Goal: Task Accomplishment & Management: Use online tool/utility

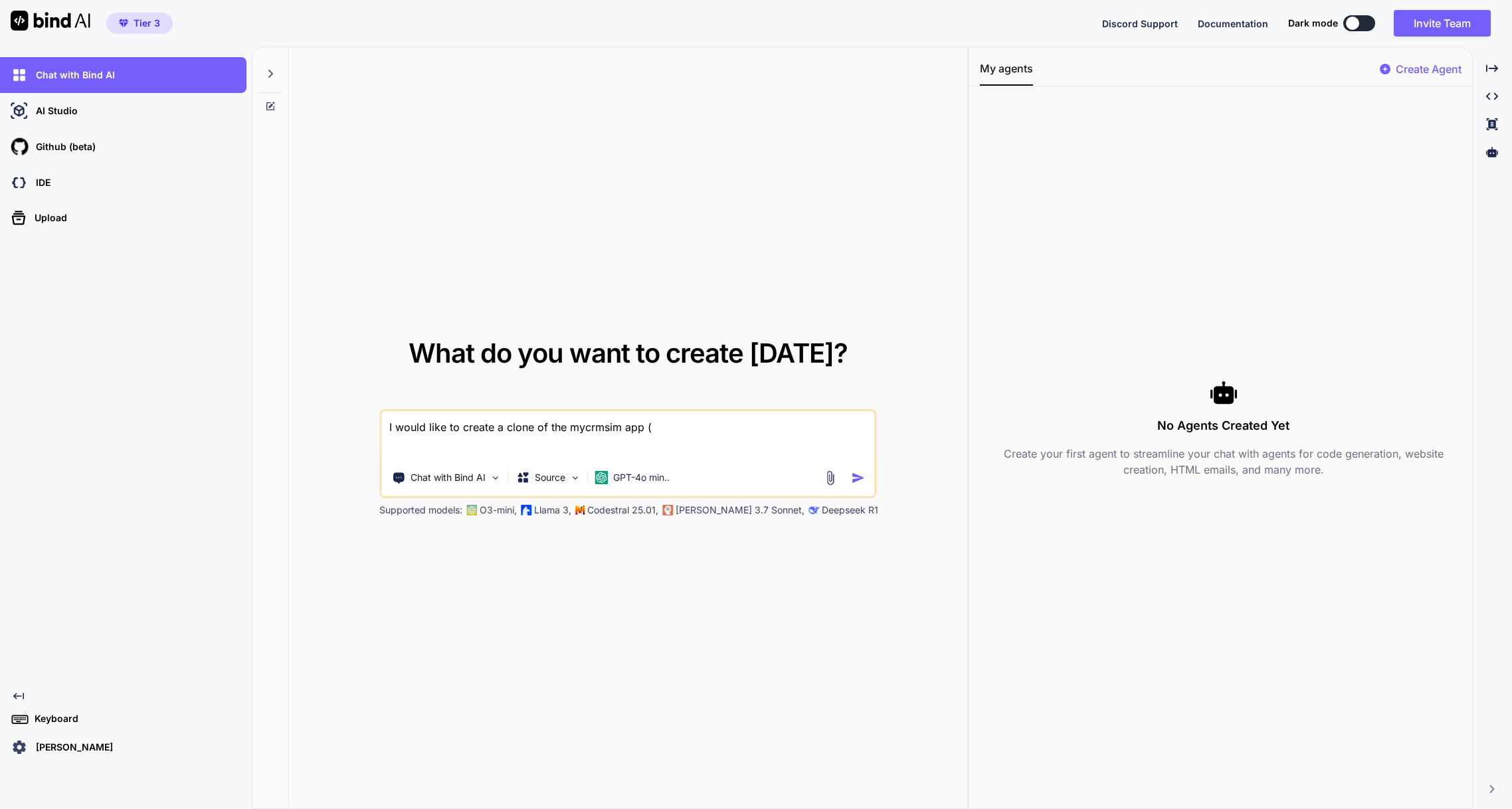
paste textarea "[URL][DOMAIN_NAME]"
click at [788, 427] on textarea "I would like to create a clone of the mycrmsim app (https://mycrmsim.com/). This" at bounding box center [627, 436] width 493 height 49
paste textarea "myCRMSim is a SIM-based messaging gateway that connects your own mobile SIM car…"
type textarea "I would like to create a clone of the mycrmsim app ([URL][DOMAIN_NAME]). myCRMS…"
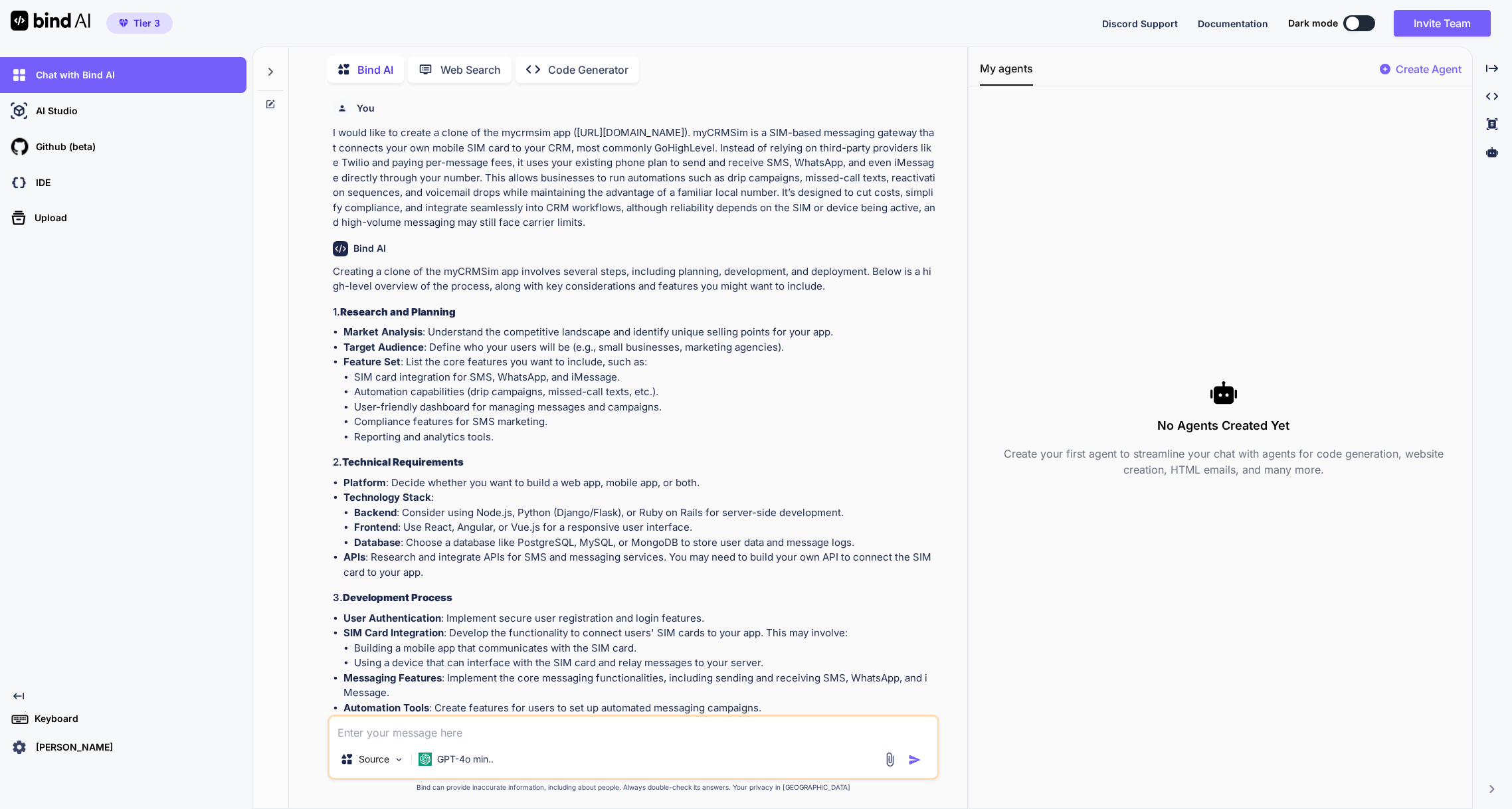
click at [551, 72] on p "Code Generator" at bounding box center [588, 70] width 80 height 16
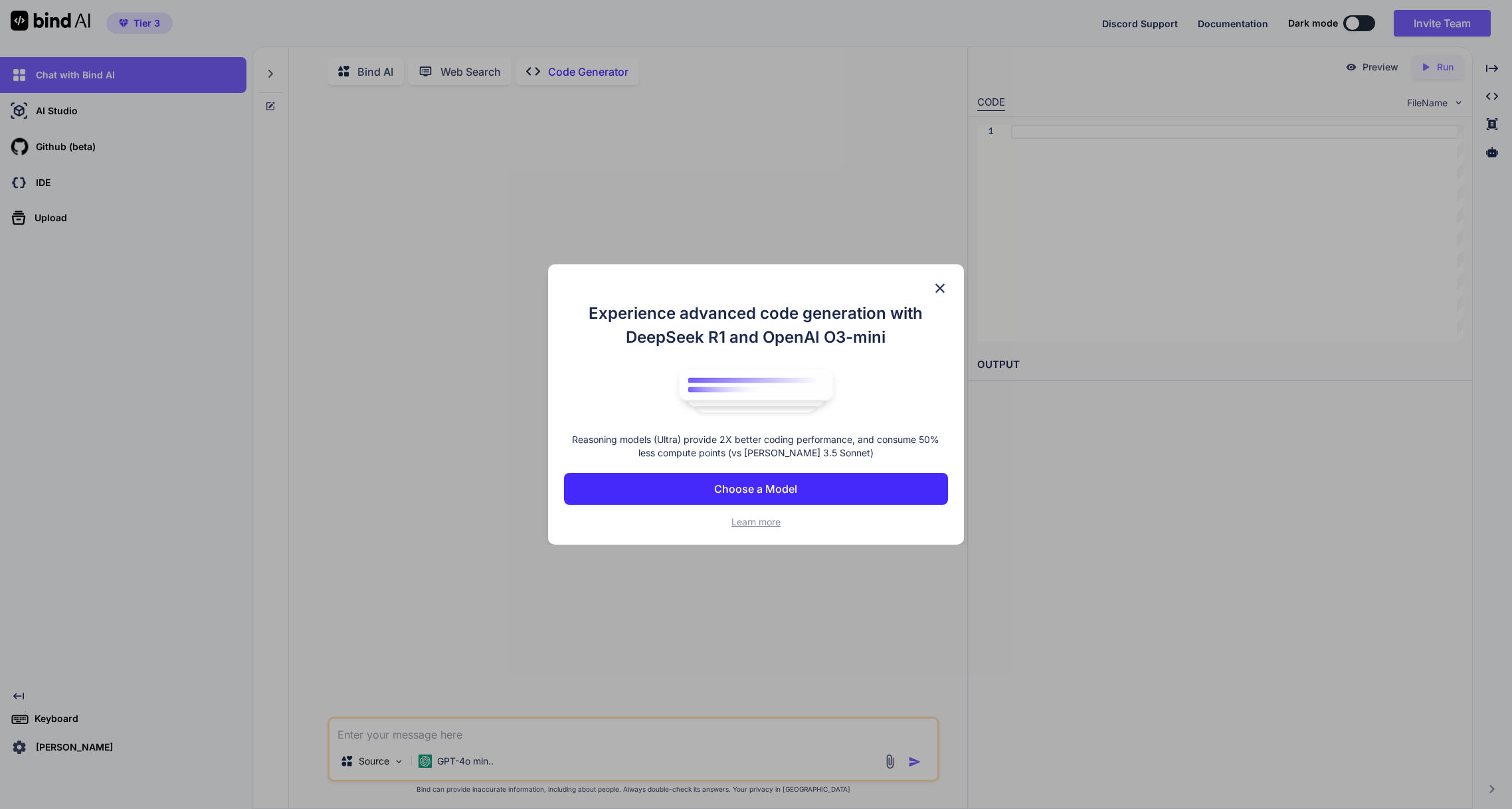
click at [800, 495] on button "Choose a Model" at bounding box center [756, 489] width 384 height 32
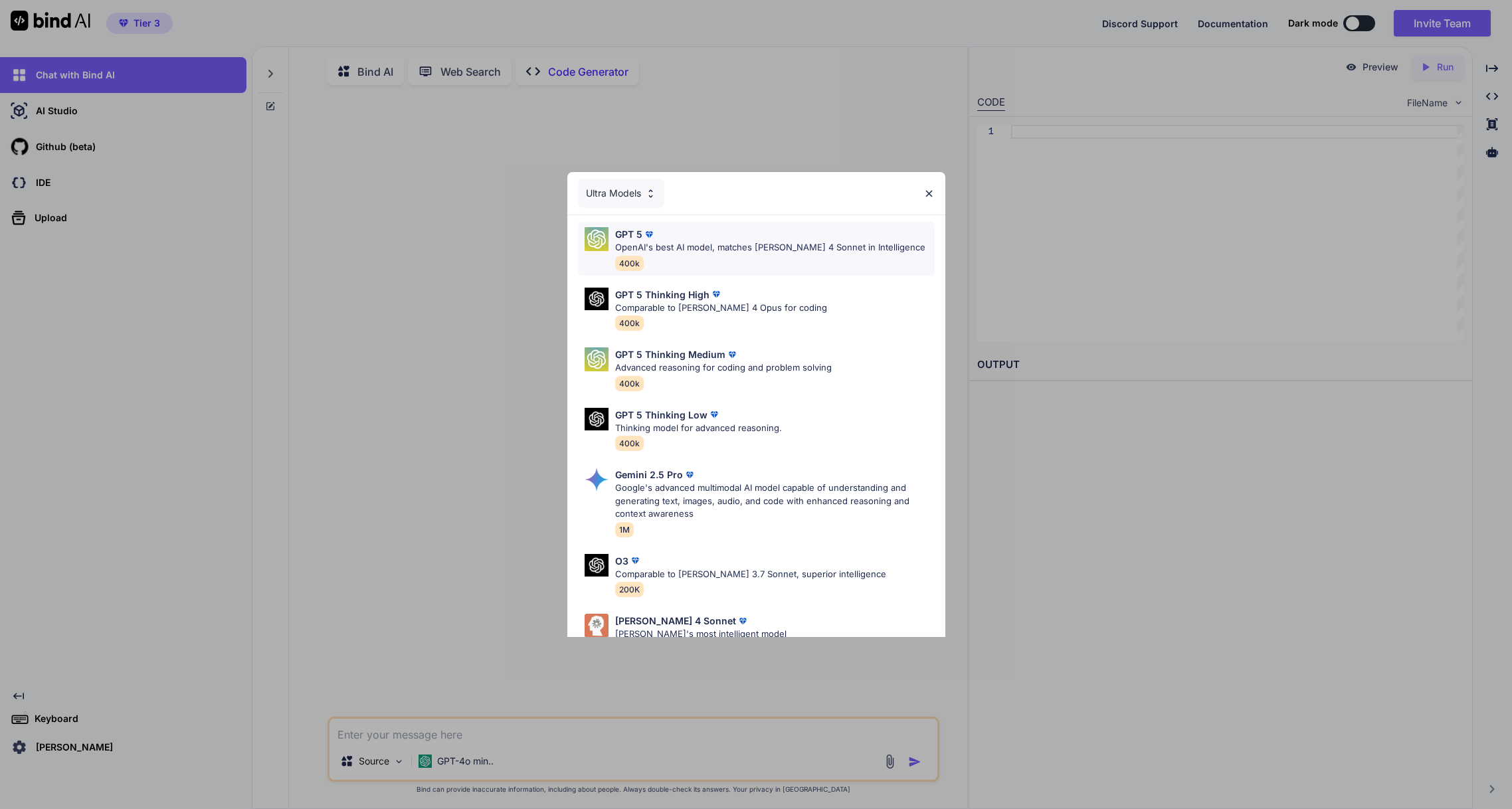
click at [745, 252] on p "OpenAI's best AI model, matches Claude 4 Sonnet in Intelligence" at bounding box center [770, 247] width 310 height 13
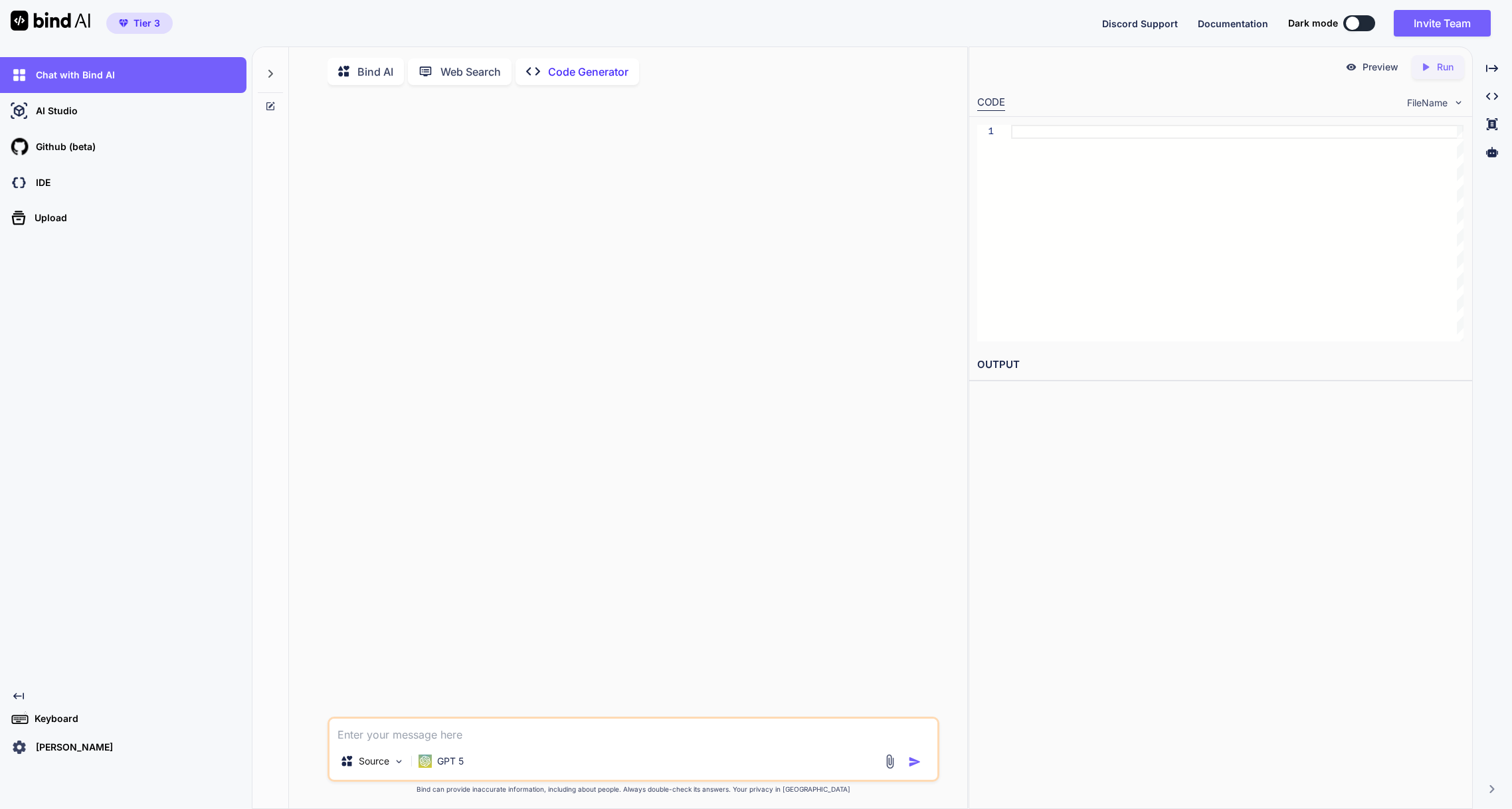
click at [277, 105] on div at bounding box center [270, 106] width 36 height 11
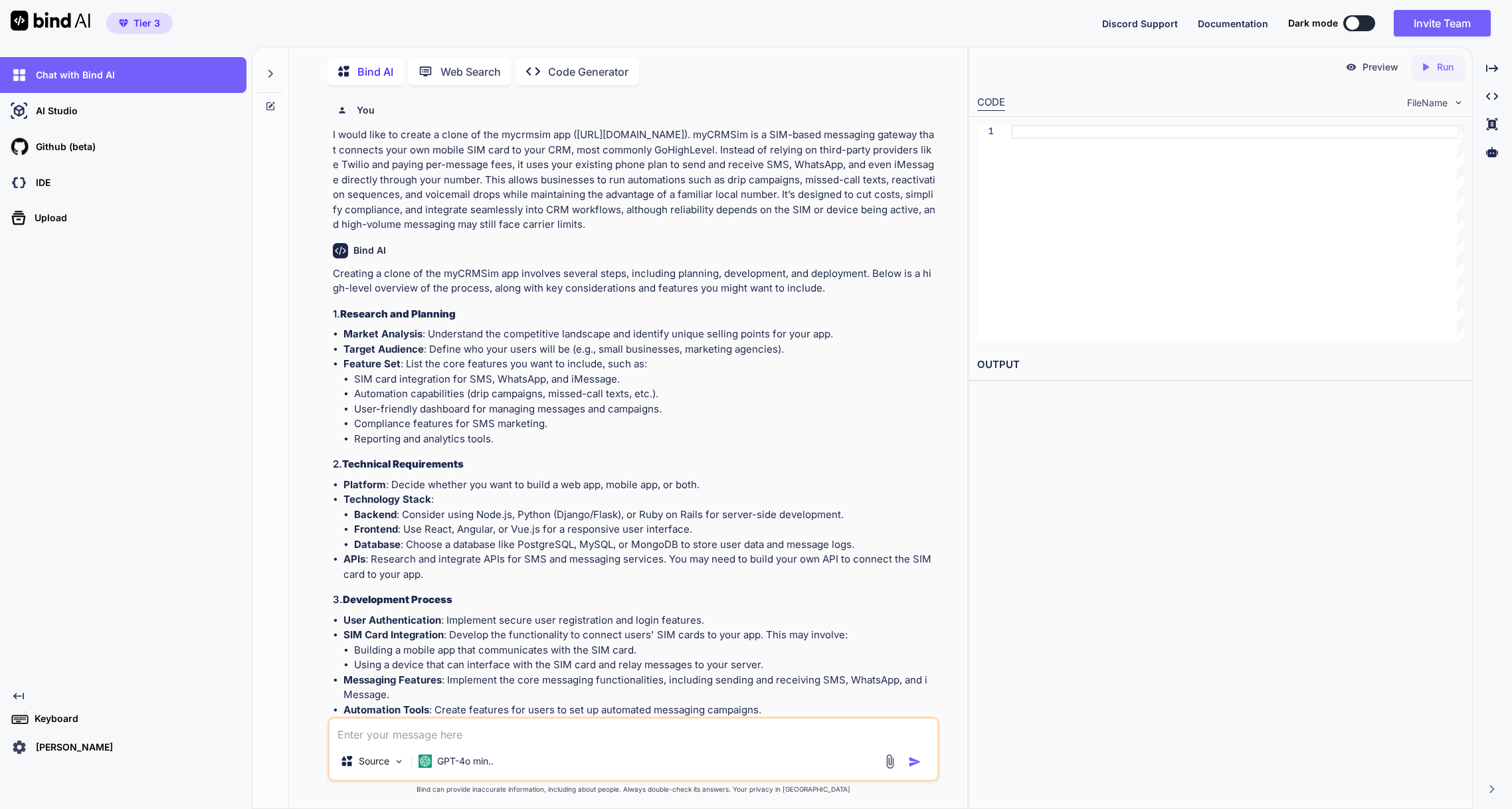
scroll to position [5, 0]
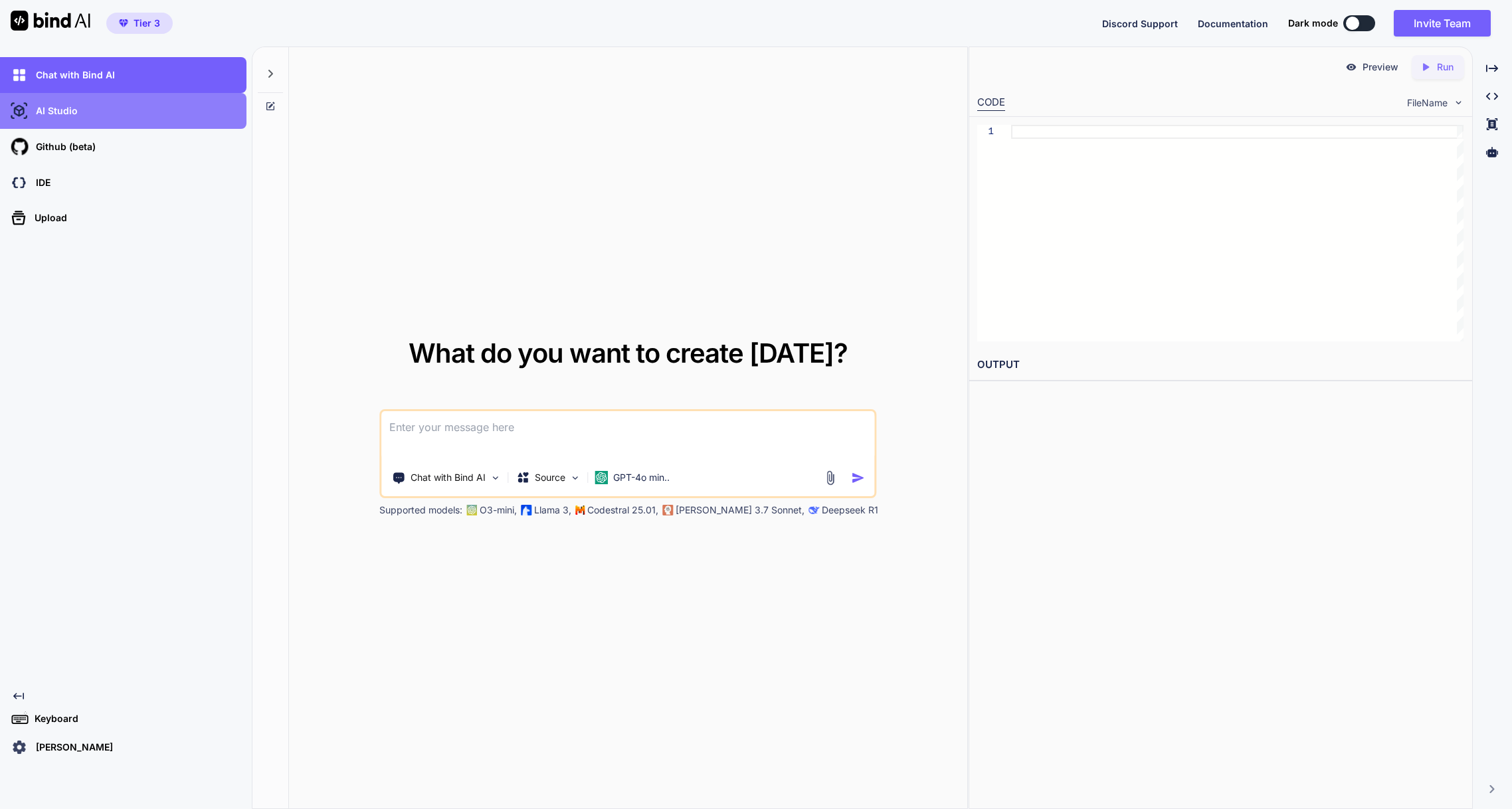
click at [111, 107] on div "AI Studio" at bounding box center [127, 111] width 239 height 23
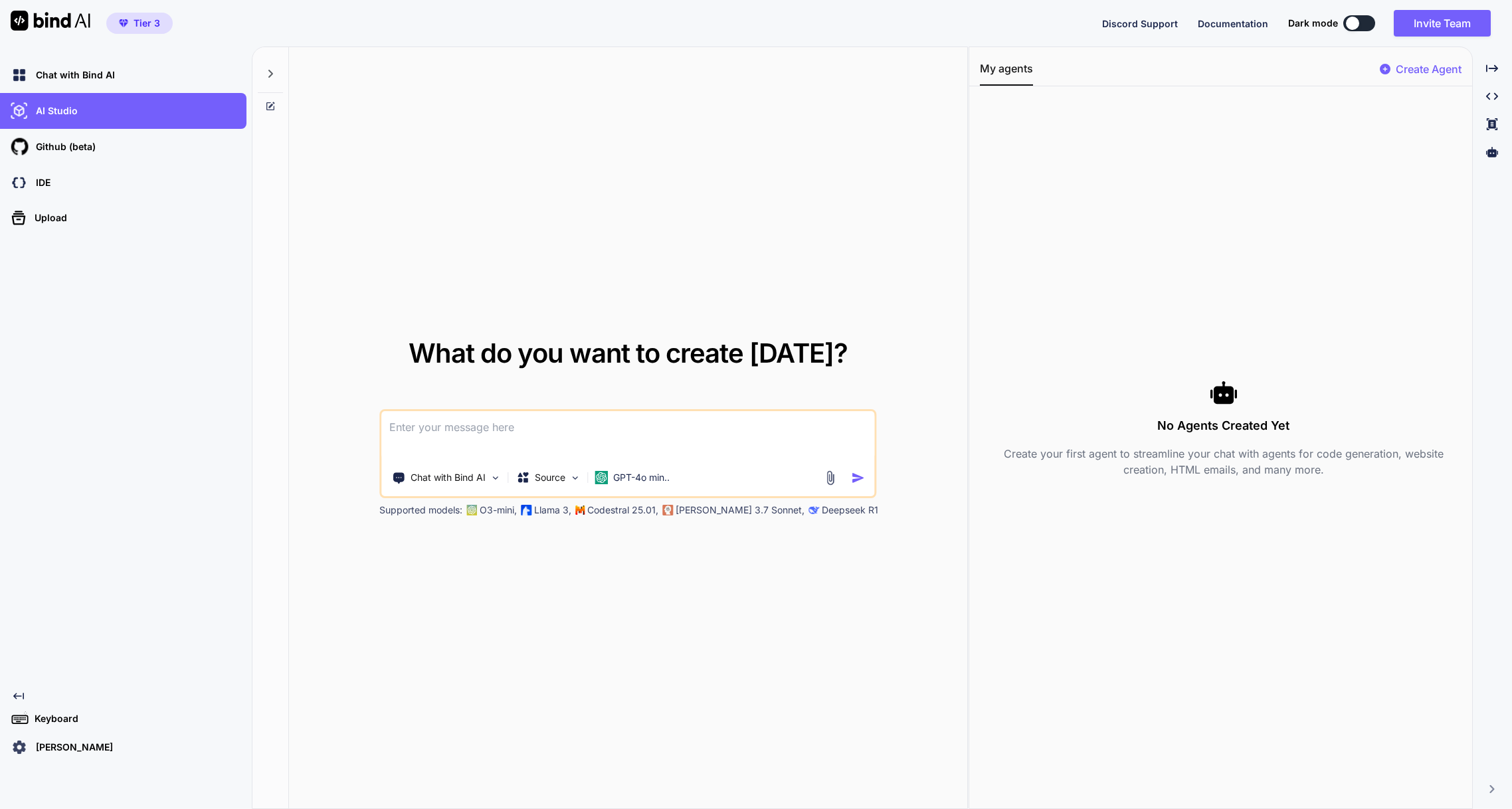
click at [63, 26] on img at bounding box center [51, 20] width 80 height 20
click at [268, 73] on icon at bounding box center [270, 73] width 11 height 11
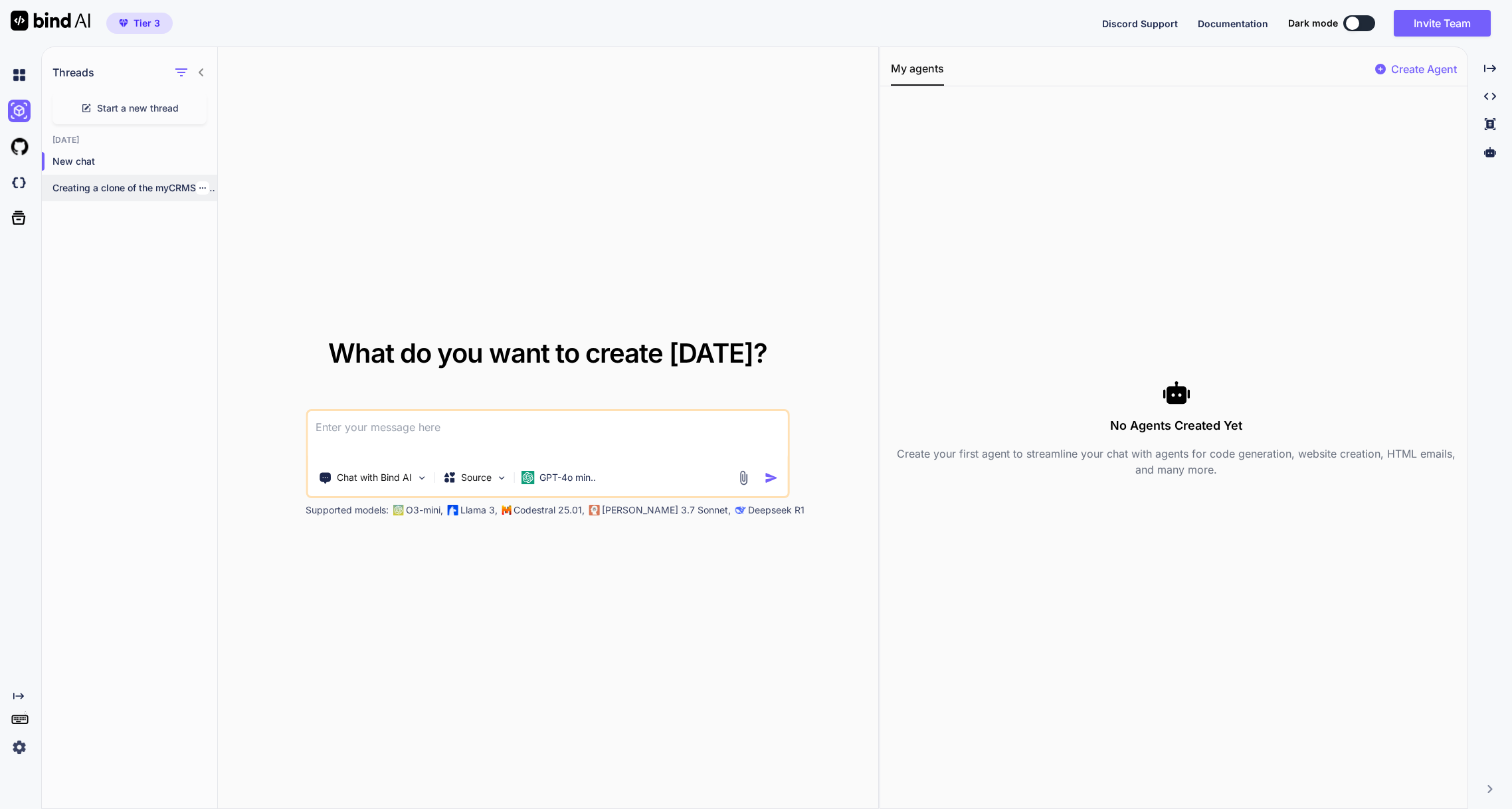
click at [92, 194] on p "Creating a clone of the myCRMSim app..." at bounding box center [135, 188] width 164 height 13
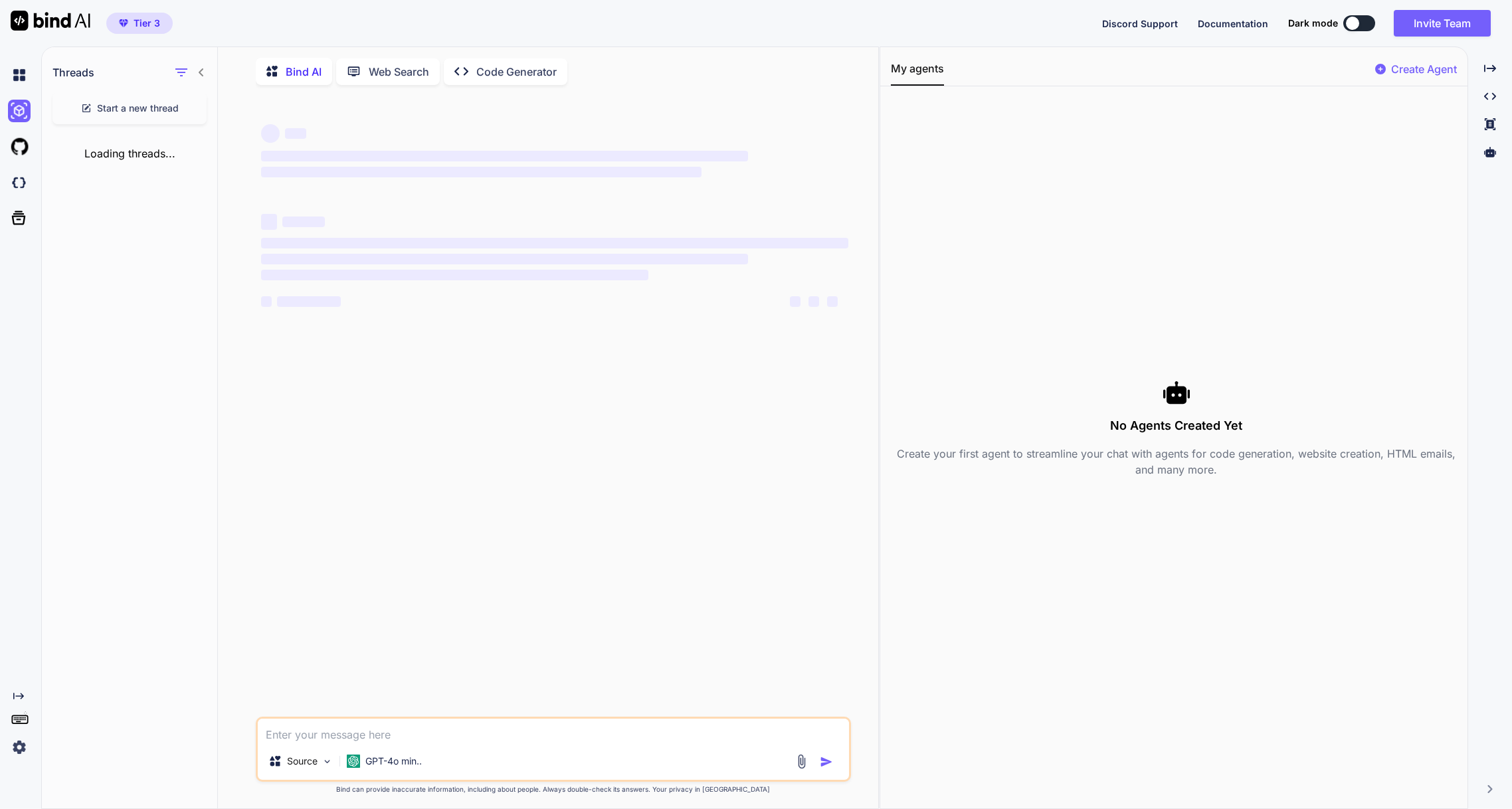
scroll to position [5, 0]
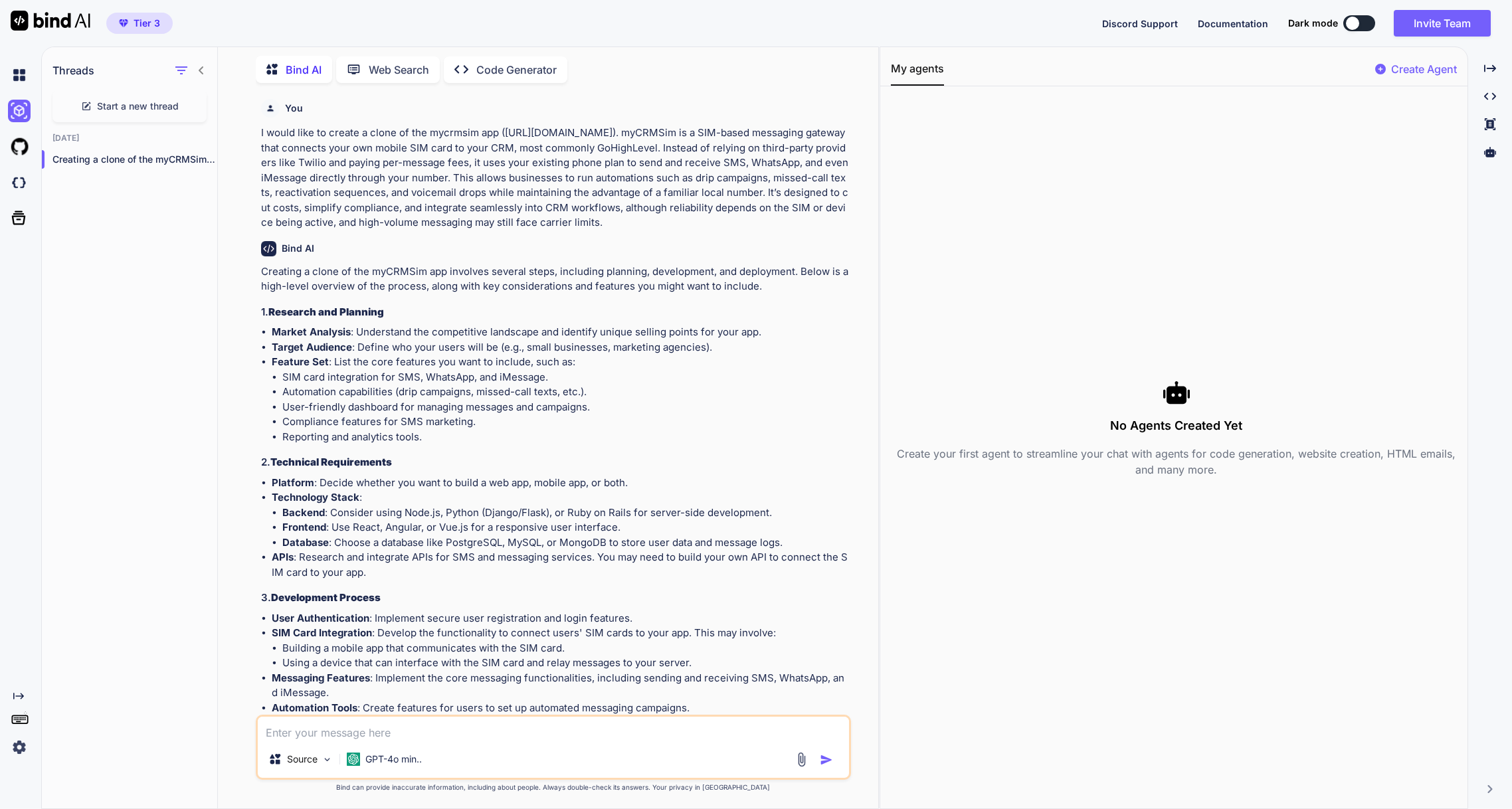
drag, startPoint x: 260, startPoint y: 132, endPoint x: 613, endPoint y: 221, distance: 364.0
click at [613, 221] on p "I would like to create a clone of the mycrmsim app ([URL][DOMAIN_NAME]). myCRMS…" at bounding box center [554, 178] width 587 height 105
copy p "I would like to create a clone of the mycrmsim app ([URL][DOMAIN_NAME]). myCRMS…"
click at [521, 70] on p "Code Generator" at bounding box center [517, 70] width 80 height 16
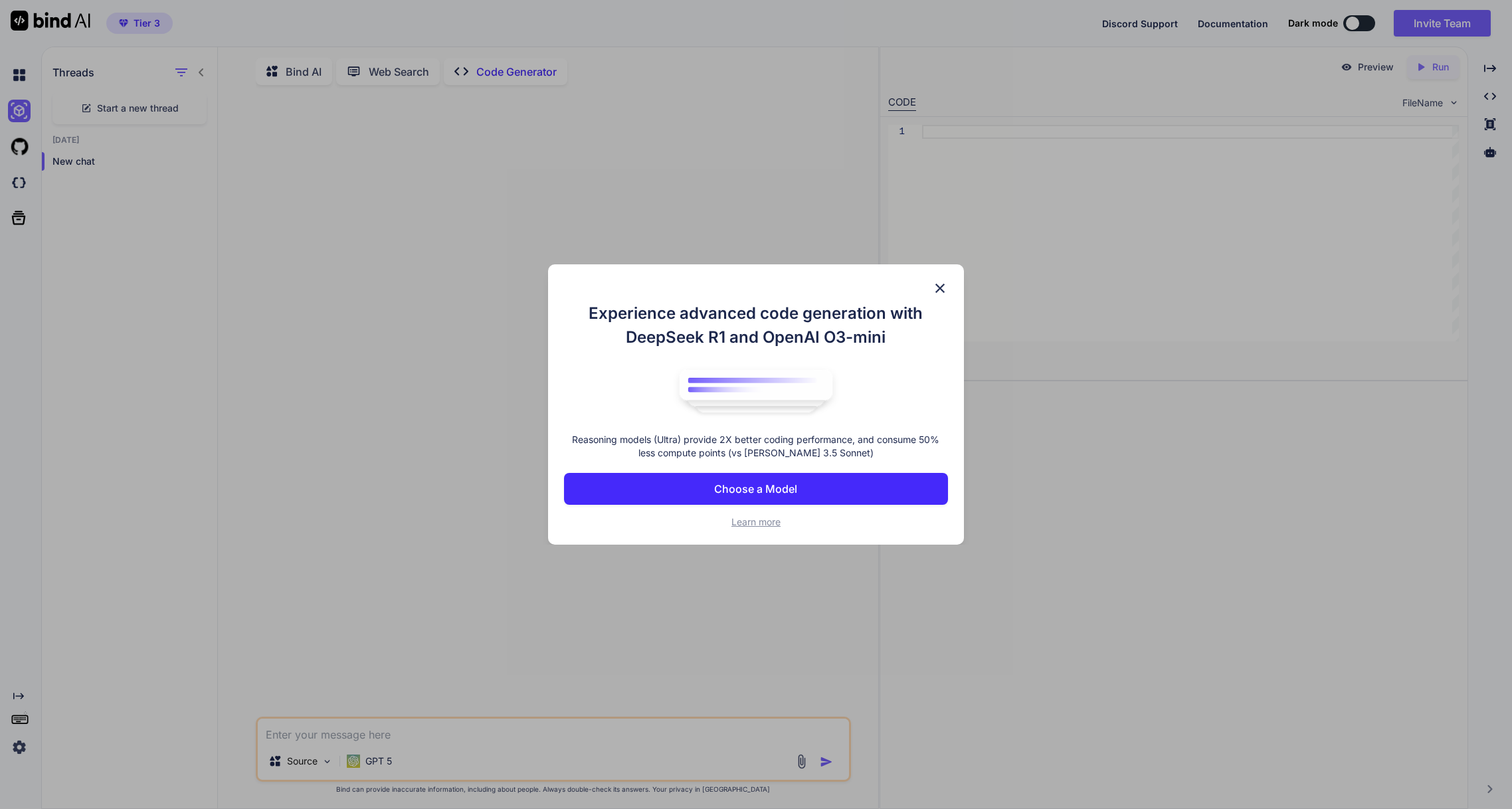
click at [787, 479] on button "Choose a Model" at bounding box center [756, 489] width 384 height 32
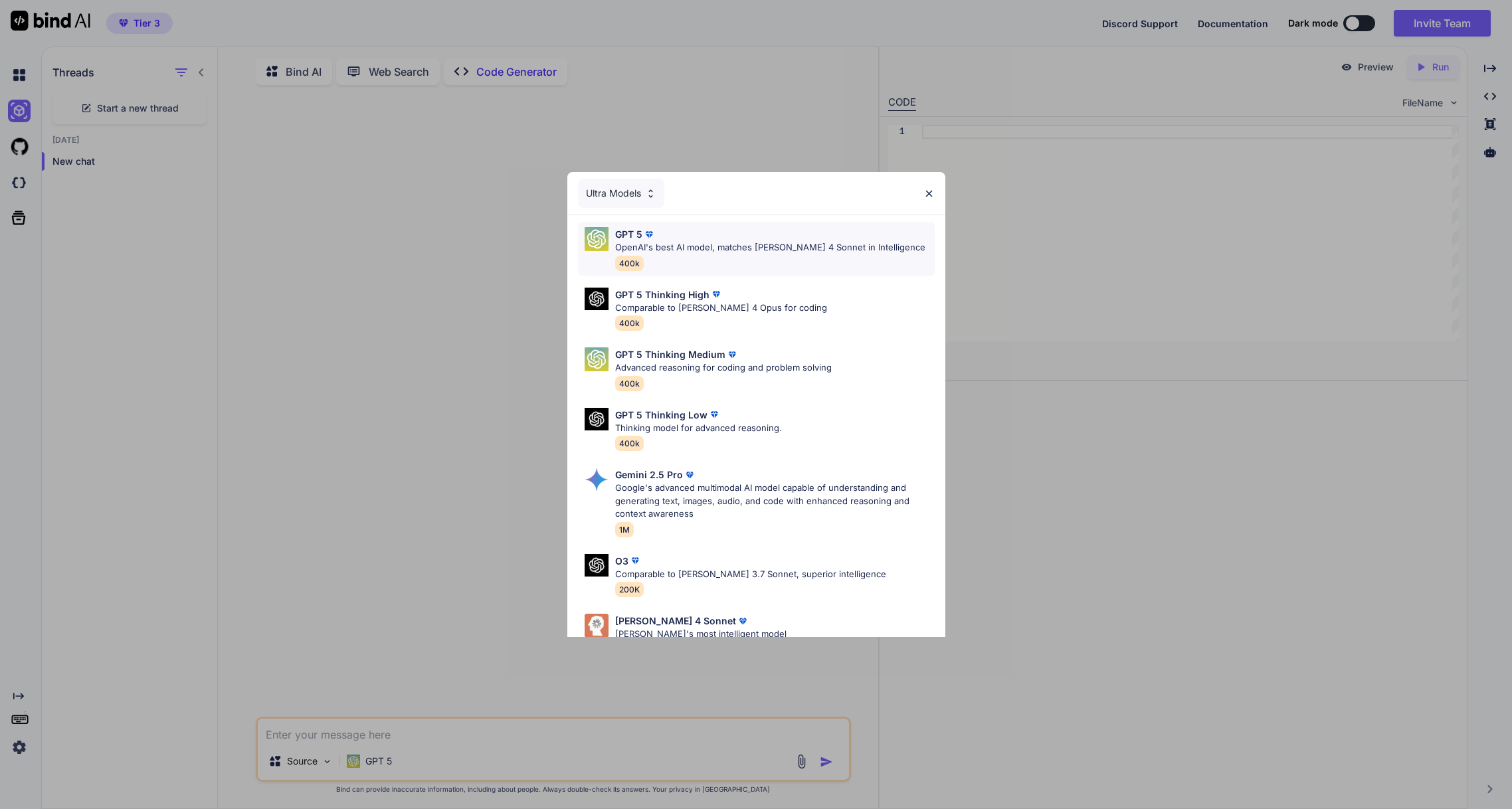
click at [693, 255] on div "GPT 5 OpenAI's best AI model, matches Claude 4 Sonnet in Intelligence 400k" at bounding box center [770, 248] width 310 height 43
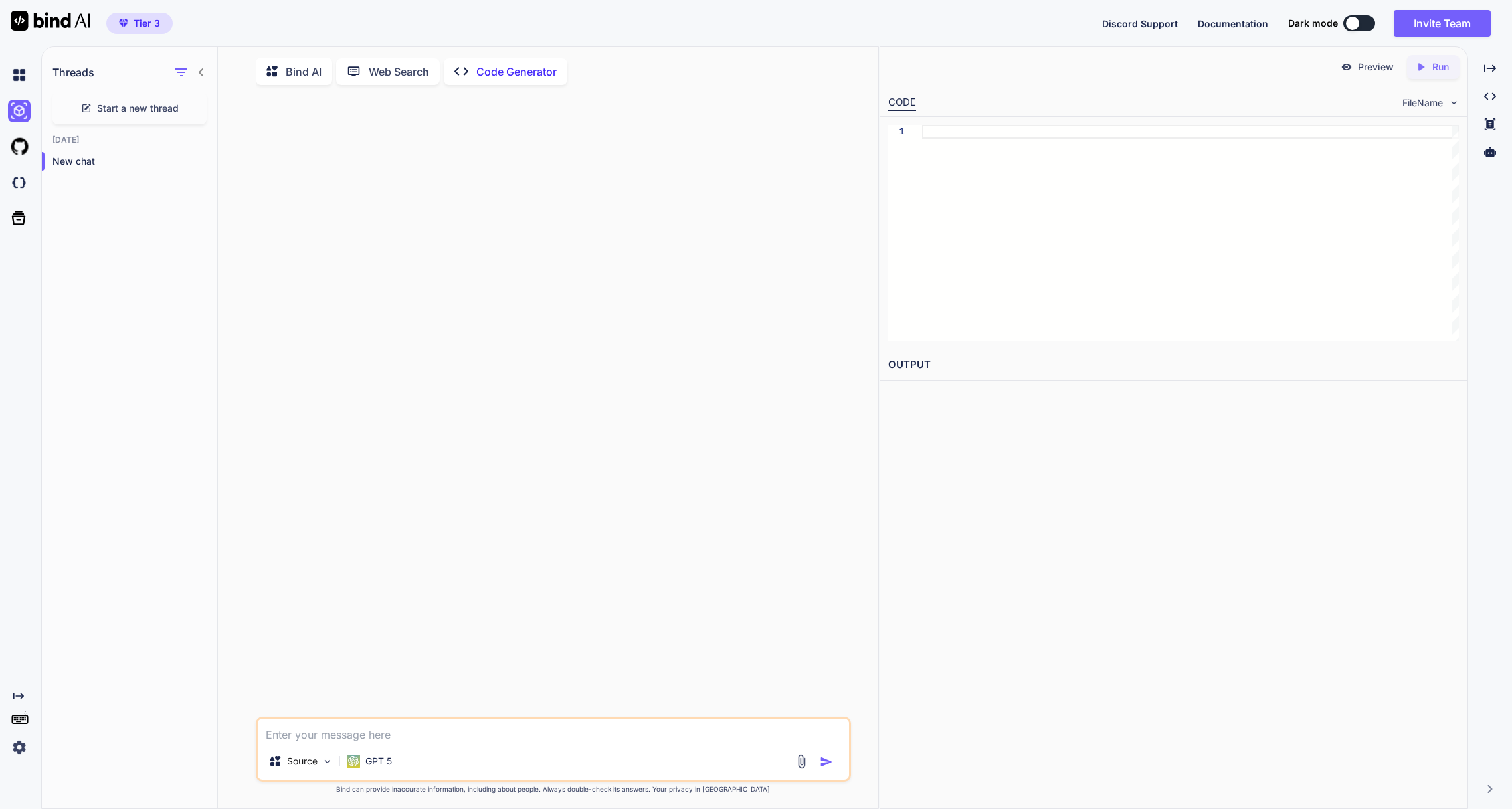
paste textarea "I would like to create a clone of the mycrmsim app ([URL][DOMAIN_NAME]). myCRMS…"
type textarea "I would like to create a clone of the mycrmsim app ([URL][DOMAIN_NAME]). myCRMS…"
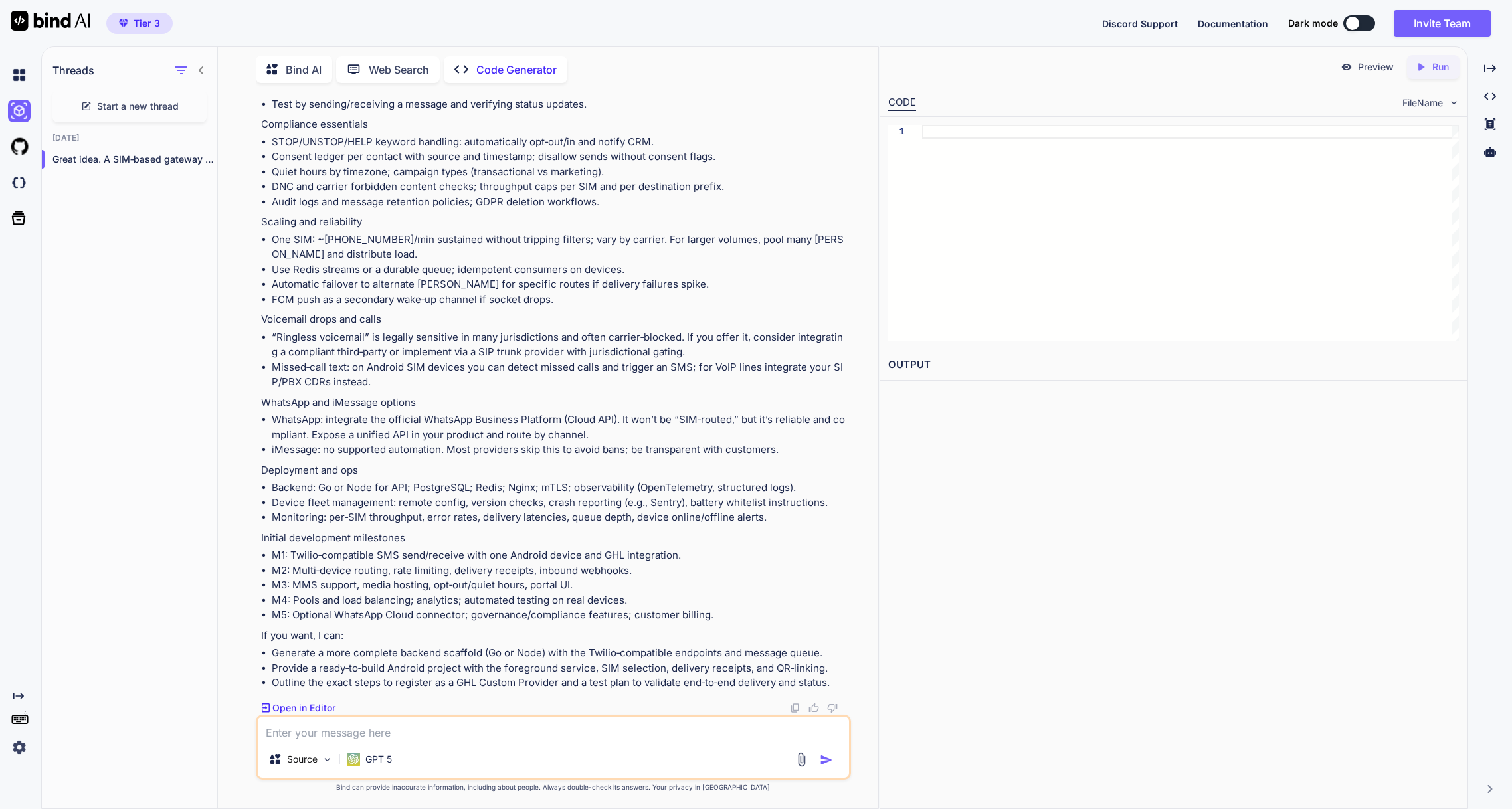
scroll to position [3211, 0]
type textarea "so will this work with a standard sim card?"
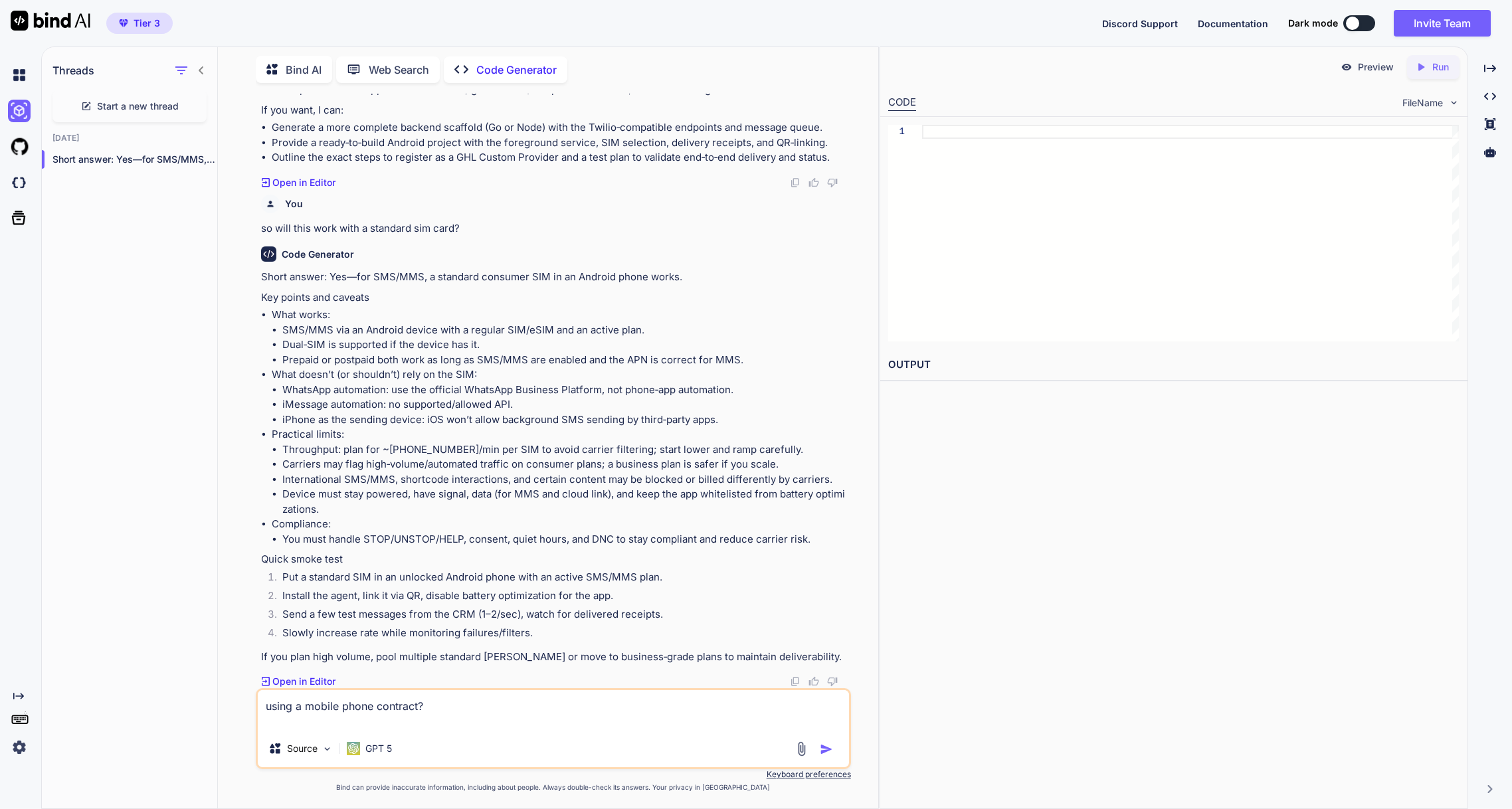
scroll to position [3737, 0]
drag, startPoint x: 295, startPoint y: 706, endPoint x: 254, endPoint y: 706, distance: 41.0
click at [254, 706] on div "You I would like to create a clone of the mycrmsim app (https://mycrmsim.com/).…" at bounding box center [553, 451] width 650 height 714
click at [347, 731] on div "using a mobile phone contract? Source GPT 5" at bounding box center [553, 728] width 595 height 81
click at [452, 714] on textarea "using a mobile phone contract?" at bounding box center [553, 710] width 592 height 40
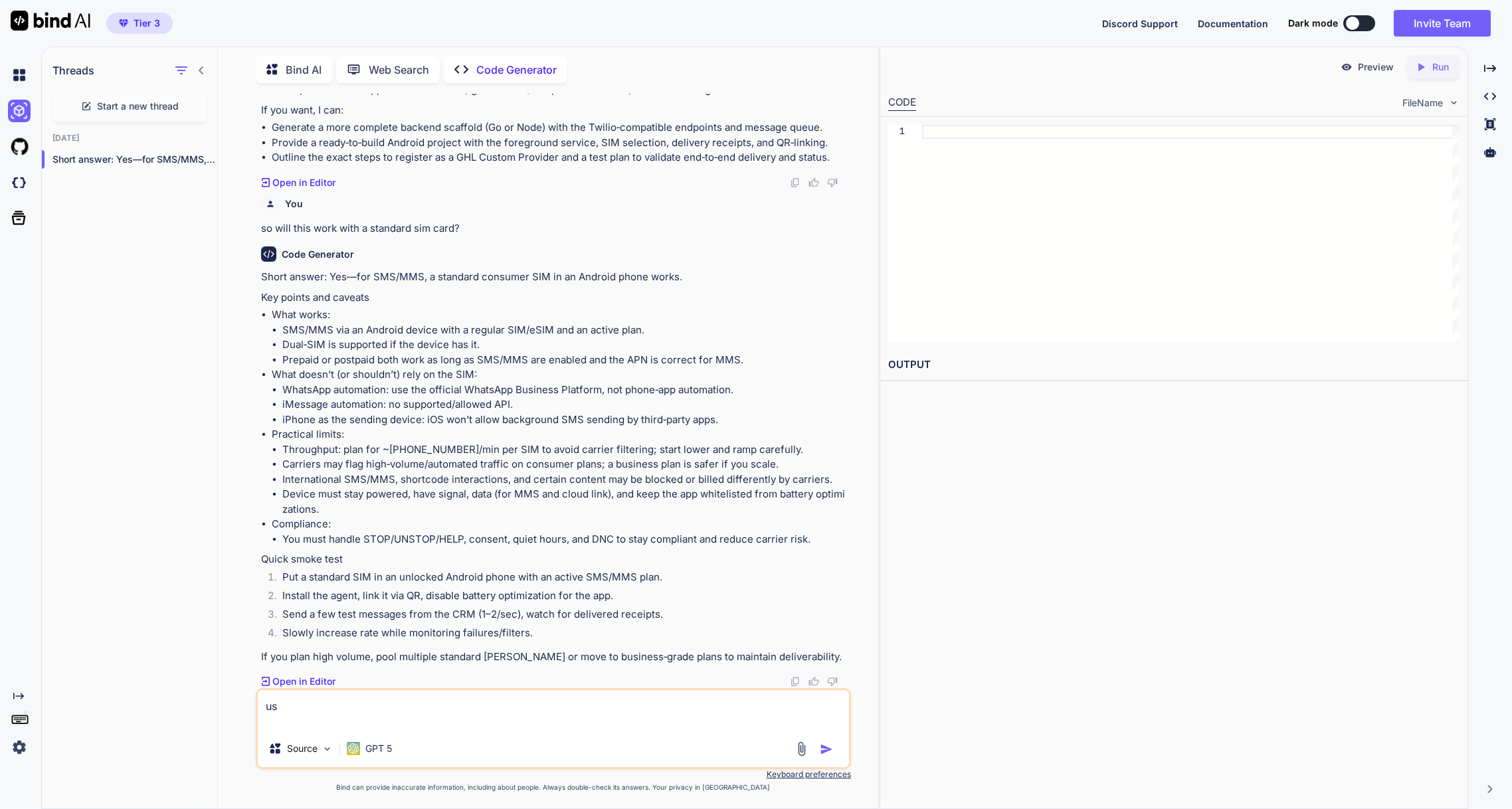
type textarea "u"
type textarea "OK can you start writing this software"
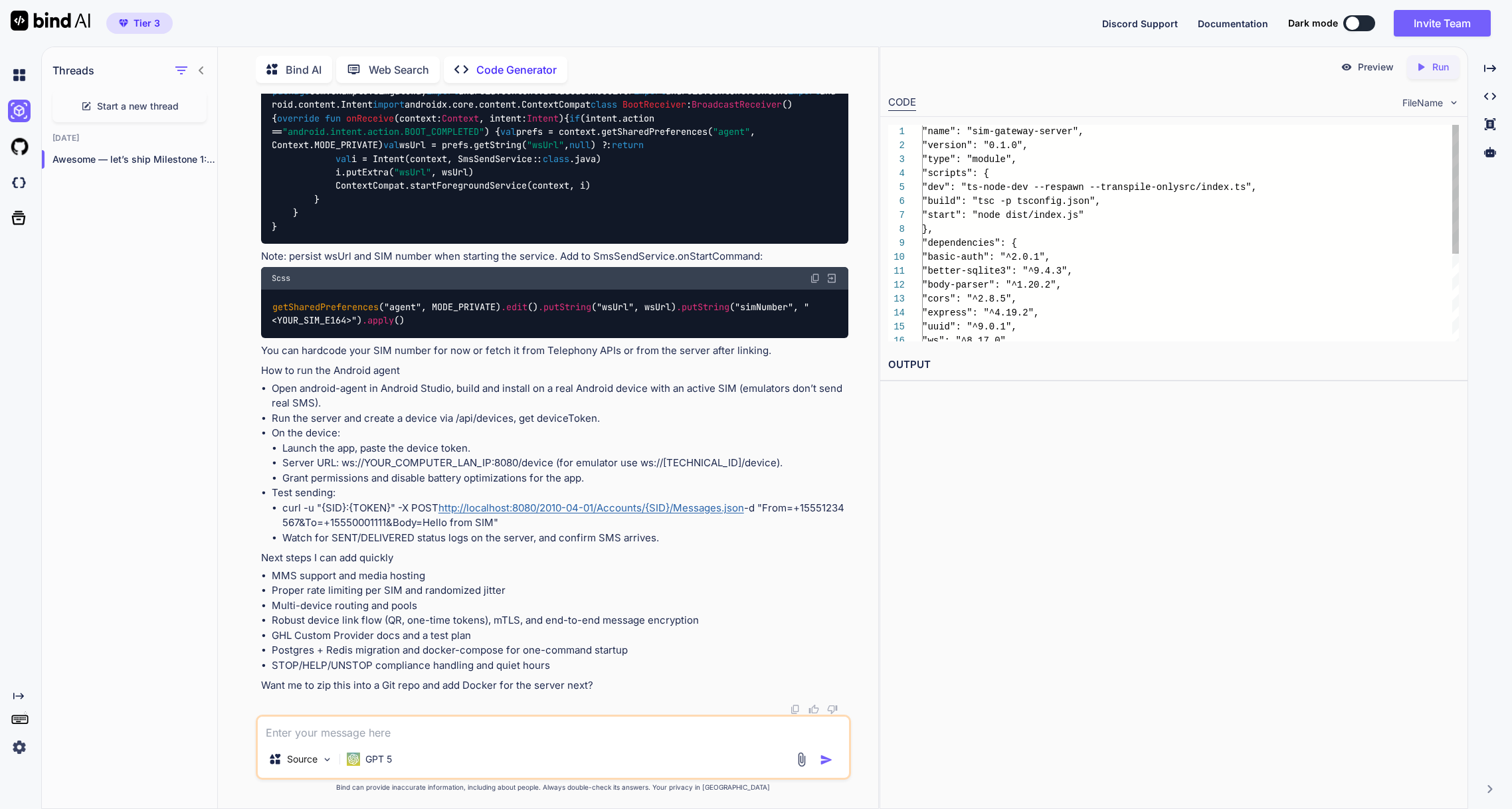
scroll to position [70, 0]
click at [1428, 68] on icon "Created with Pixso." at bounding box center [1424, 67] width 17 height 12
click at [1189, 421] on div "Preview Created with Pixso. Run CODE FileName 11 12 13 14 15 16 10 9 8 7 4 5 6 …" at bounding box center [1174, 428] width 589 height 762
click at [640, 507] on link "http://localhost:8080/2010-04-01/Accounts/{SID}/Messages.json" at bounding box center [592, 507] width 306 height 12
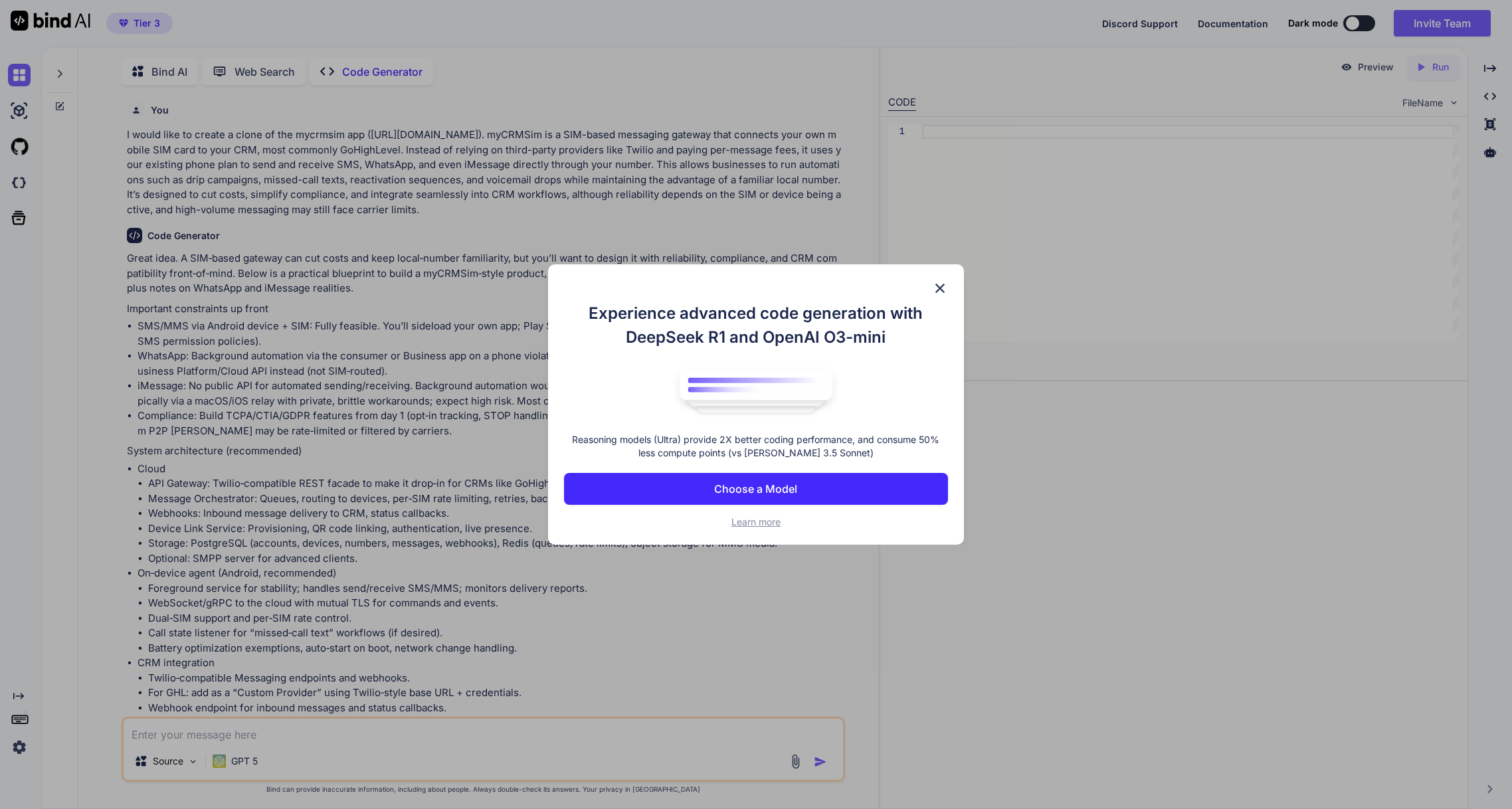
scroll to position [5, 0]
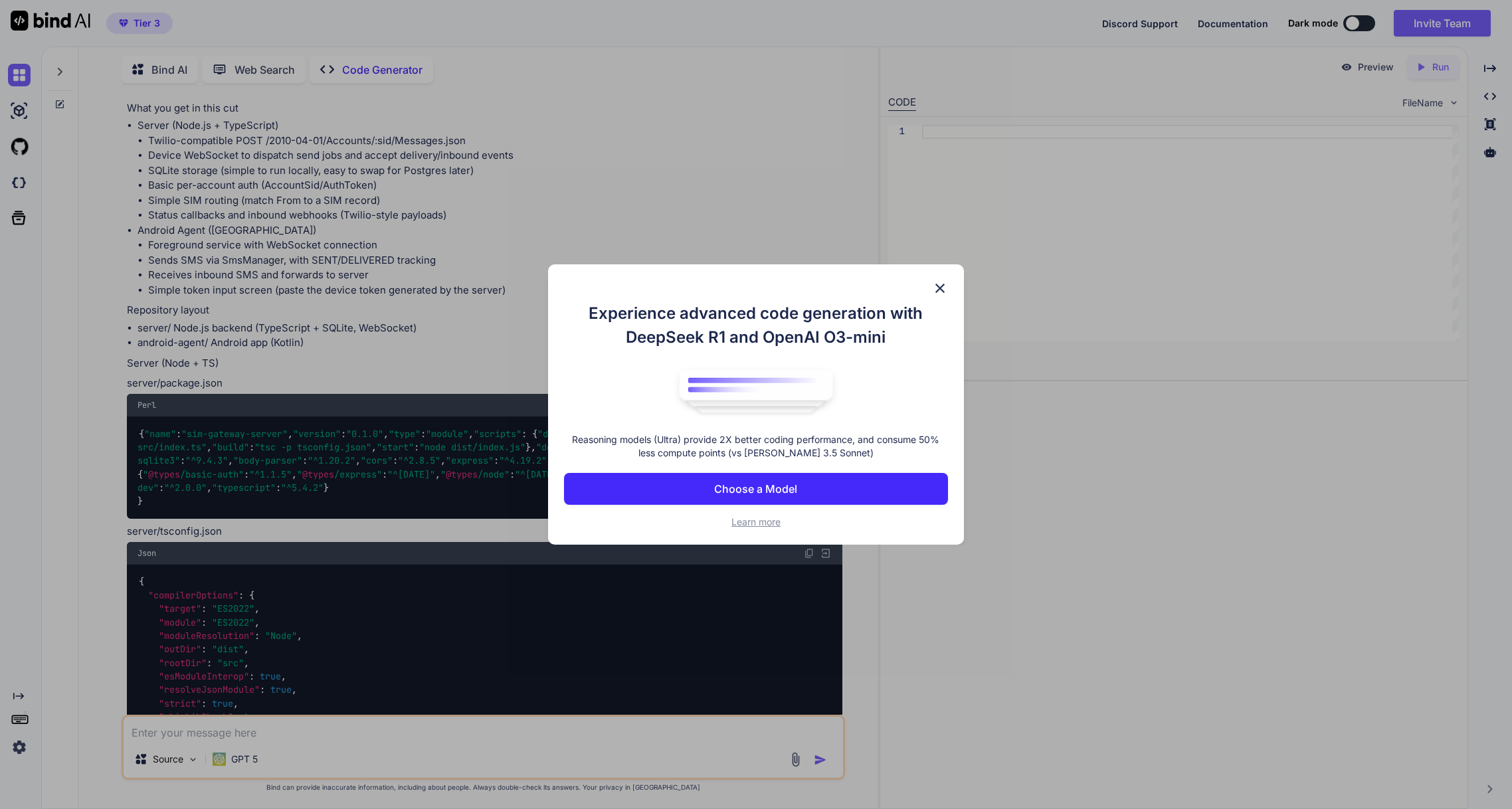
click at [943, 286] on img at bounding box center [940, 288] width 16 height 16
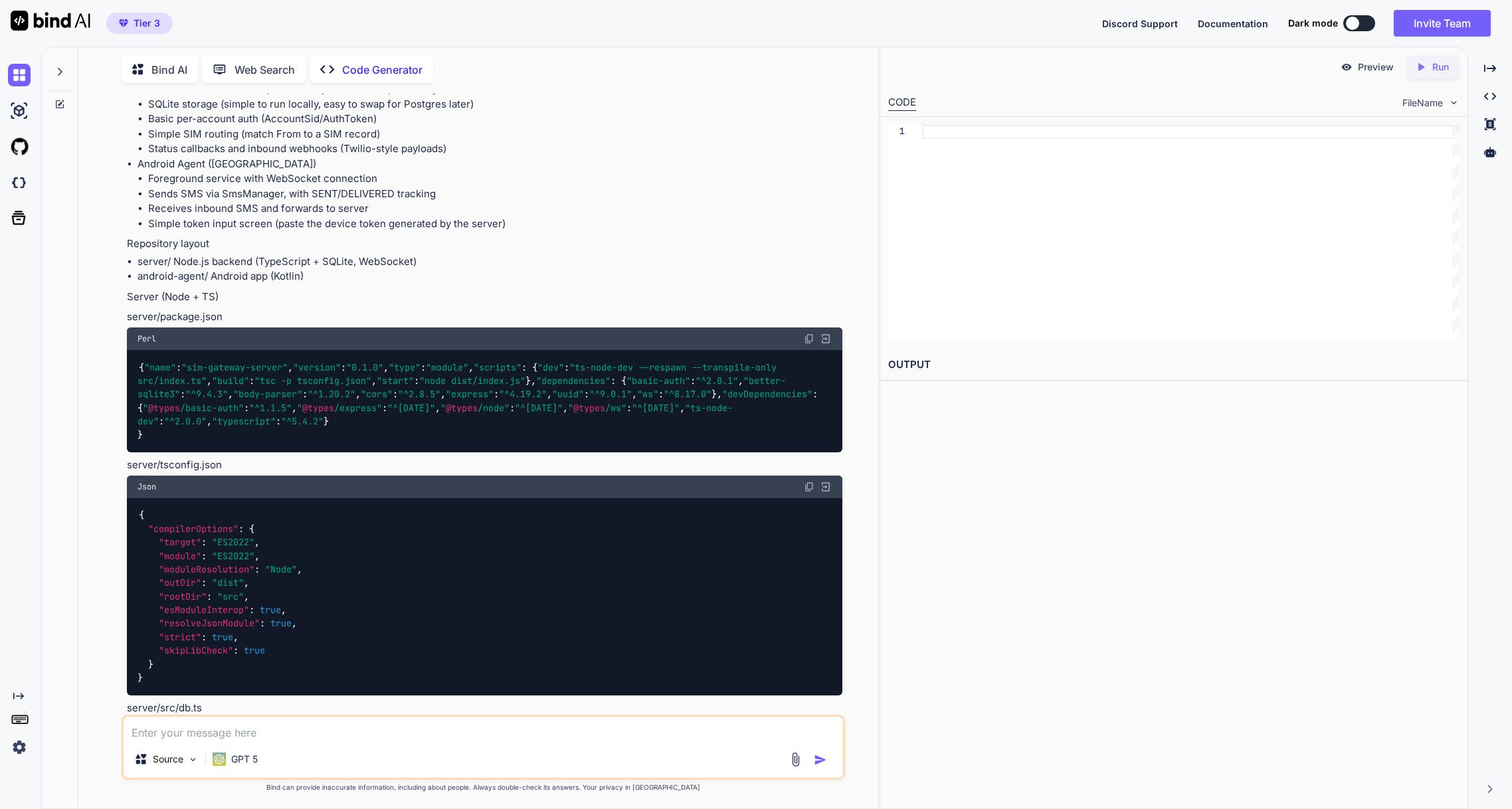
scroll to position [0, 0]
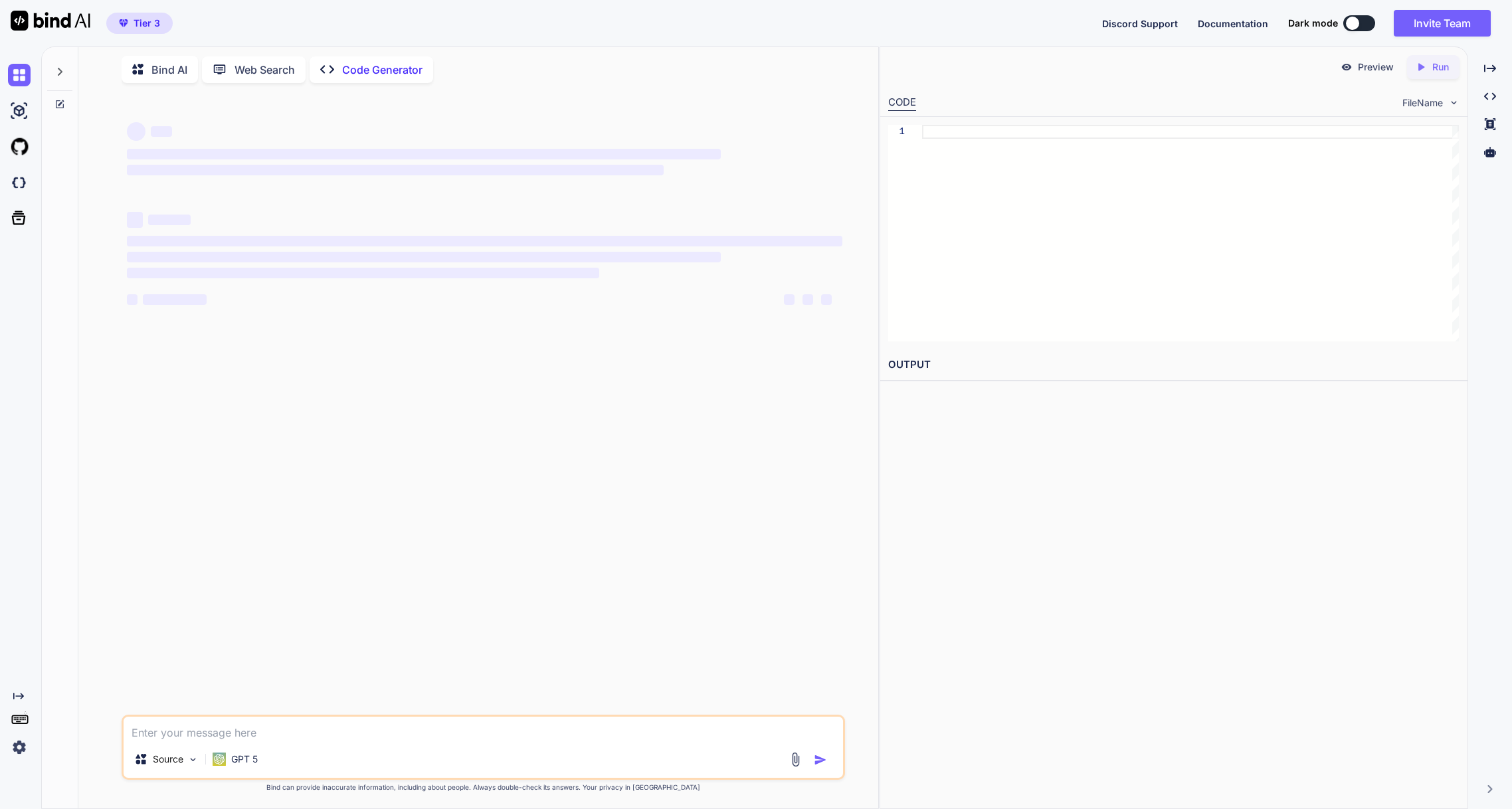
type textarea "x"
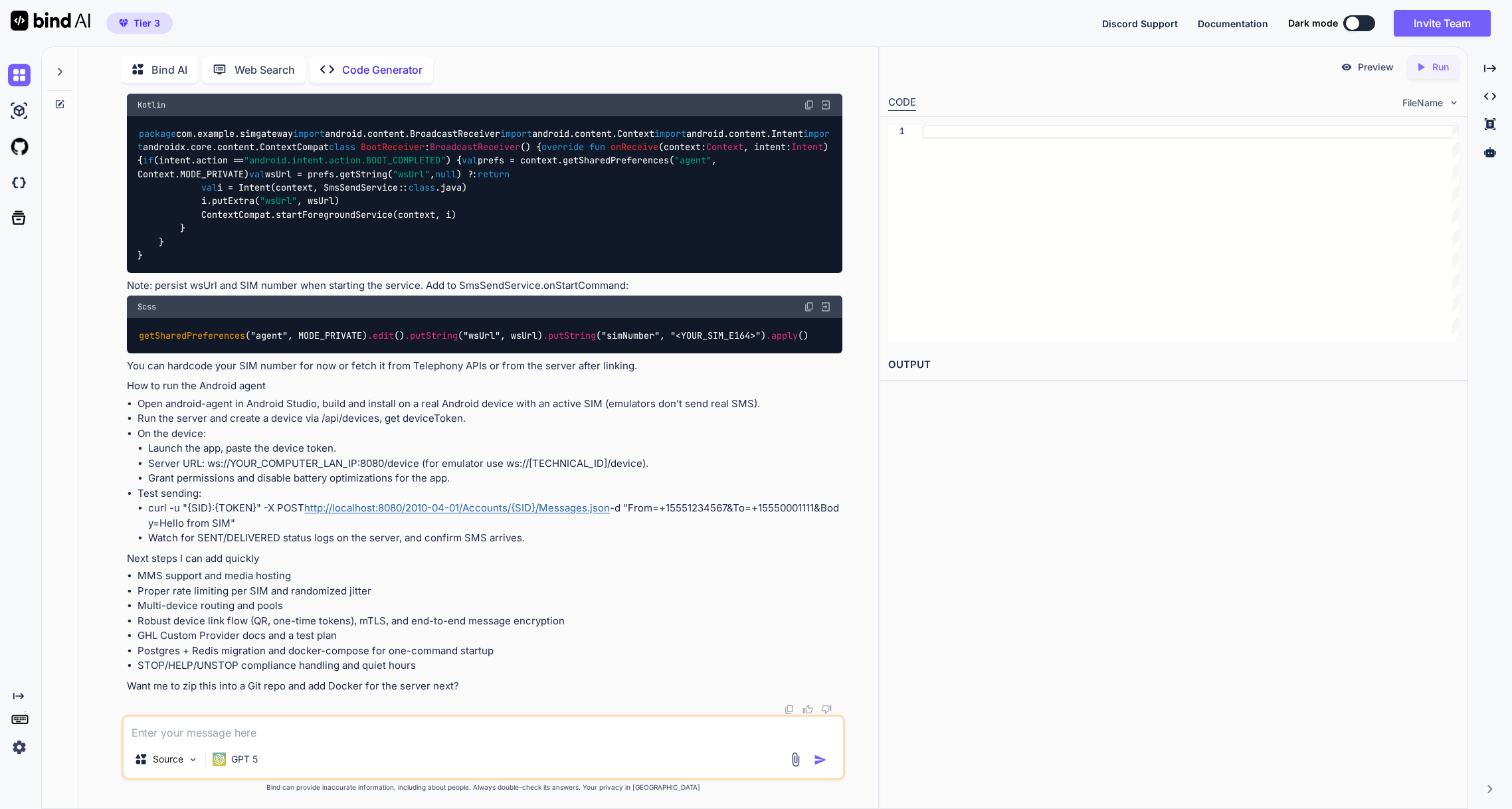
scroll to position [17159, 0]
click at [234, 733] on textarea at bounding box center [483, 728] width 720 height 24
type textarea "W"
type textarea "x"
type textarea "We"
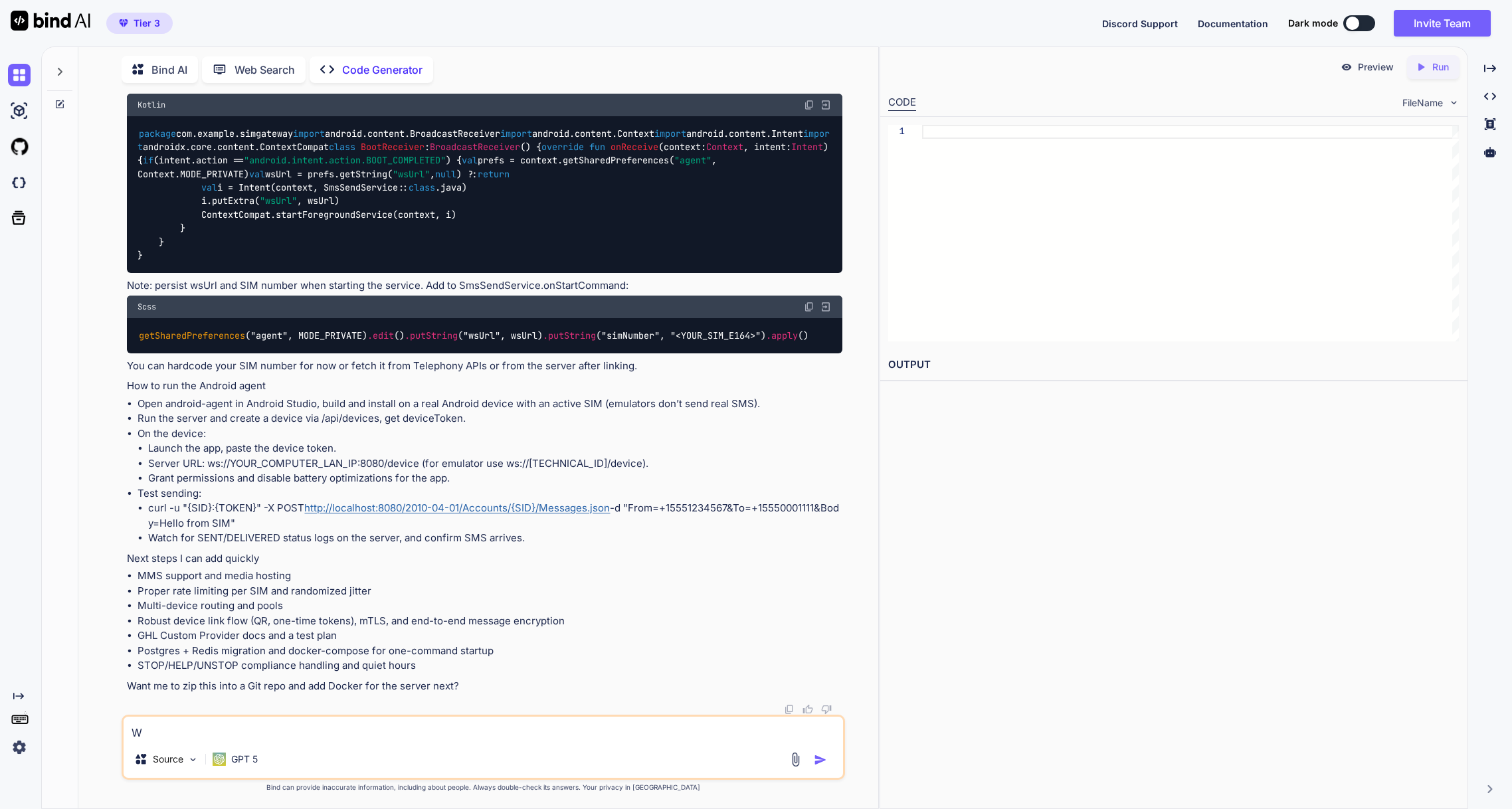
type textarea "x"
type textarea "We"
type textarea "x"
type textarea "We n"
type textarea "x"
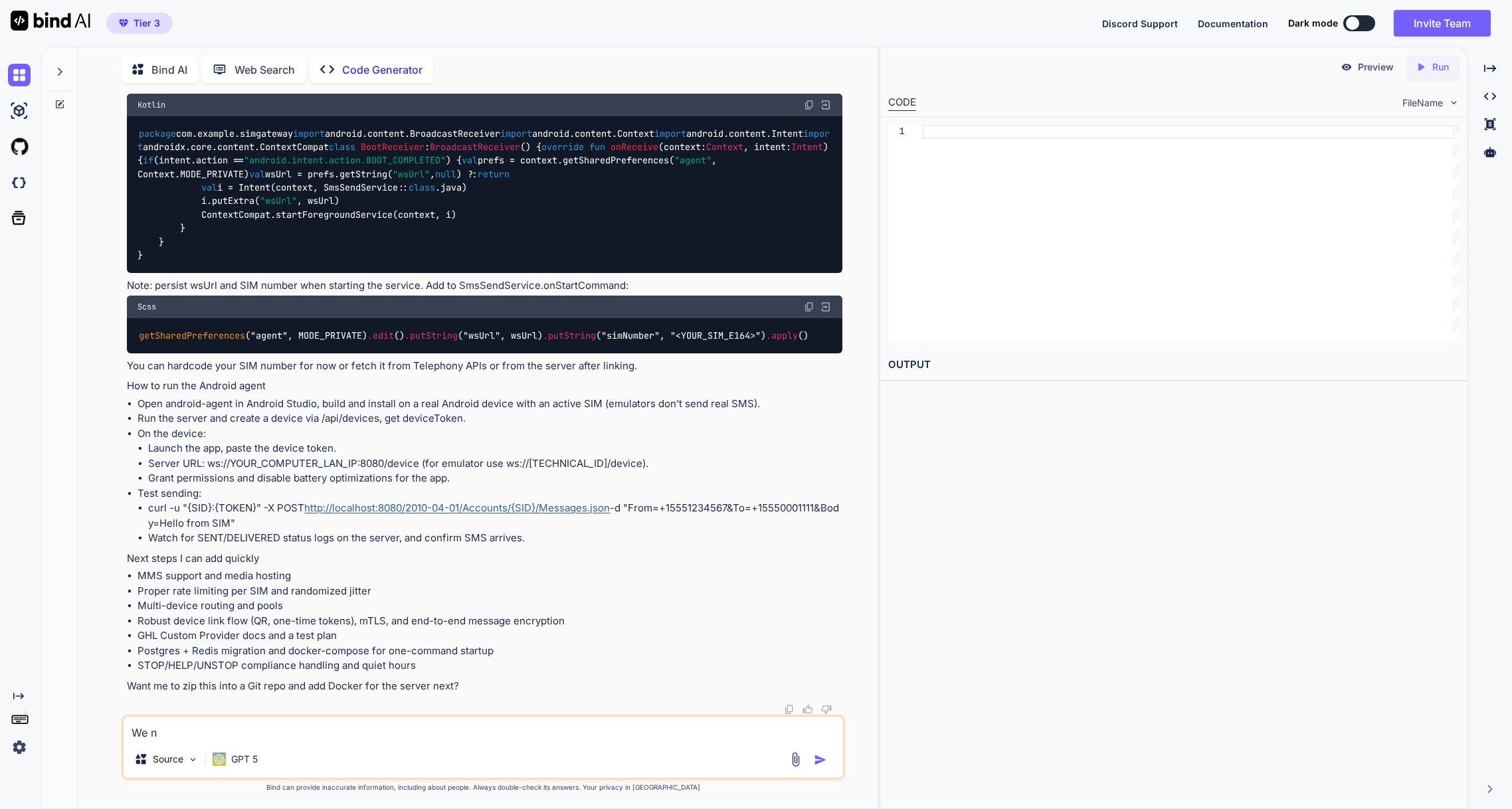
type textarea "We ne"
type textarea "x"
type textarea "We nee"
type textarea "x"
type textarea "We need"
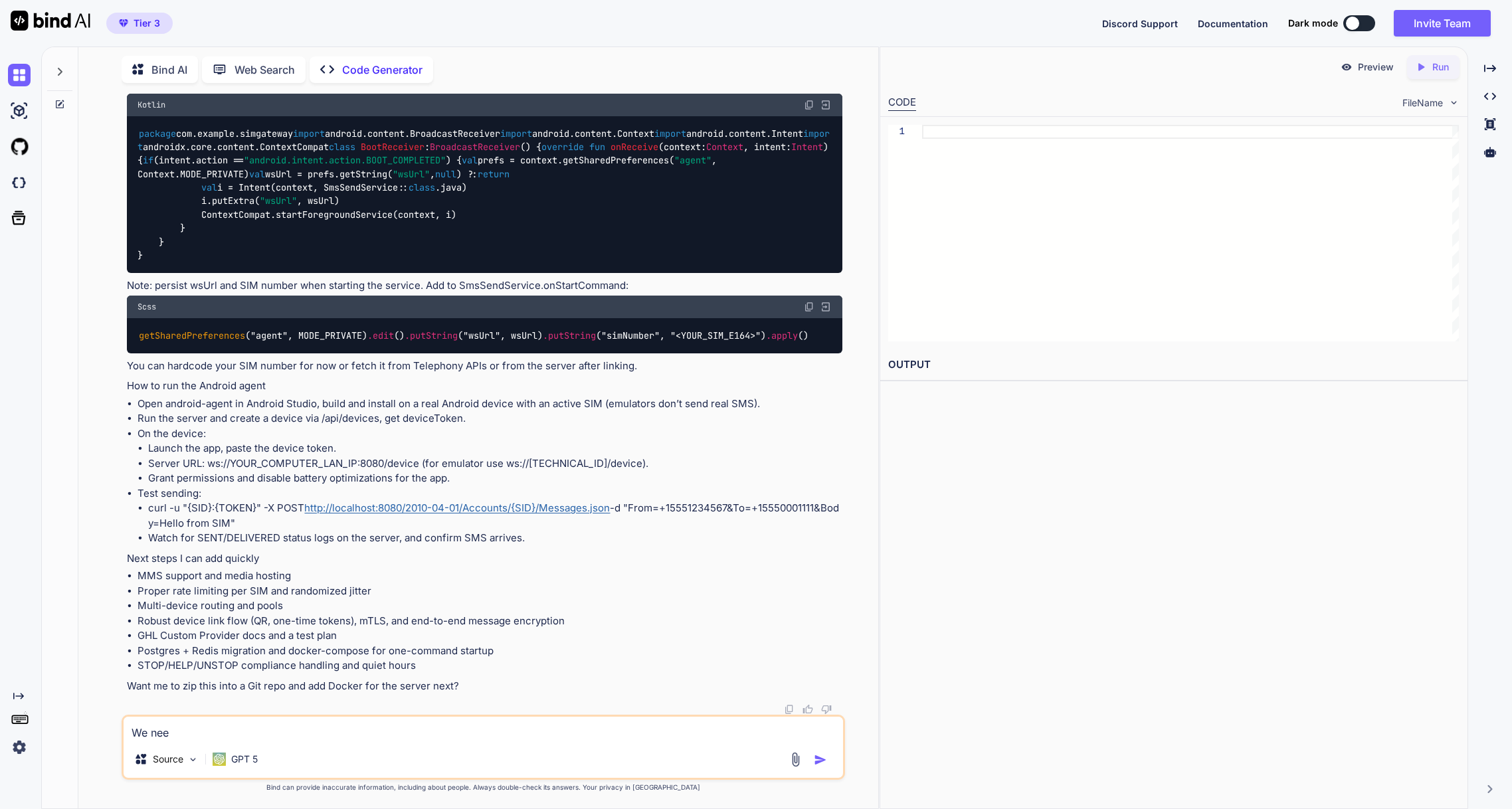
type textarea "x"
type textarea "We need"
type textarea "x"
type textarea "We need t"
type textarea "x"
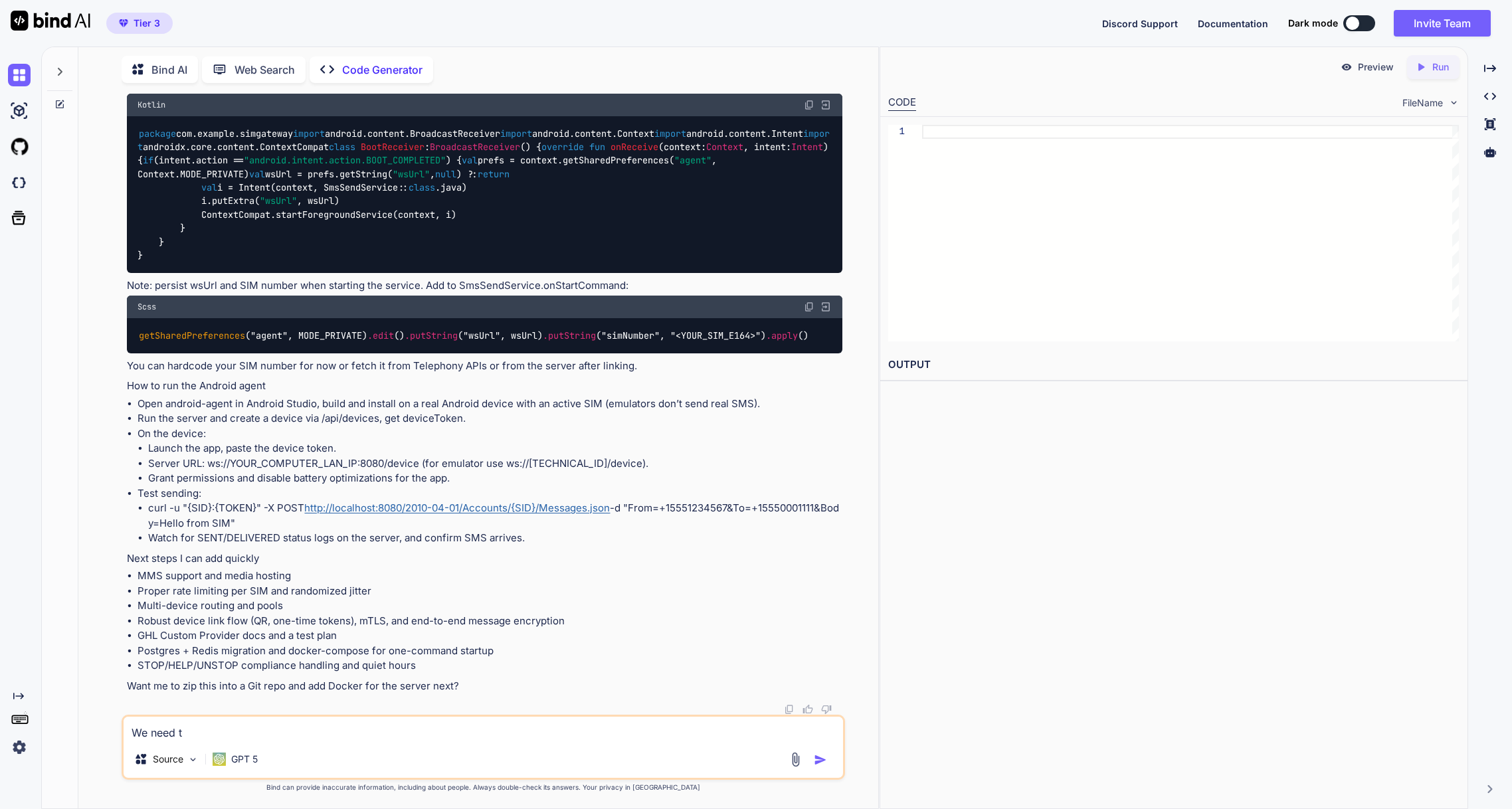
type textarea "We need to"
type textarea "x"
type textarea "We need to"
type textarea "x"
type textarea "We need to t"
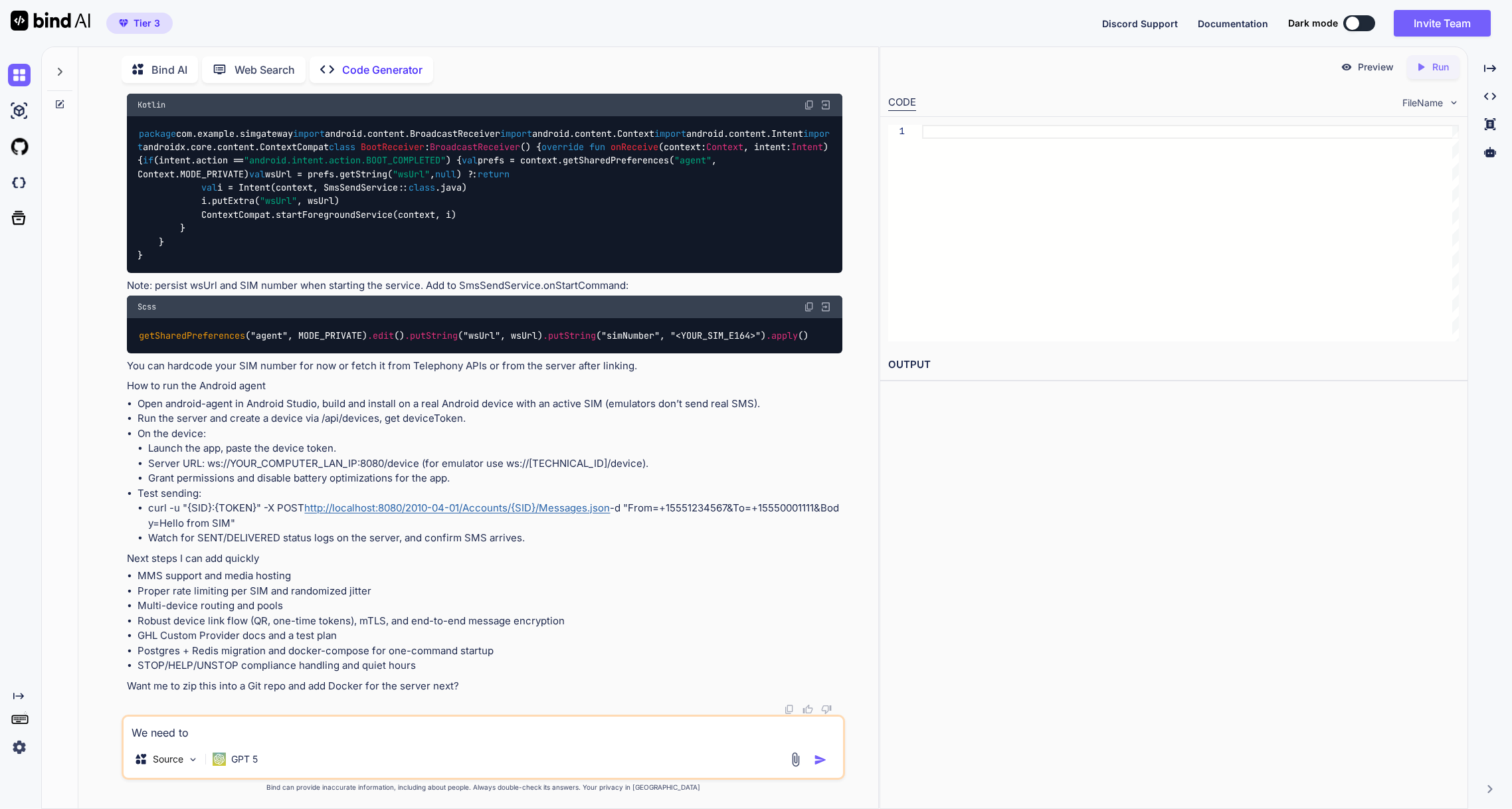
type textarea "x"
type textarea "We need to te"
type textarea "x"
type textarea "We need to tes"
type textarea "x"
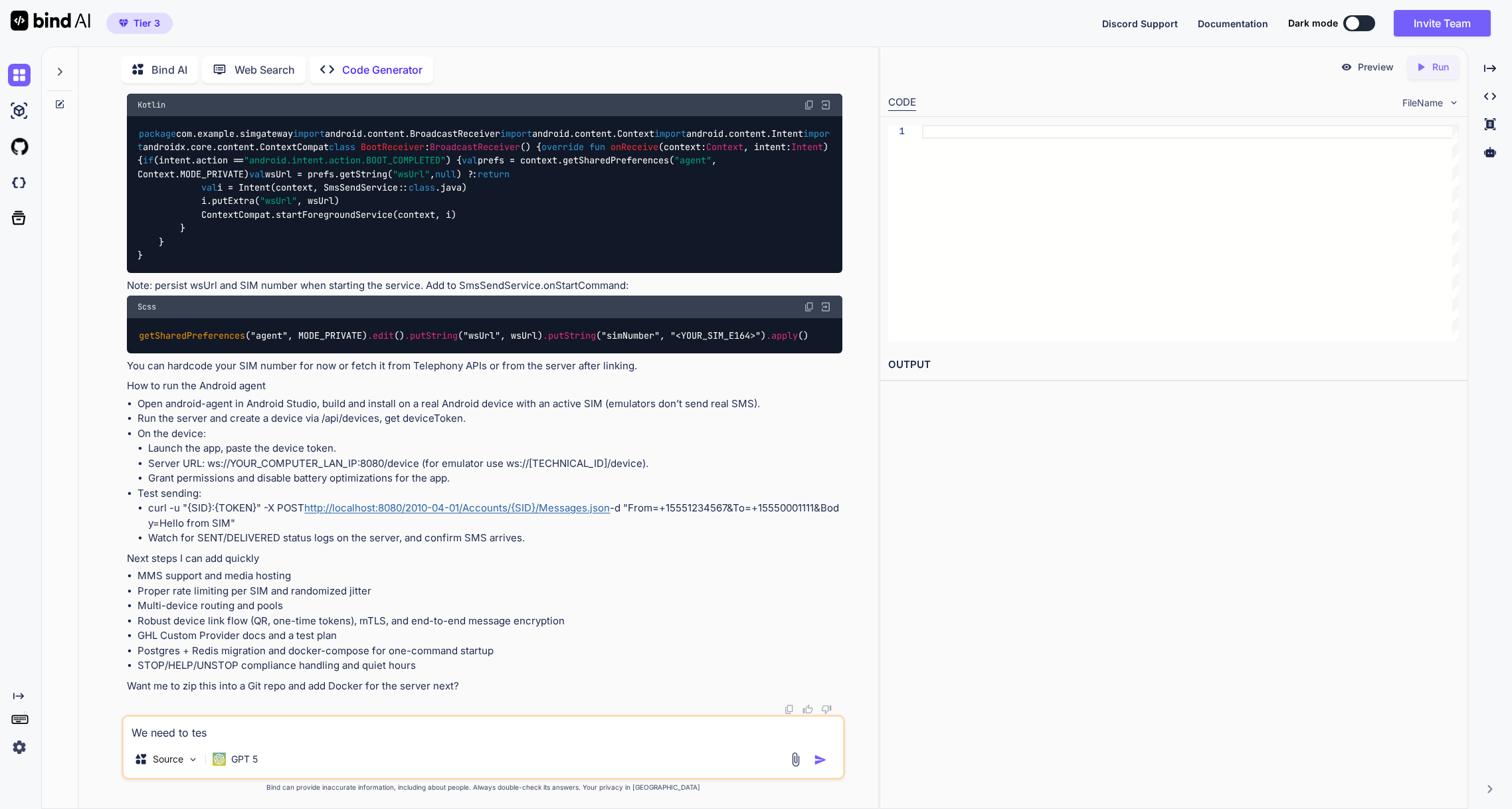
type textarea "We need to test"
type textarea "x"
type textarea "We need to test,"
type textarea "x"
type textarea "We need to test,"
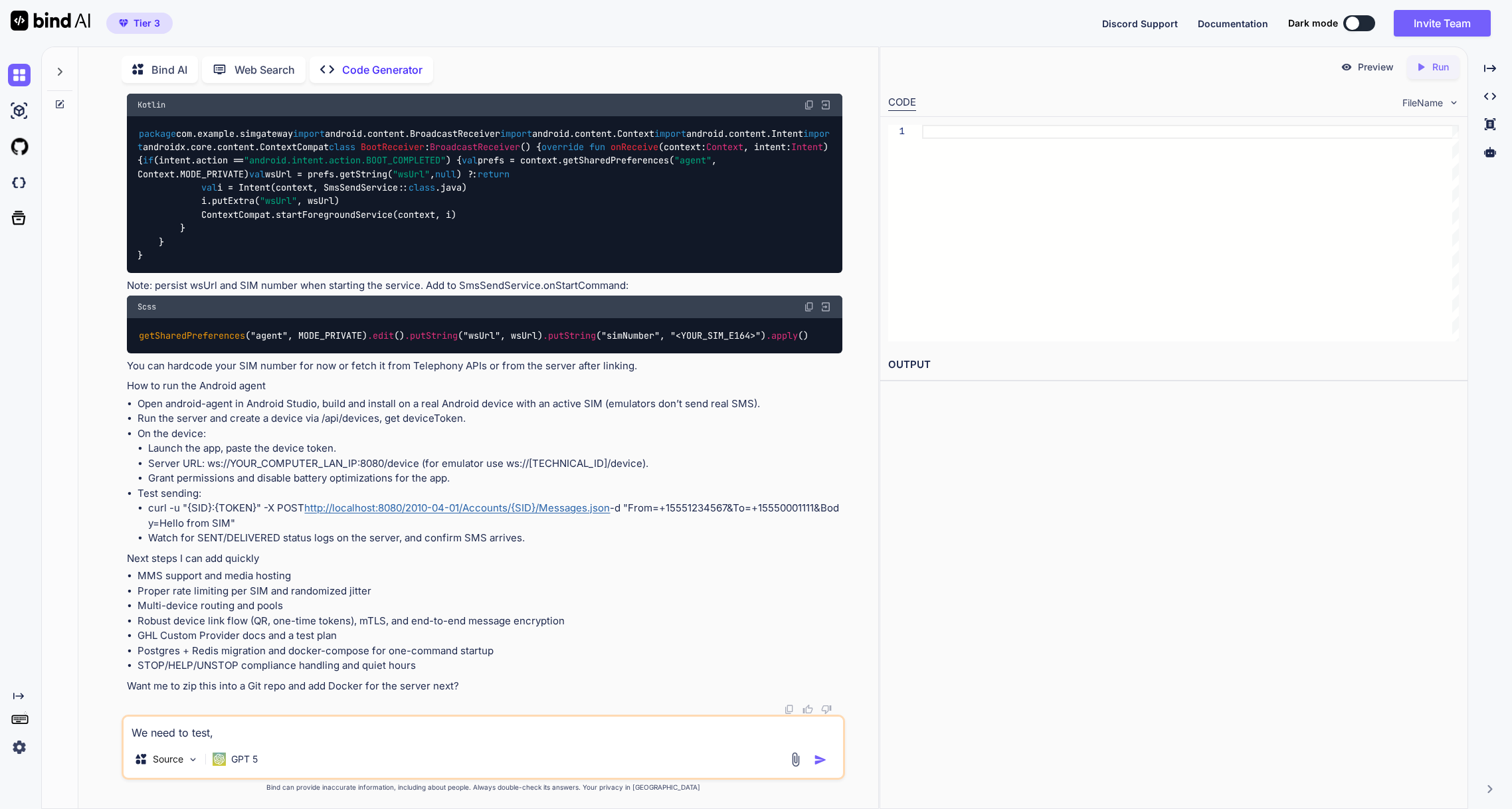
type textarea "x"
type textarea "We need to test, h"
type textarea "x"
type textarea "We need to test, ho"
type textarea "x"
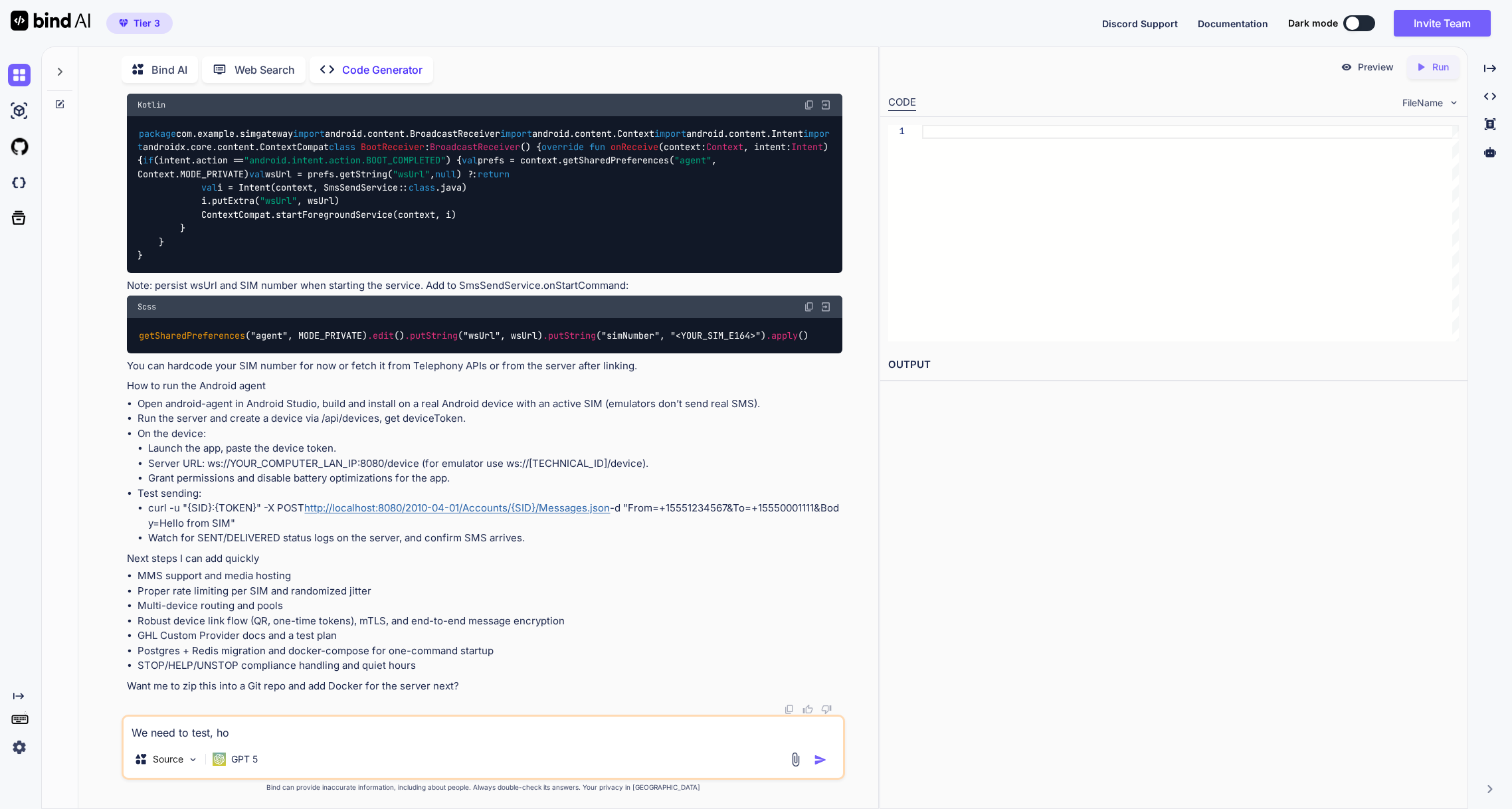
type textarea "We need to test, how"
type textarea "x"
type textarea "We need to test, how"
type textarea "x"
type textarea "We need to test, how c"
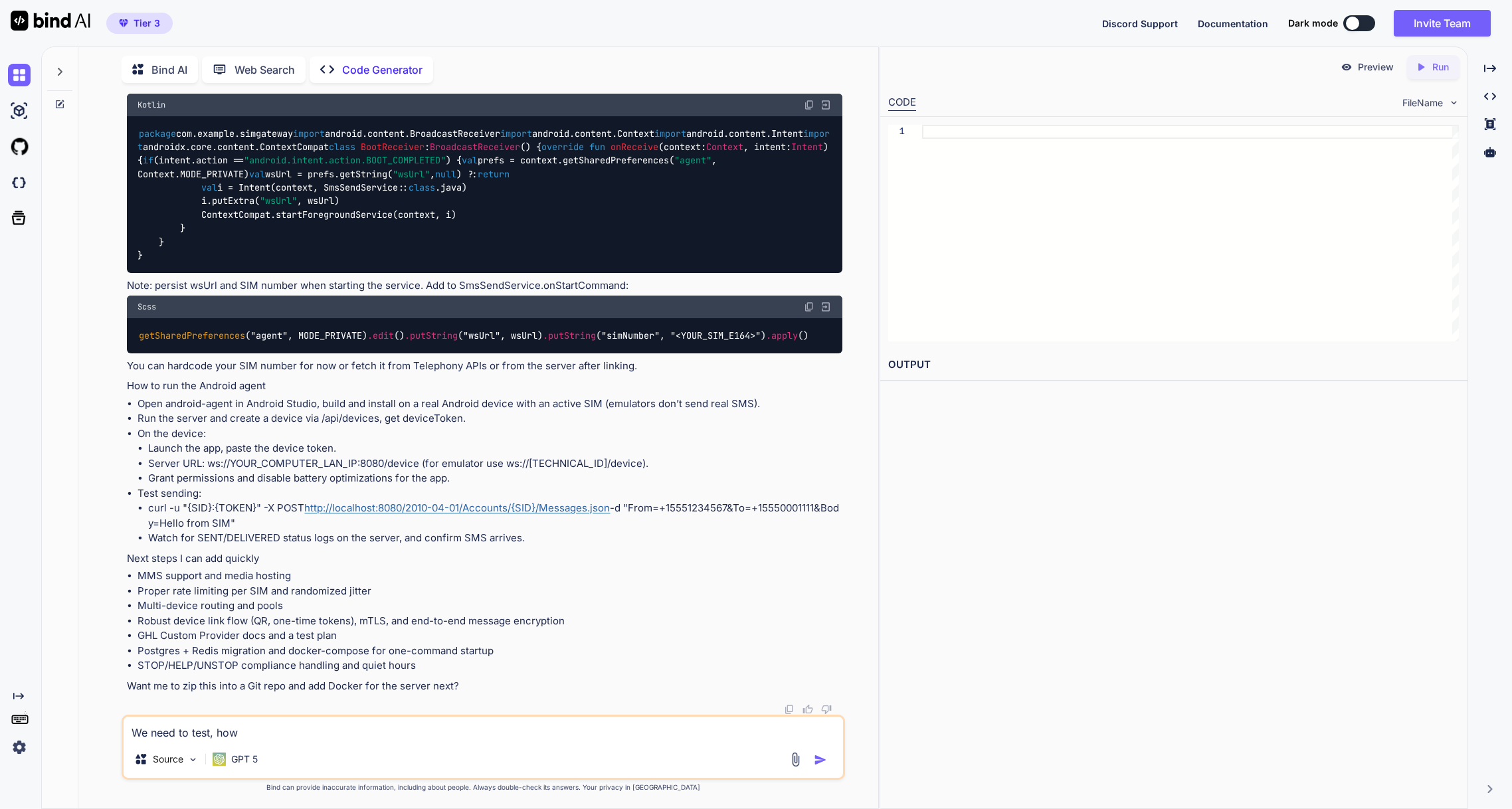
type textarea "x"
type textarea "We need to test, how ca"
type textarea "x"
type textarea "We need to test, how can"
type textarea "x"
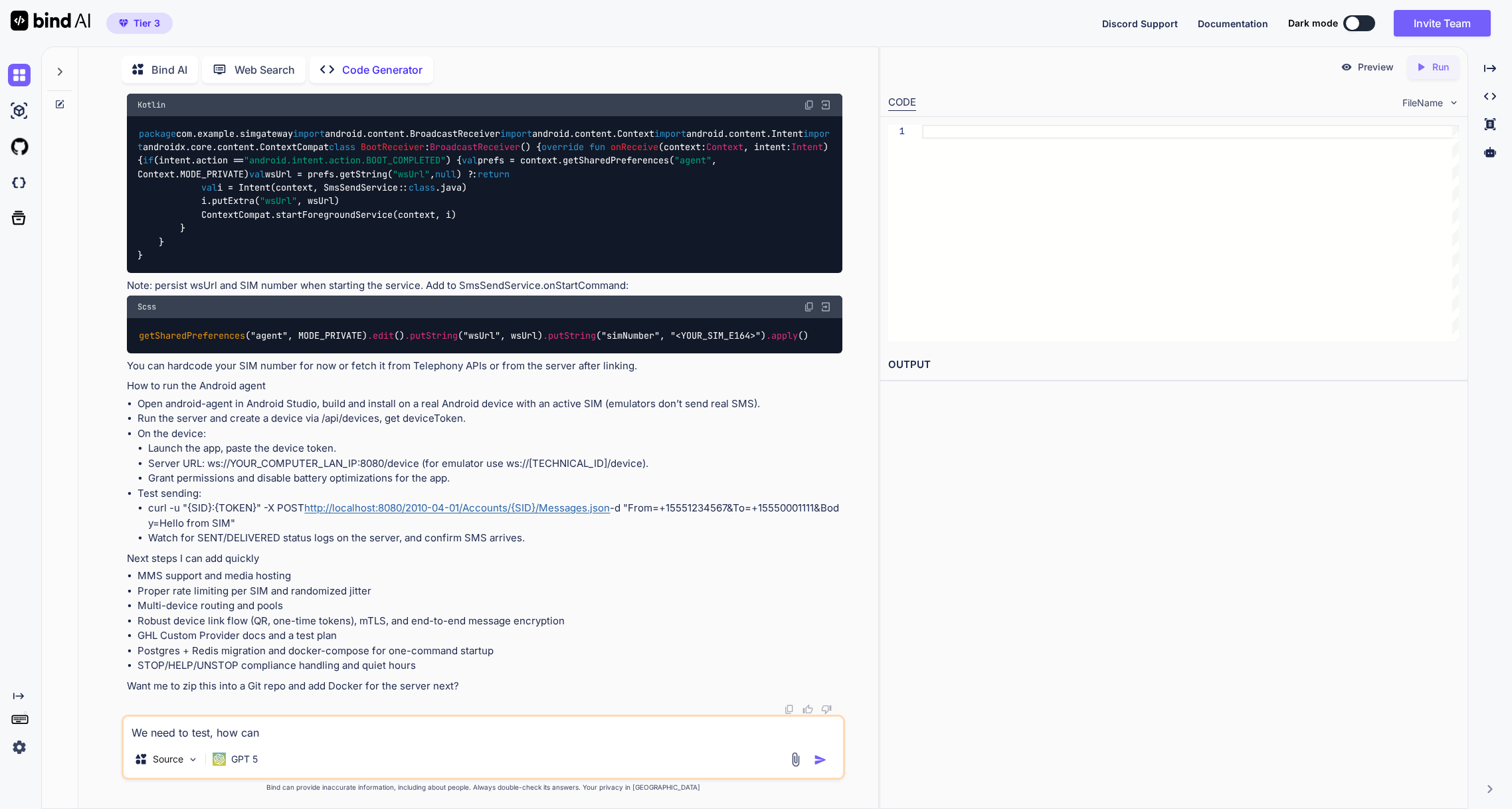
type textarea "We need to test, how can"
type textarea "x"
type textarea "We need to test, how can w"
type textarea "x"
type textarea "We need to test, how can we"
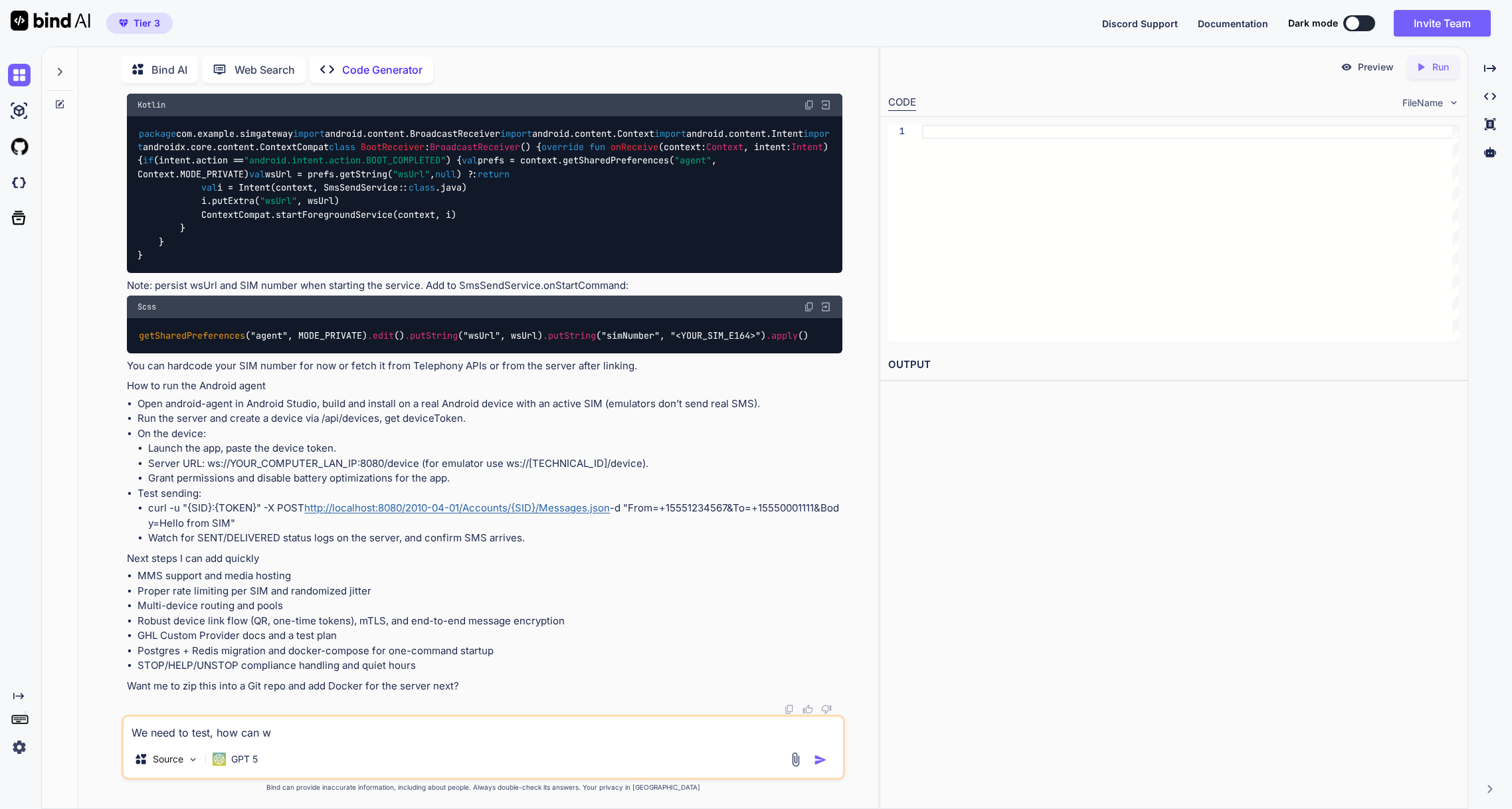
type textarea "x"
type textarea "We need to test, how can we"
type textarea "x"
type textarea "We need to test, how can we d"
type textarea "x"
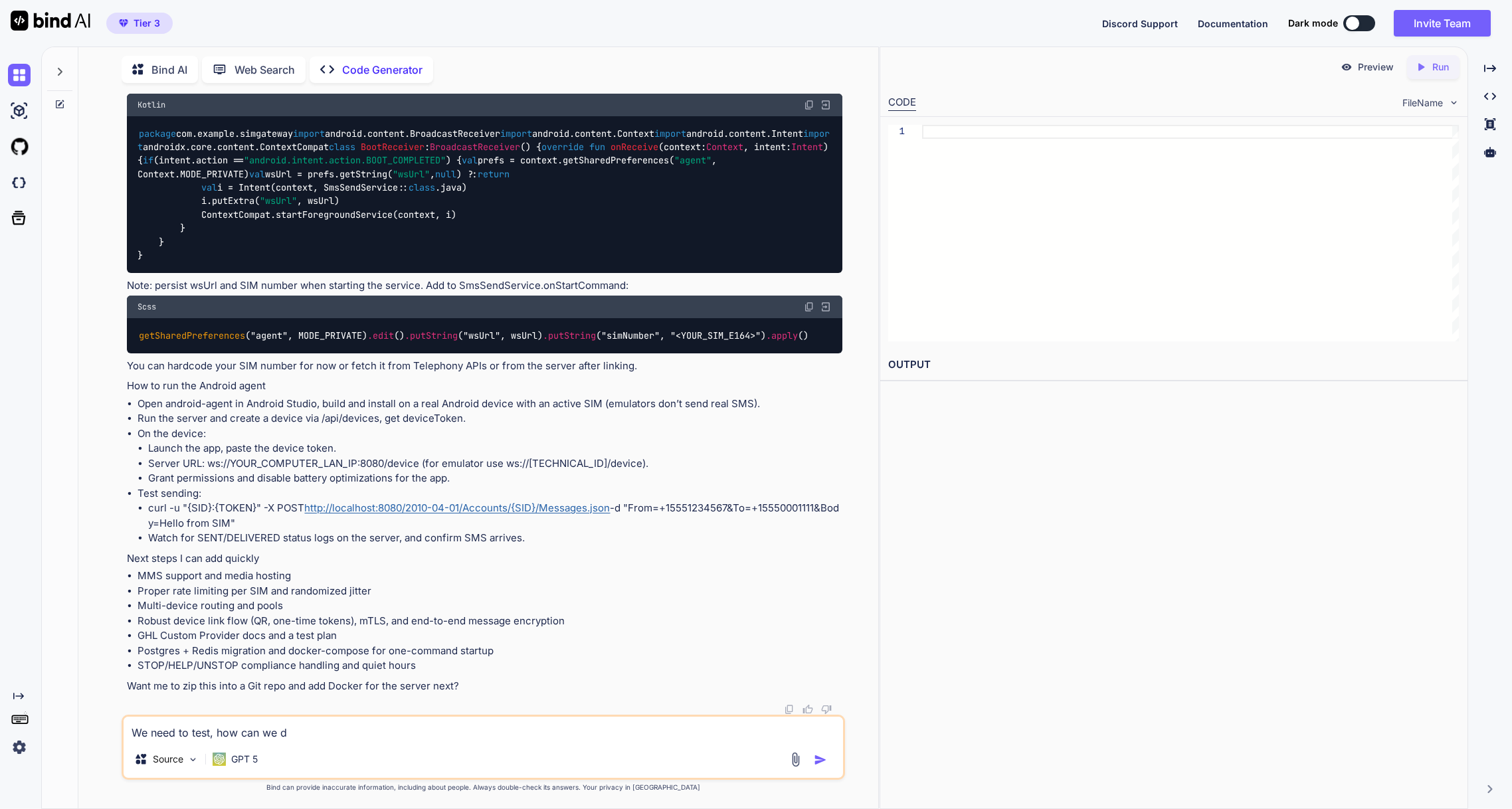
type textarea "We need to test, how can we do"
type textarea "x"
type textarea "We need to test, how can we do"
type textarea "x"
type textarea "We need to test, how can we do t"
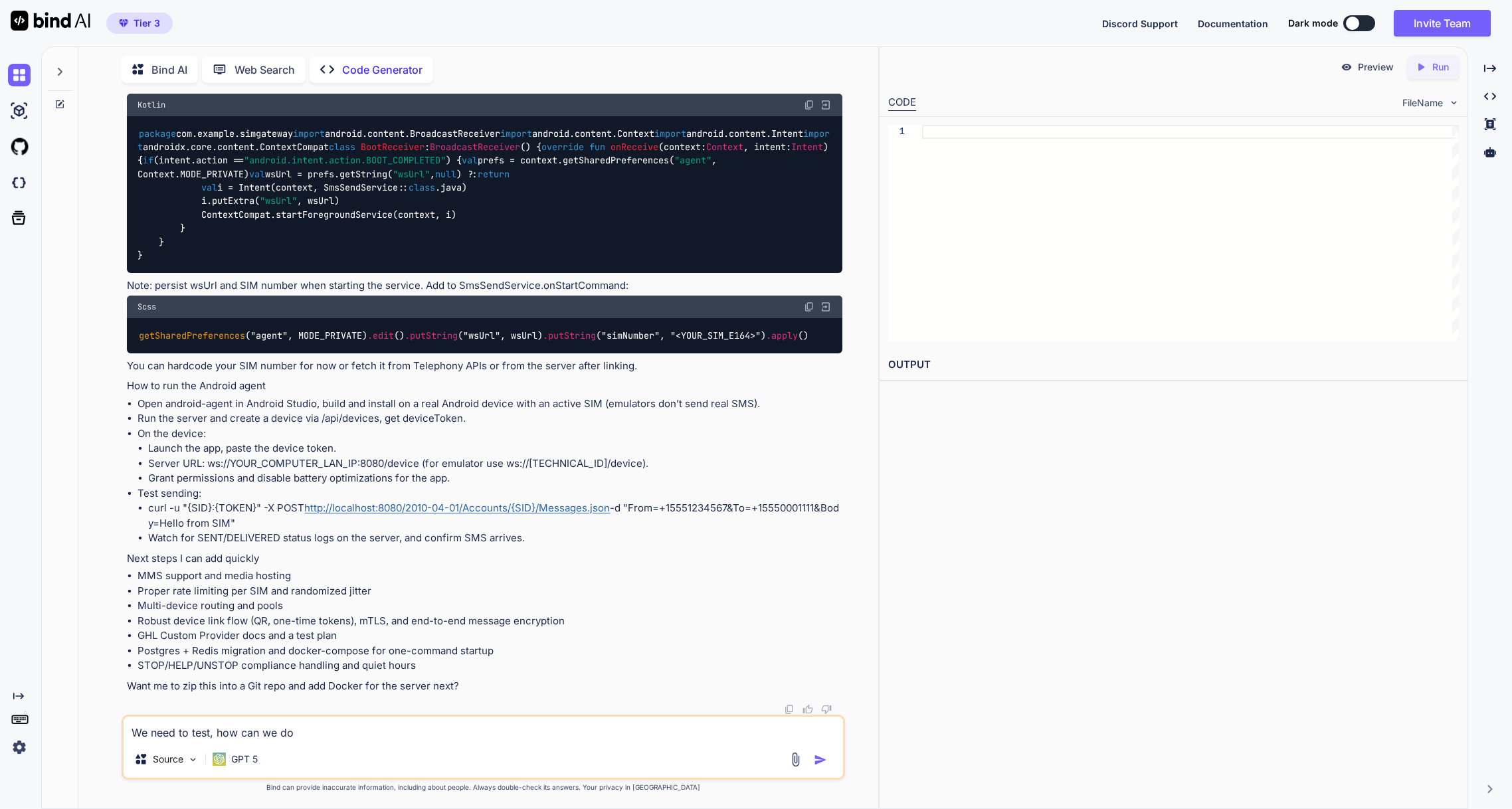
type textarea "x"
type textarea "We need to test, how can we do th"
type textarea "x"
type textarea "We need to test, how can we do thi"
type textarea "x"
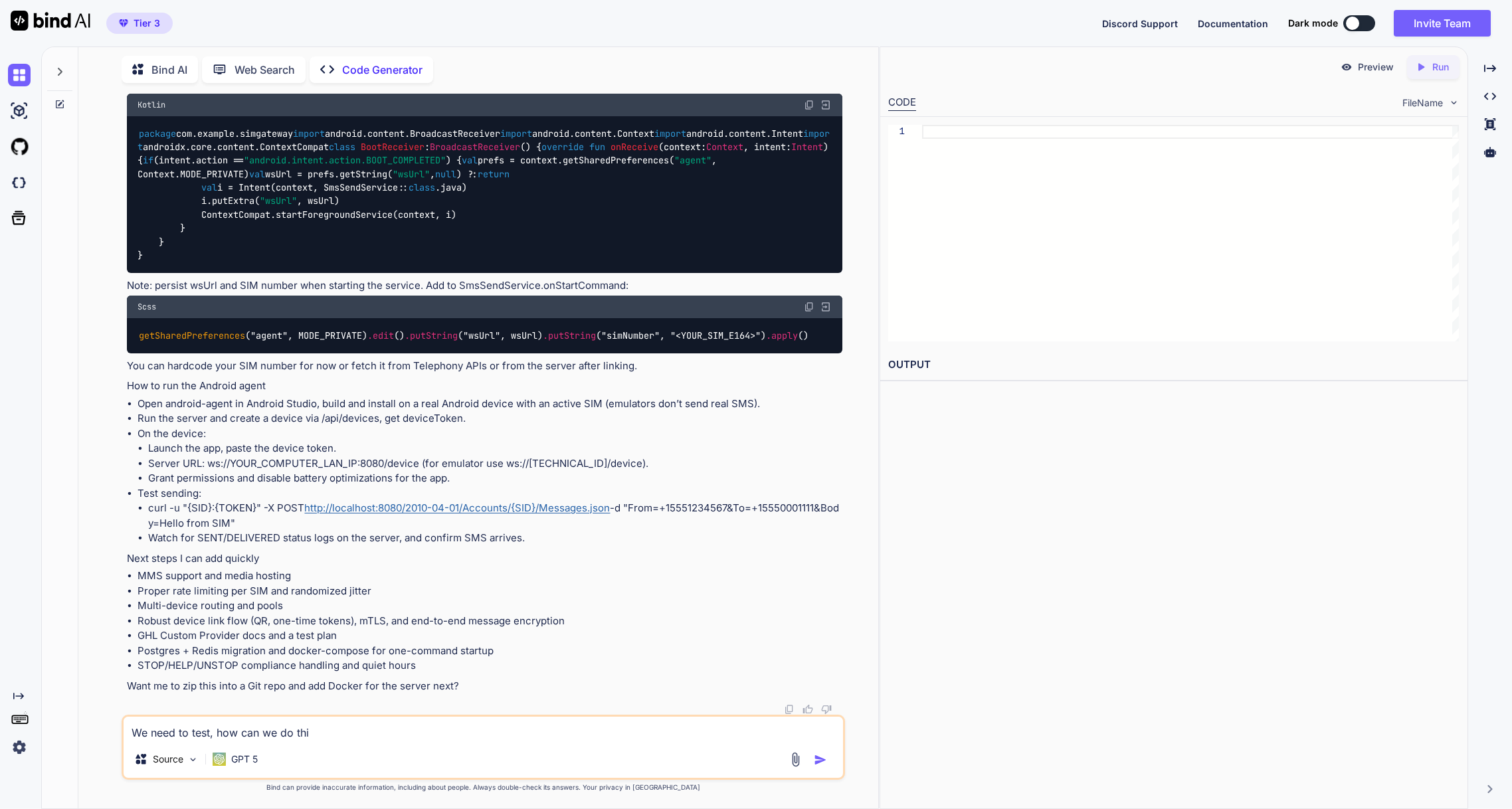
type textarea "We need to test, how can we do this"
type textarea "x"
type textarea "We need to test, how can we do this?"
type textarea "x"
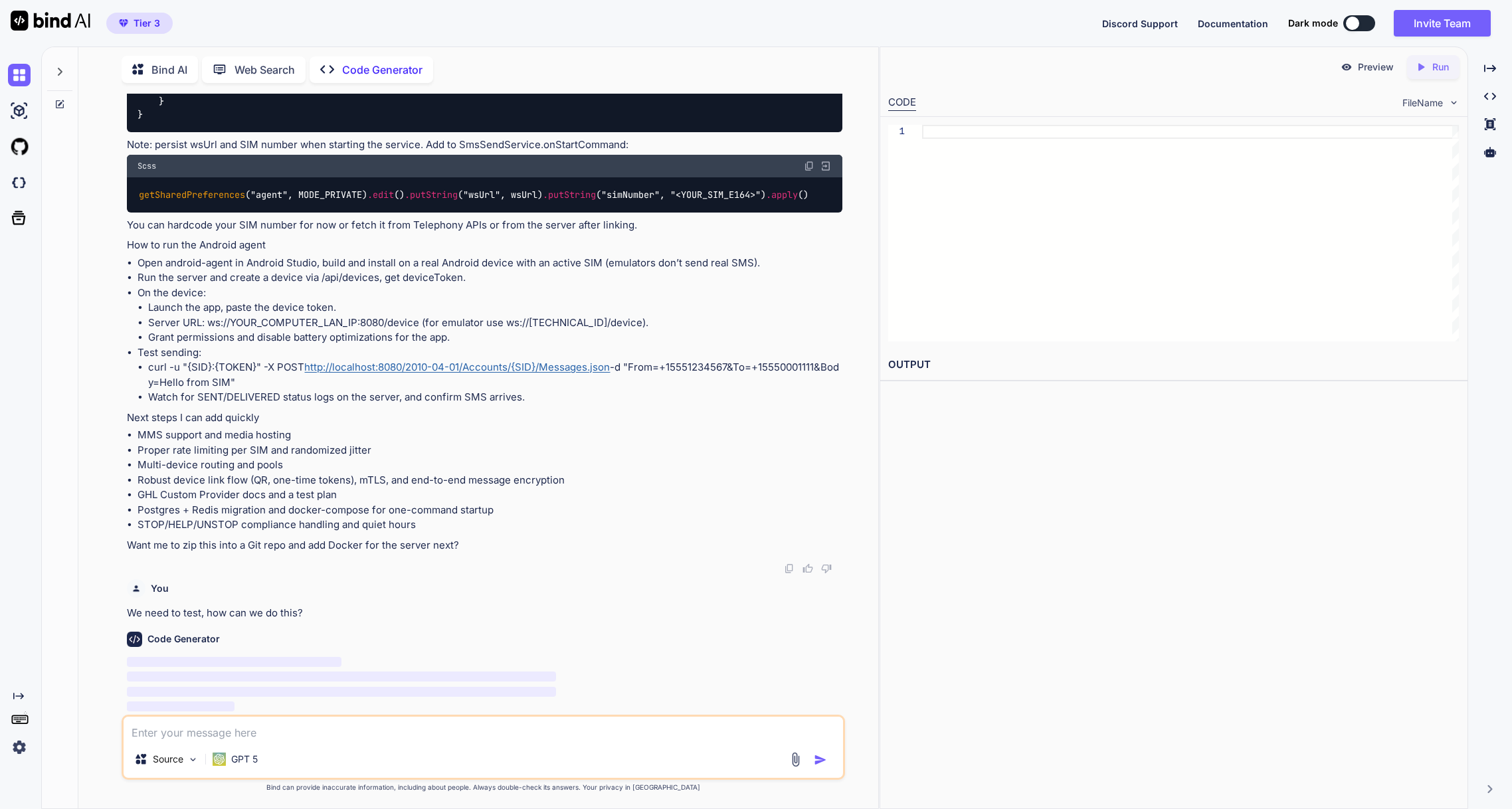
scroll to position [17299, 0]
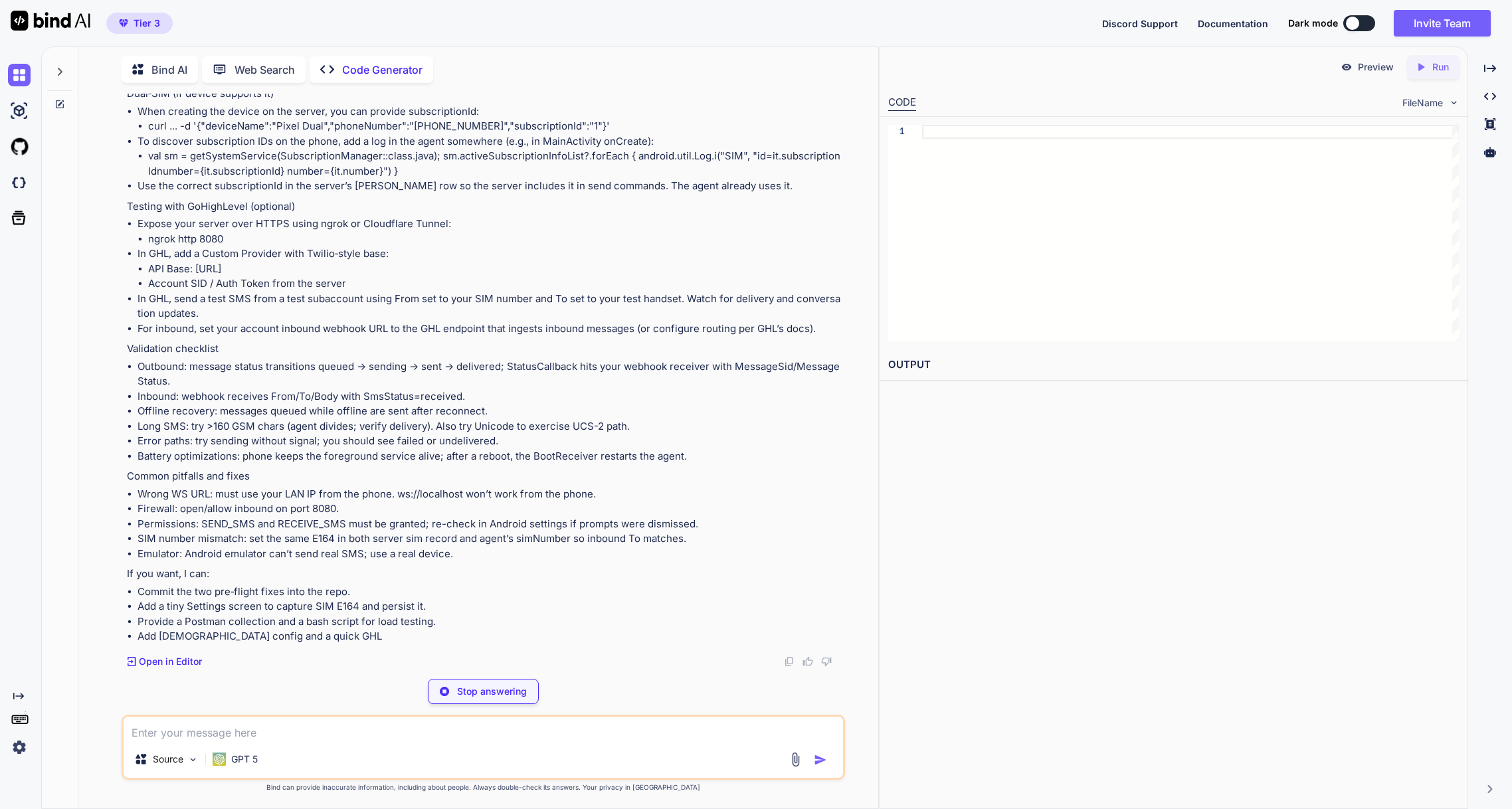
type textarea "x"
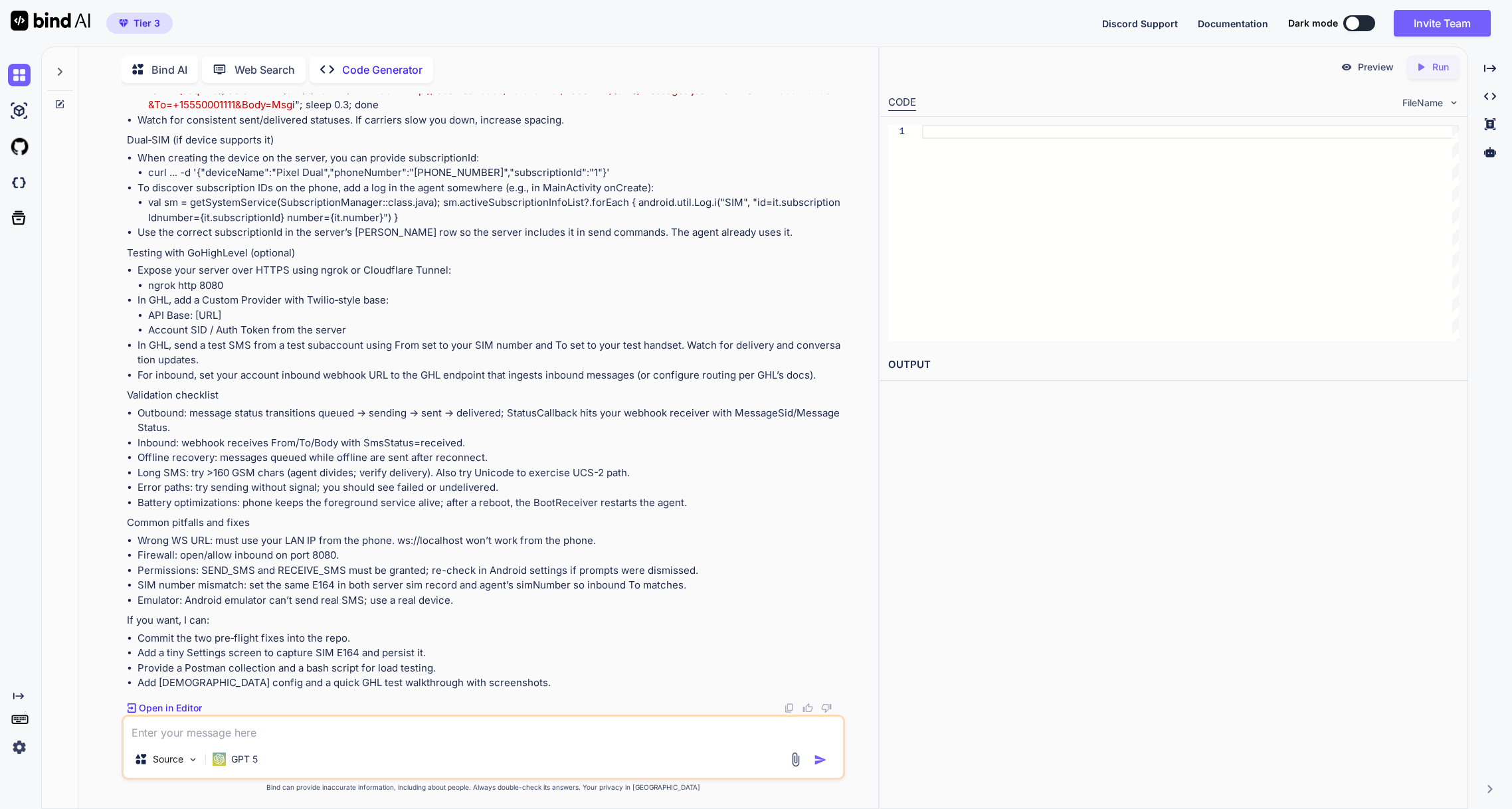
scroll to position [18854, 0]
click at [20, 186] on img at bounding box center [19, 183] width 23 height 23
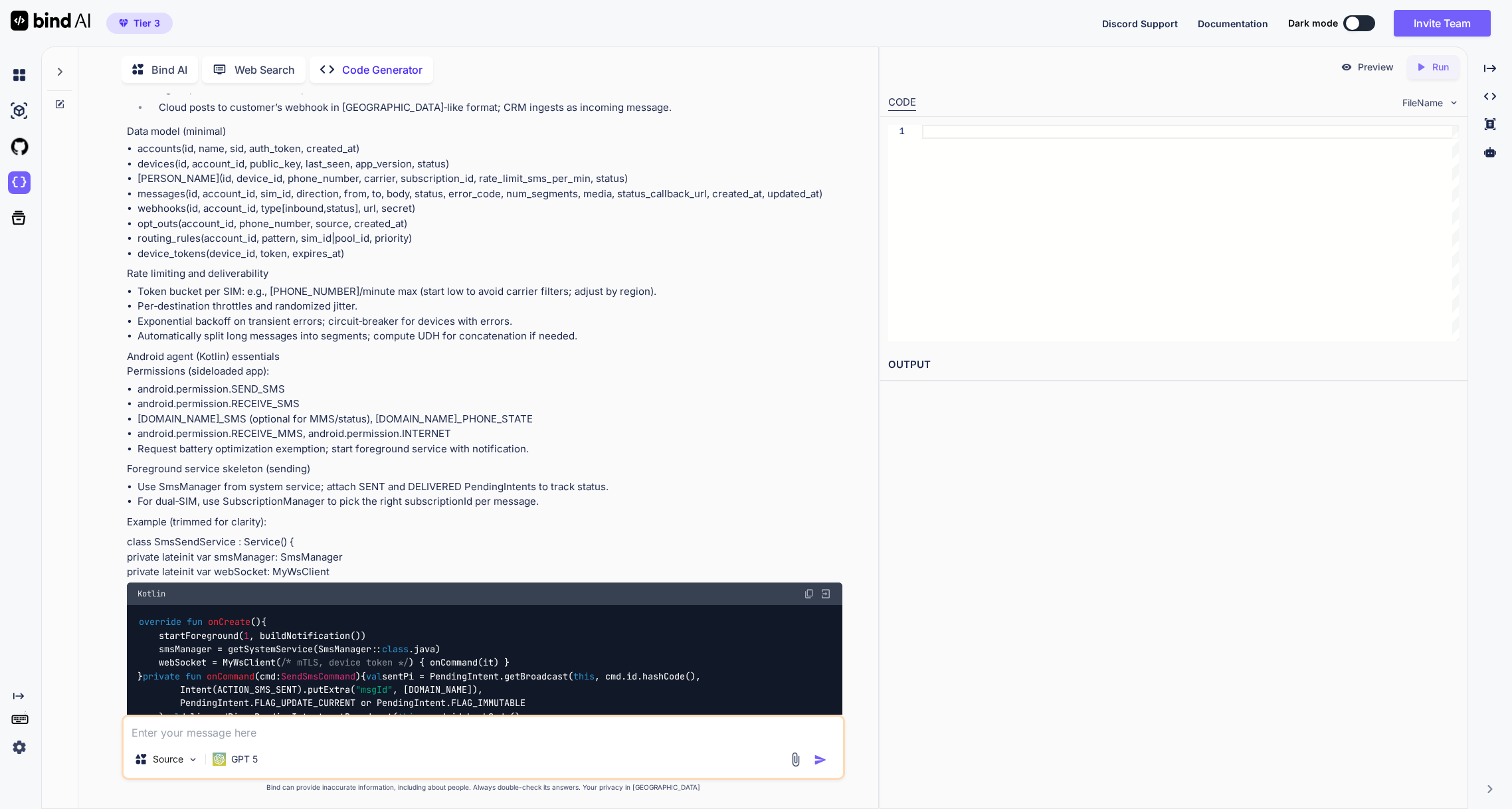
scroll to position [0, 0]
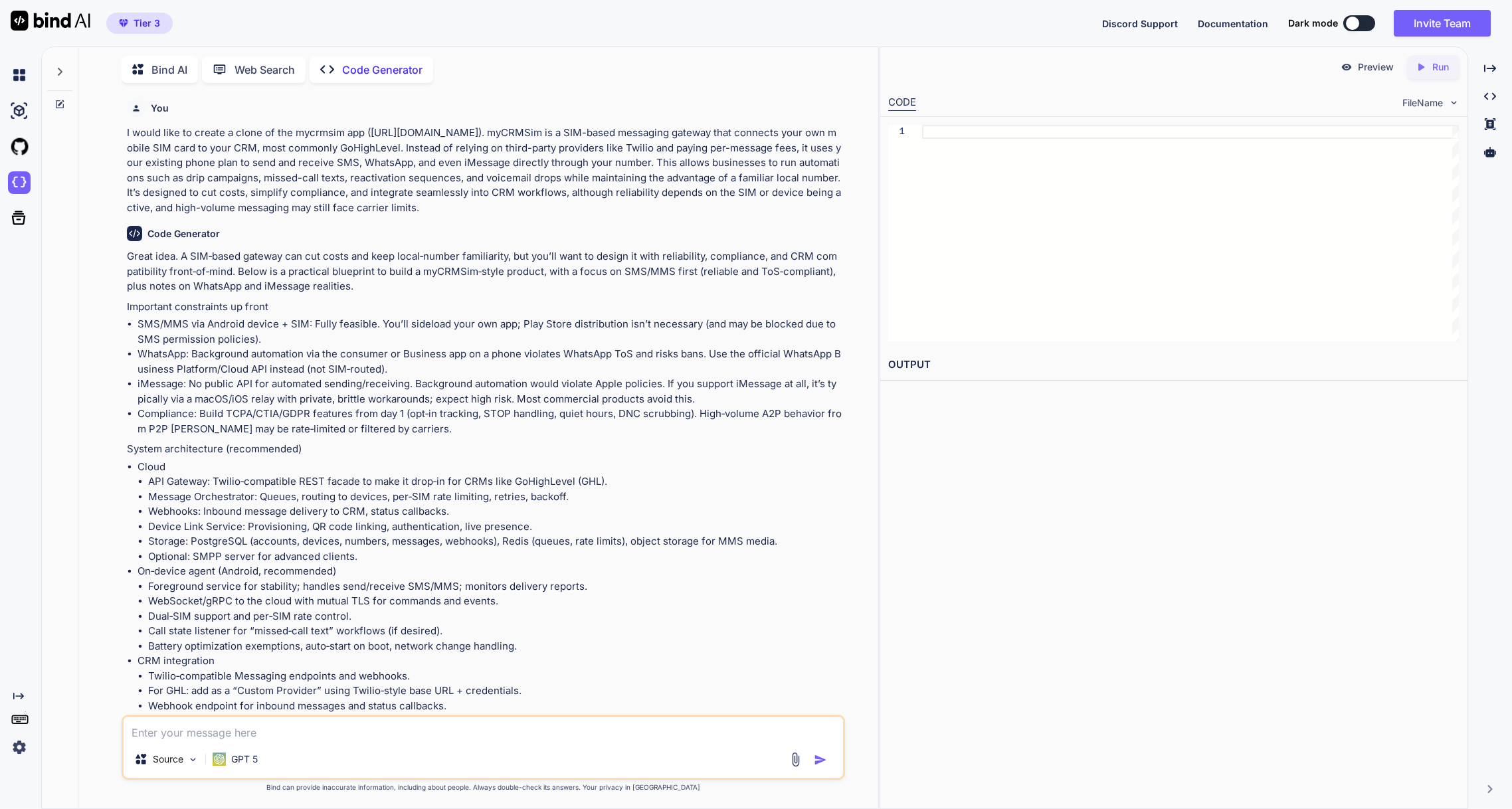
drag, startPoint x: 127, startPoint y: 131, endPoint x: 413, endPoint y: 204, distance: 295.2
click at [413, 204] on p "I would like to create a clone of the mycrmsim app ([URL][DOMAIN_NAME]). myCRMS…" at bounding box center [484, 170] width 715 height 89
copy p "I would like to create a clone of the mycrmsim app ([URL][DOMAIN_NAME]). myCRMS…"
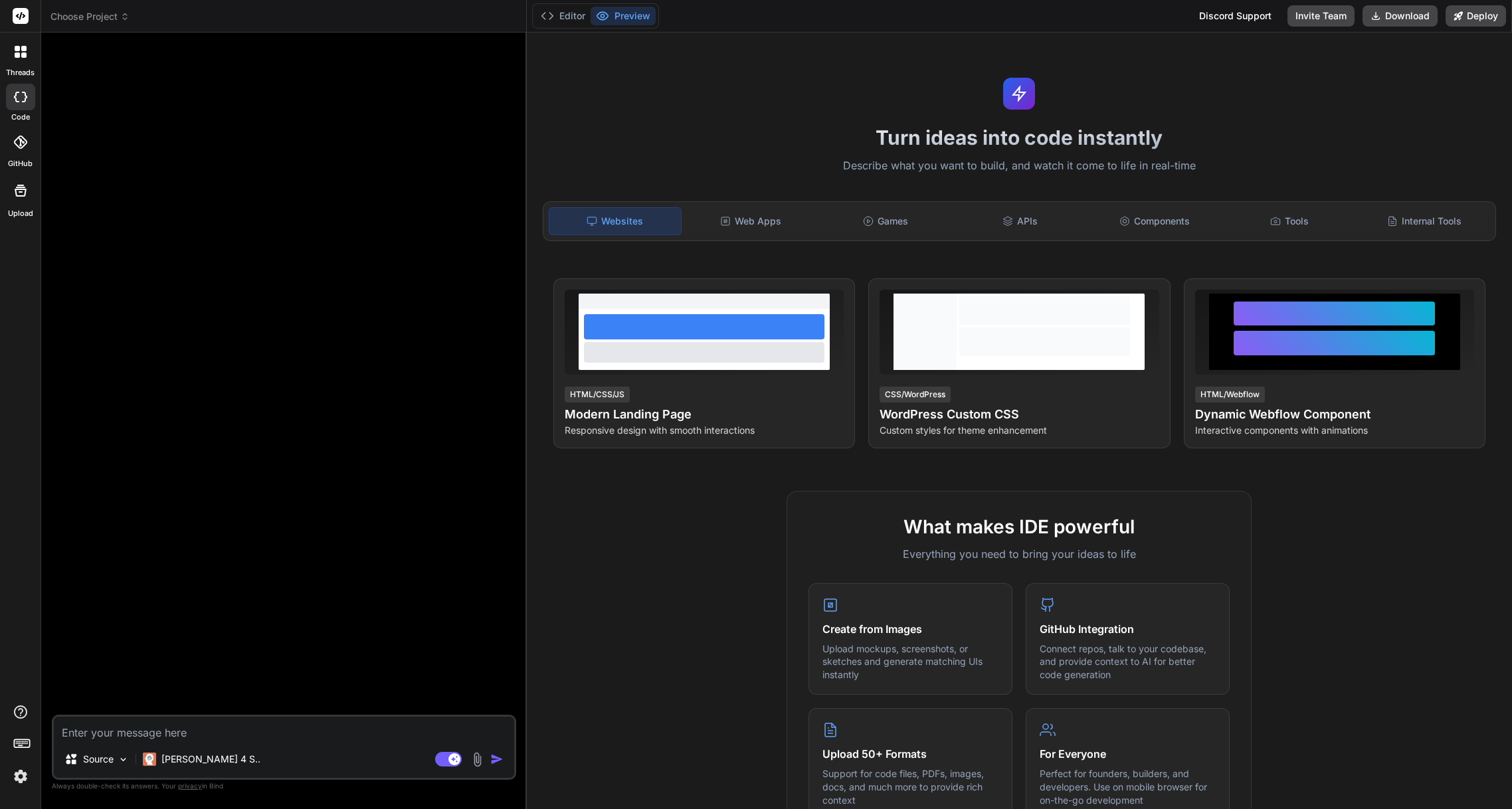
click at [126, 17] on icon at bounding box center [124, 16] width 9 height 9
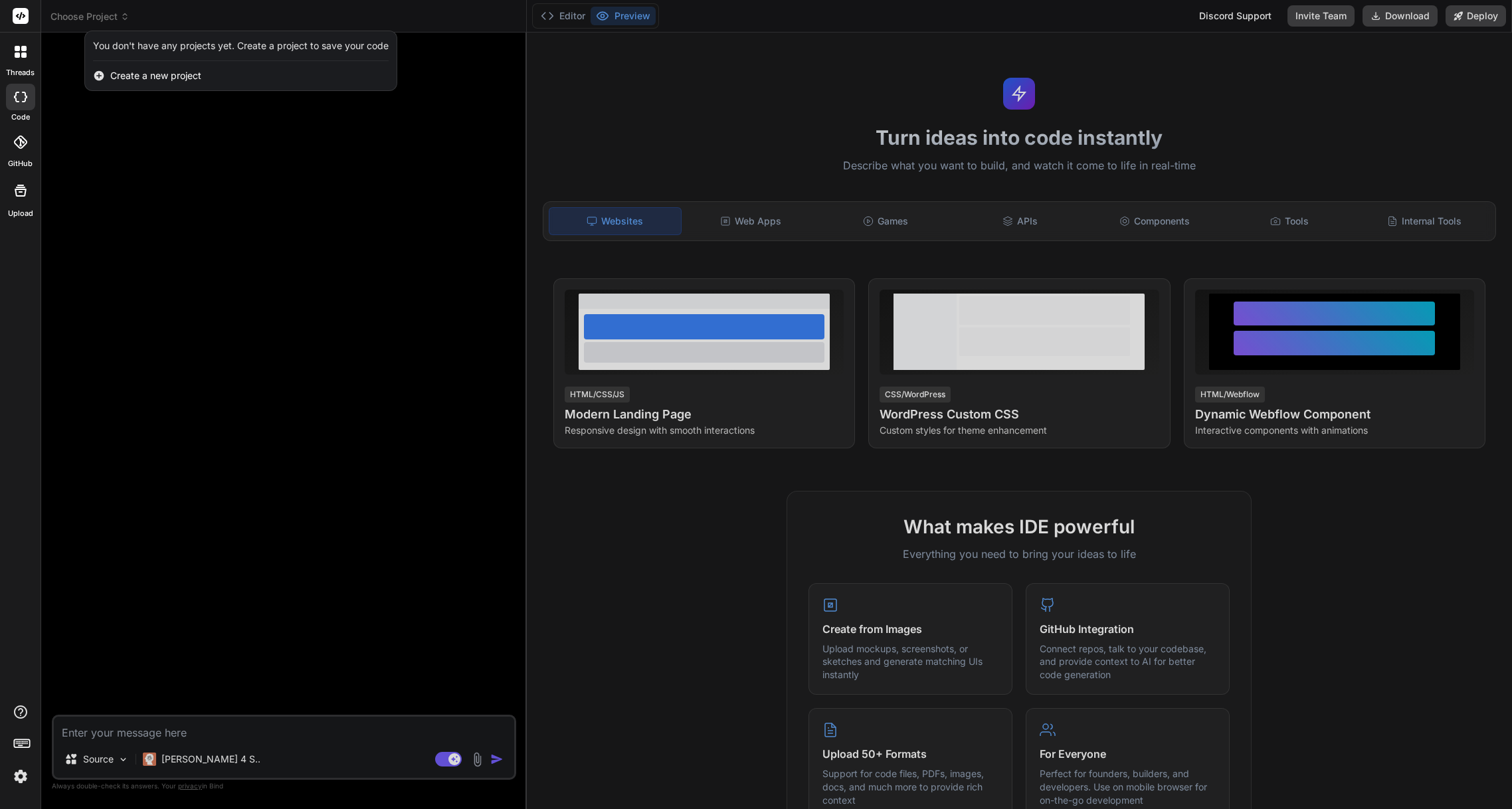
click at [126, 17] on div at bounding box center [756, 404] width 1512 height 809
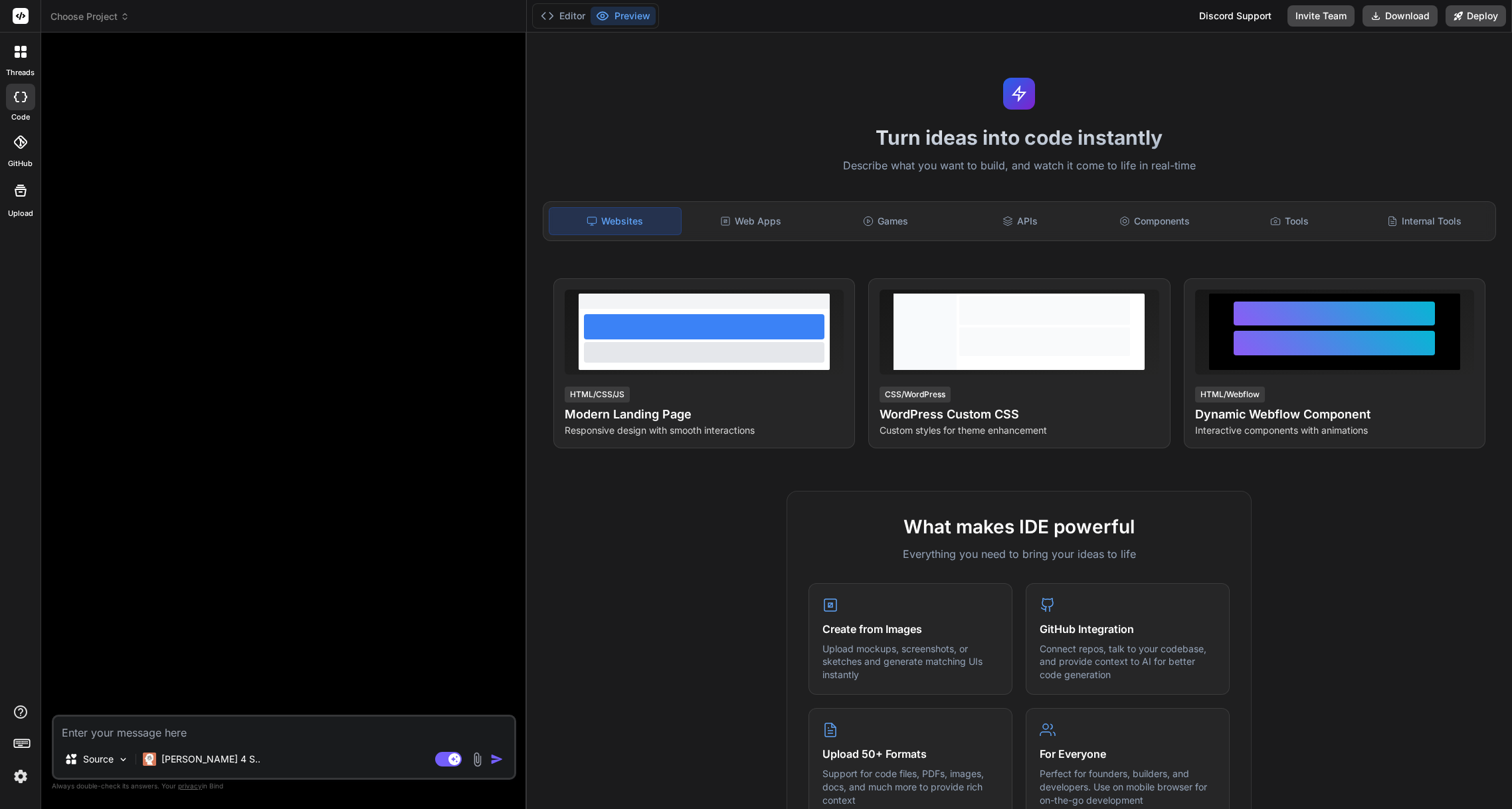
click at [25, 60] on div at bounding box center [20, 52] width 28 height 28
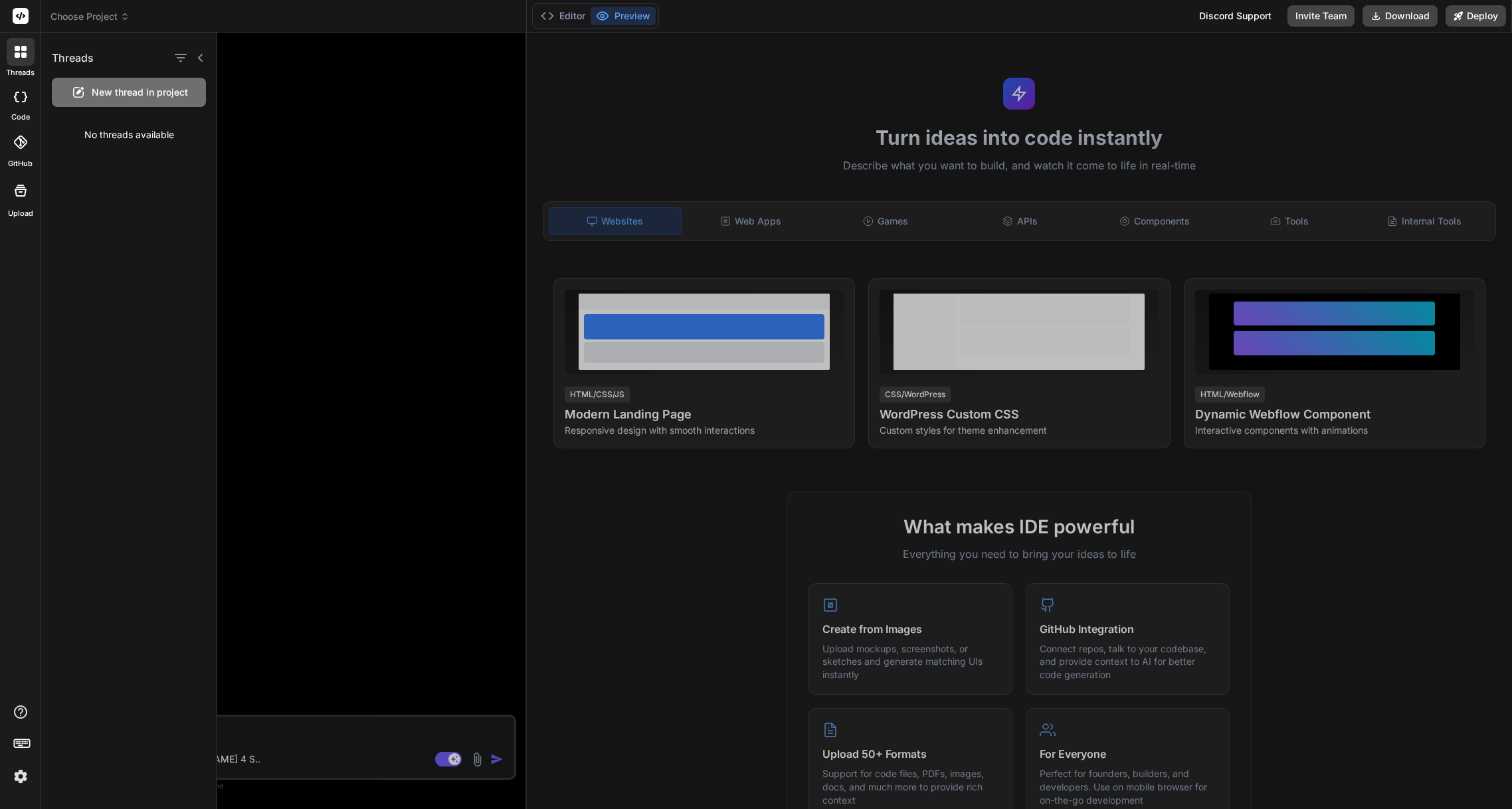
click at [21, 56] on icon at bounding box center [23, 55] width 5 height 5
click at [18, 7] on div at bounding box center [20, 16] width 41 height 33
click at [19, 17] on rect at bounding box center [20, 16] width 16 height 16
click at [21, 25] on div at bounding box center [20, 16] width 41 height 33
click at [19, 20] on rect at bounding box center [20, 16] width 16 height 16
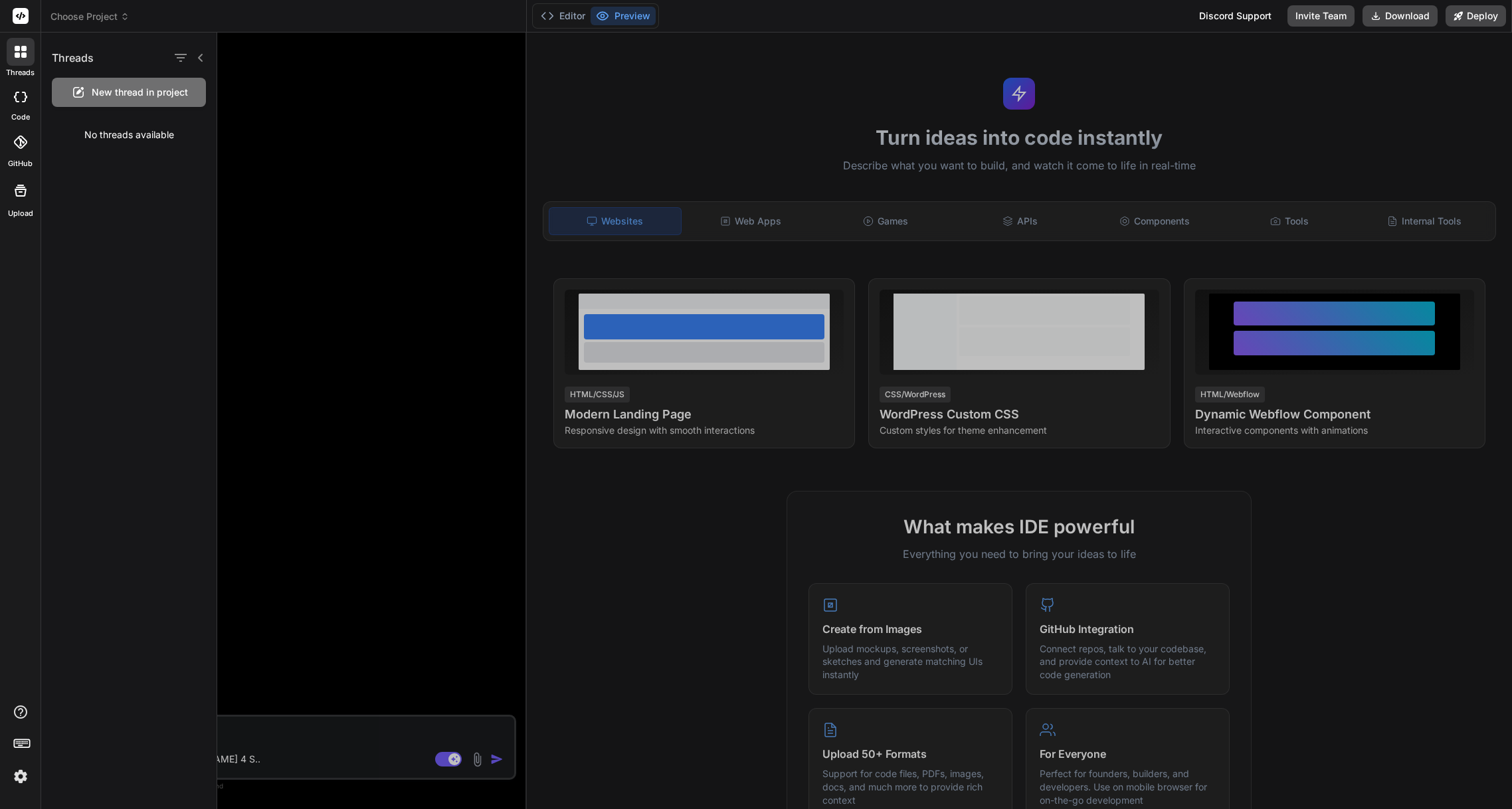
click at [21, 55] on icon at bounding box center [23, 55] width 5 height 5
click at [26, 55] on icon at bounding box center [23, 55] width 5 height 5
click at [23, 97] on icon at bounding box center [20, 97] width 13 height 11
type textarea "x"
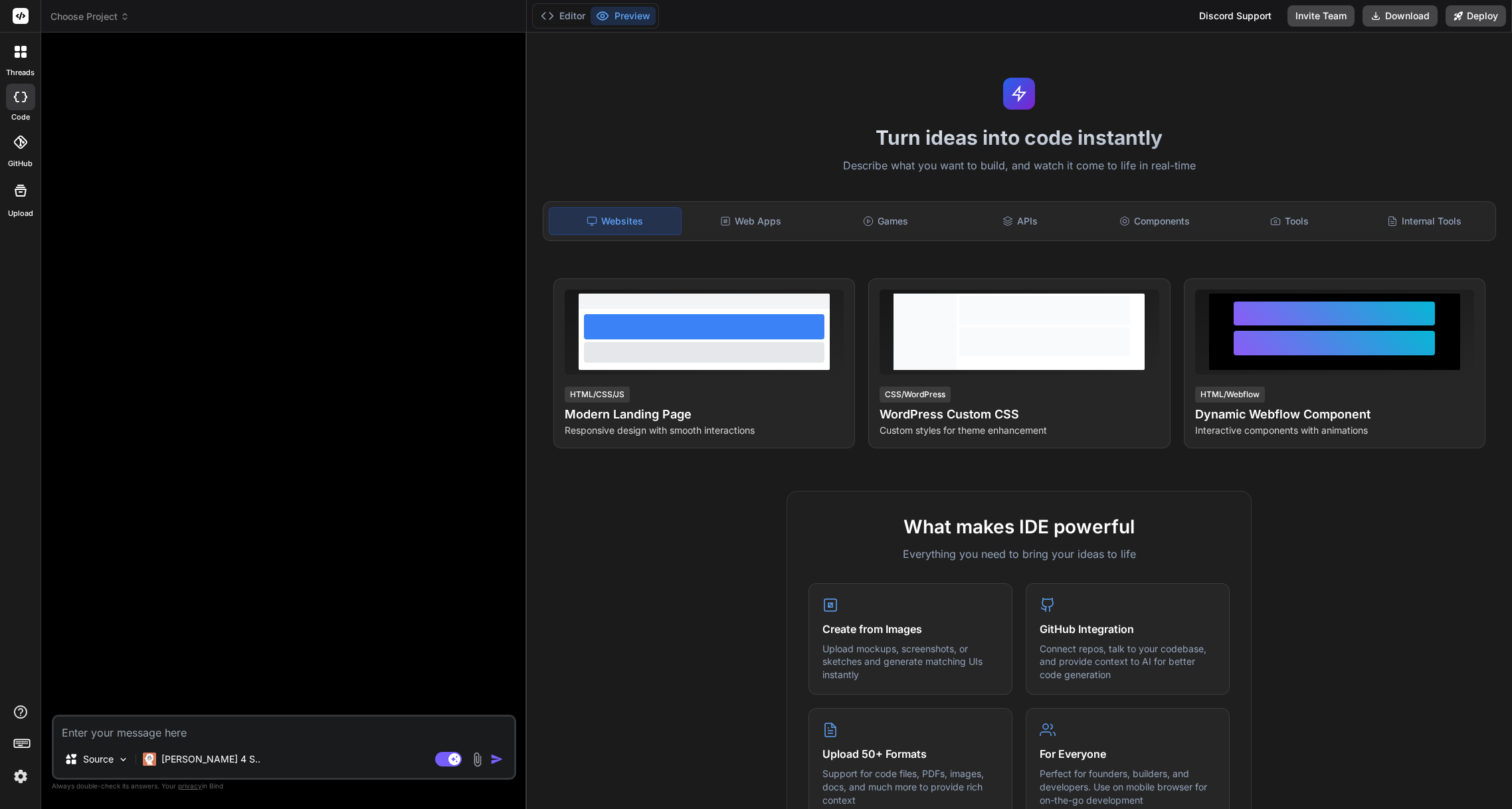
paste textarea "I would like to create a clone of the mycrmsim app ([URL][DOMAIN_NAME]). myCRMS…"
type textarea "I would like to create a clone of the mycrmsim app ([URL][DOMAIN_NAME]). myCRMS…"
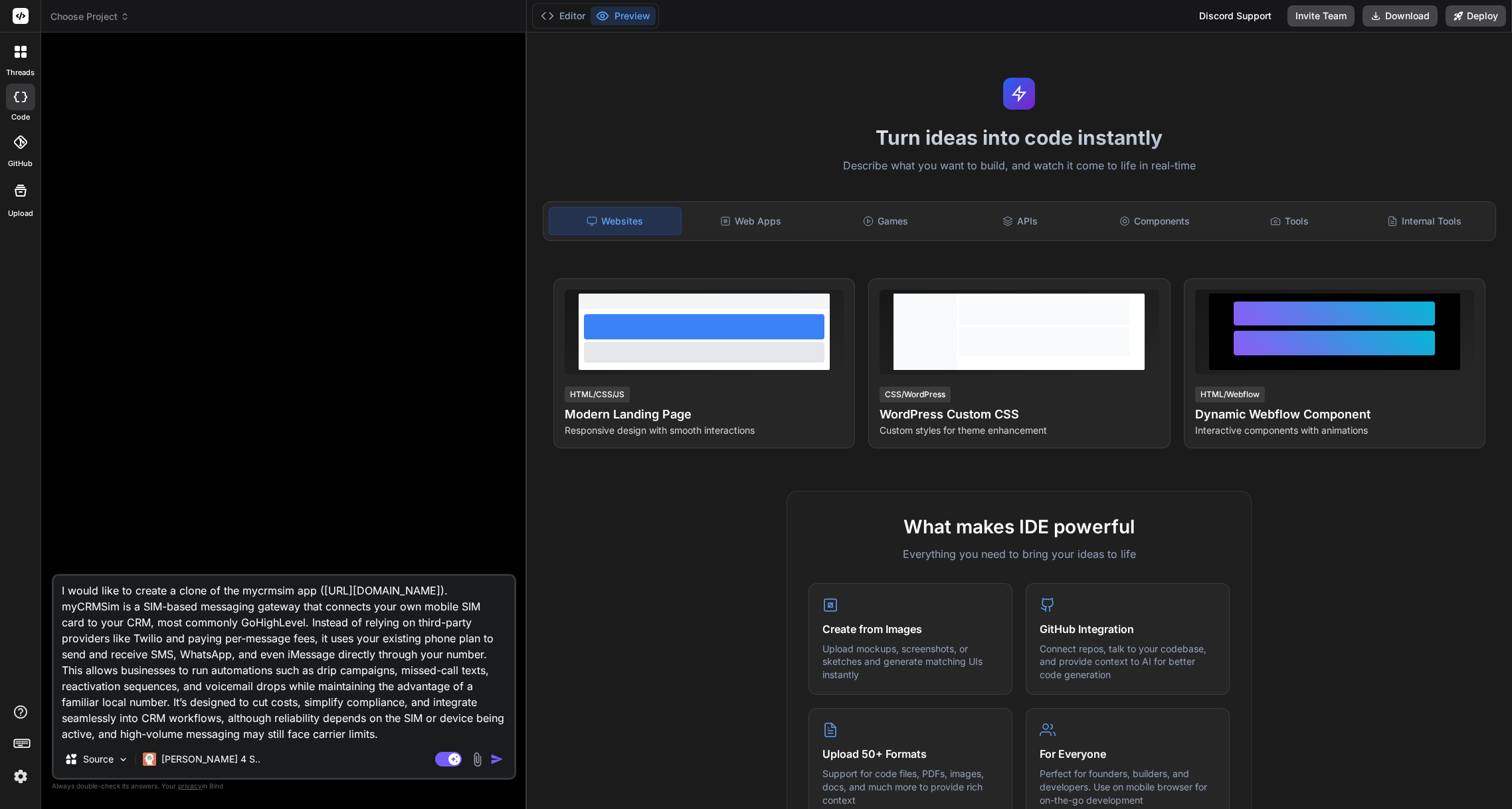
type textarea "x"
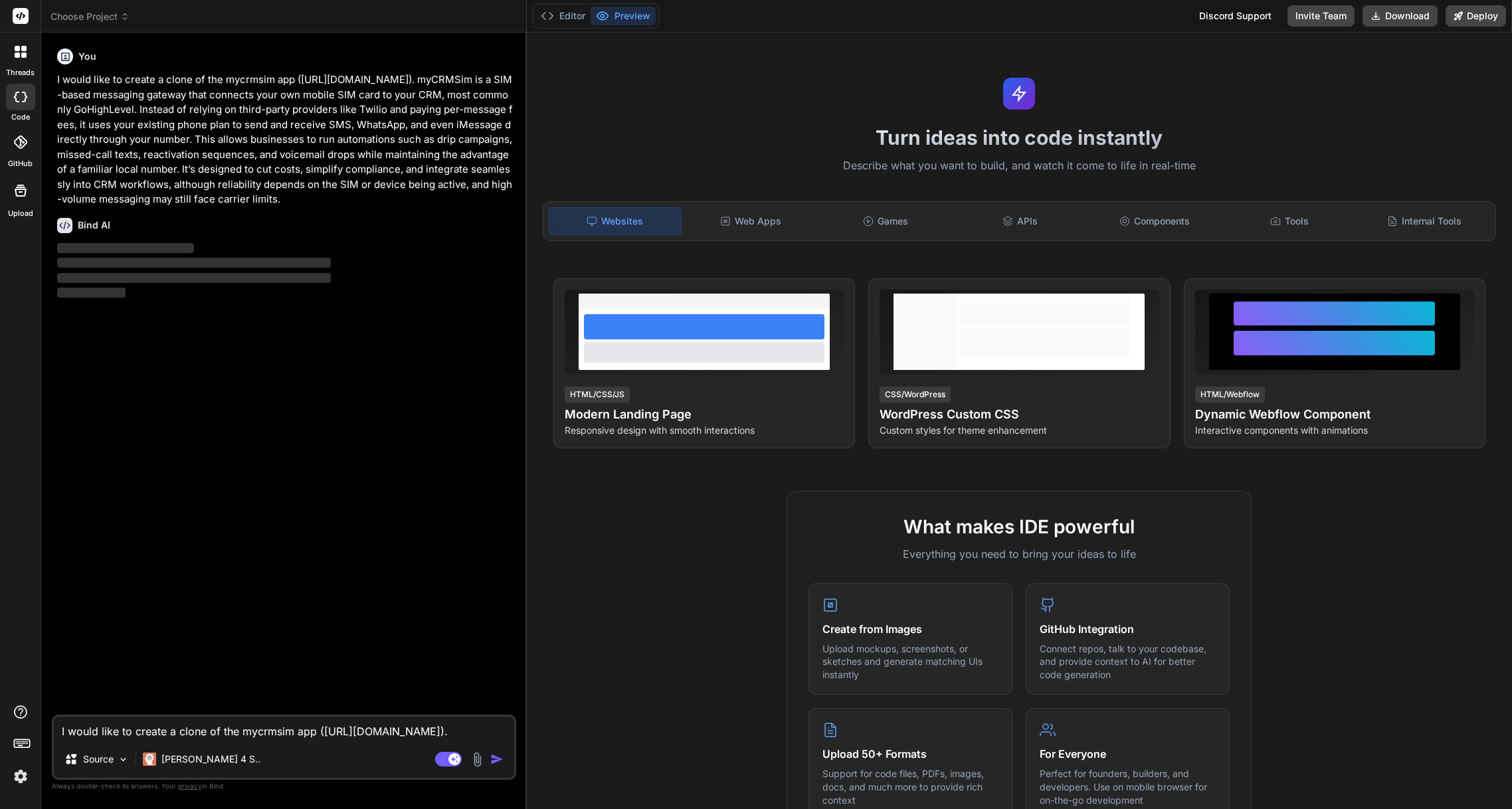
scroll to position [0, 0]
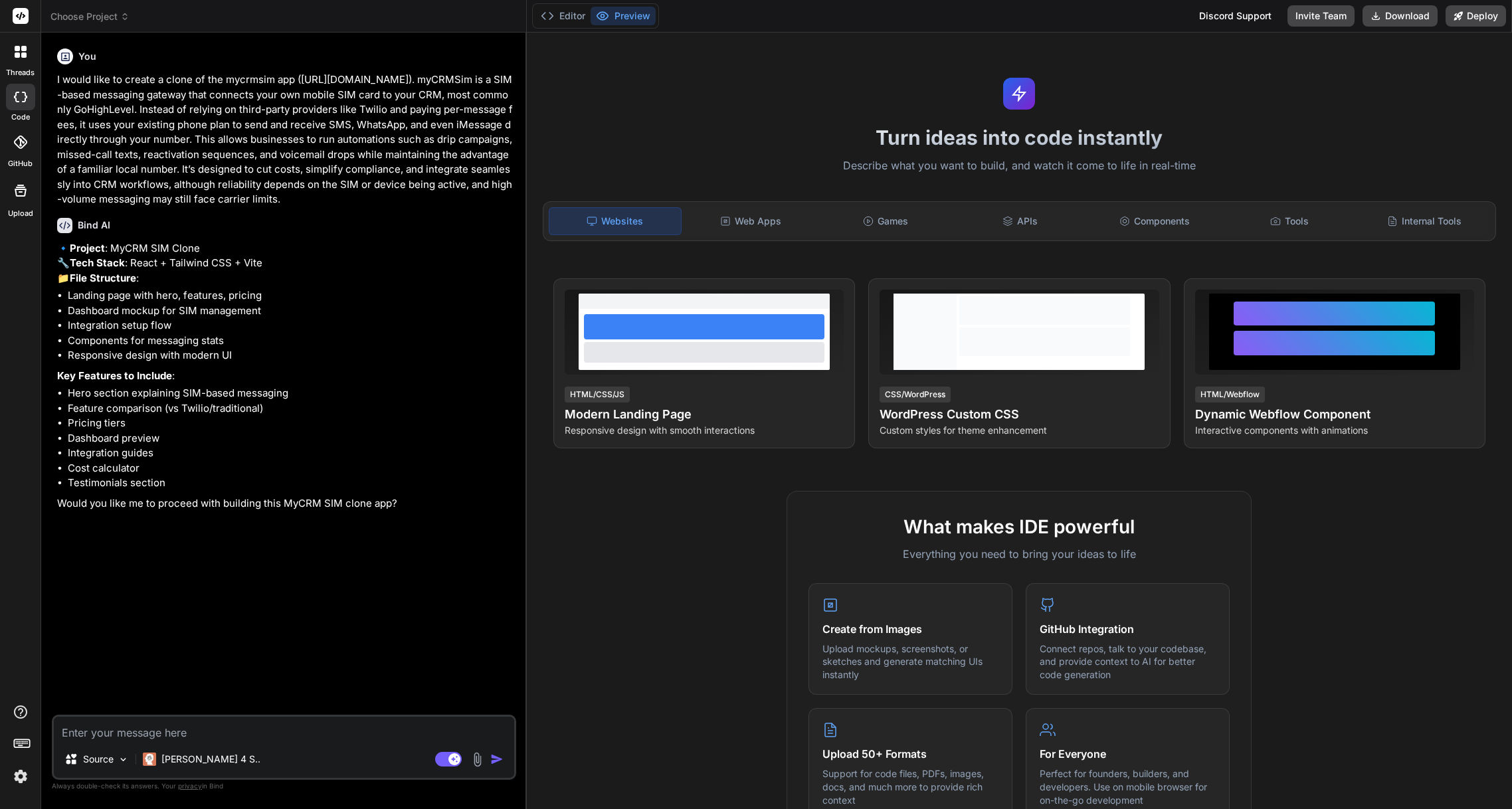
type textarea "x"
click at [153, 733] on textarea at bounding box center [284, 728] width 461 height 24
type textarea "y"
type textarea "x"
type textarea "ye"
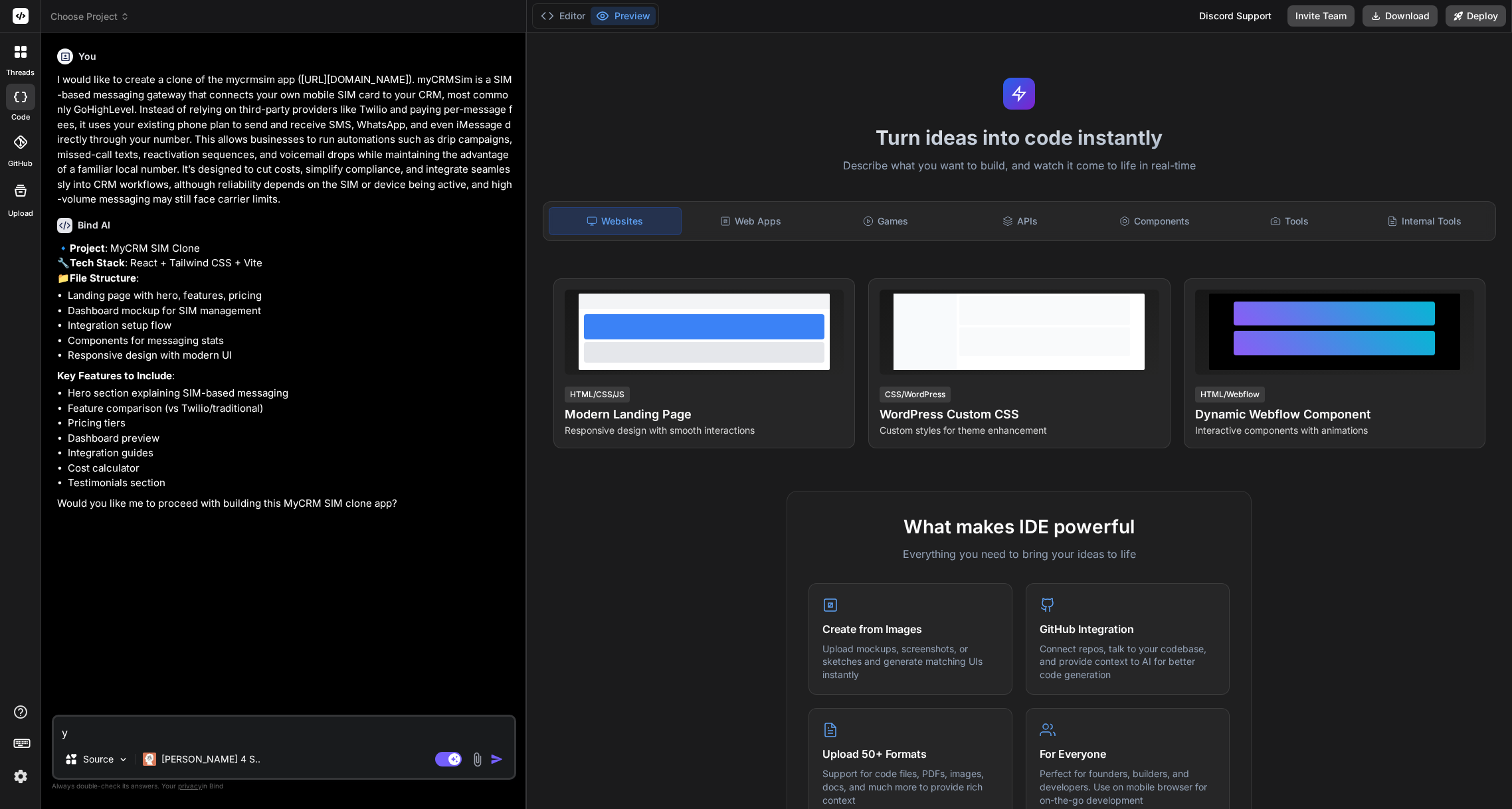
type textarea "x"
type textarea "yes"
type textarea "x"
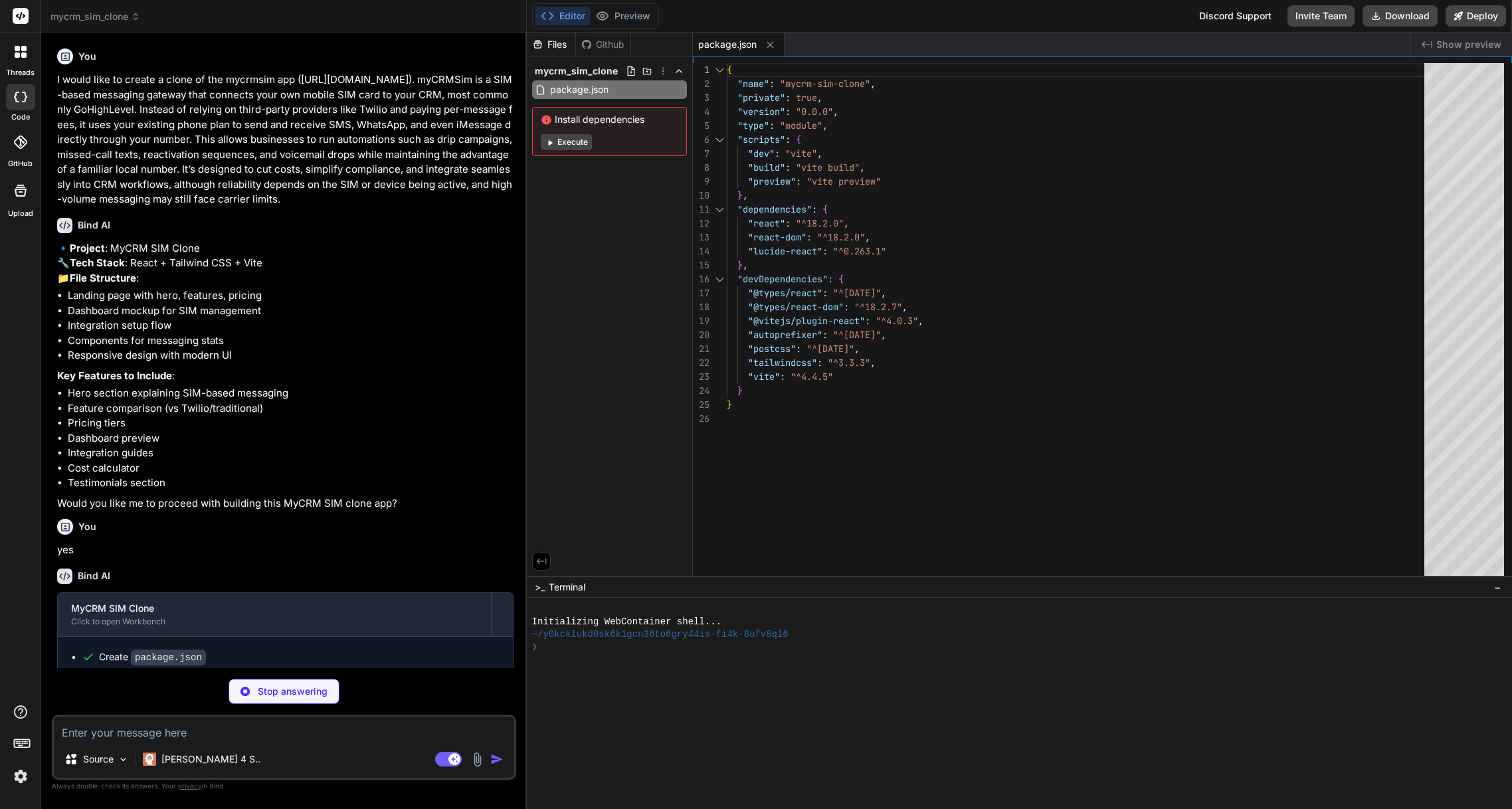
click at [570, 147] on button "Execute" at bounding box center [566, 142] width 51 height 16
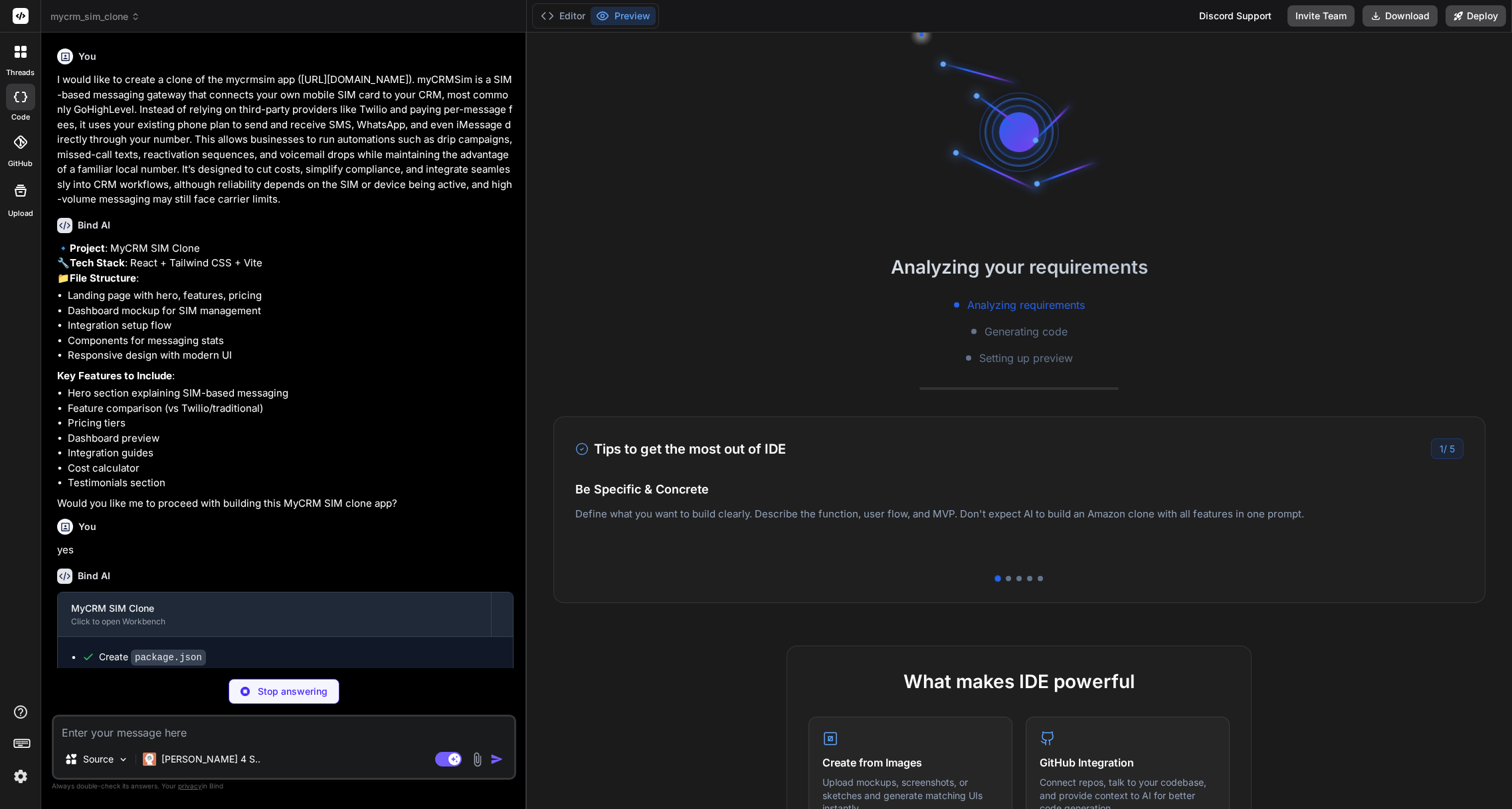
type textarea "x"
type textarea "<script type="module" src="/src/main.jsx"></script> </body> </html>"
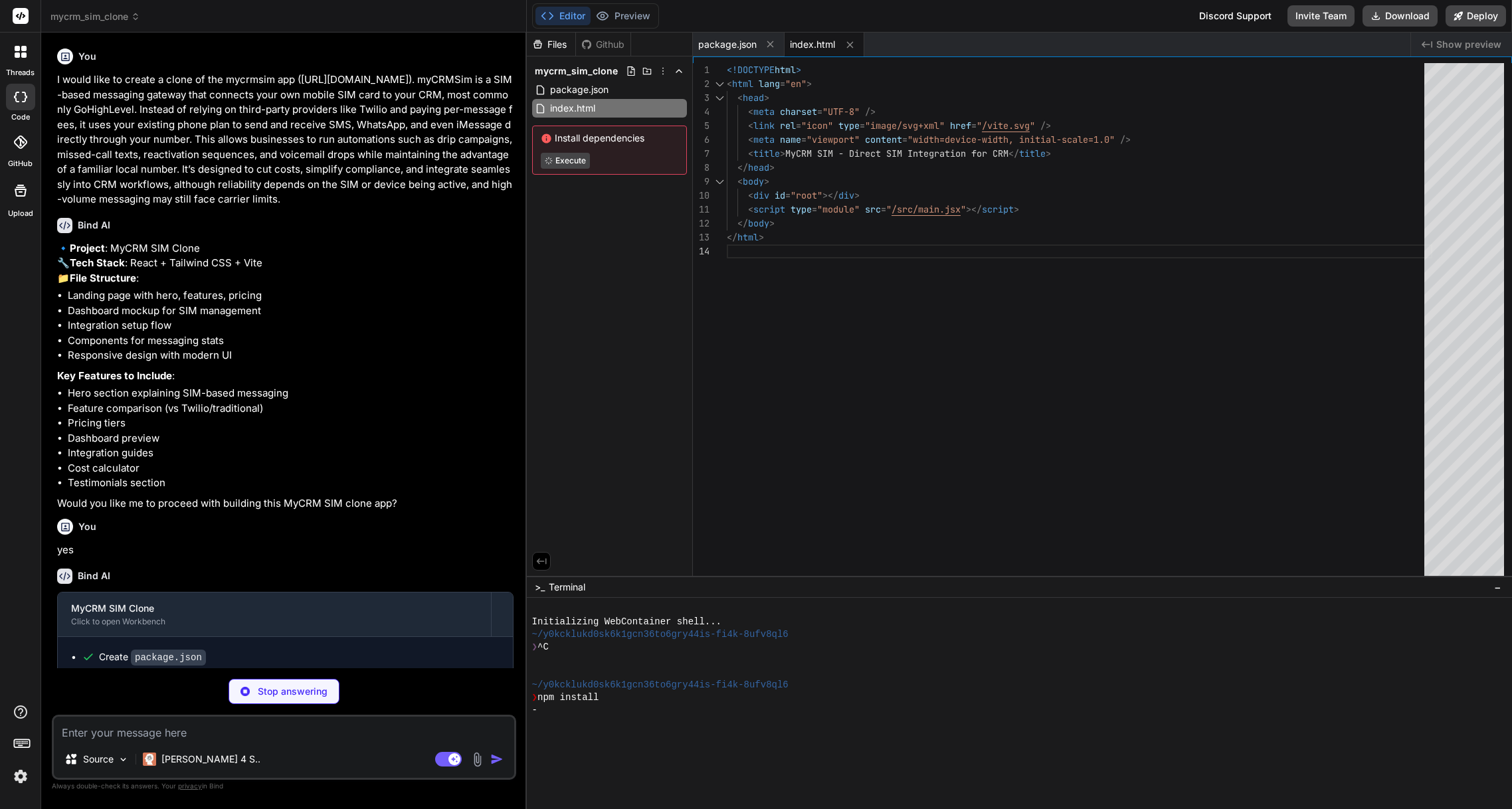
type textarea "x"
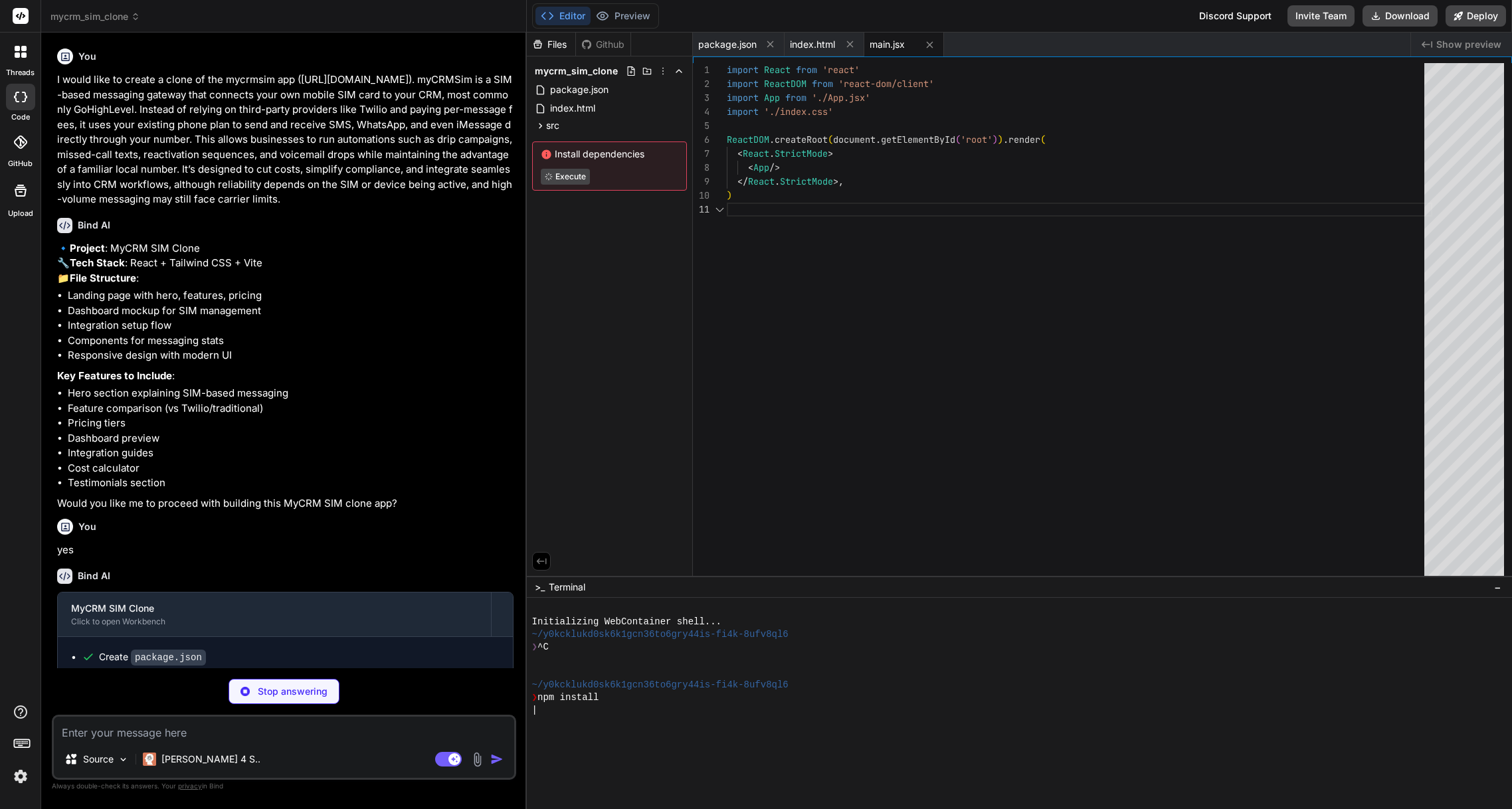
type textarea "x"
type textarea "@tailwind base; @tailwind components; @tailwind utilities;"
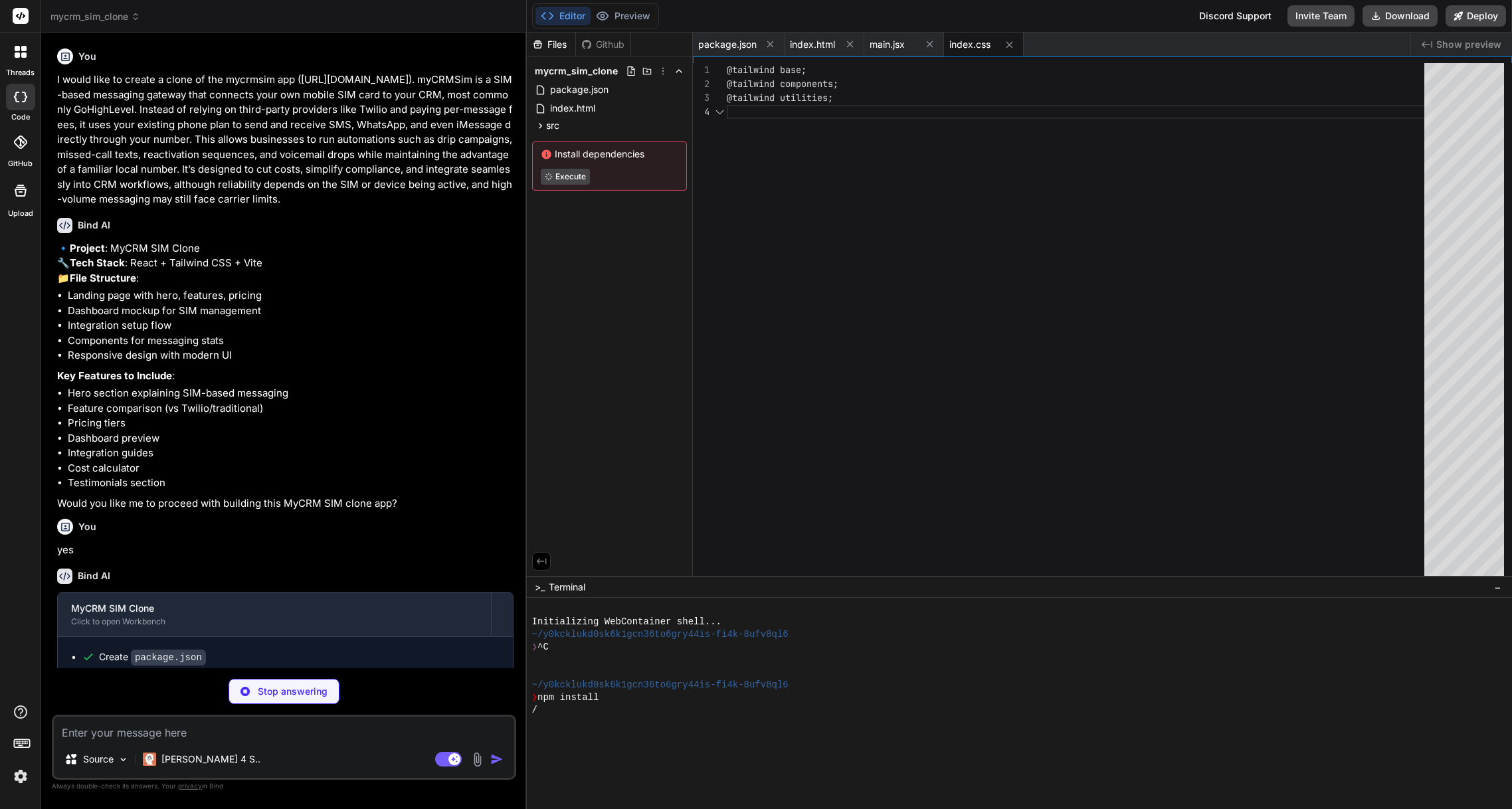
scroll to position [42, 0]
type textarea "x"
type textarea "}"
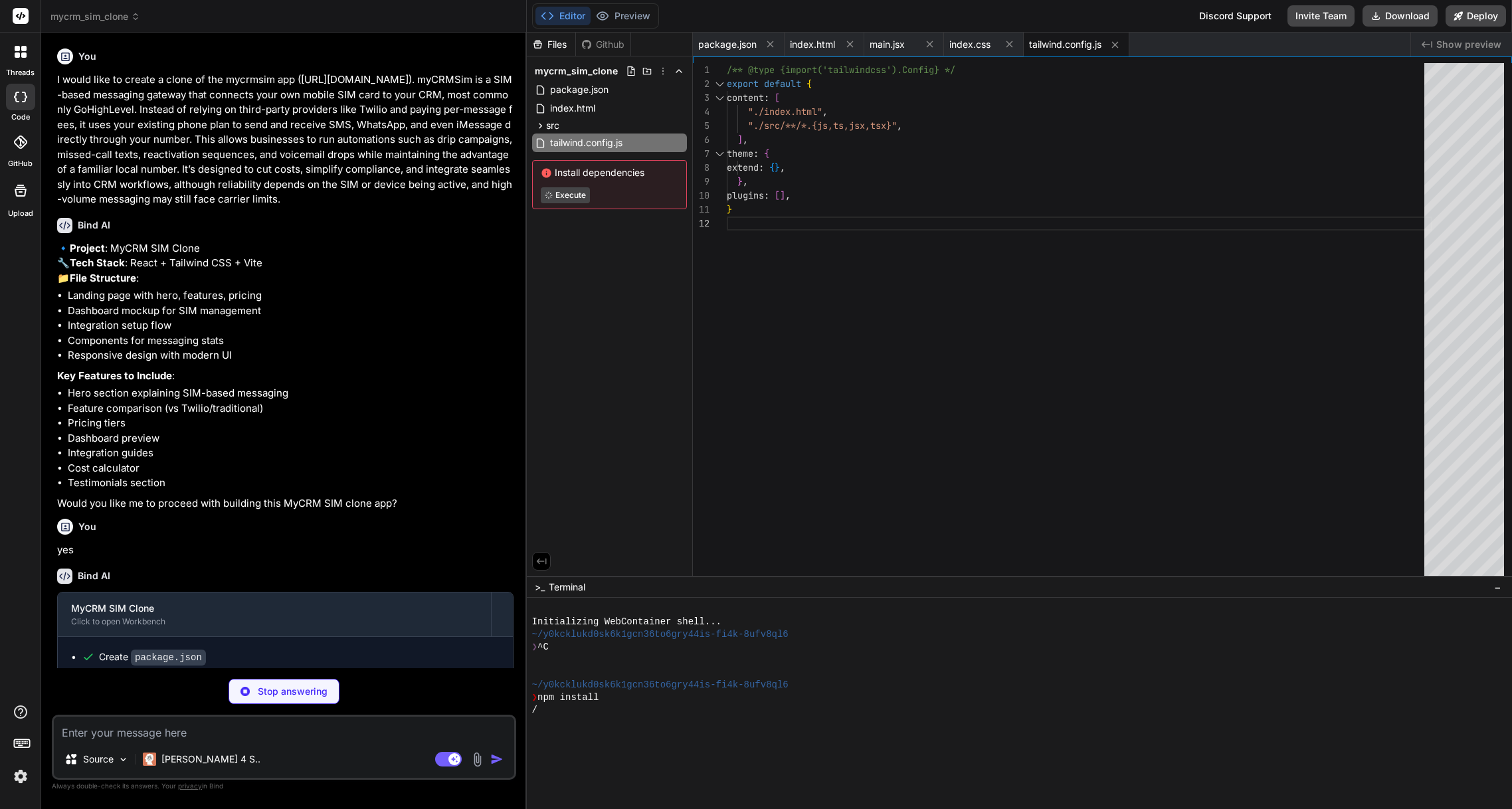
type textarea "x"
type textarea "export default { plugins: { tailwindcss: {}, autoprefixer: {}, }, }"
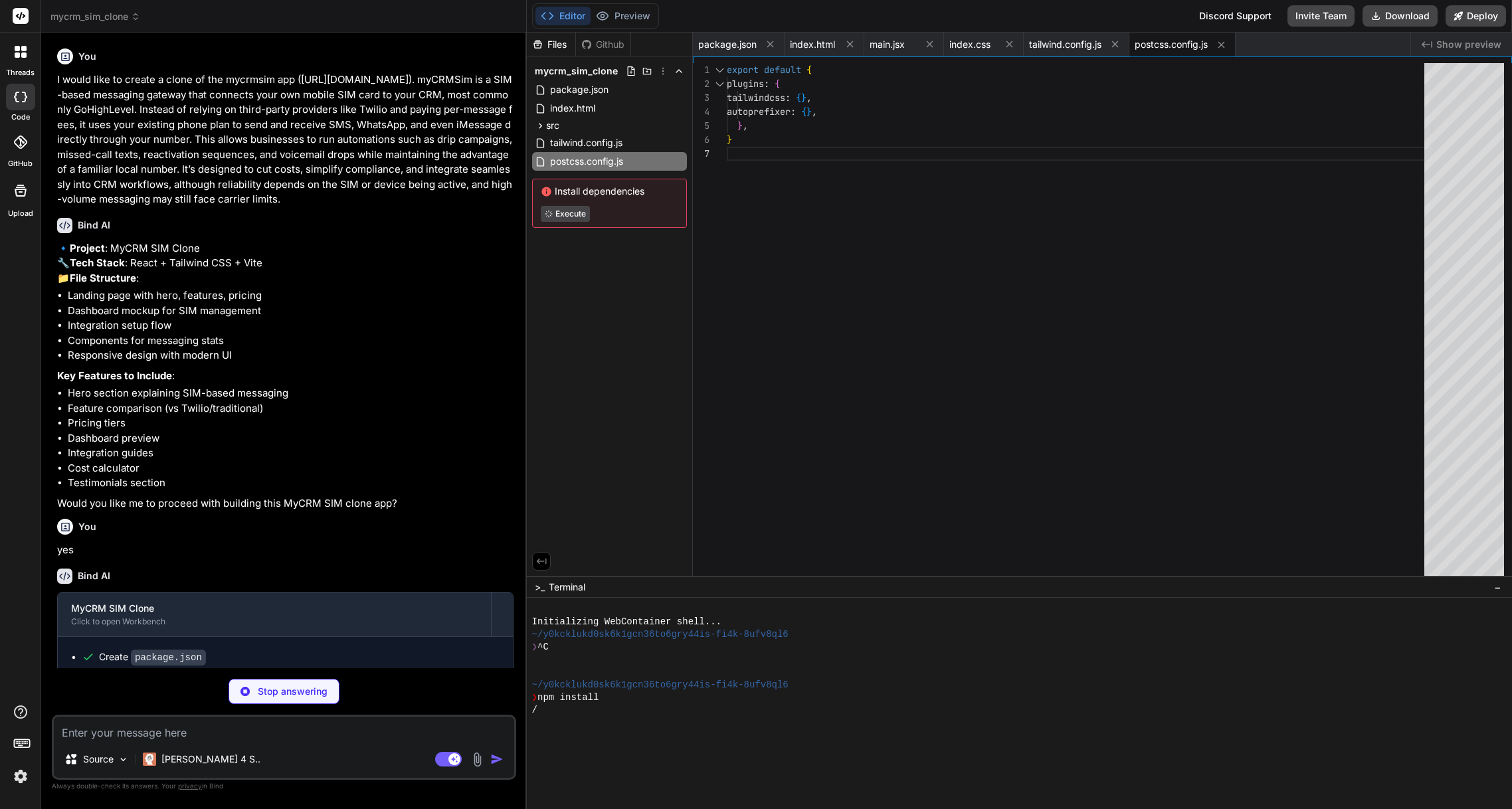
type textarea "x"
type textarea "import { defineConfig } from 'vite' import react from '@vitejs/plugin-react' //…"
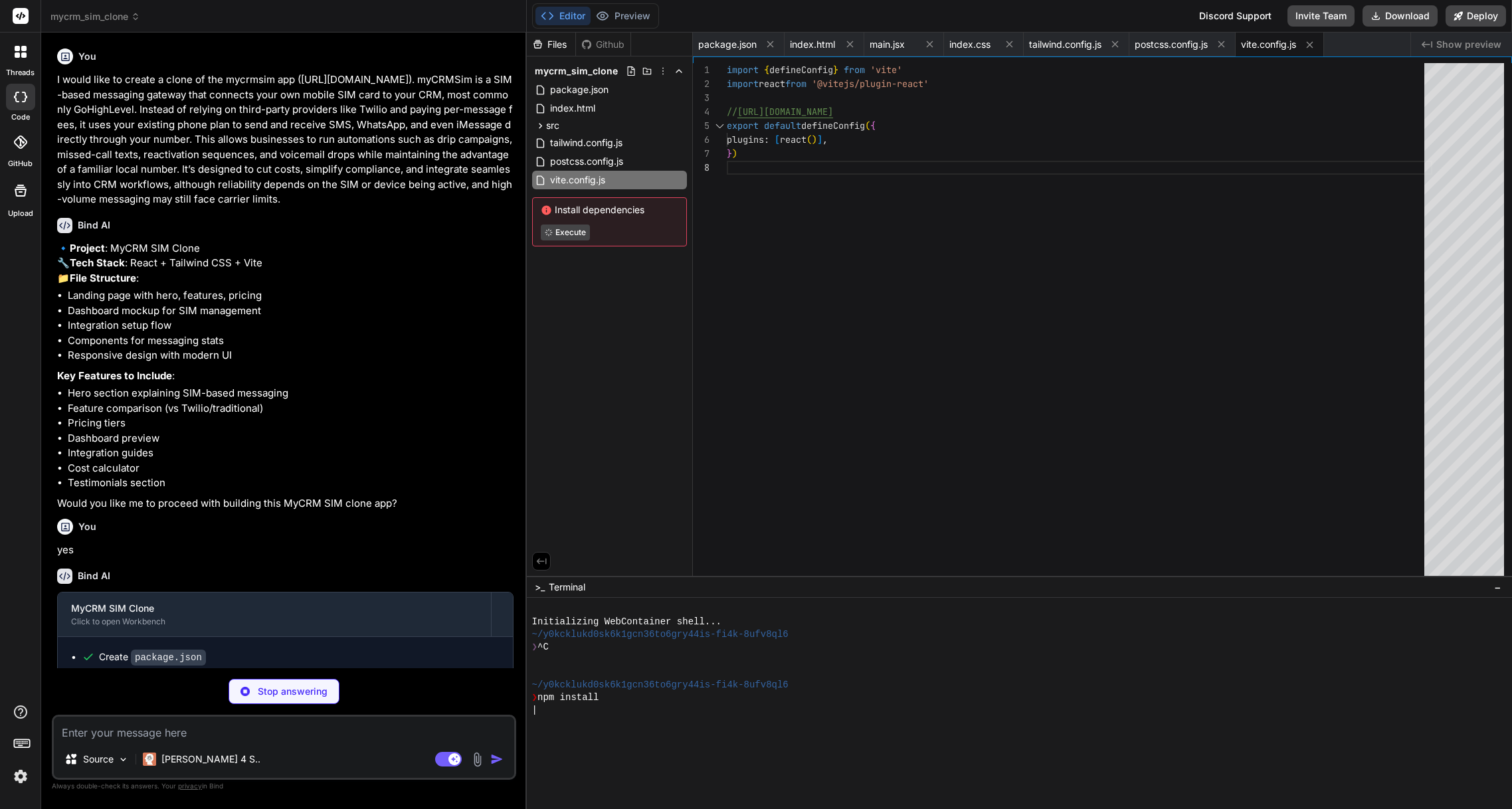
type textarea "x"
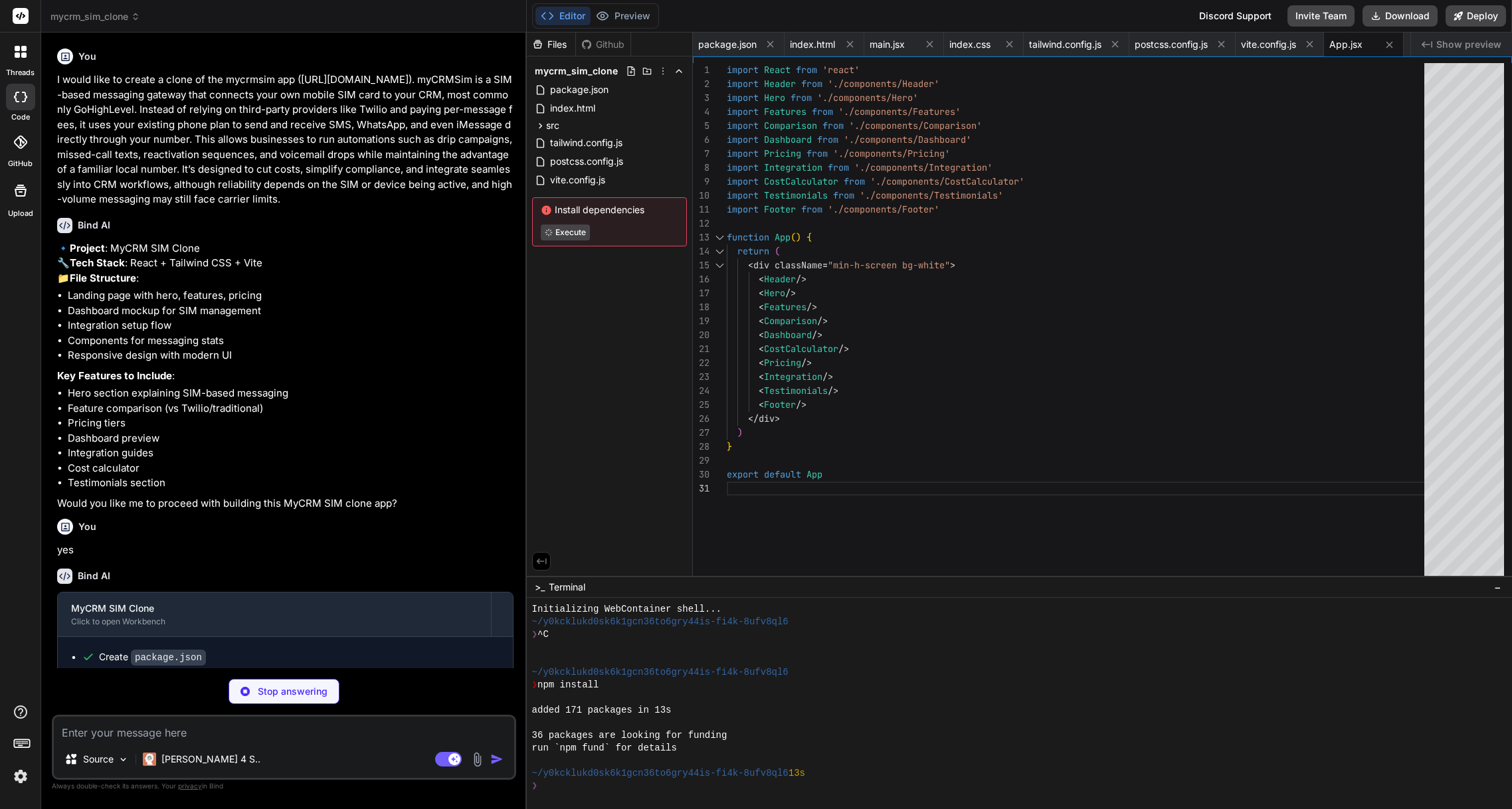
scroll to position [12, 0]
type textarea "x"
type textarea "</div> )} </div> </header> ) } export default Header"
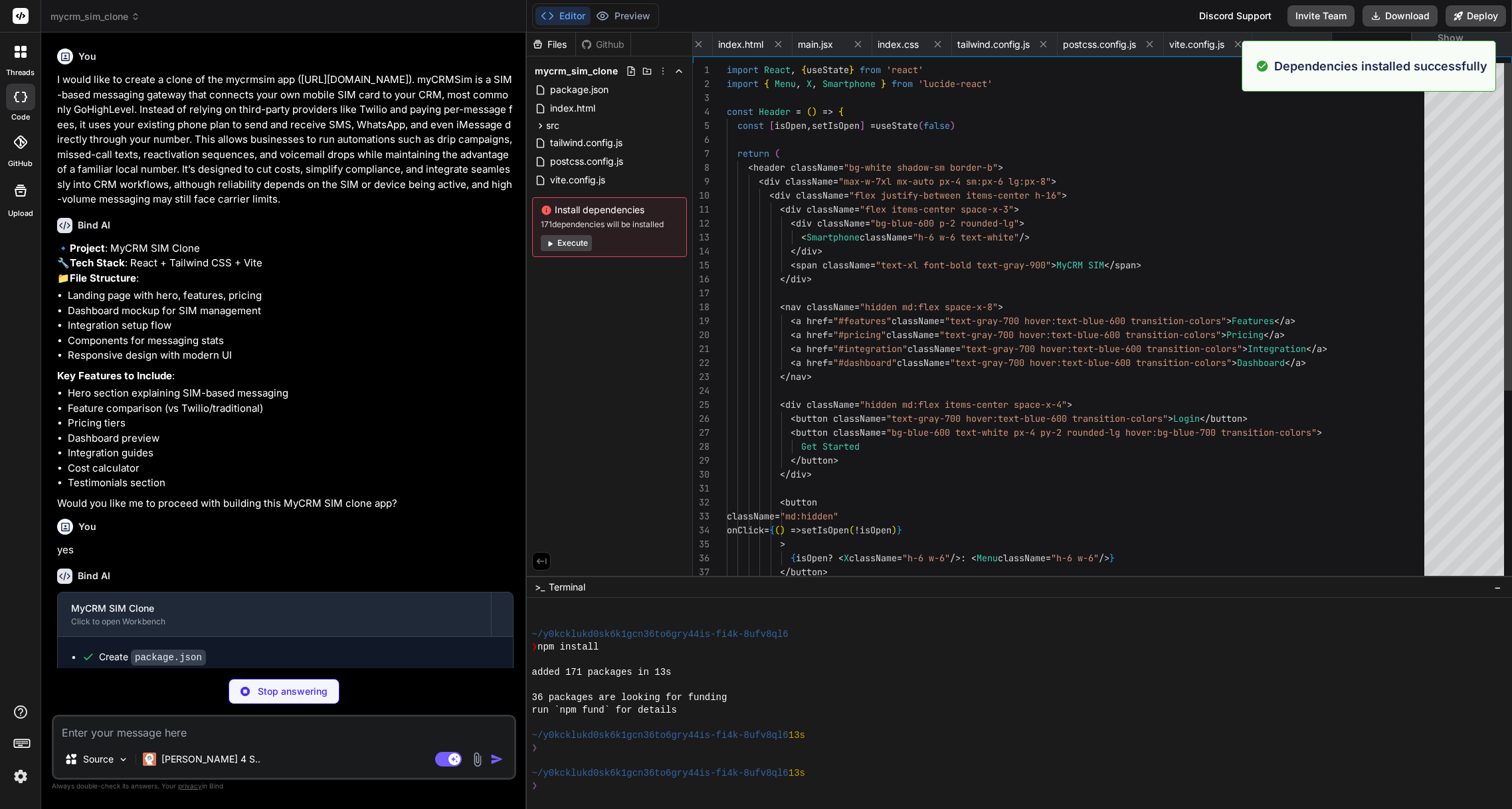
scroll to position [50, 0]
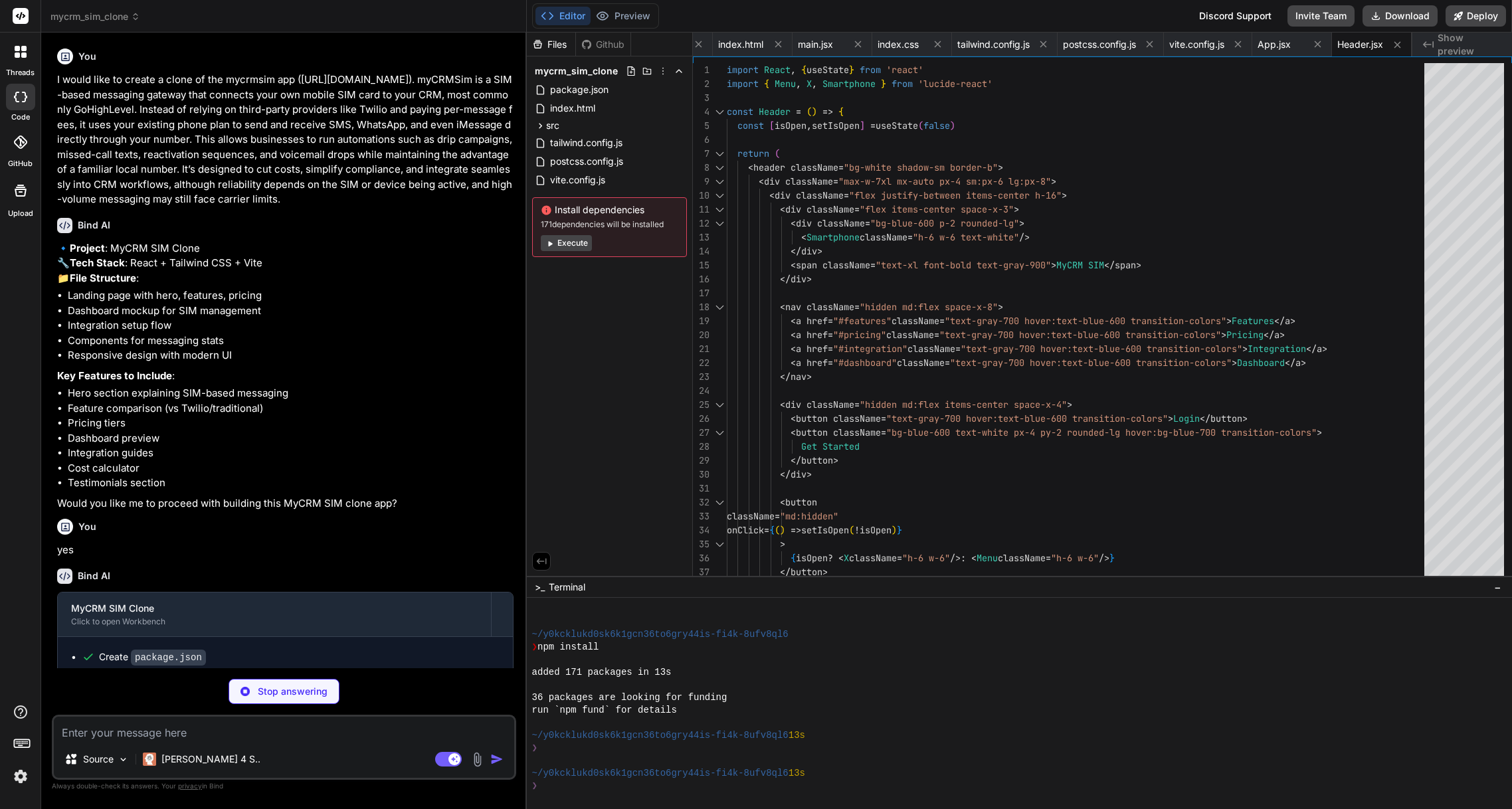
click at [566, 247] on button "Execute" at bounding box center [566, 243] width 51 height 16
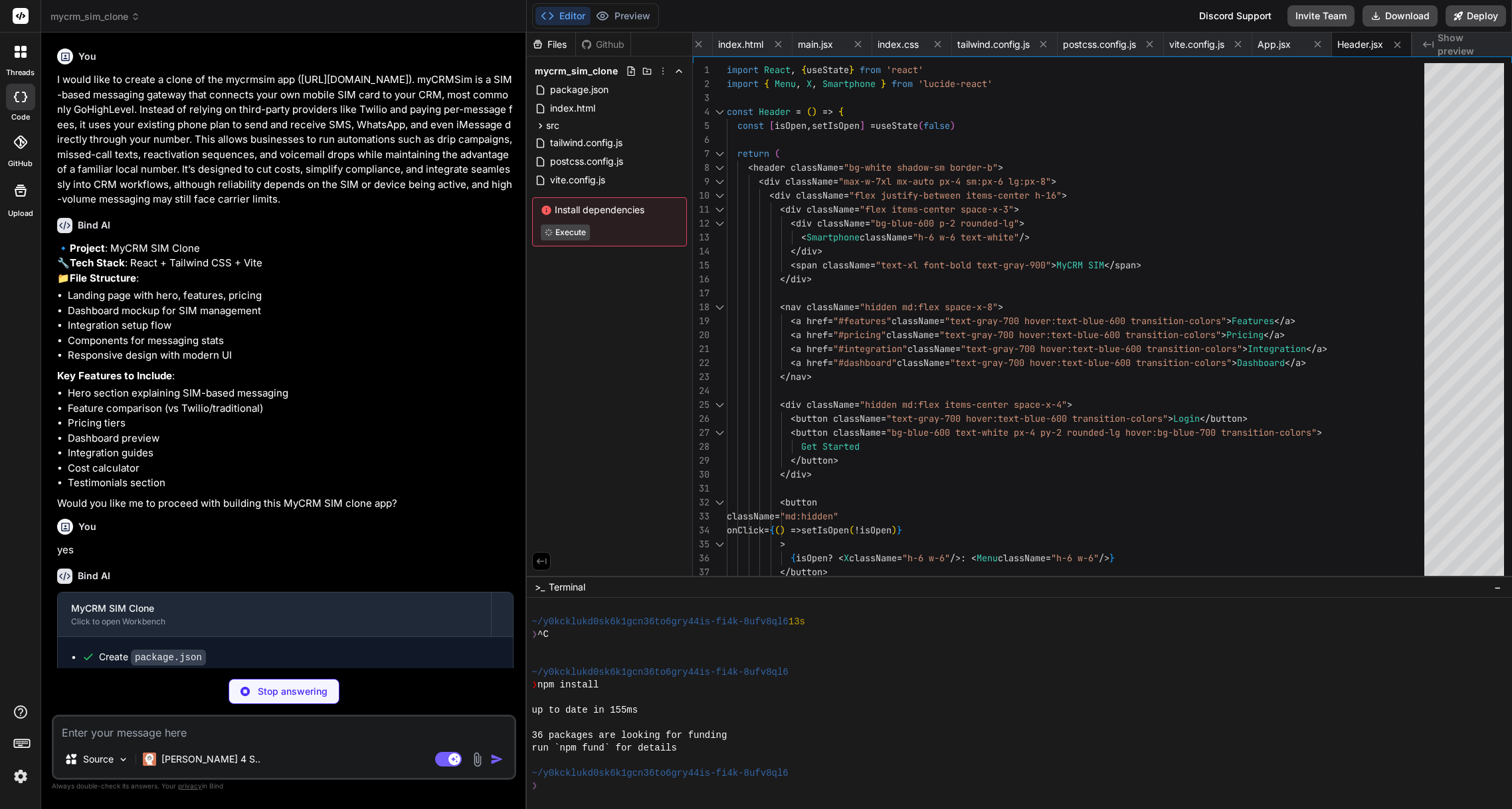
scroll to position [240, 0]
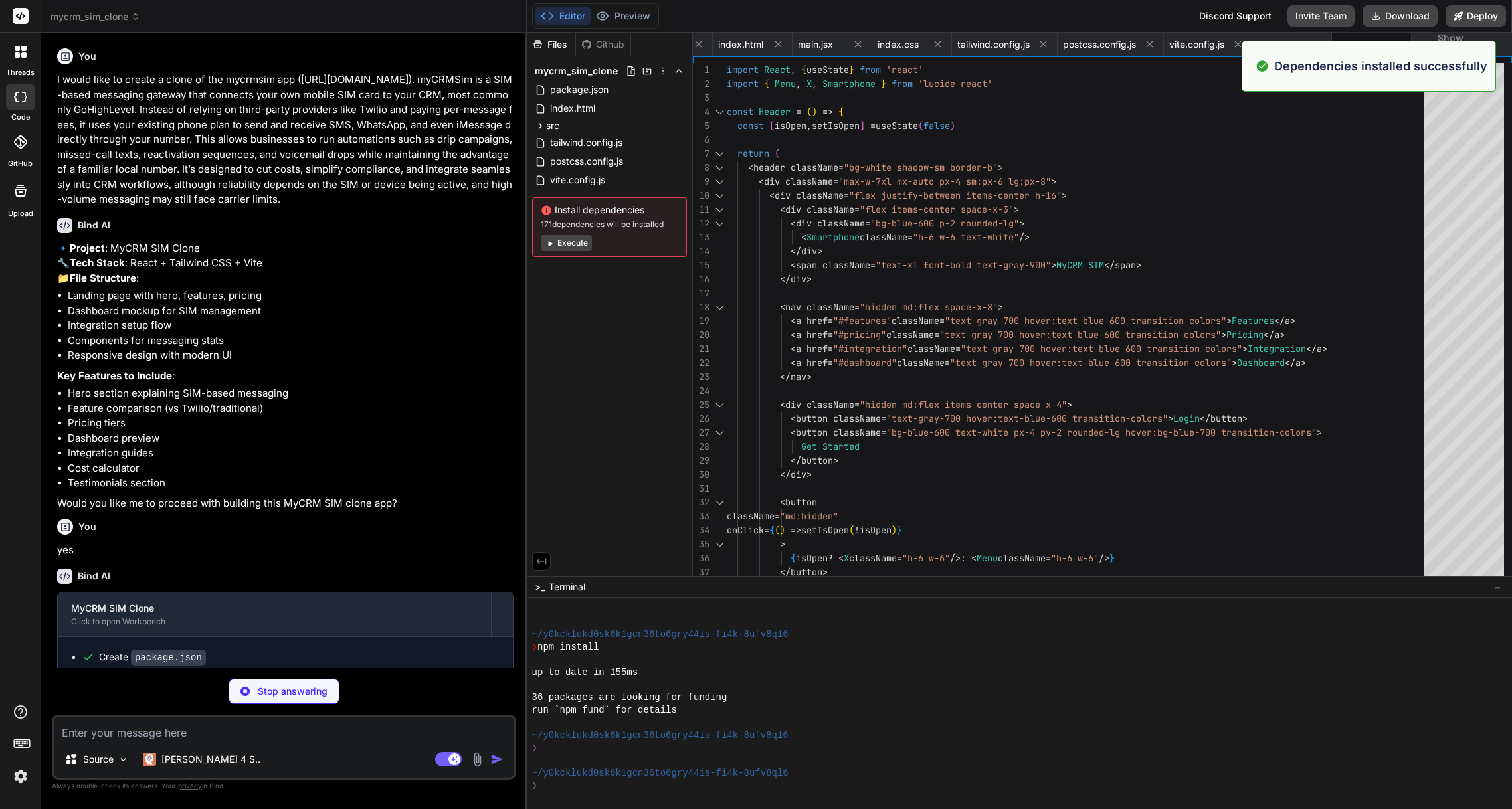
type textarea "x"
type textarea "</div> </div> </section> ) } export default Hero"
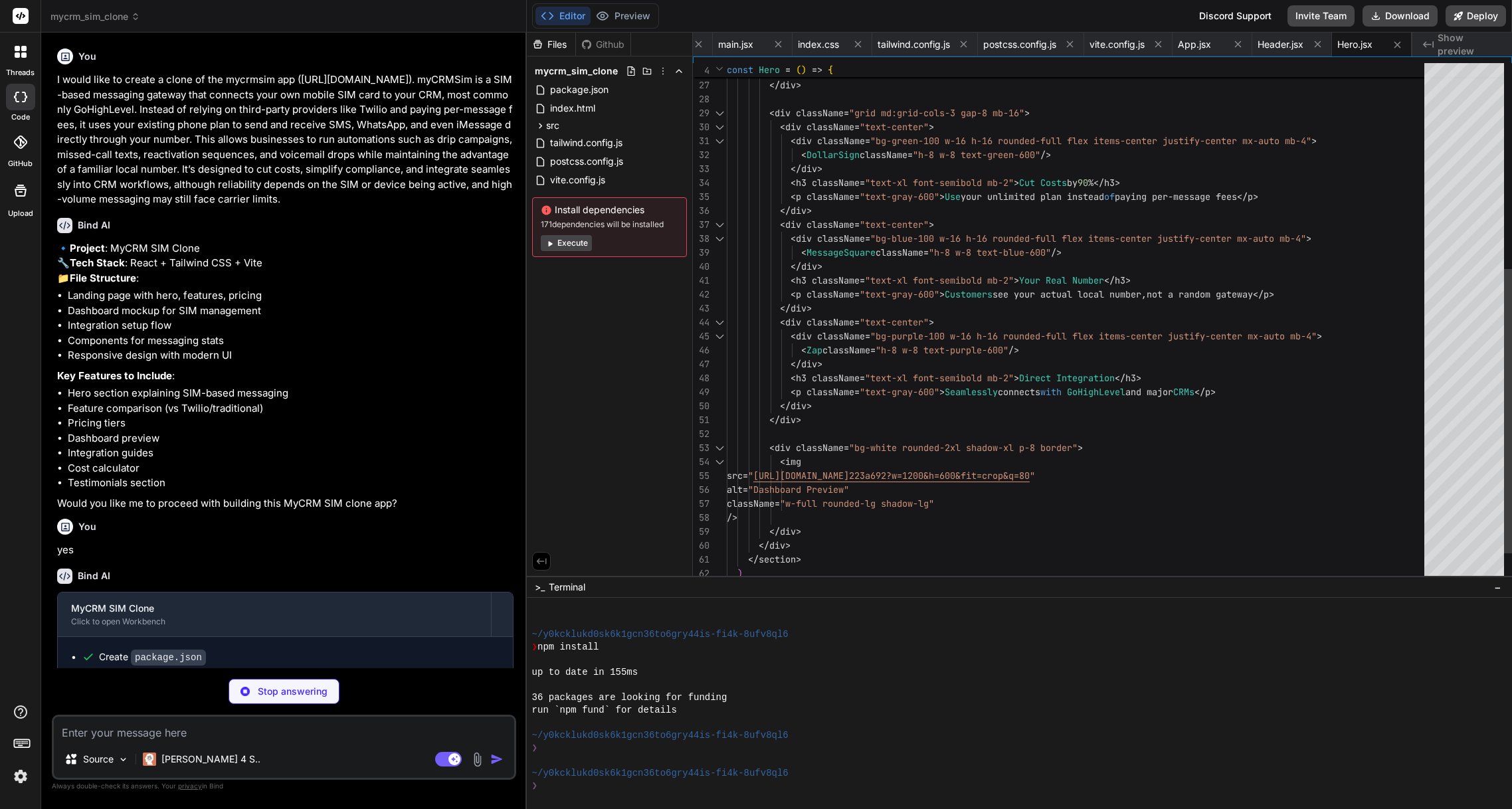
scroll to position [97, 0]
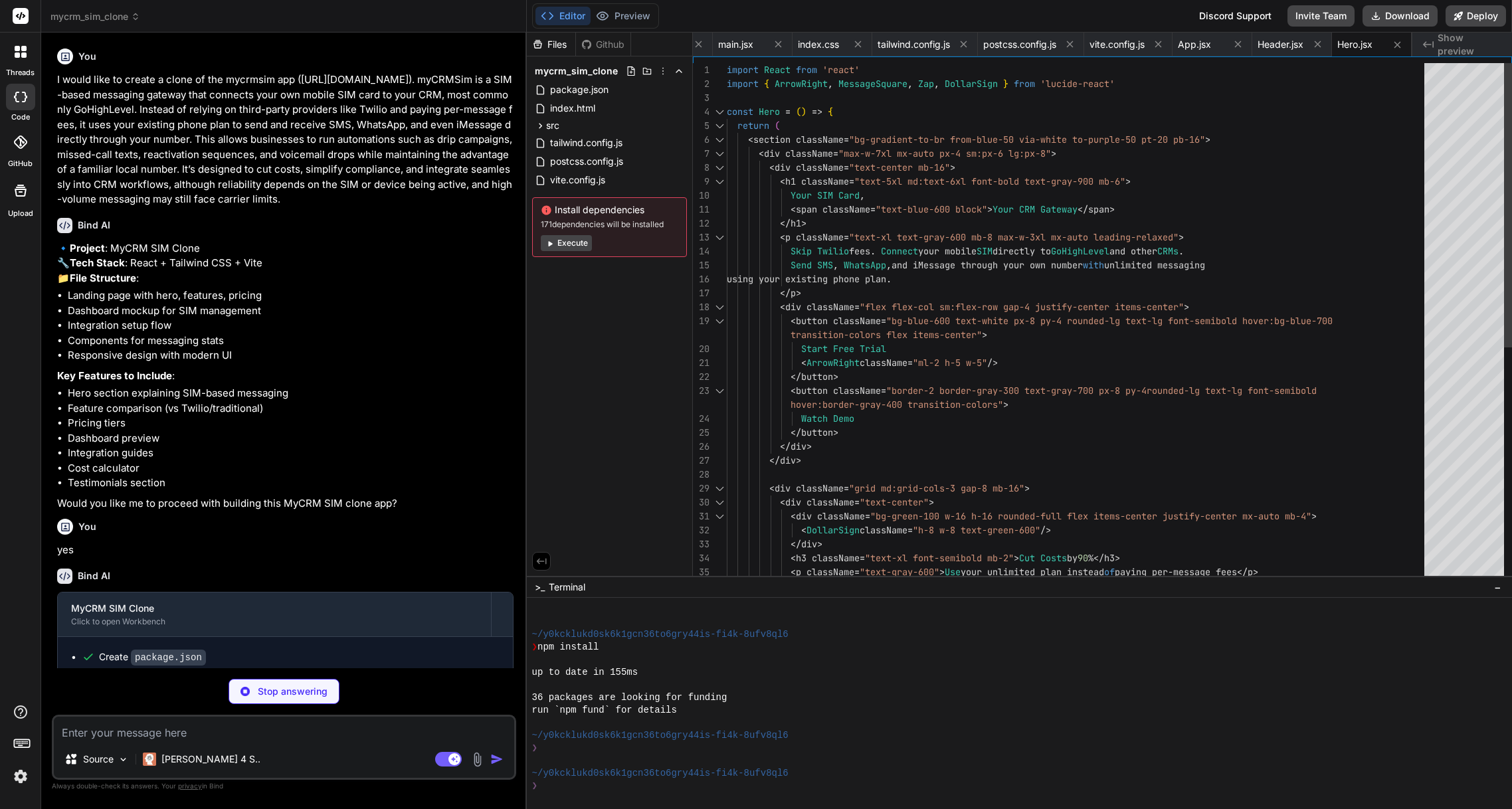
type textarea "x"
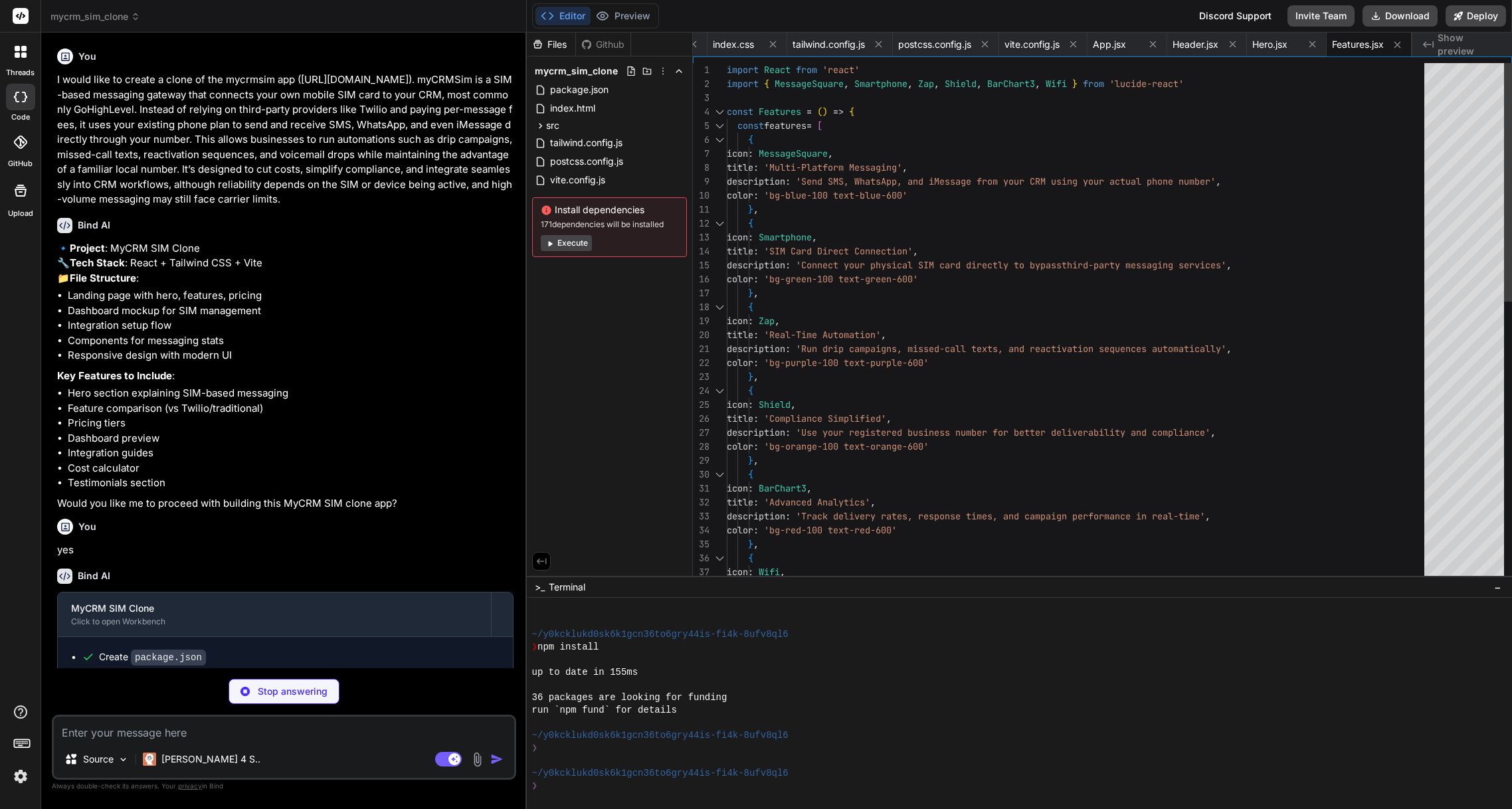
type textarea "x"
type textarea "</div> </div> </section> ) } export default Comparison"
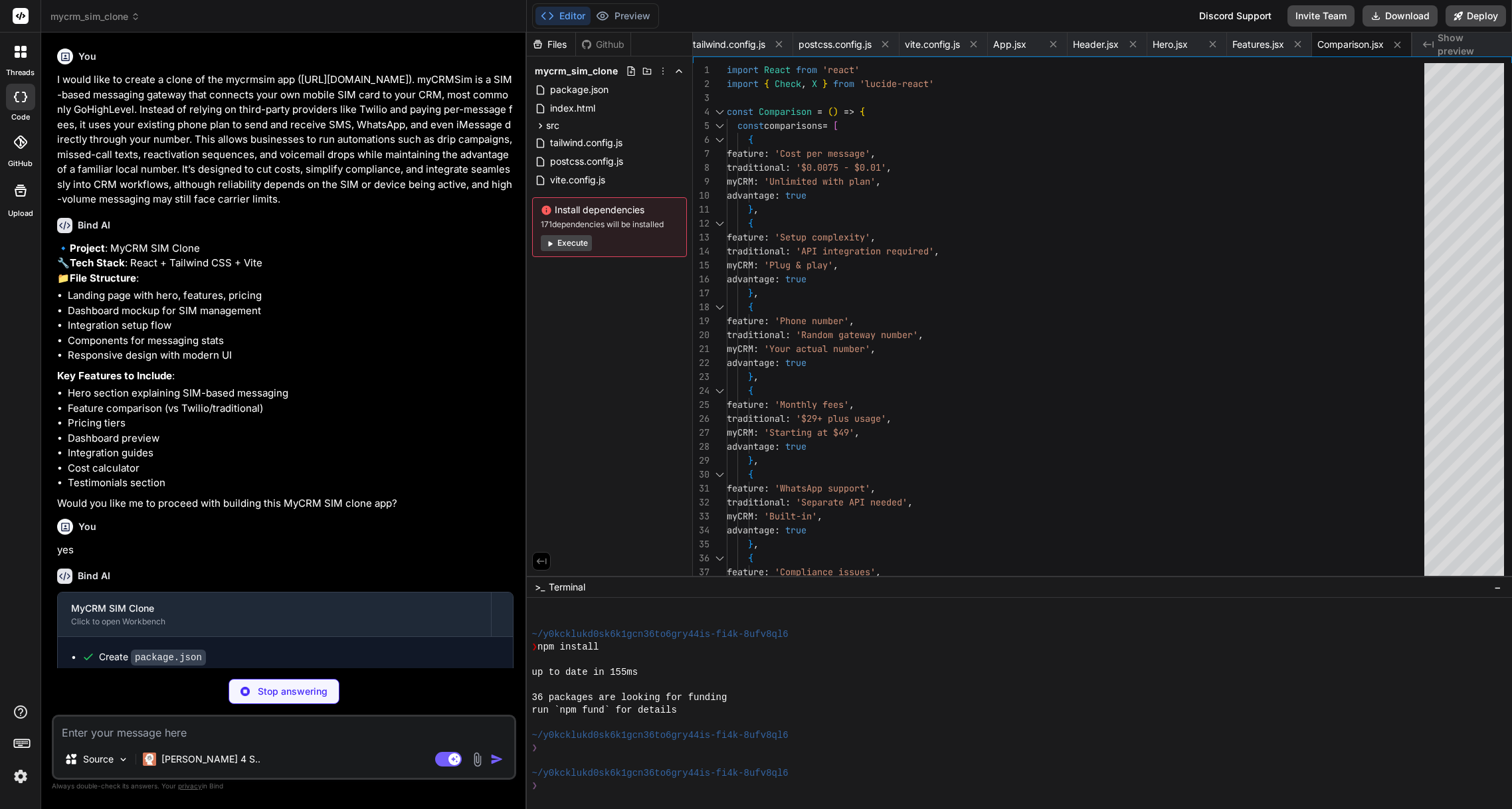
scroll to position [279, 0]
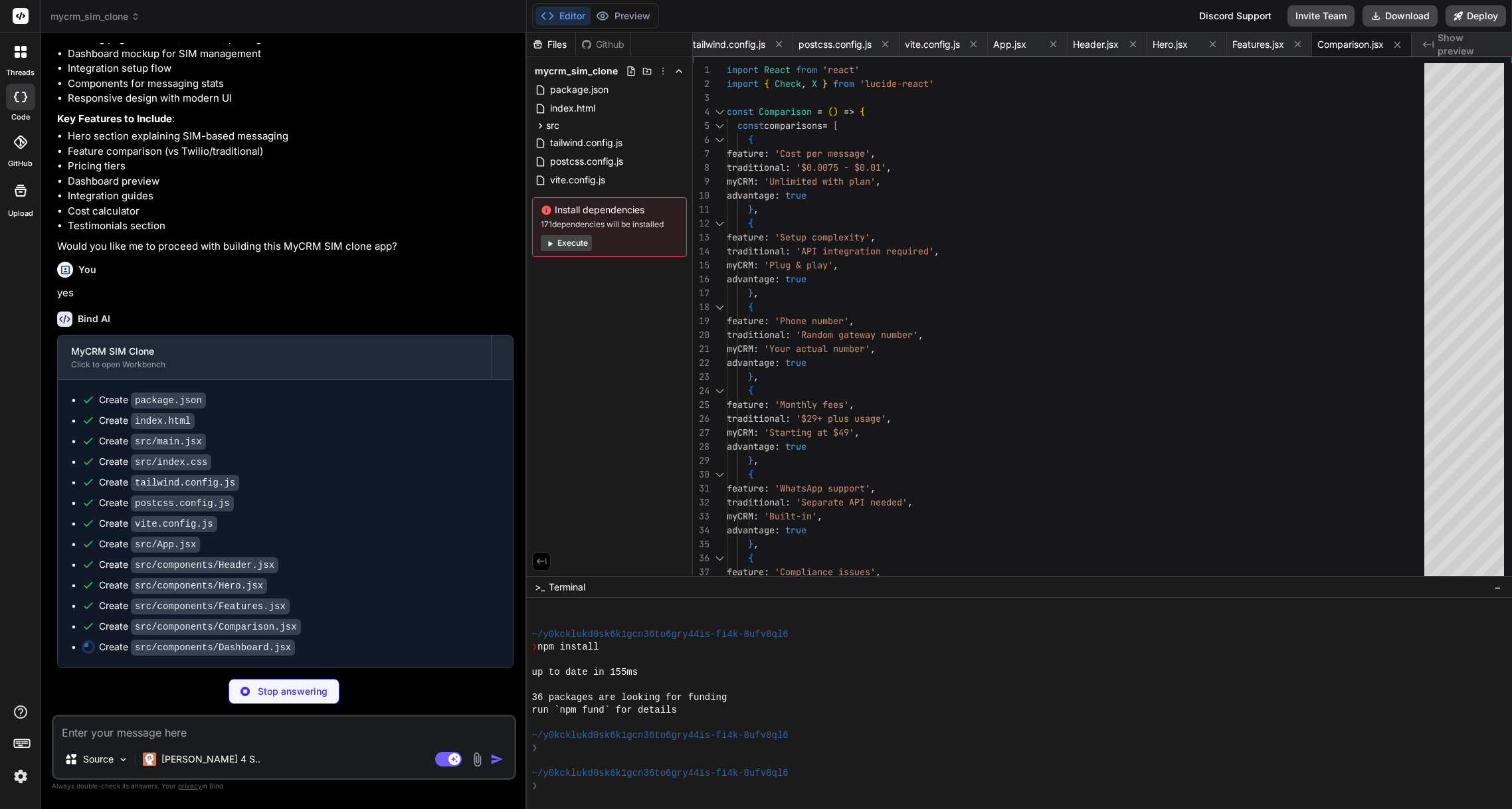
type textarea "x"
type textarea "</section> ) } export default Dashboard"
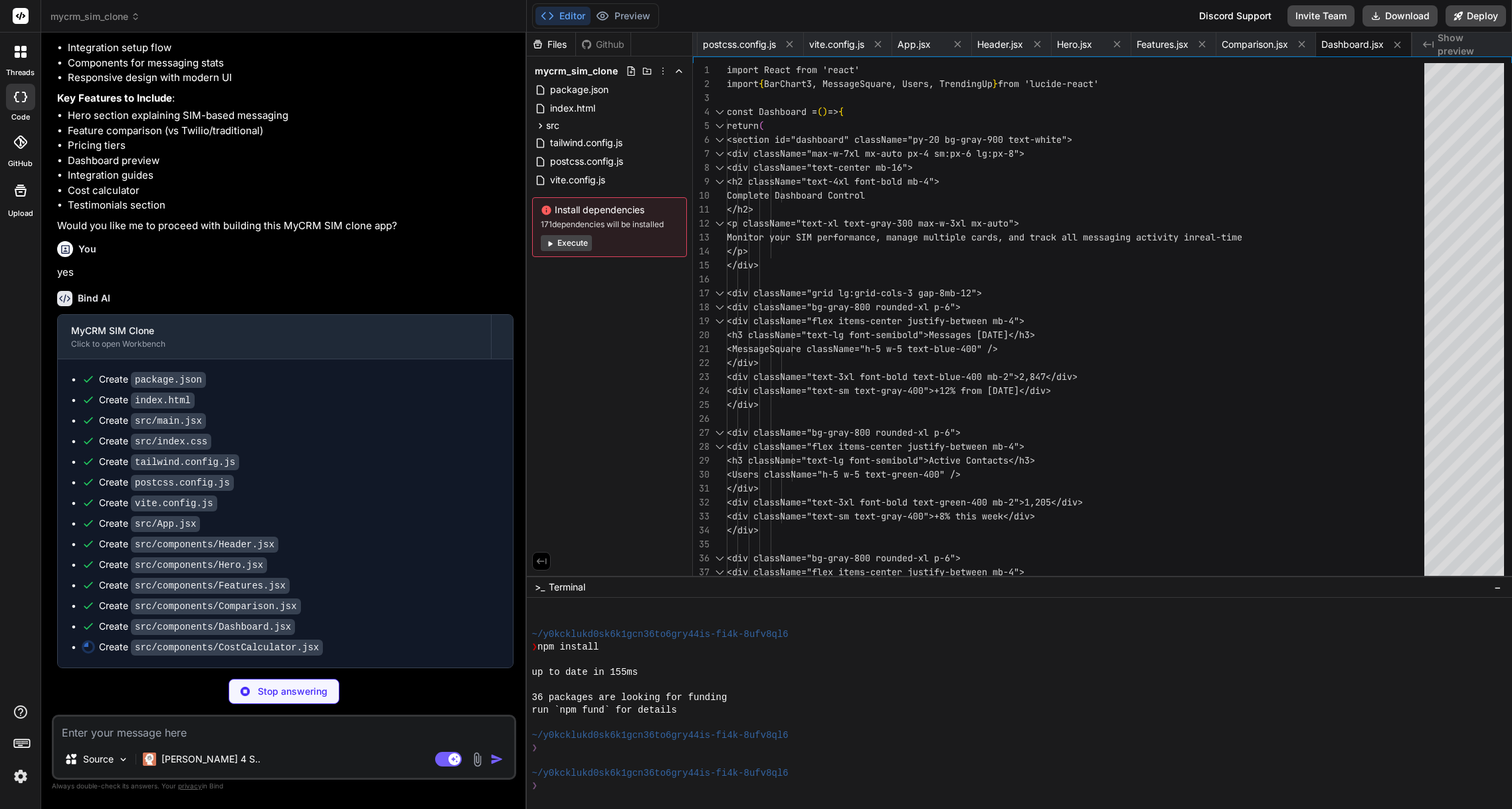
scroll to position [298, 0]
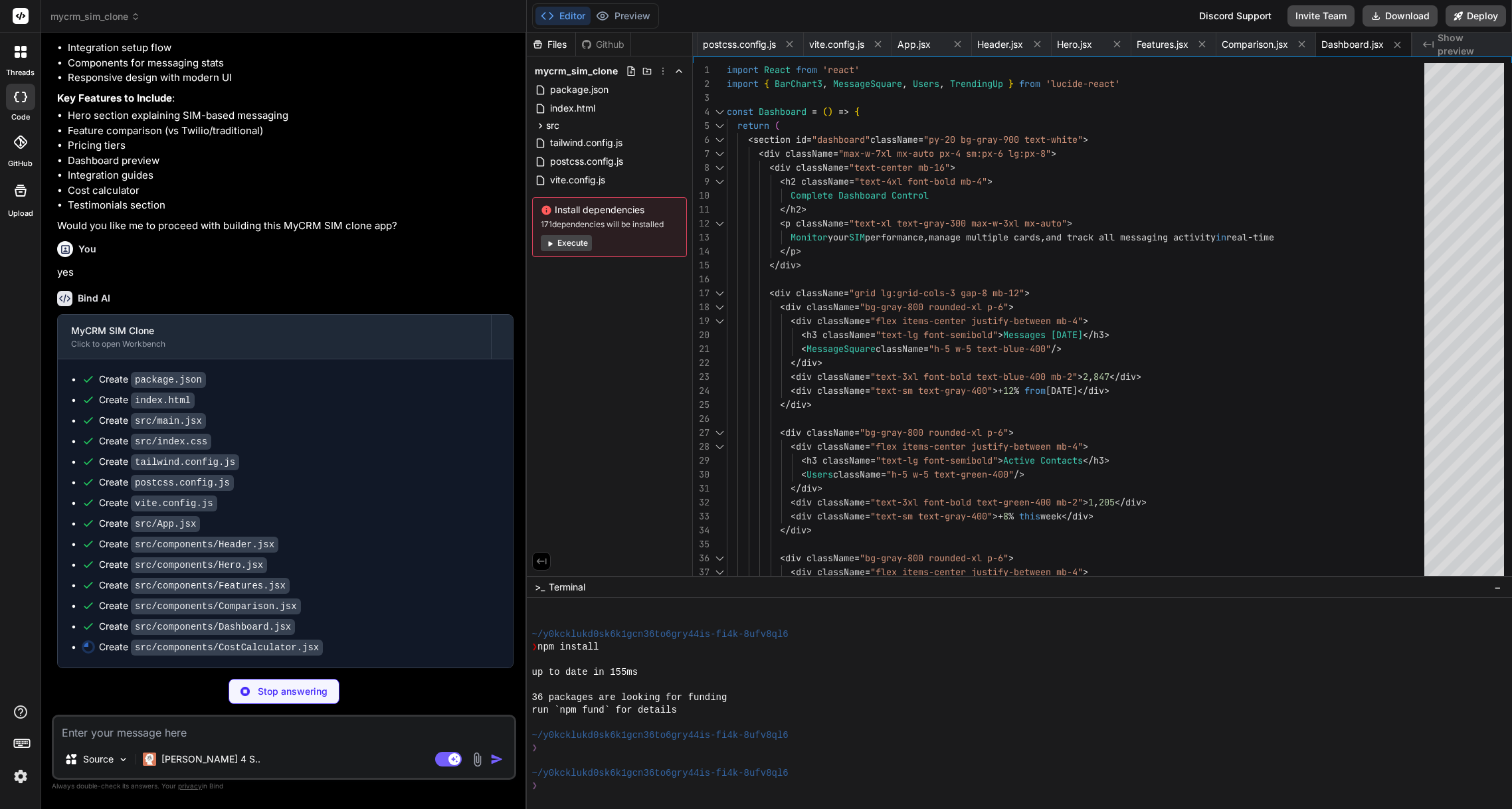
type textarea "x"
type textarea "export default CostCalculator"
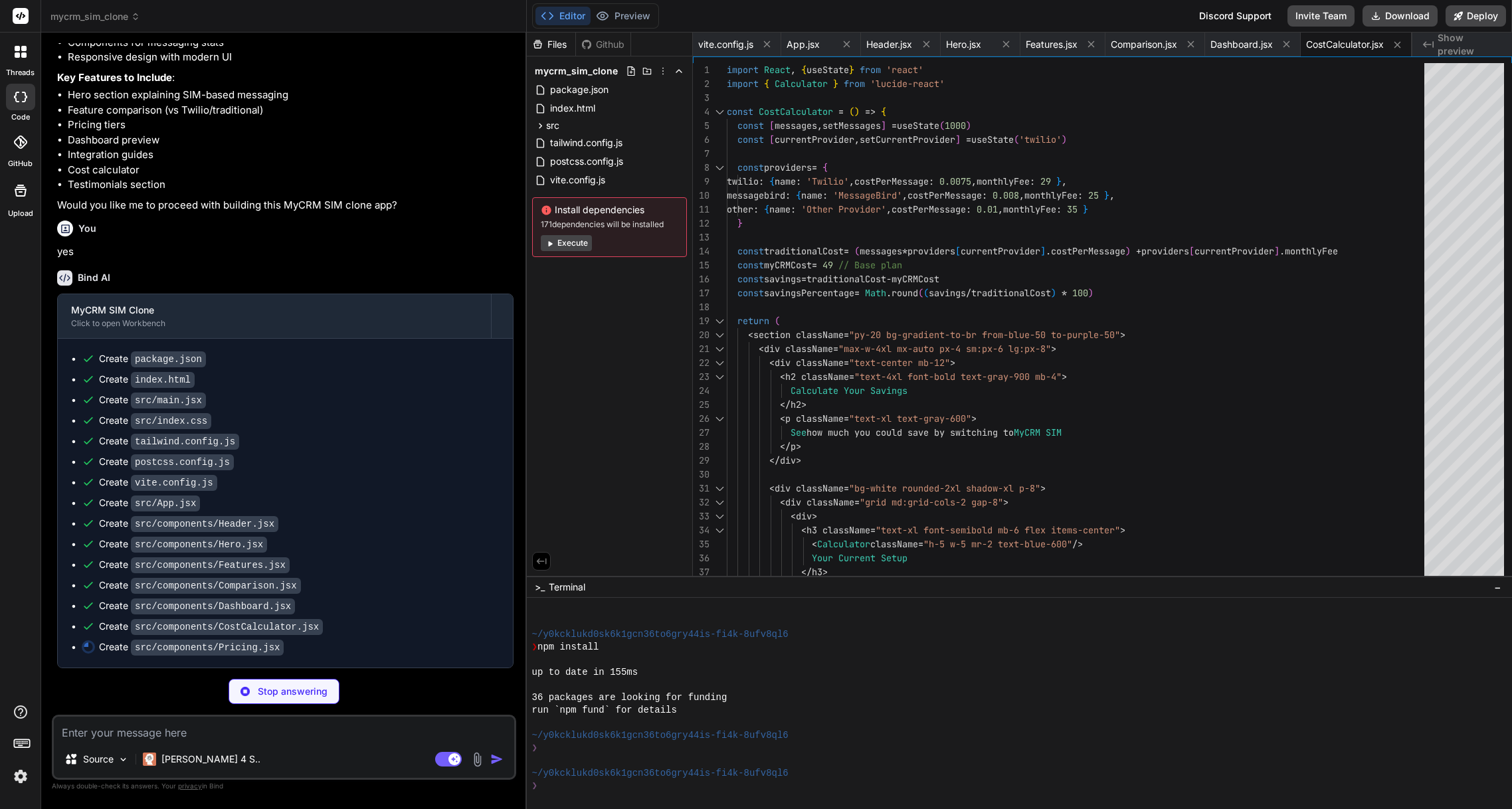
scroll to position [318, 0]
type textarea "x"
type textarea ") } export default Pricing"
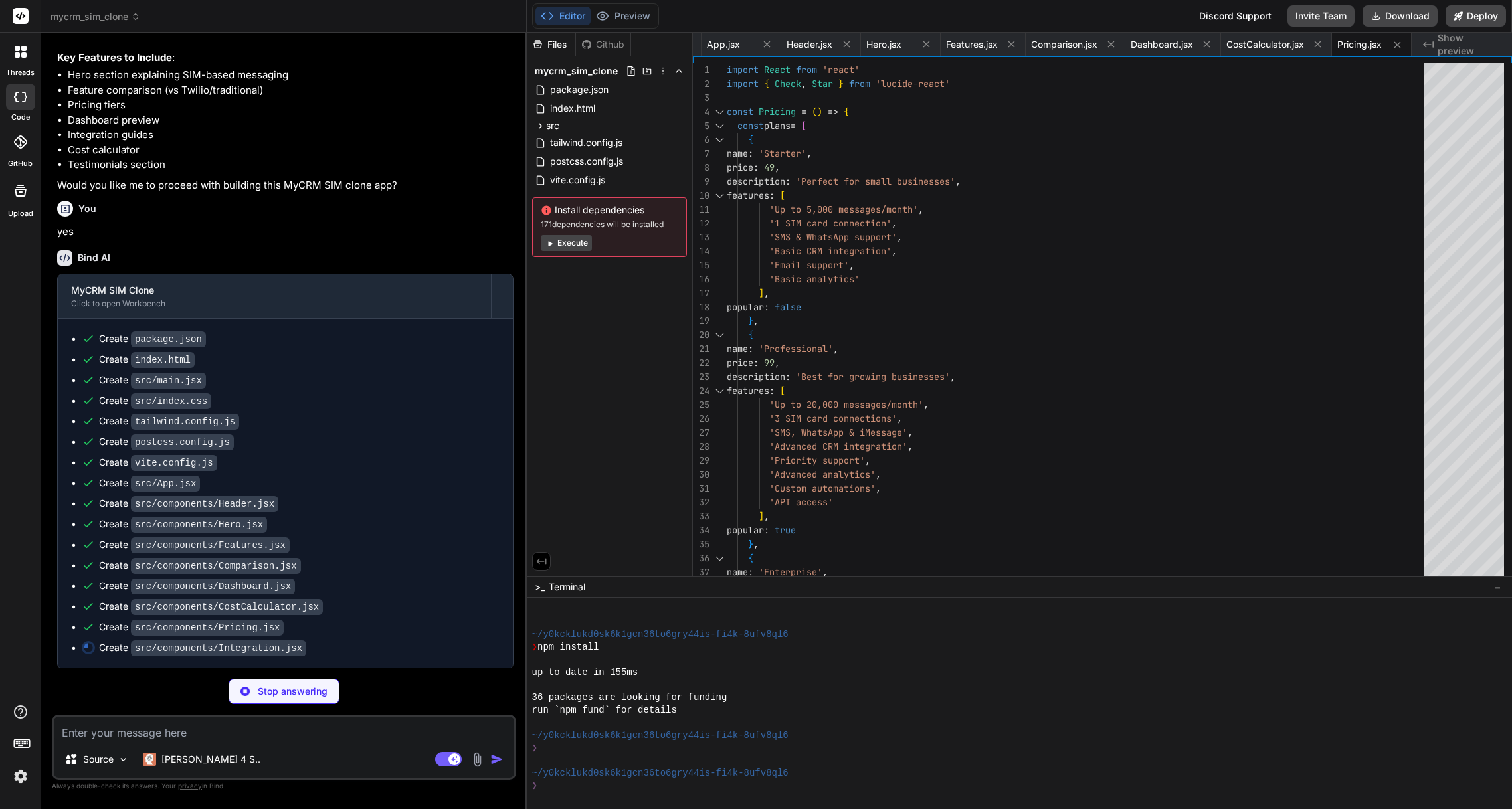
type textarea "x"
type textarea "</div> </div> </div> </section> ) } export default Integration"
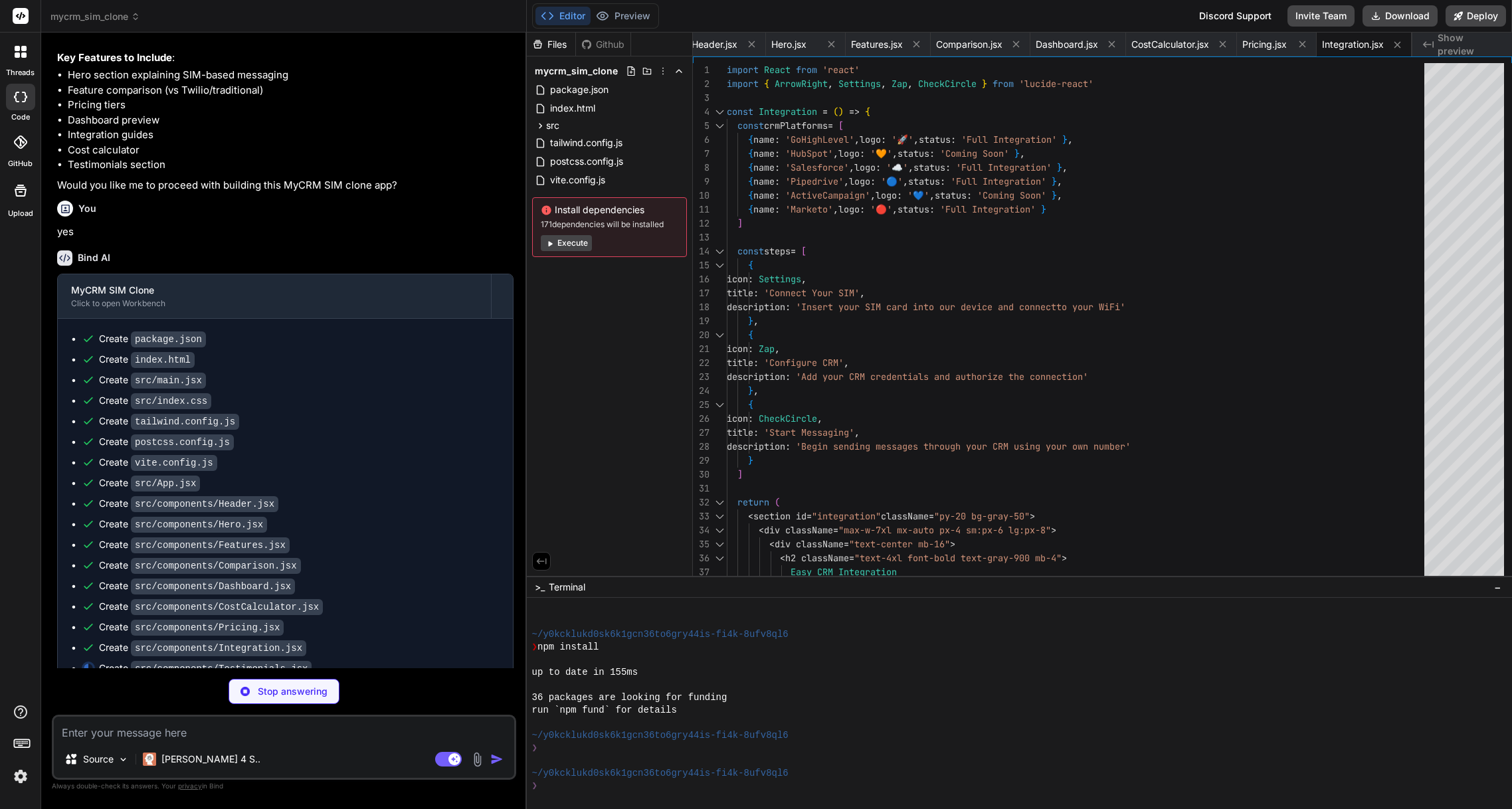
scroll to position [358, 0]
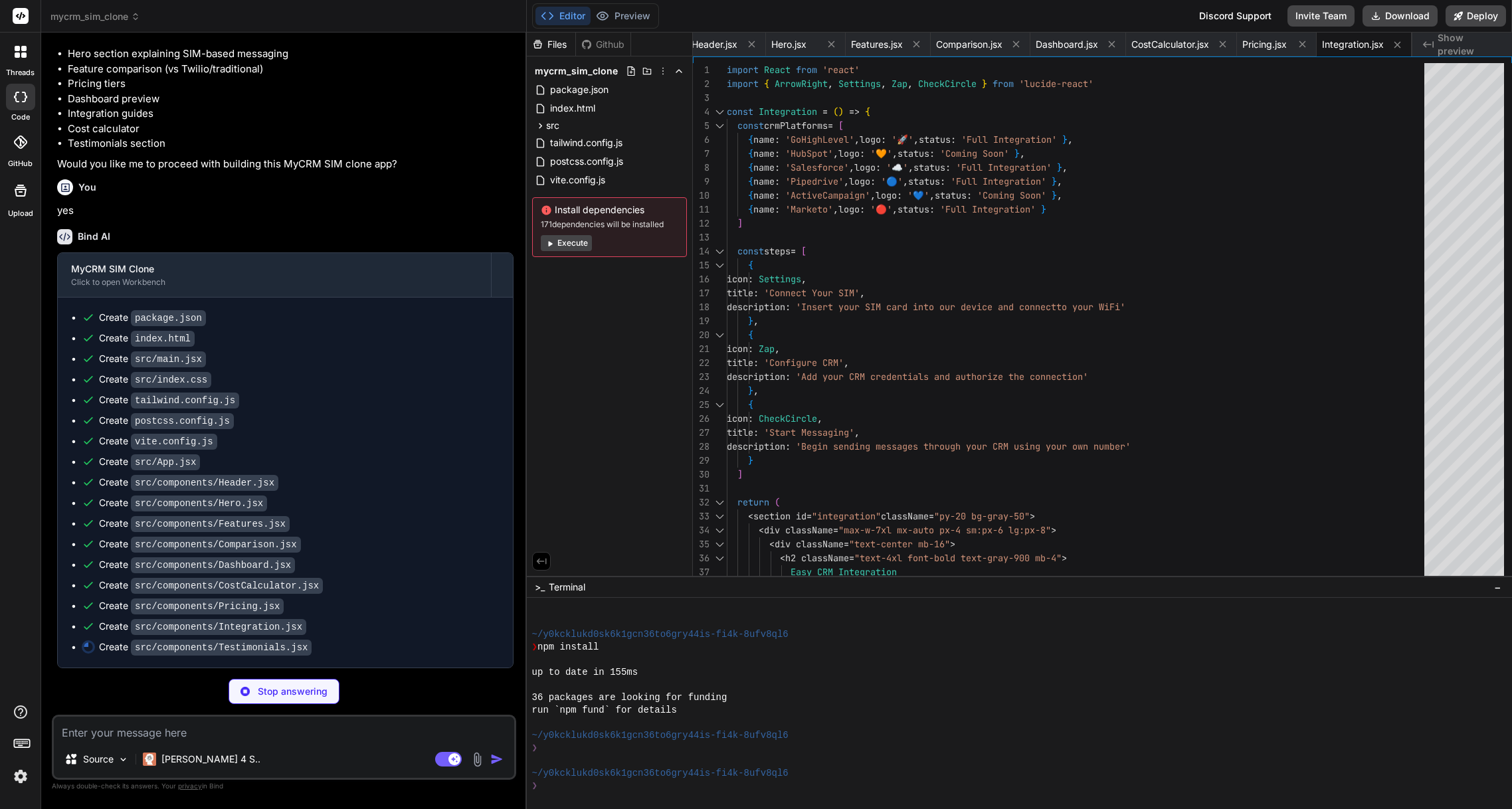
type textarea "x"
type textarea "</div> </div> </div> </section> ) } export default Testimonials"
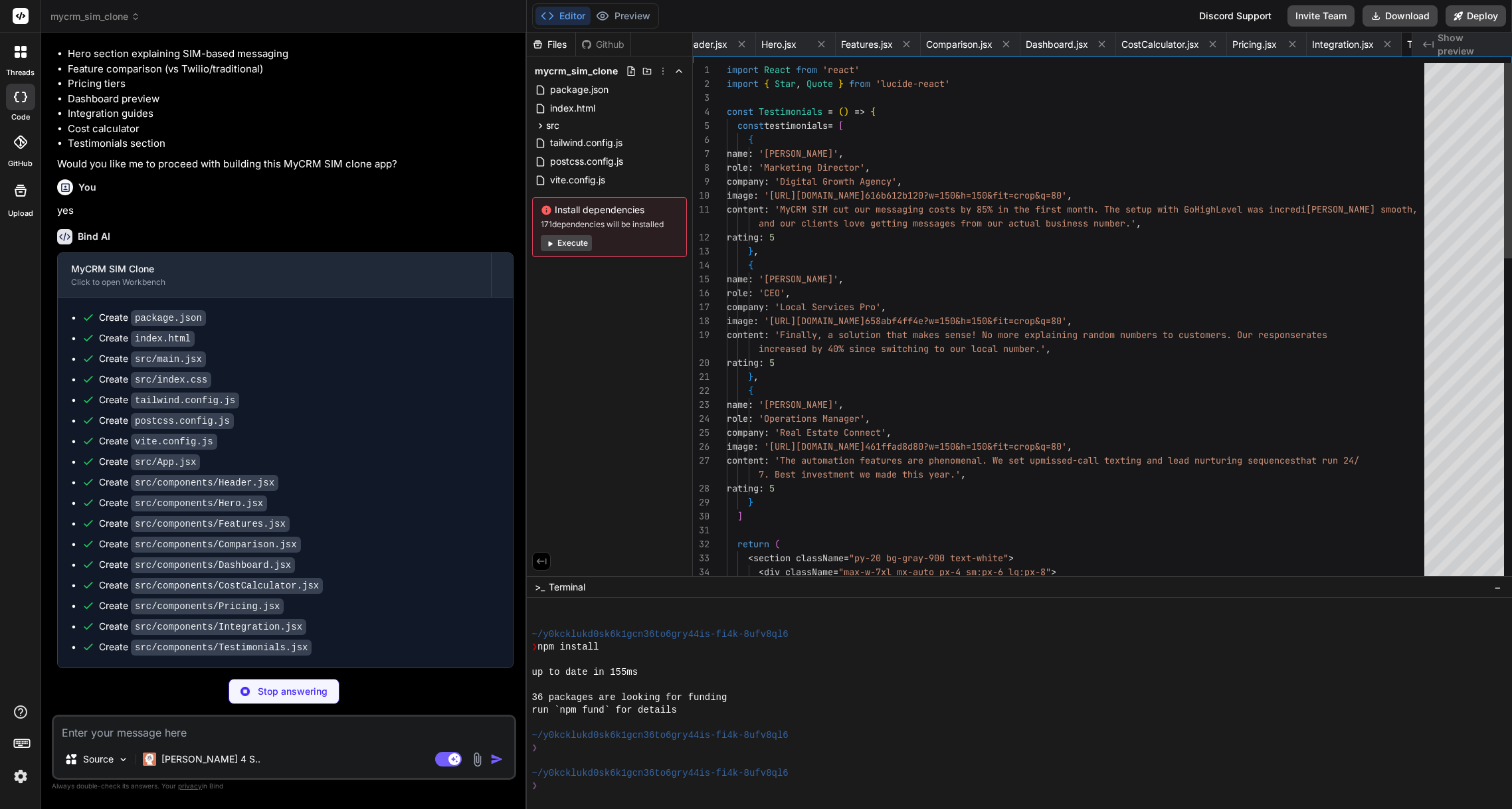
scroll to position [0, 829]
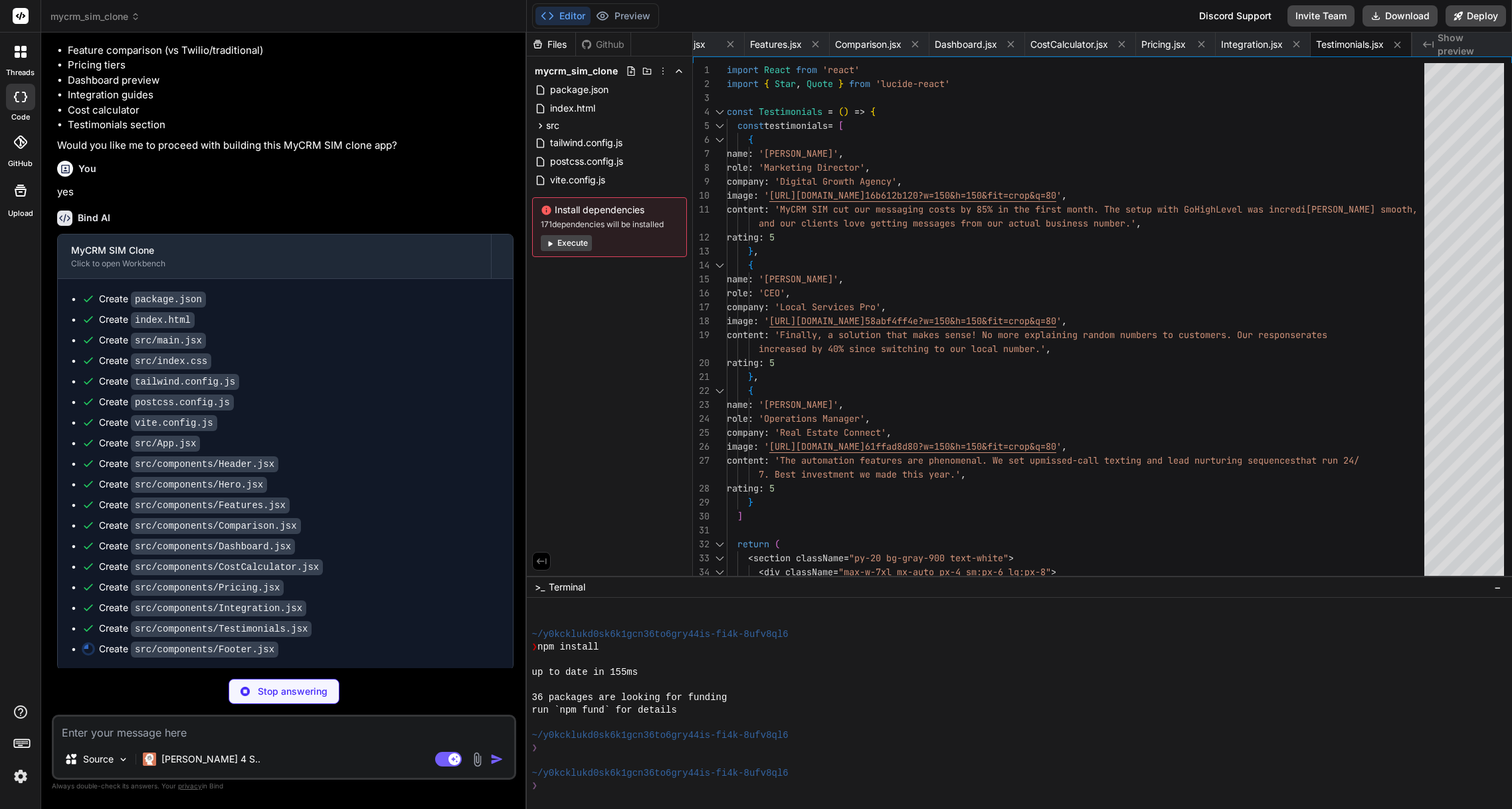
type textarea "x"
type textarea "export default Footer"
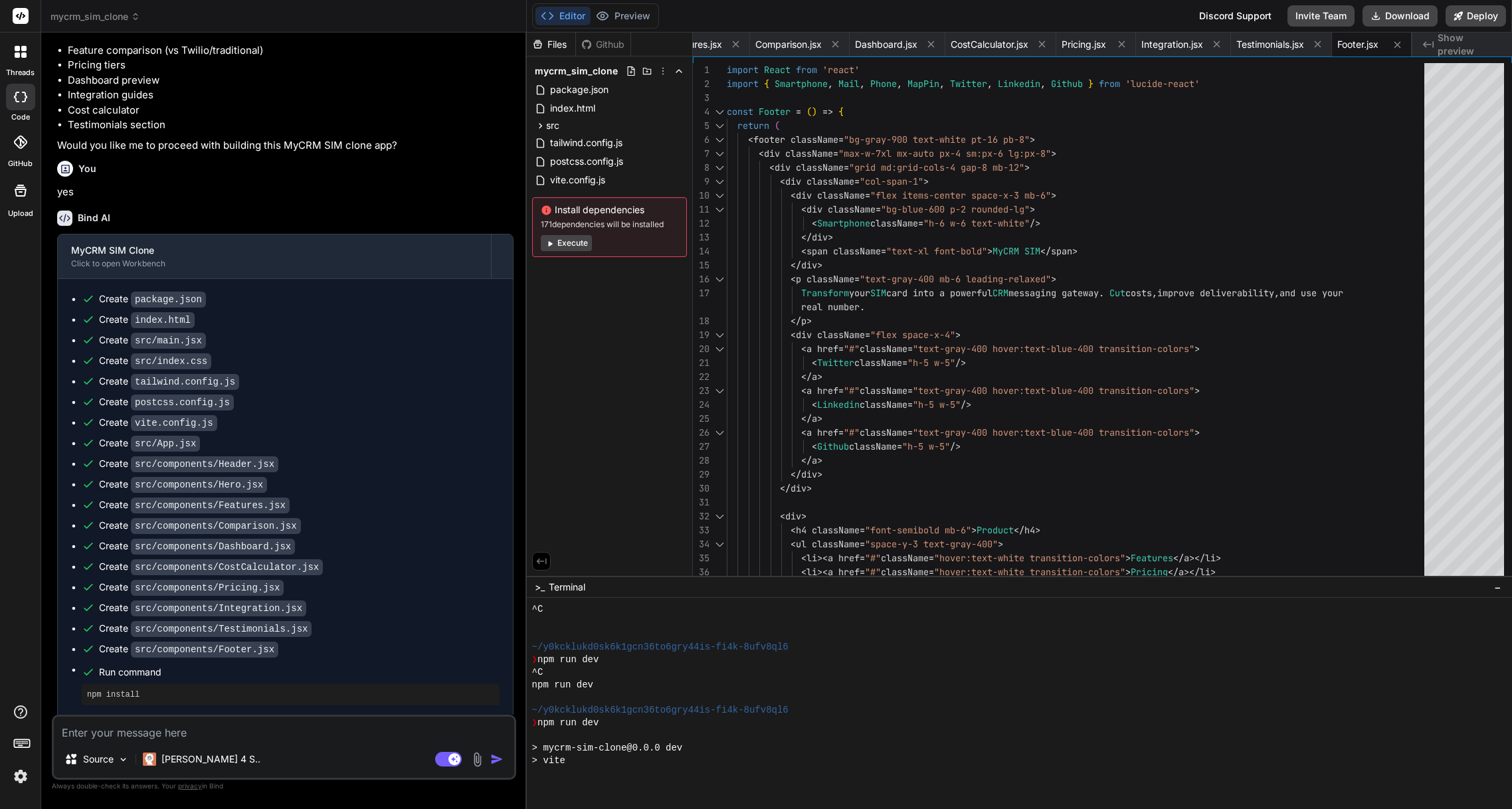
scroll to position [581, 0]
type textarea "x"
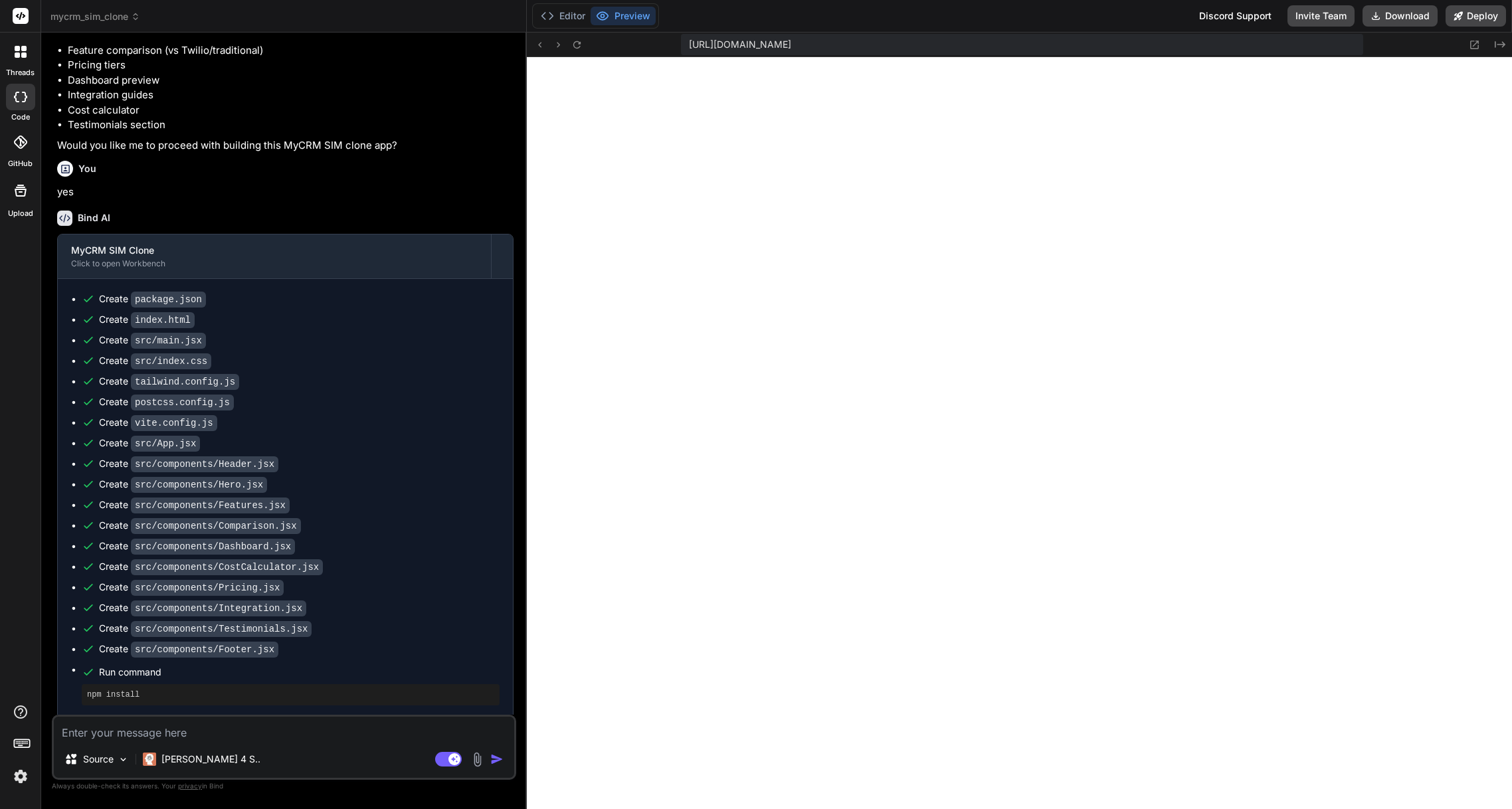
scroll to position [430, 0]
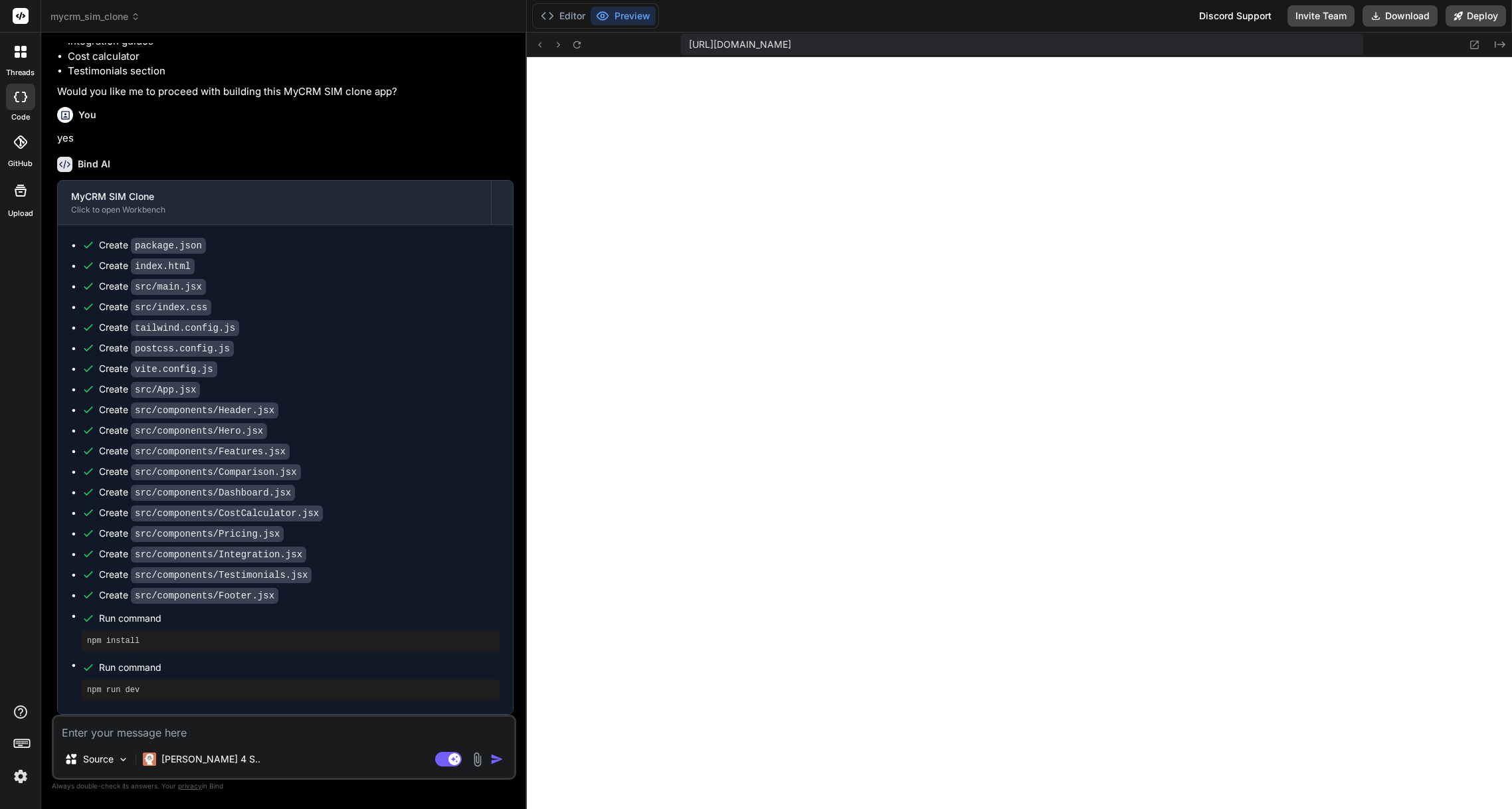
click at [180, 733] on textarea at bounding box center [284, 728] width 461 height 24
type textarea "I"
type textarea "x"
type textarea "I"
type textarea "x"
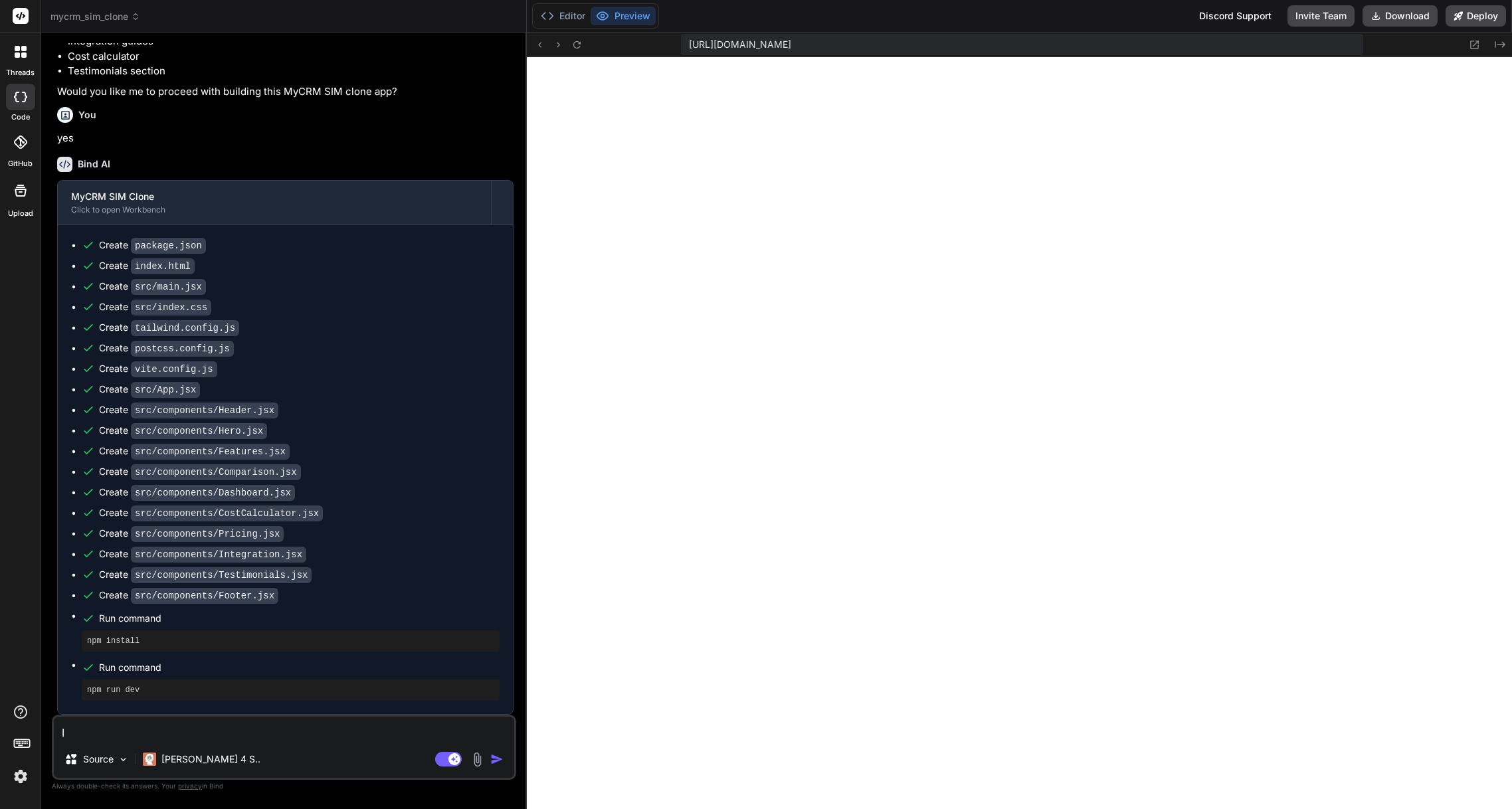
type textarea "I w"
type textarea "x"
type textarea "I wo"
type textarea "x"
type textarea "I wou"
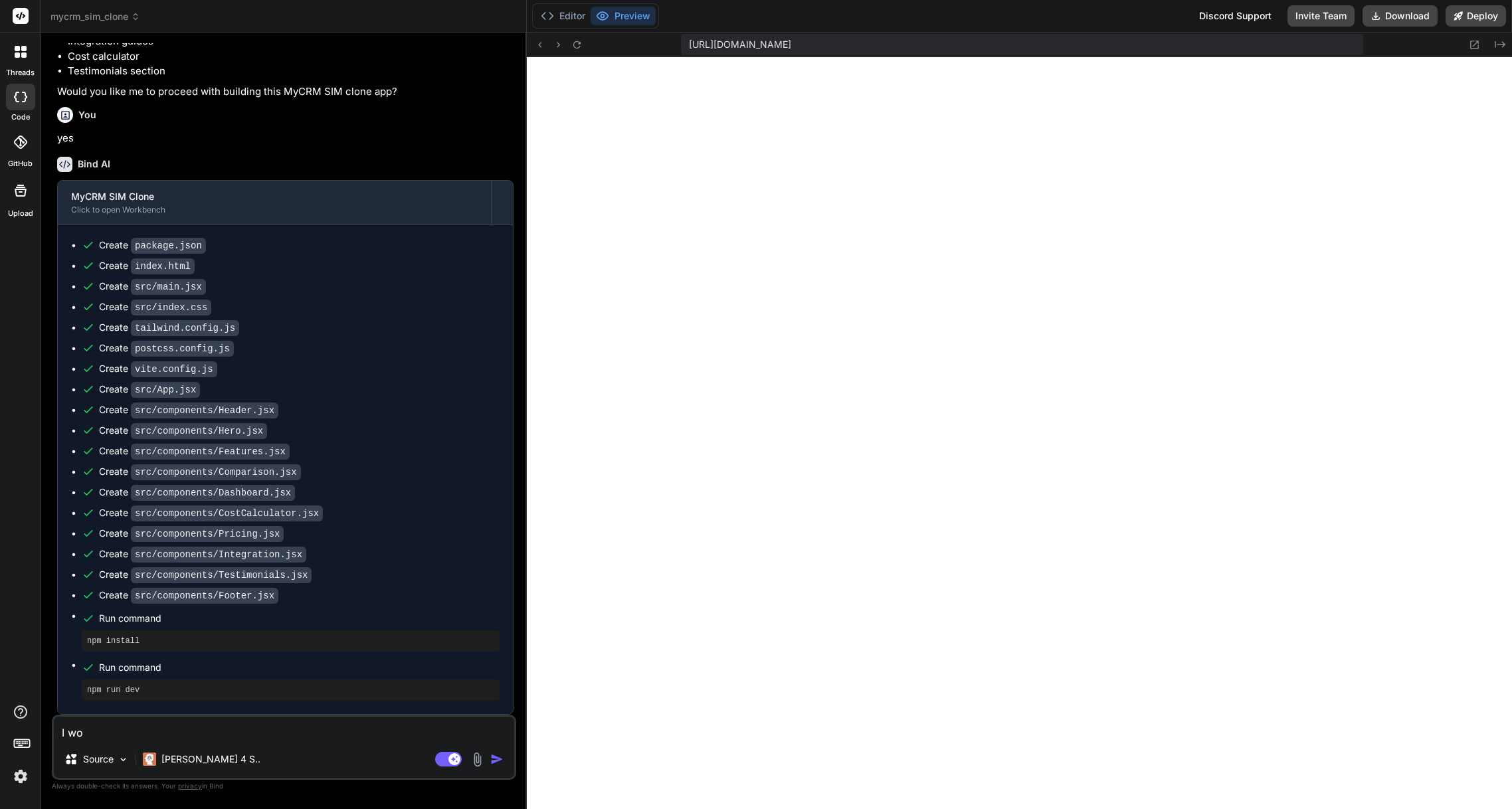
type textarea "x"
type textarea "I woul"
type textarea "x"
type textarea "I would"
type textarea "x"
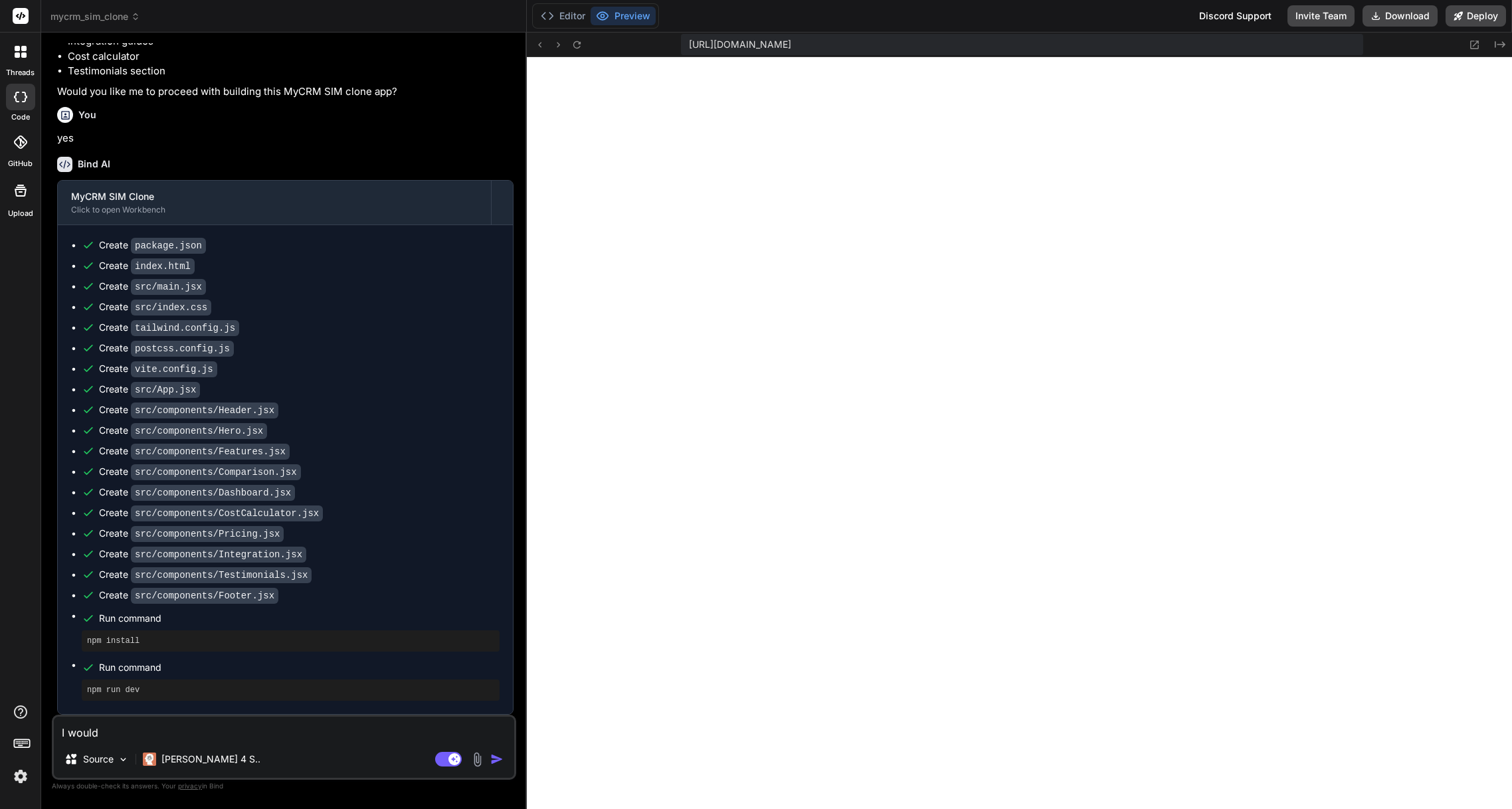
type textarea "I would"
type textarea "x"
type textarea "I would l"
type textarea "x"
type textarea "I would li"
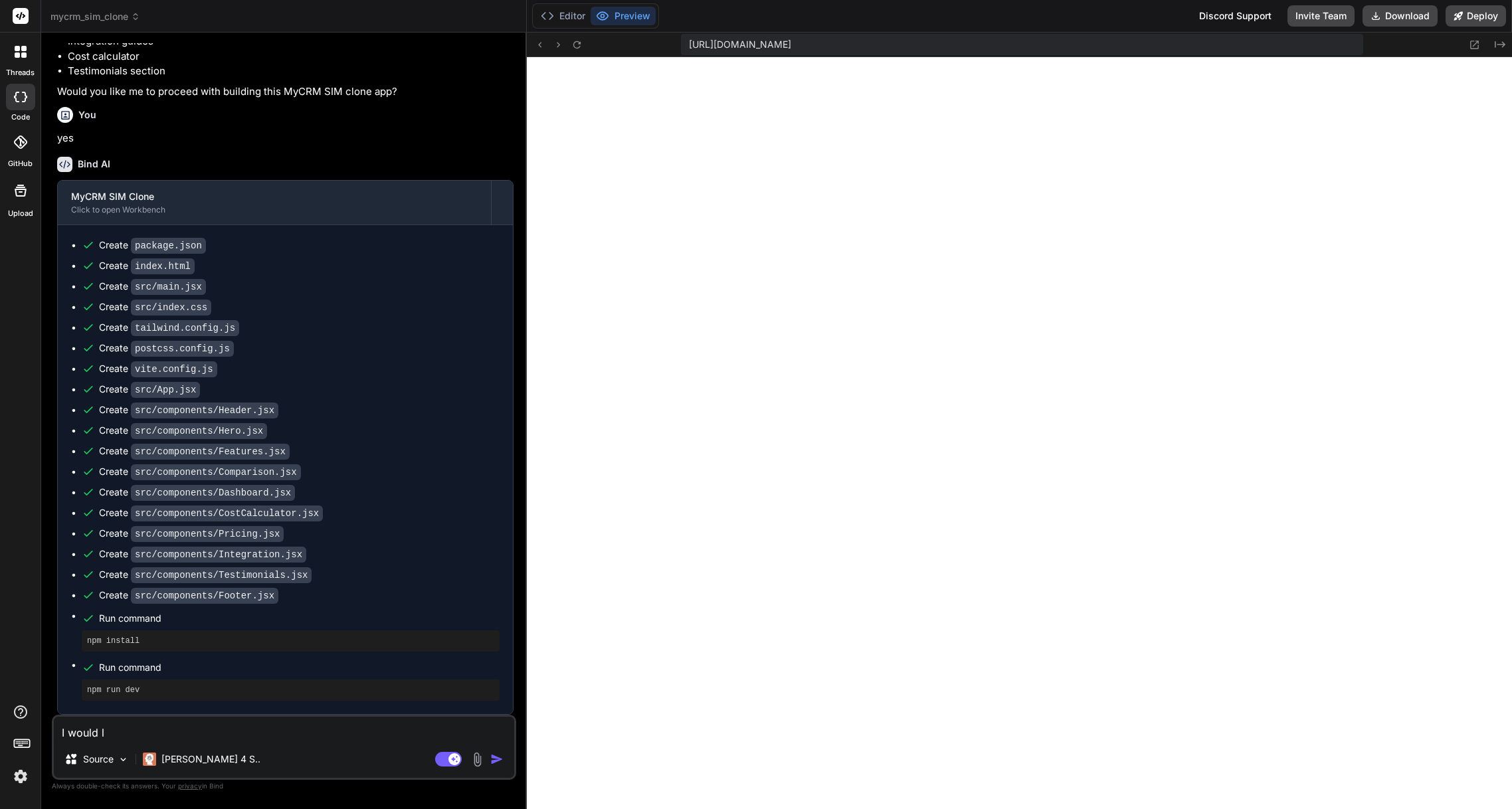
type textarea "x"
type textarea "I would lik"
type textarea "x"
type textarea "I would like"
type textarea "x"
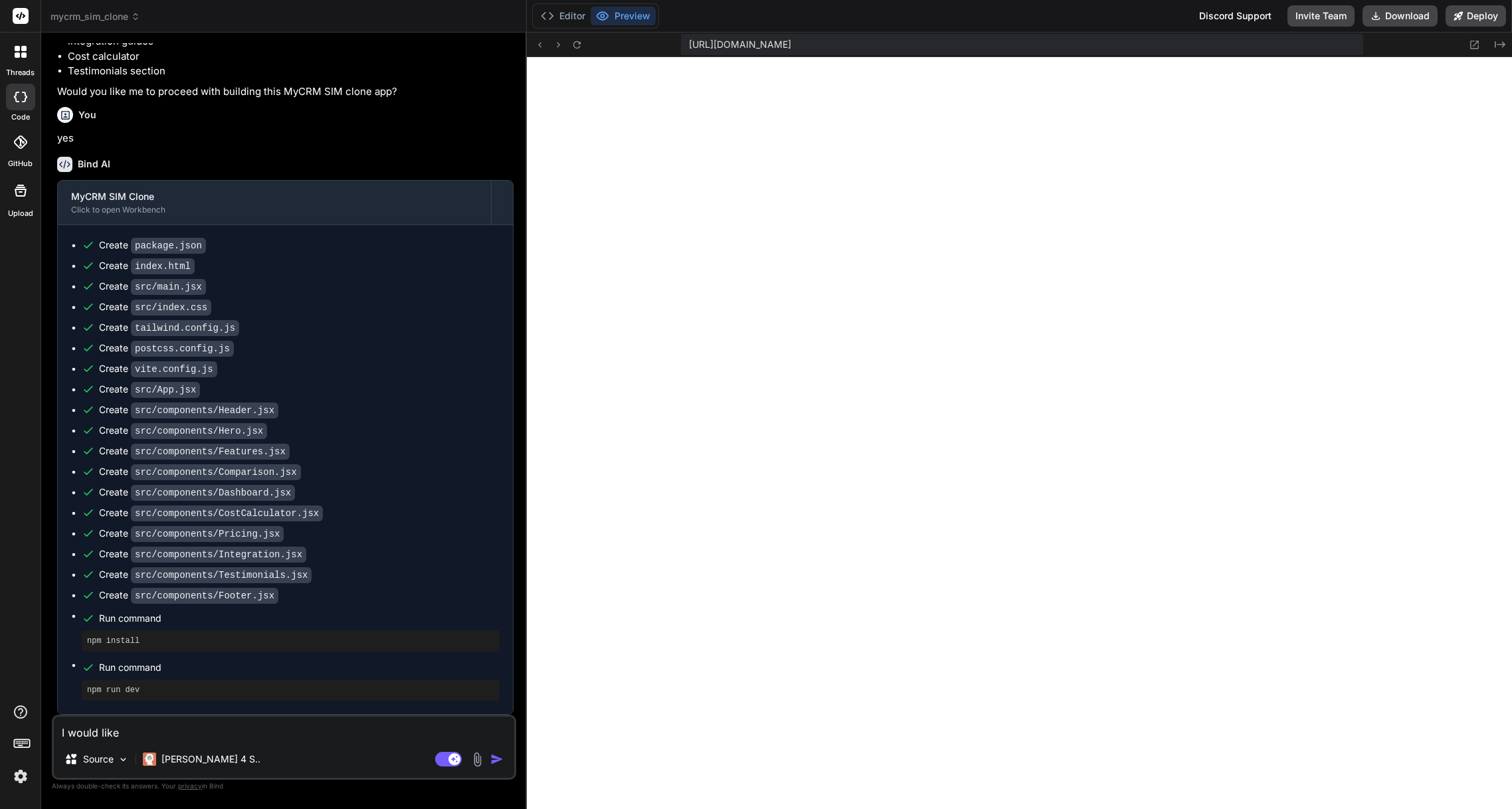
type textarea "I would like"
type textarea "x"
type textarea "I would like t"
type textarea "x"
type textarea "I would like to"
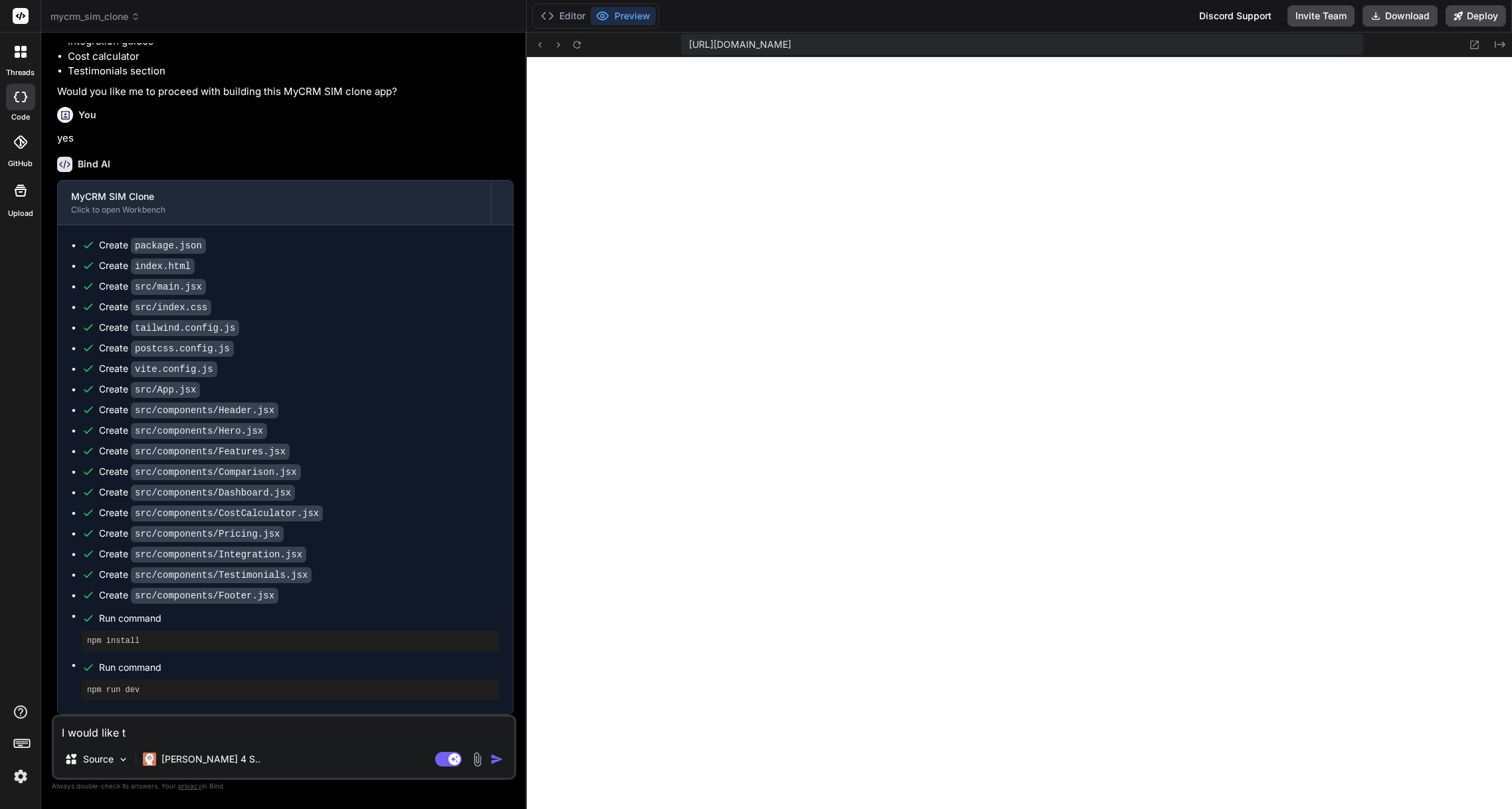
type textarea "x"
type textarea "I would like to"
type textarea "x"
type textarea "I would like to c"
type textarea "x"
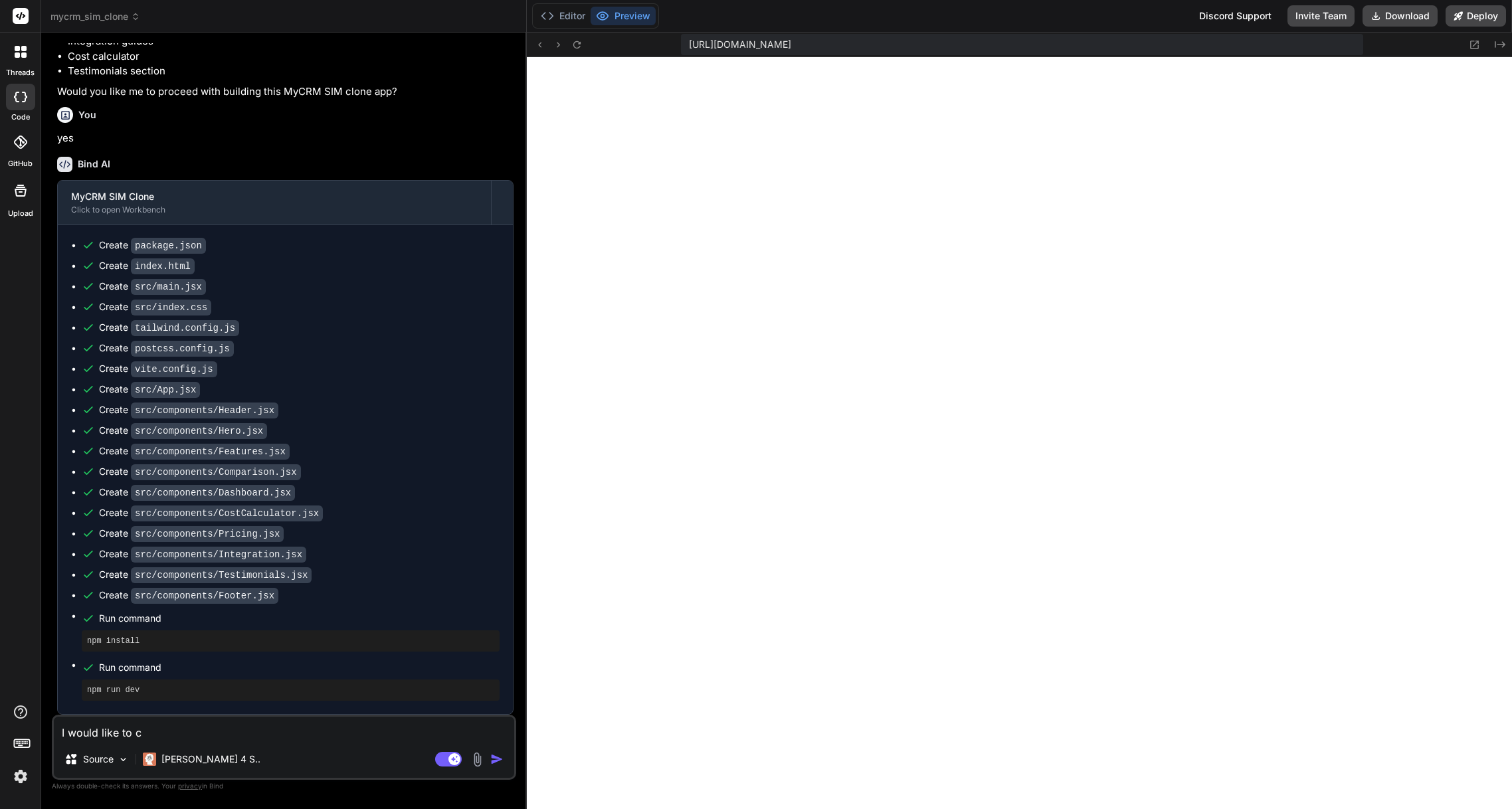
type textarea "I would like to ca"
type textarea "x"
type textarea "I would like to cal"
type textarea "x"
type textarea "I would like to call"
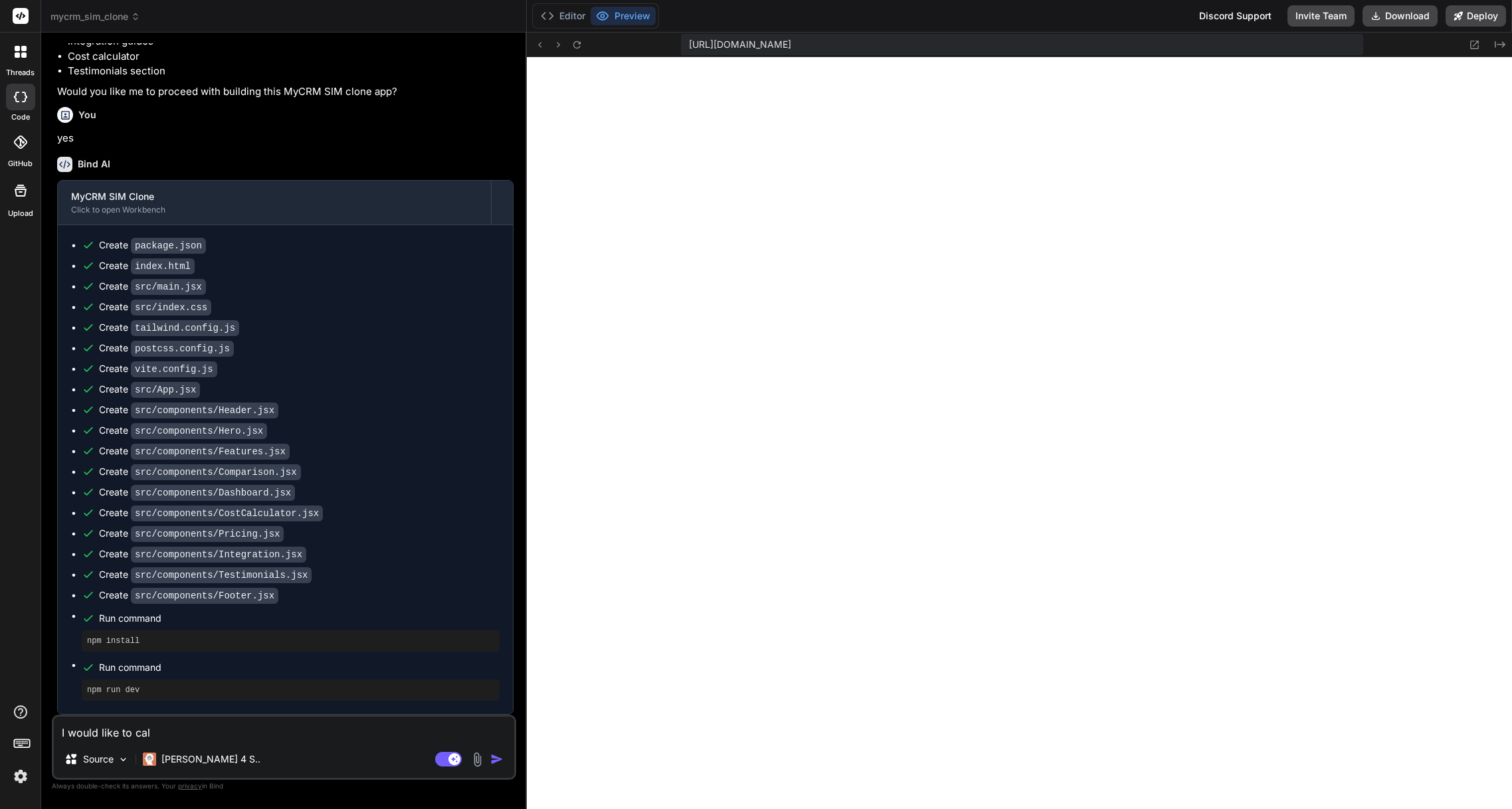
type textarea "x"
type textarea "I would like to call"
type textarea "x"
type textarea "I would like to call t"
type textarea "x"
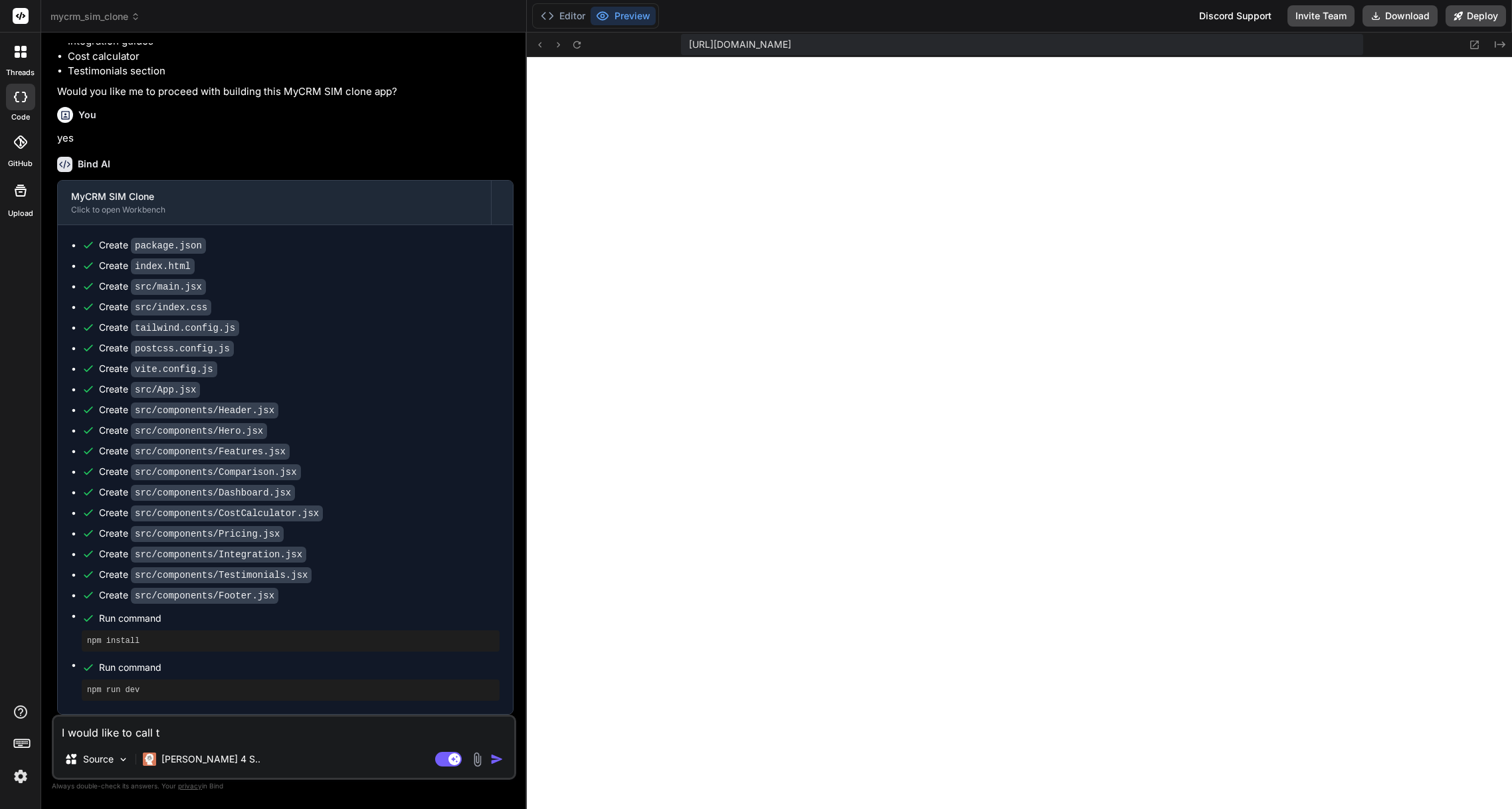
type textarea "I would like to call th"
type textarea "x"
type textarea "I would like to call the"
type textarea "x"
type textarea "I would like to call the"
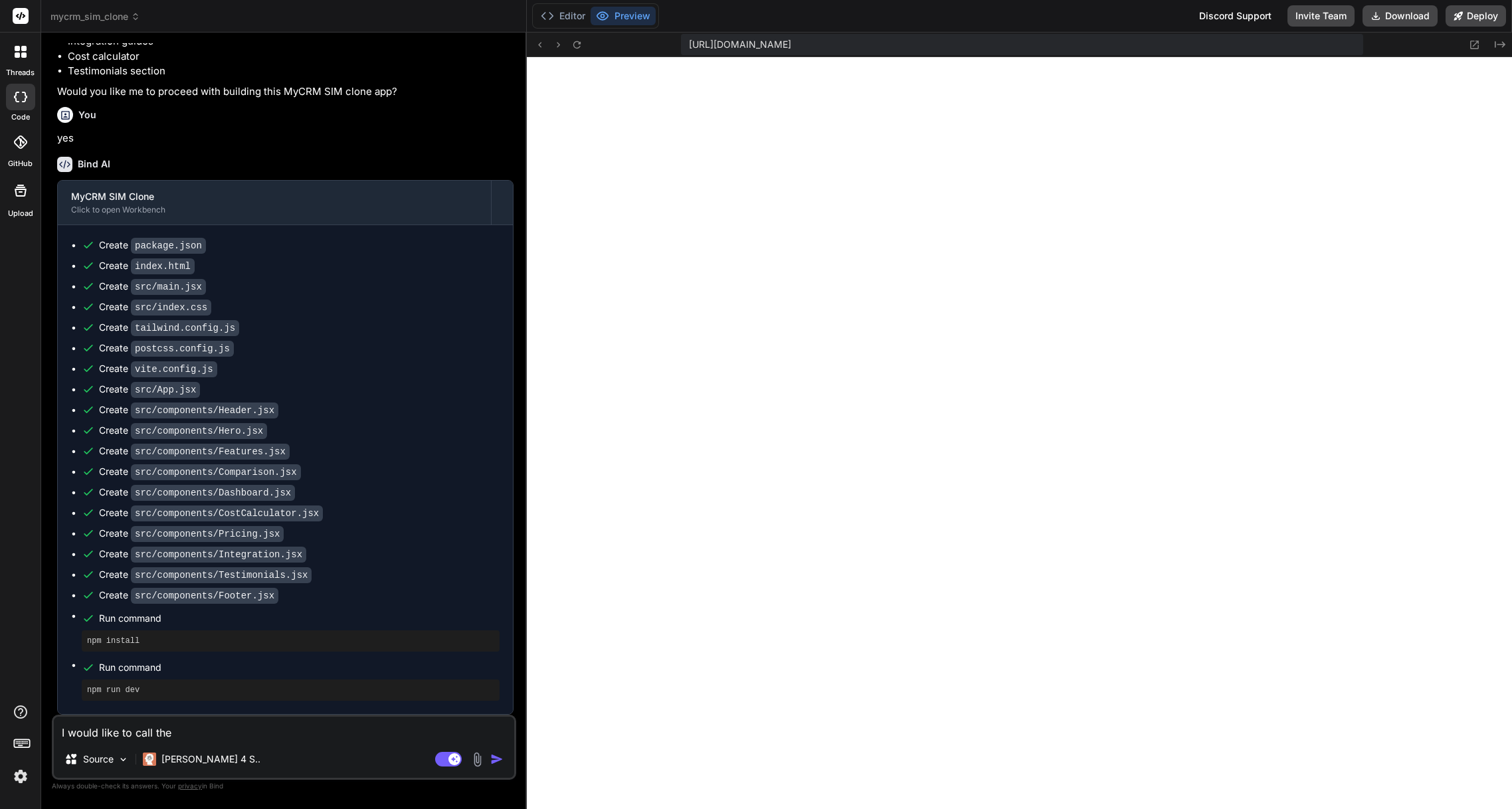
type textarea "x"
type textarea "I would like to call the s"
type textarea "x"
type textarea "I would like to call the se"
type textarea "x"
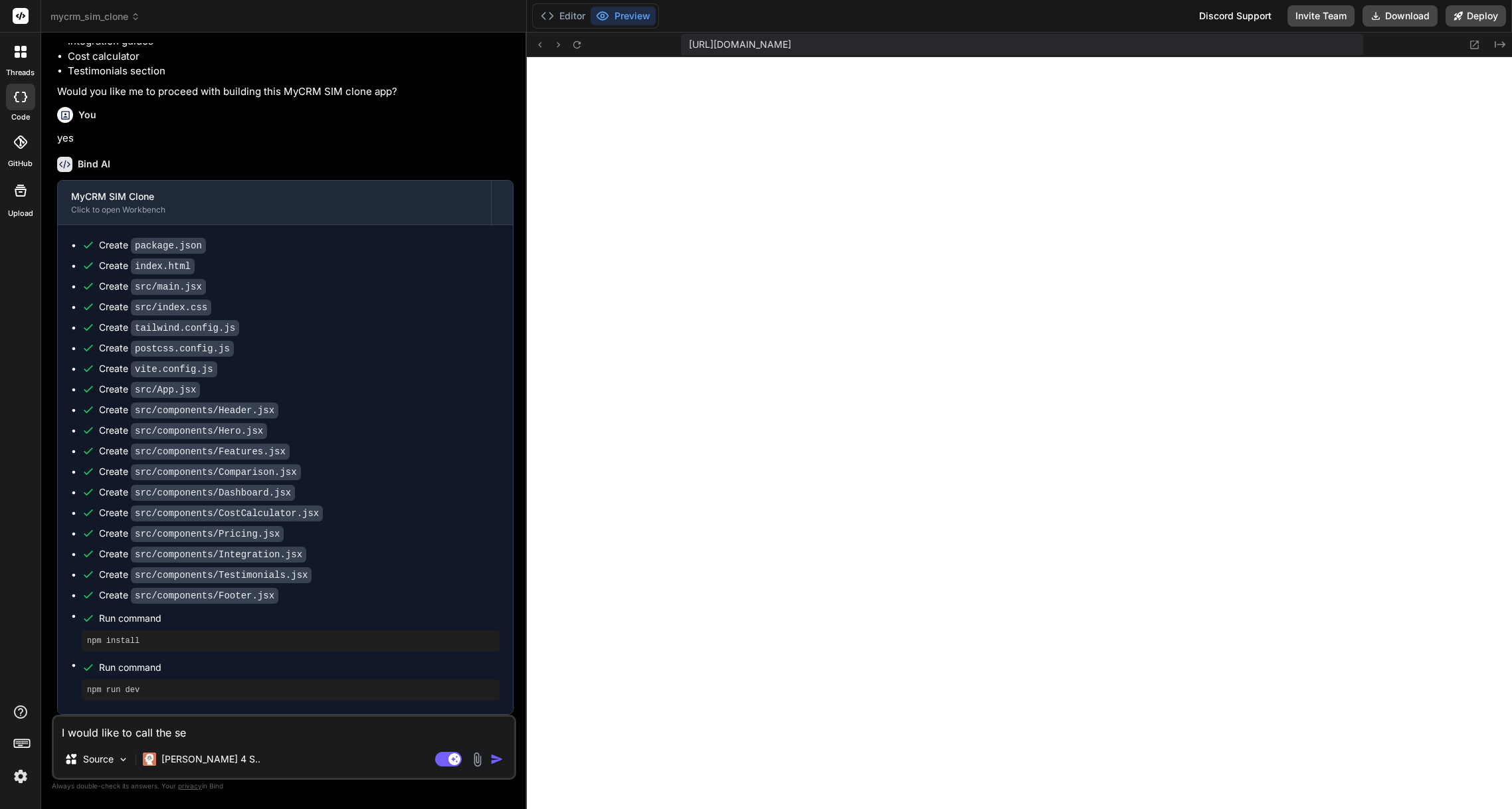
type textarea "I would like to call the ser"
type textarea "x"
type textarea "I would like to call the serv"
type textarea "x"
type textarea "I would like to call the servi"
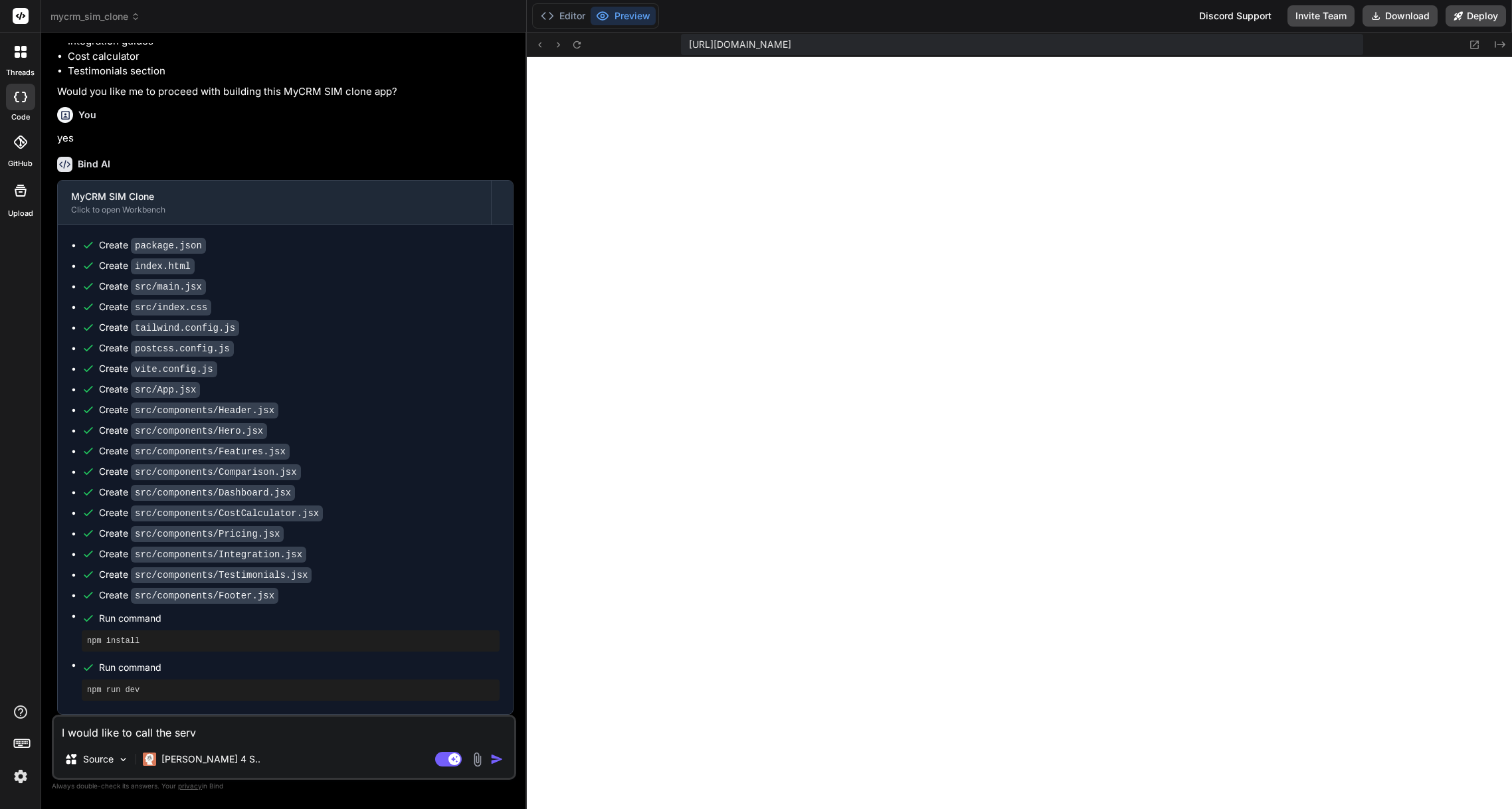
type textarea "x"
type textarea "I would like to call the servic"
type textarea "x"
type textarea "I would like to call the service"
type textarea "x"
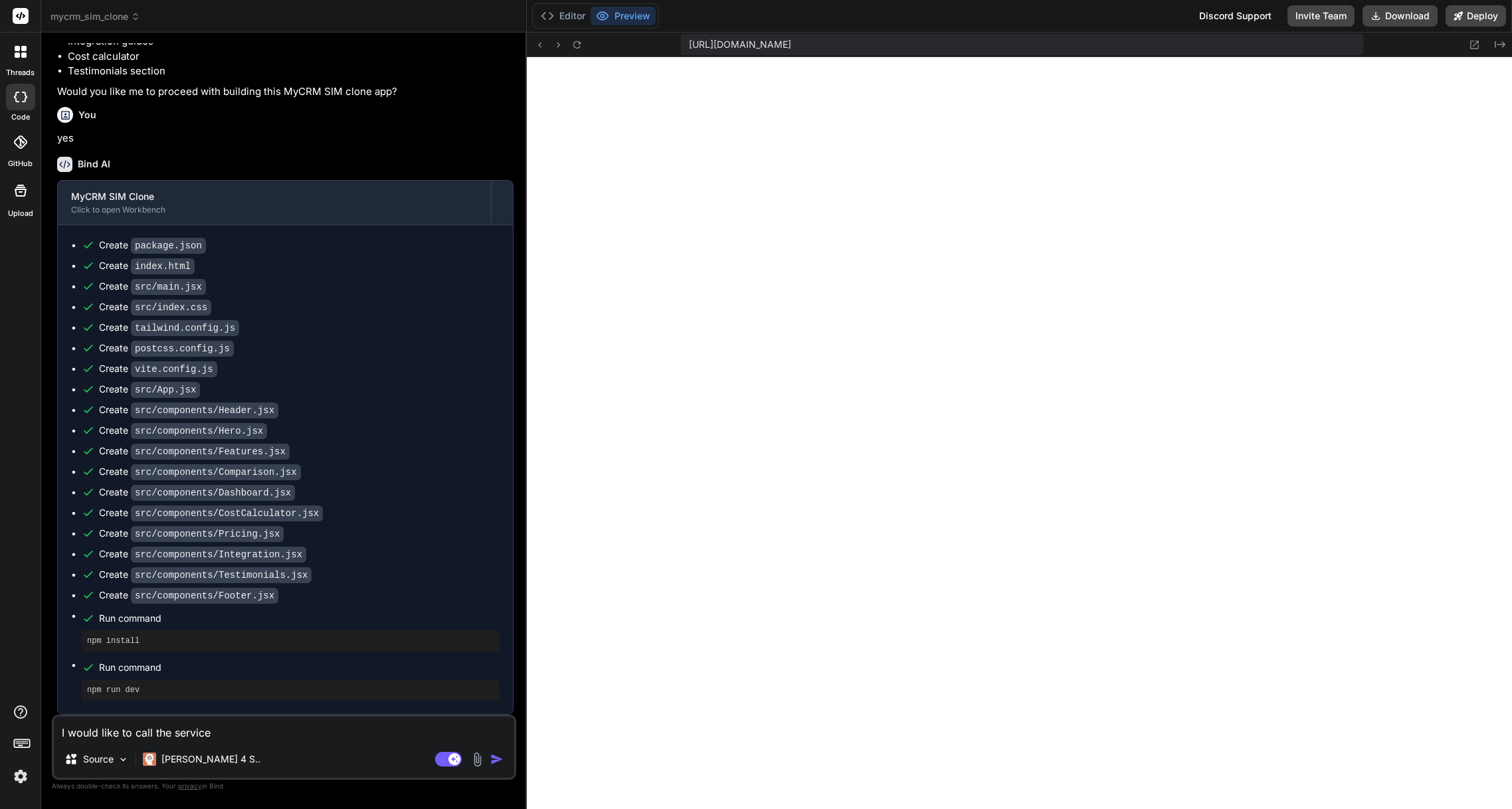
type textarea "I would like to call the service"
type textarea "x"
type textarea "I would like to call the service T"
type textarea "x"
type textarea "I would like to call the service Th"
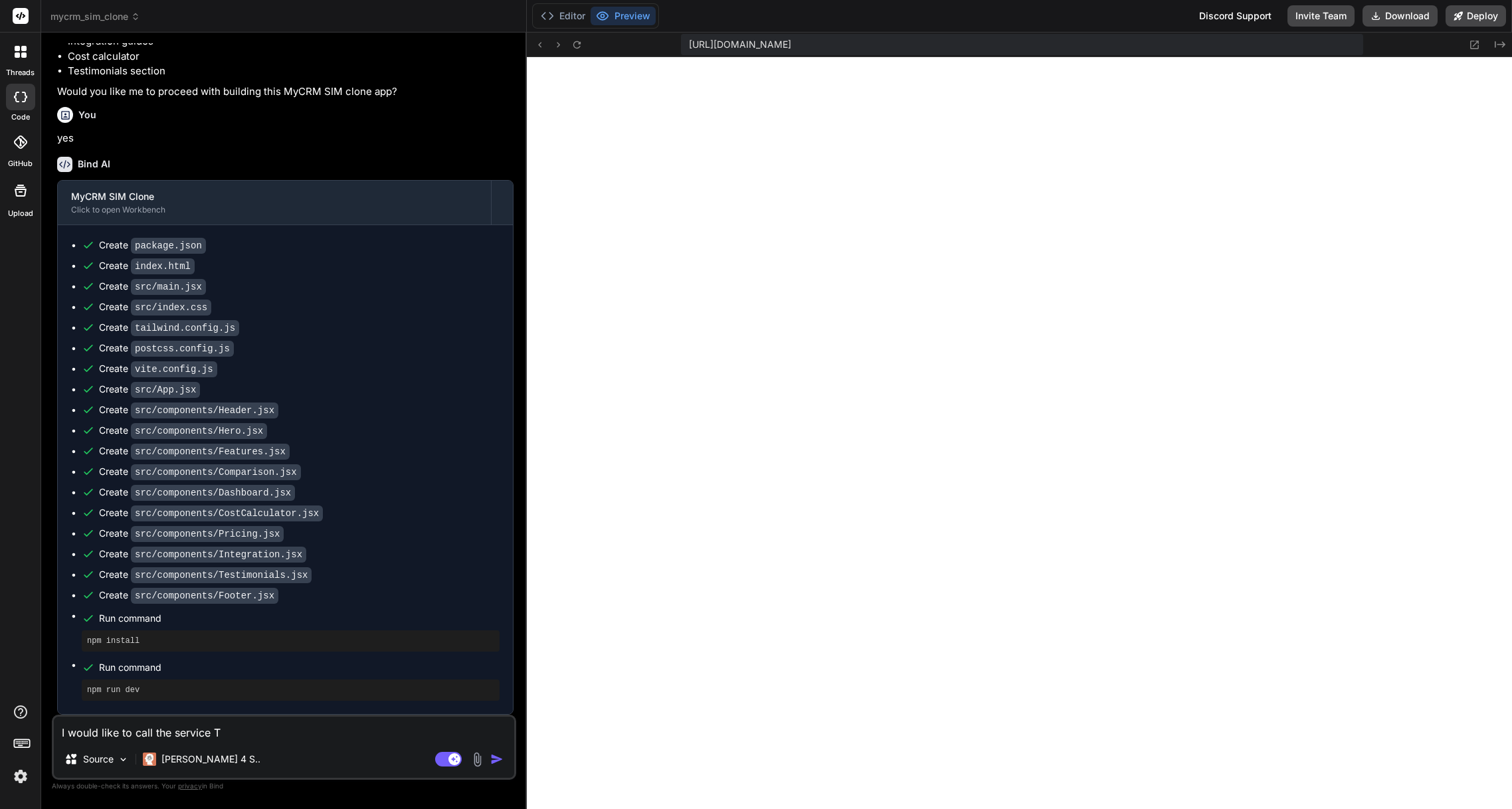
type textarea "x"
type textarea "I would like to call the service Thr"
type textarea "x"
type textarea "I would like to call the service Thri"
type textarea "x"
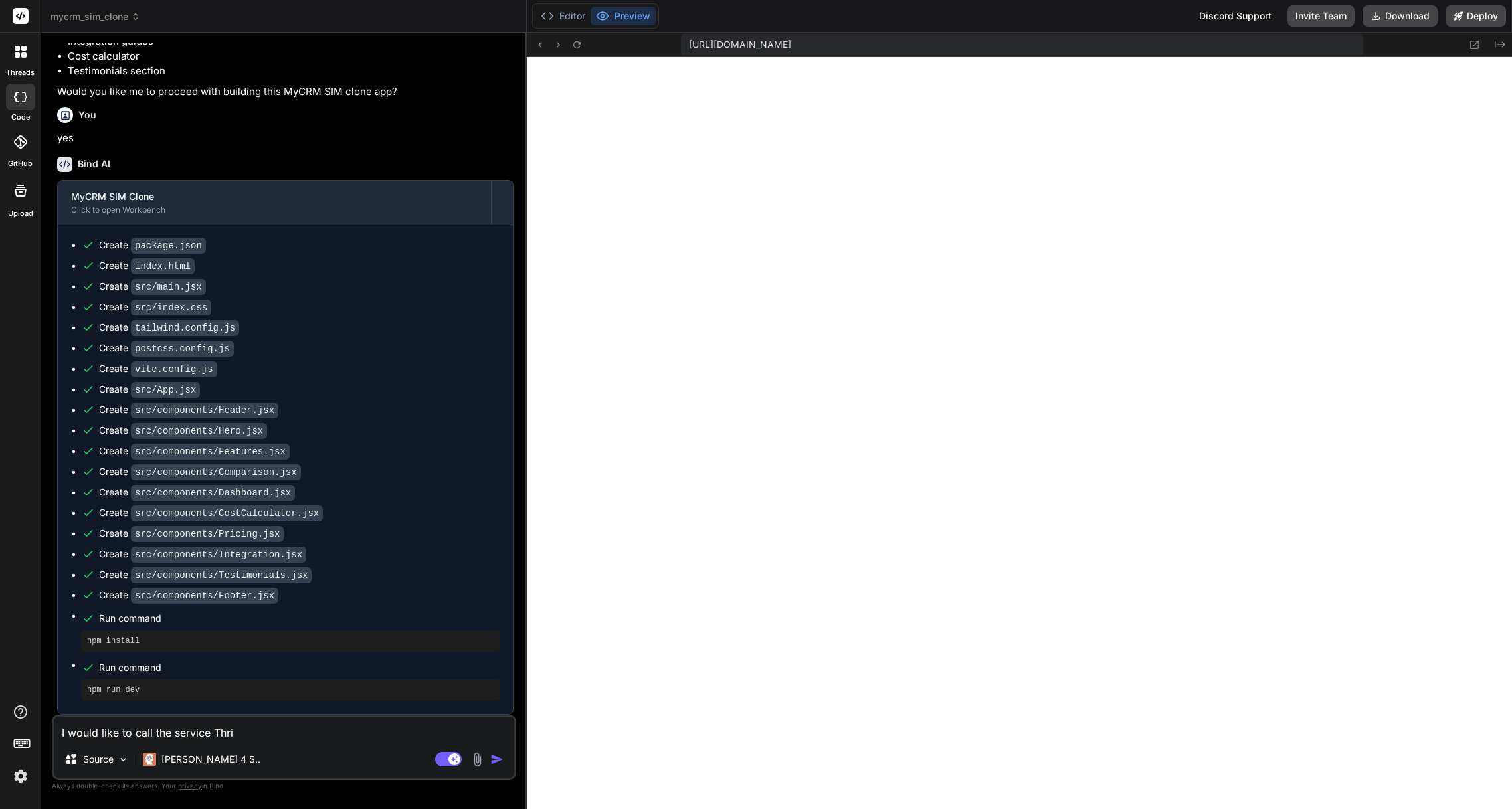
type textarea "I would like to call the service Thriv"
type textarea "x"
type textarea "I would like to call the service Thrive"
type textarea "x"
type textarea "I would like to call the service ThriveS"
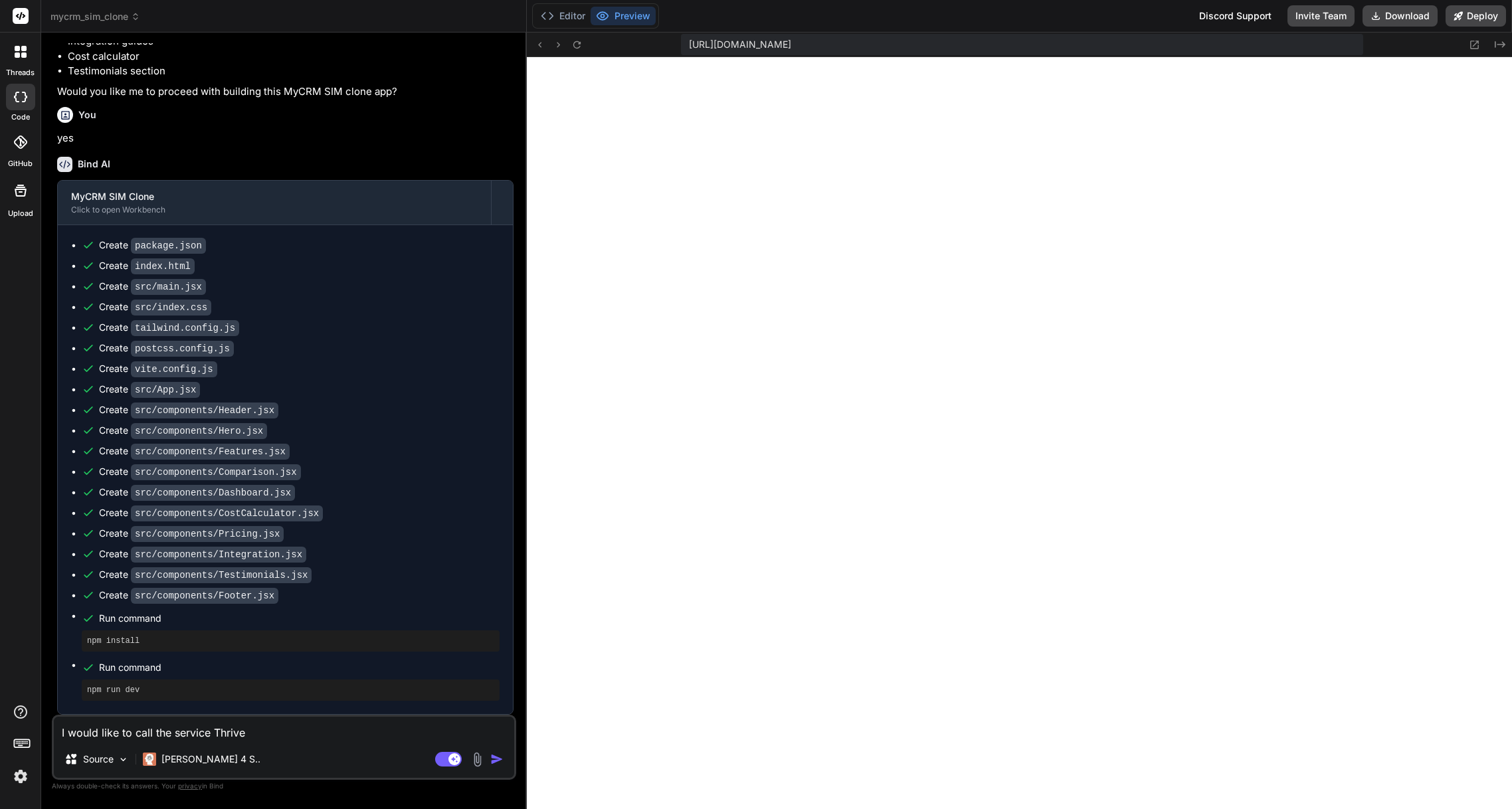
type textarea "x"
type textarea "I would like to call the service ThriveSI"
type textarea "x"
type textarea "I would like to call the service ThriveSIM"
type textarea "x"
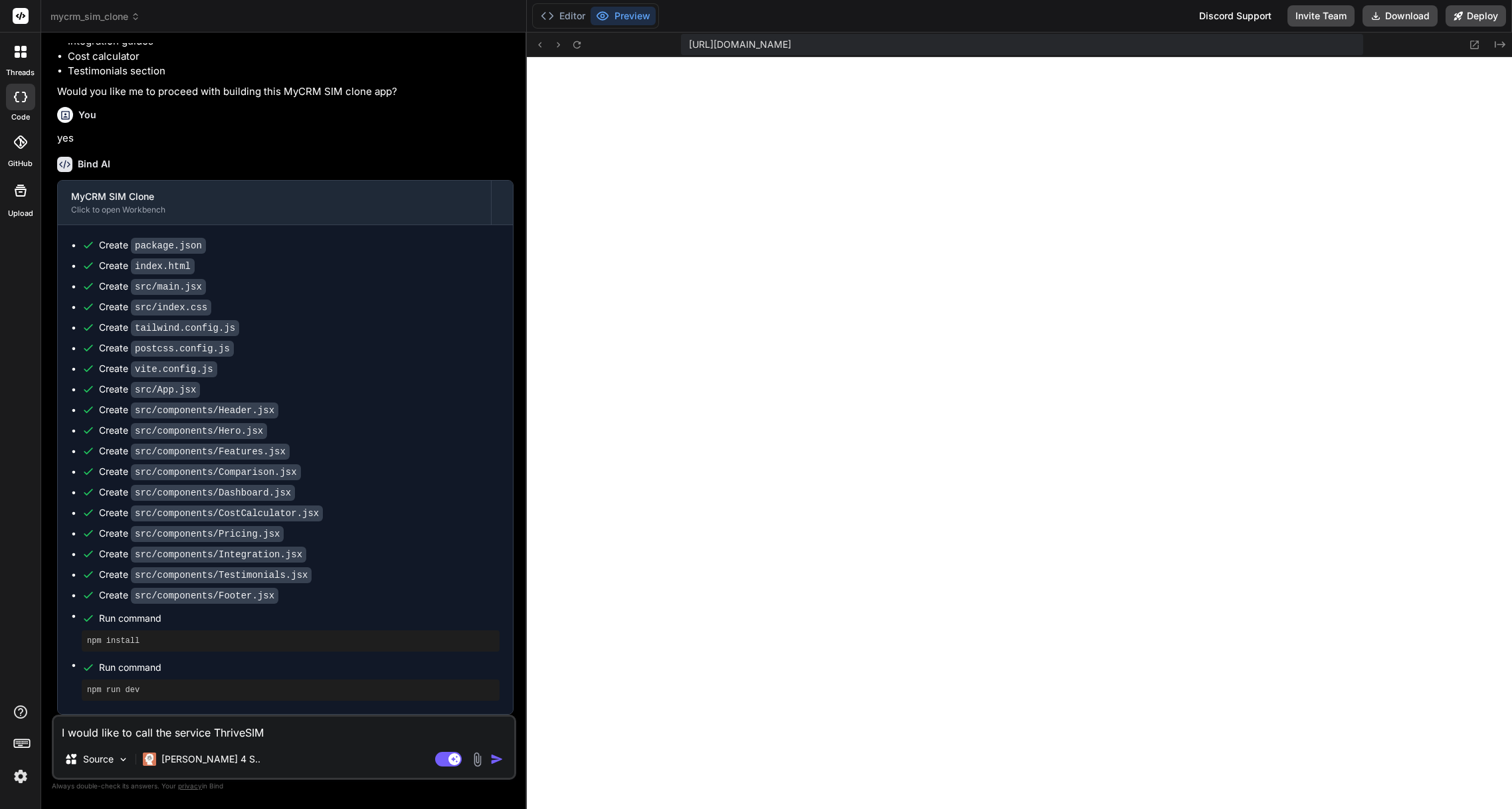
type textarea "I would like to call the service ThriveSIM"
type textarea "x"
type textarea "I would like to call the service ThriveSIM p"
type textarea "x"
type textarea "I would like to call the service ThriveSIM pl"
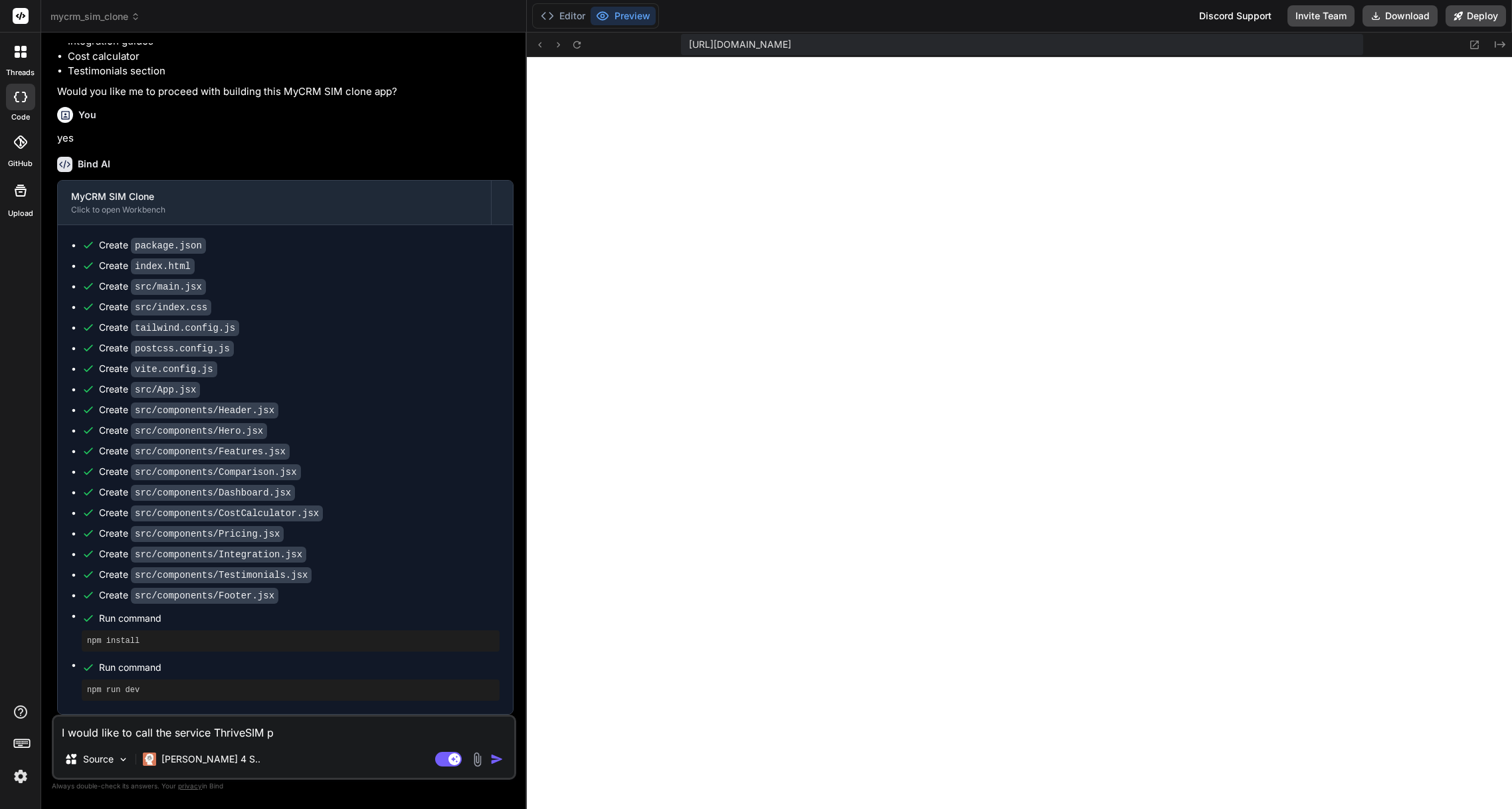
type textarea "x"
type textarea "I would like to call the service ThriveSIM ple"
type textarea "x"
type textarea "I would like to call the service ThriveSIM plea"
type textarea "x"
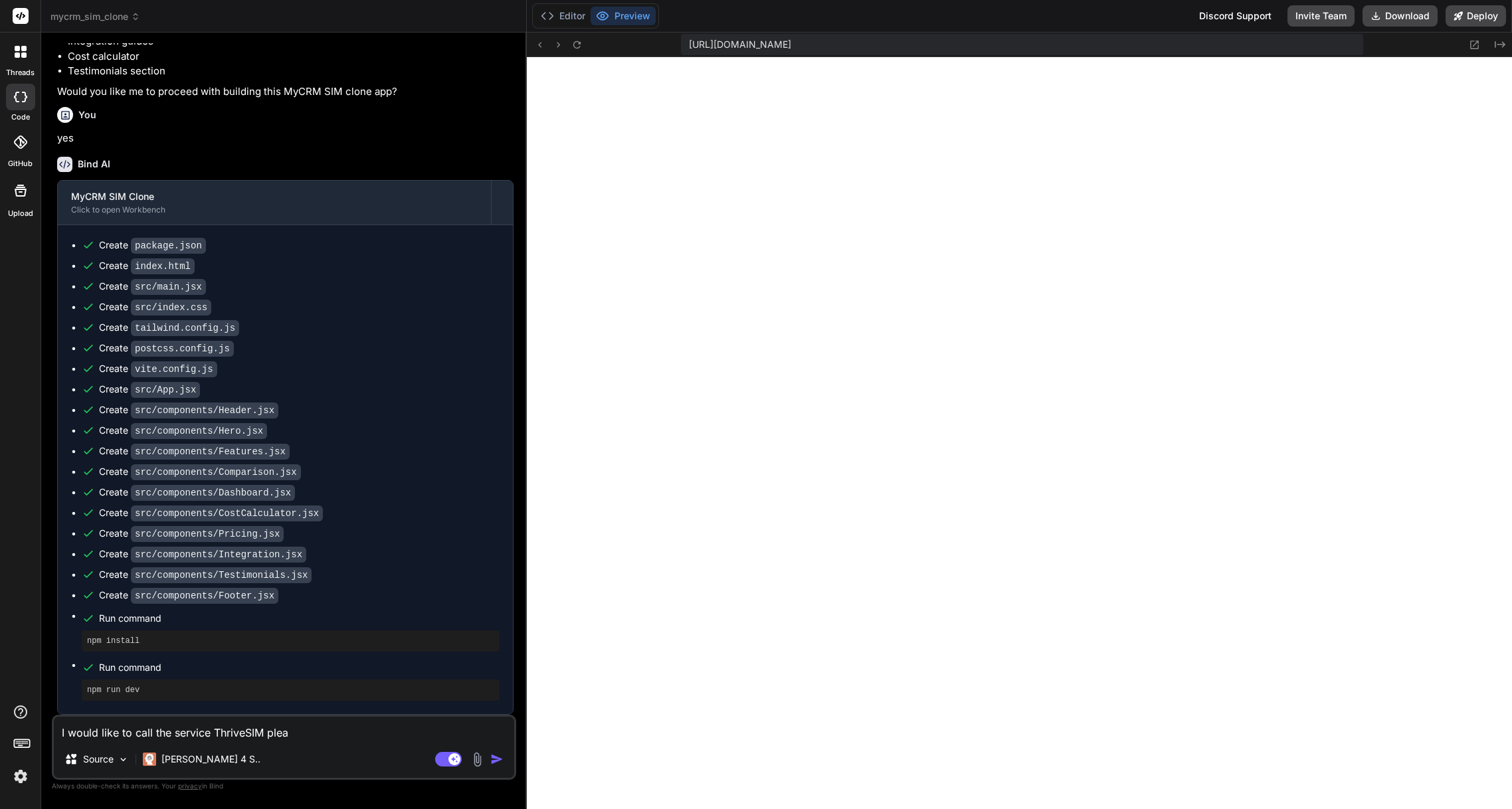
type textarea "I would like to call the service ThriveSIM pleas"
type textarea "x"
type textarea "I would like to call the service ThriveSIM please"
type textarea "x"
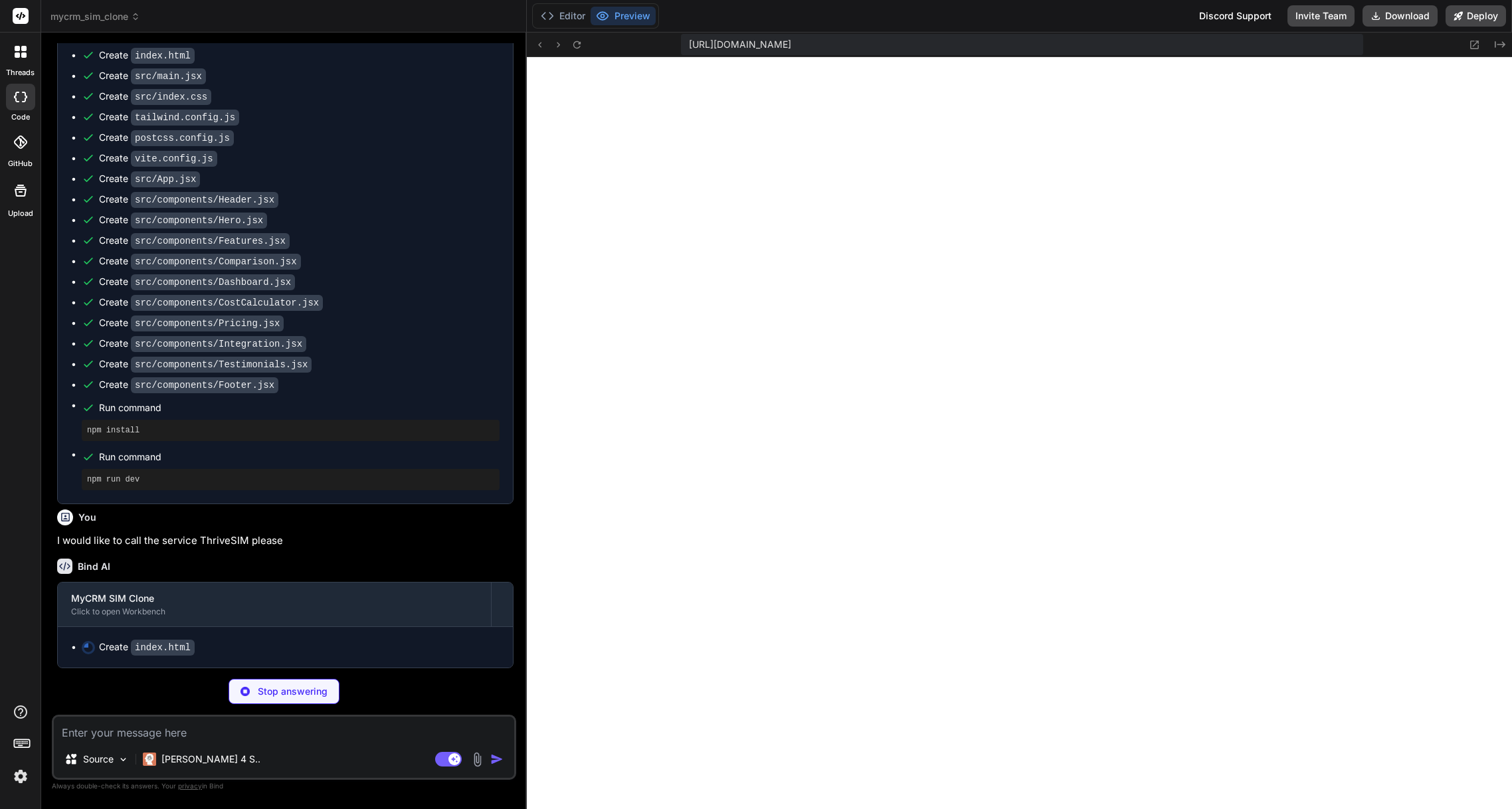
scroll to position [639, 0]
type textarea "x"
type textarea "<script type="module" src="/src/main.jsx"></script> </body> </html>"
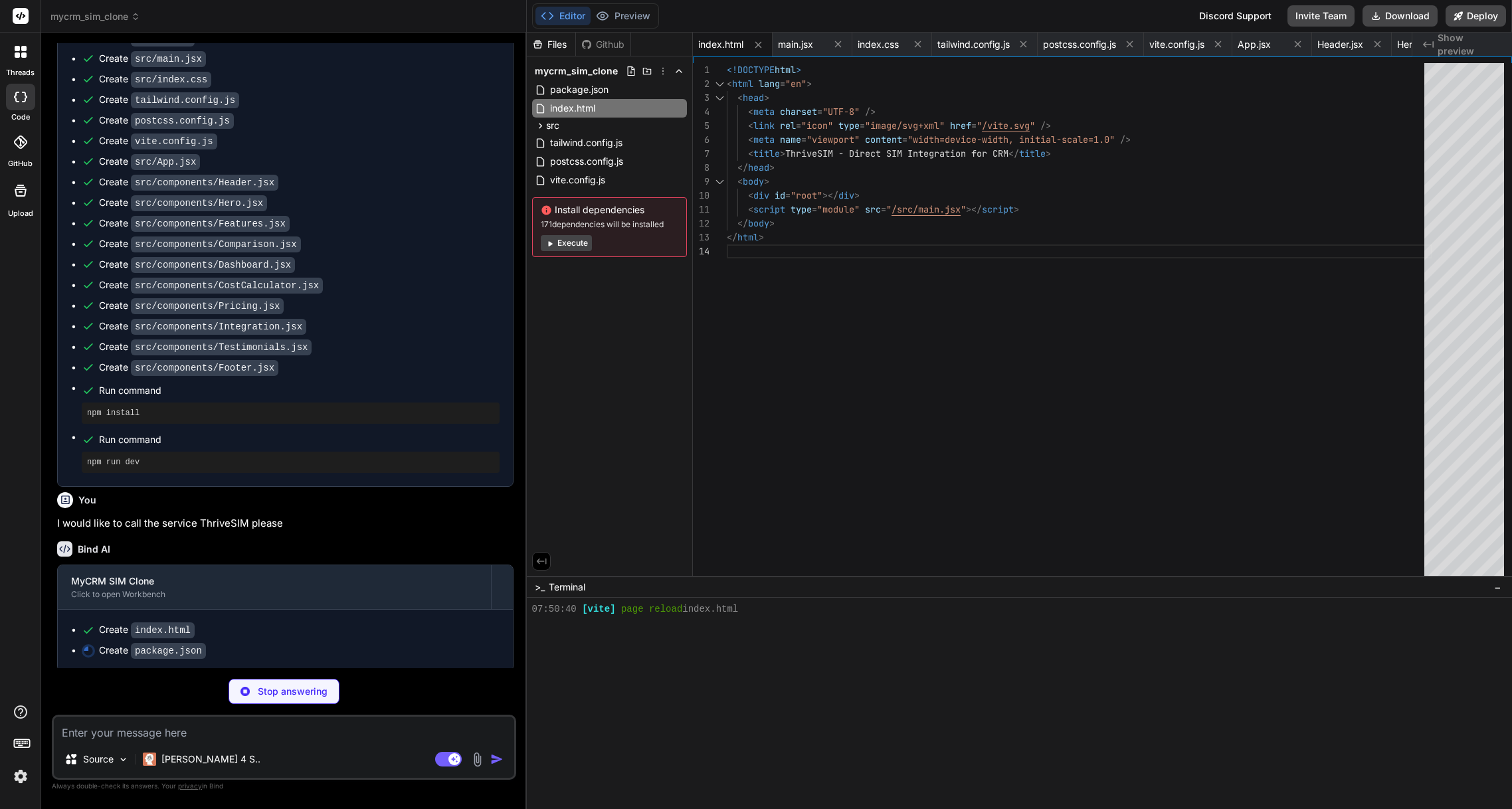
type textarea "x"
type textarea ""postcss": "^8.4.27", "tailwindcss": "^3.3.3", "vite": "^4.4.5" } }"
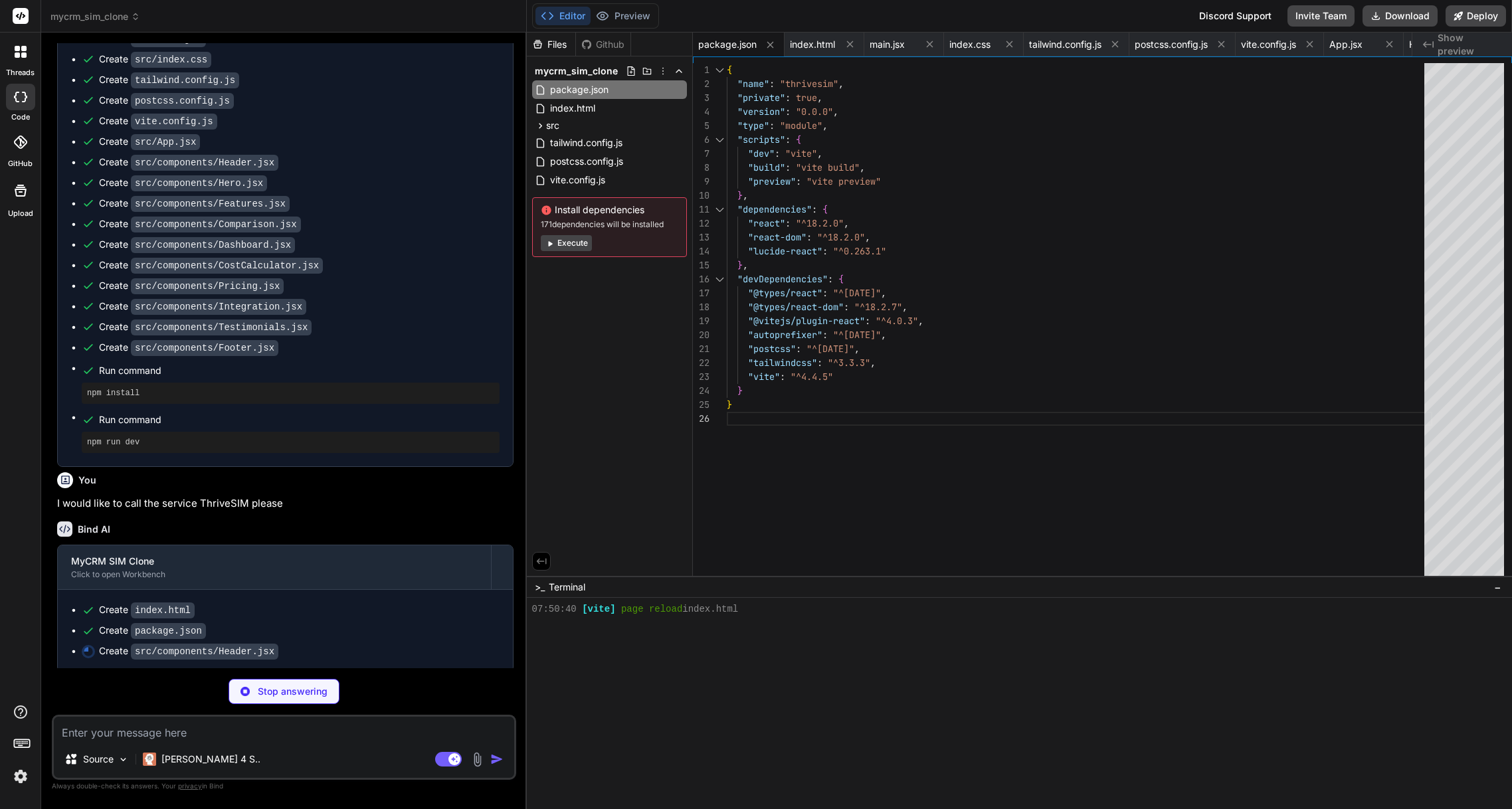
scroll to position [680, 0]
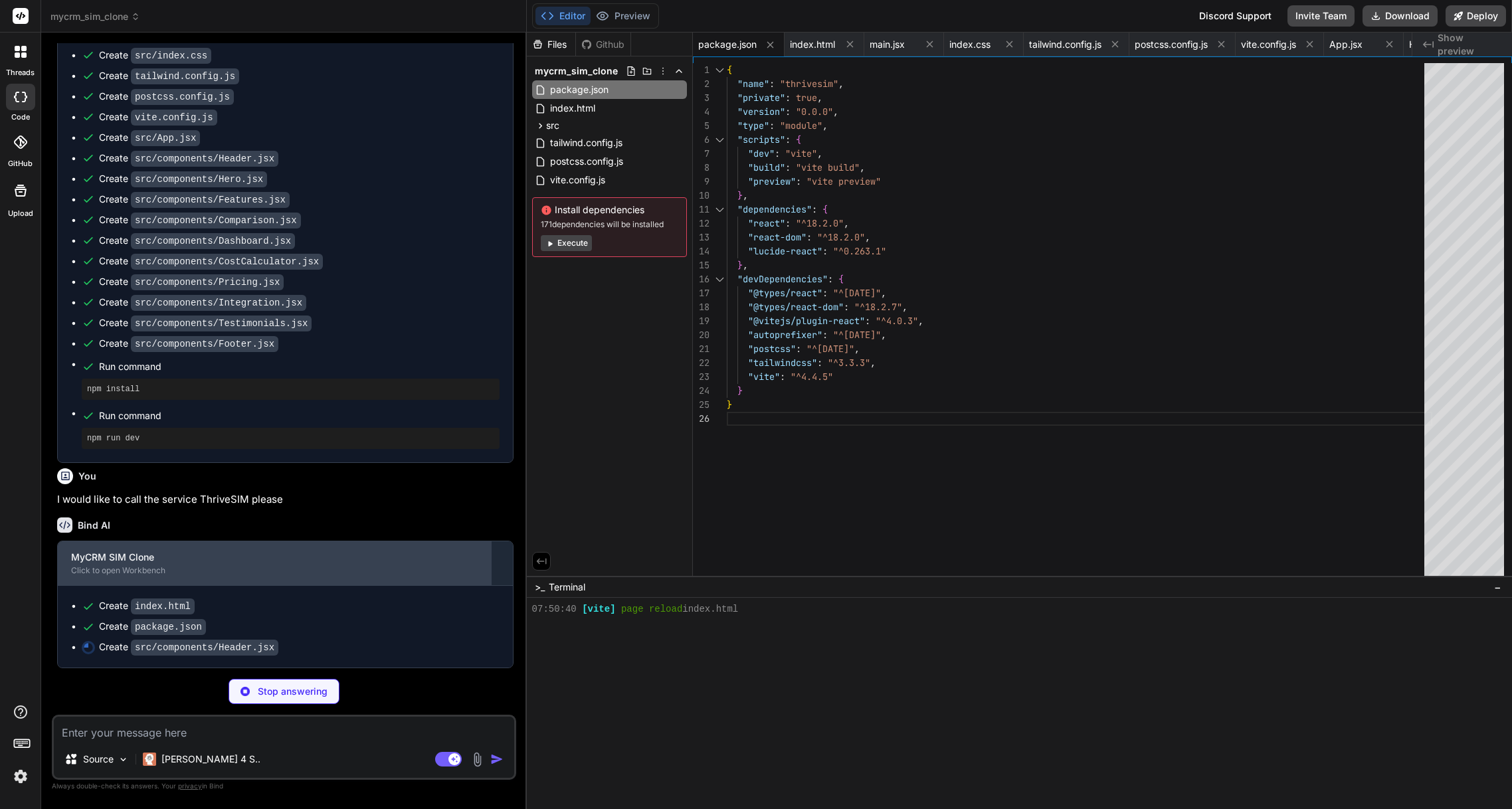
type textarea "x"
type textarea "</div> )} </div> </header> ) } export default Header"
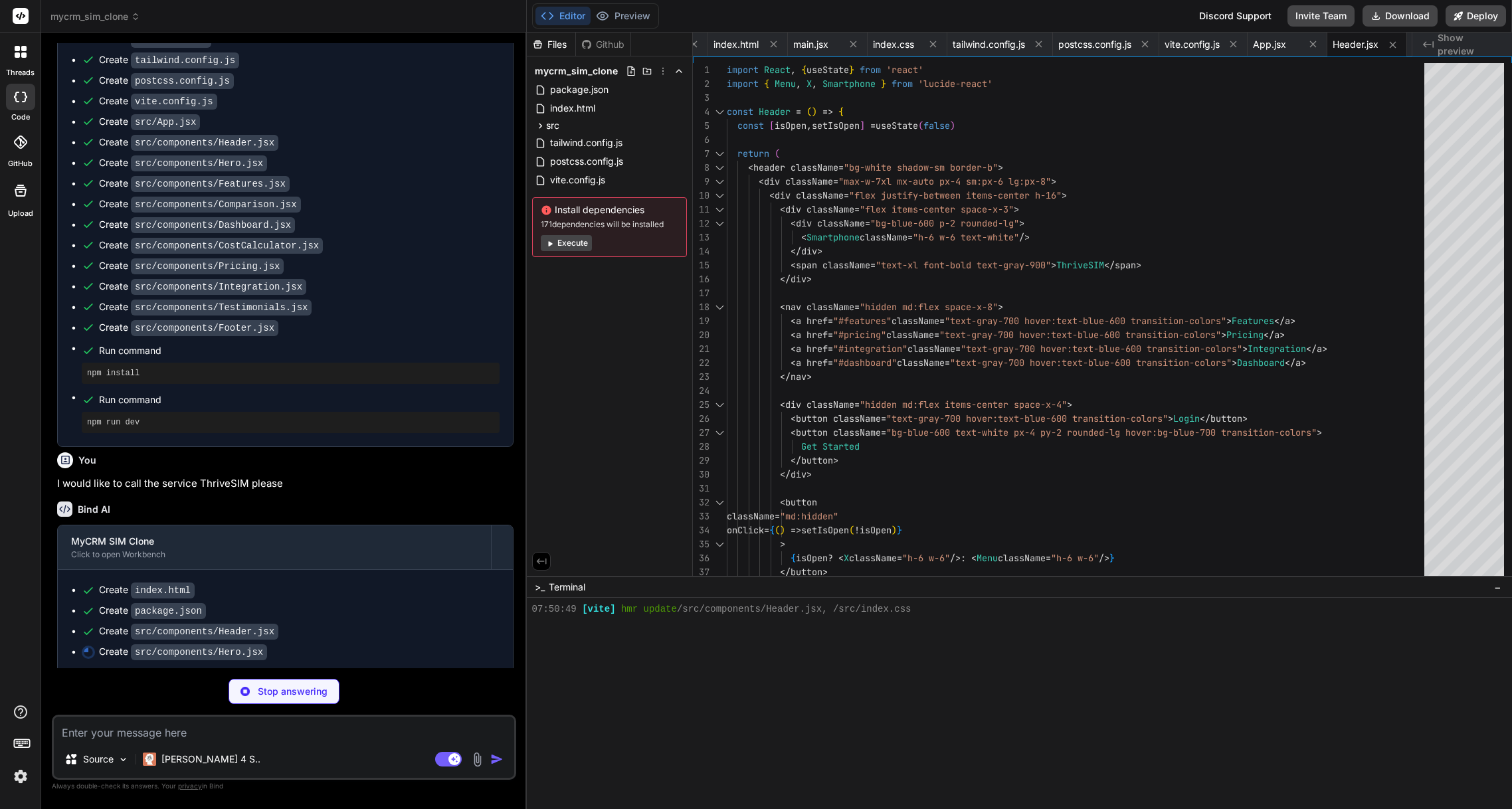
scroll to position [699, 0]
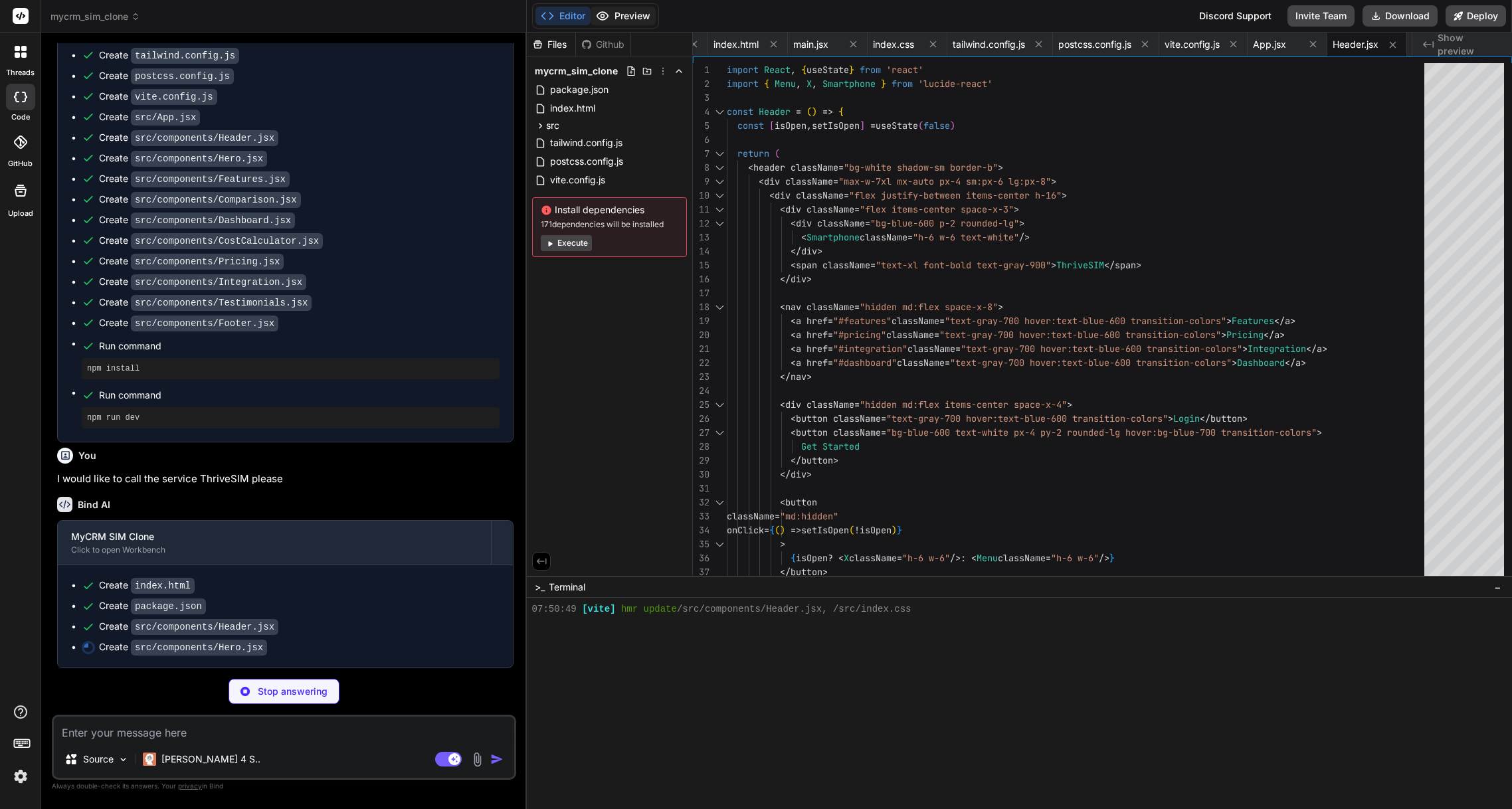
click at [637, 15] on button "Preview" at bounding box center [623, 16] width 65 height 19
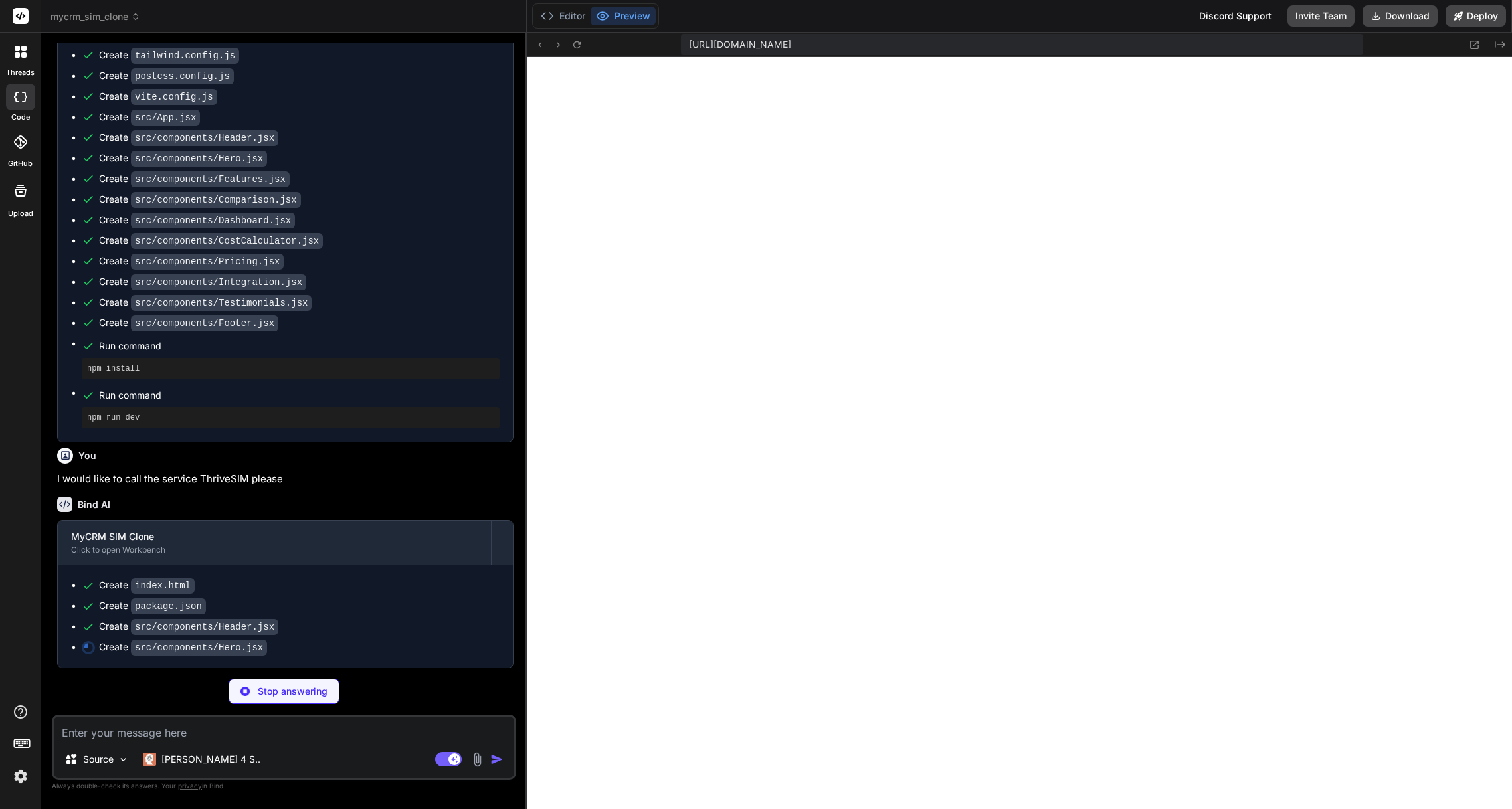
type textarea "x"
type textarea "</div> </div> </section> ) } export default Hero"
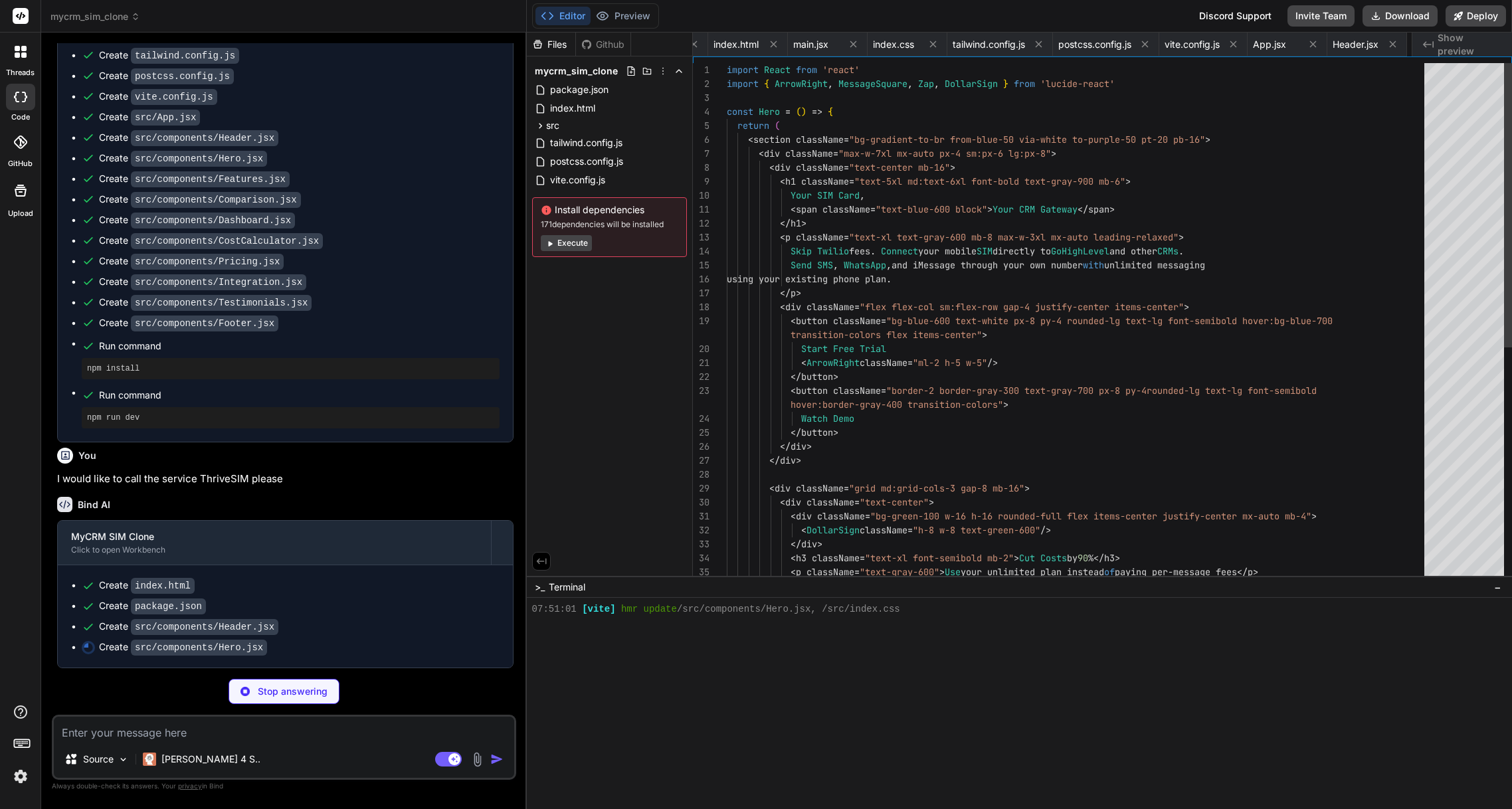
scroll to position [858, 0]
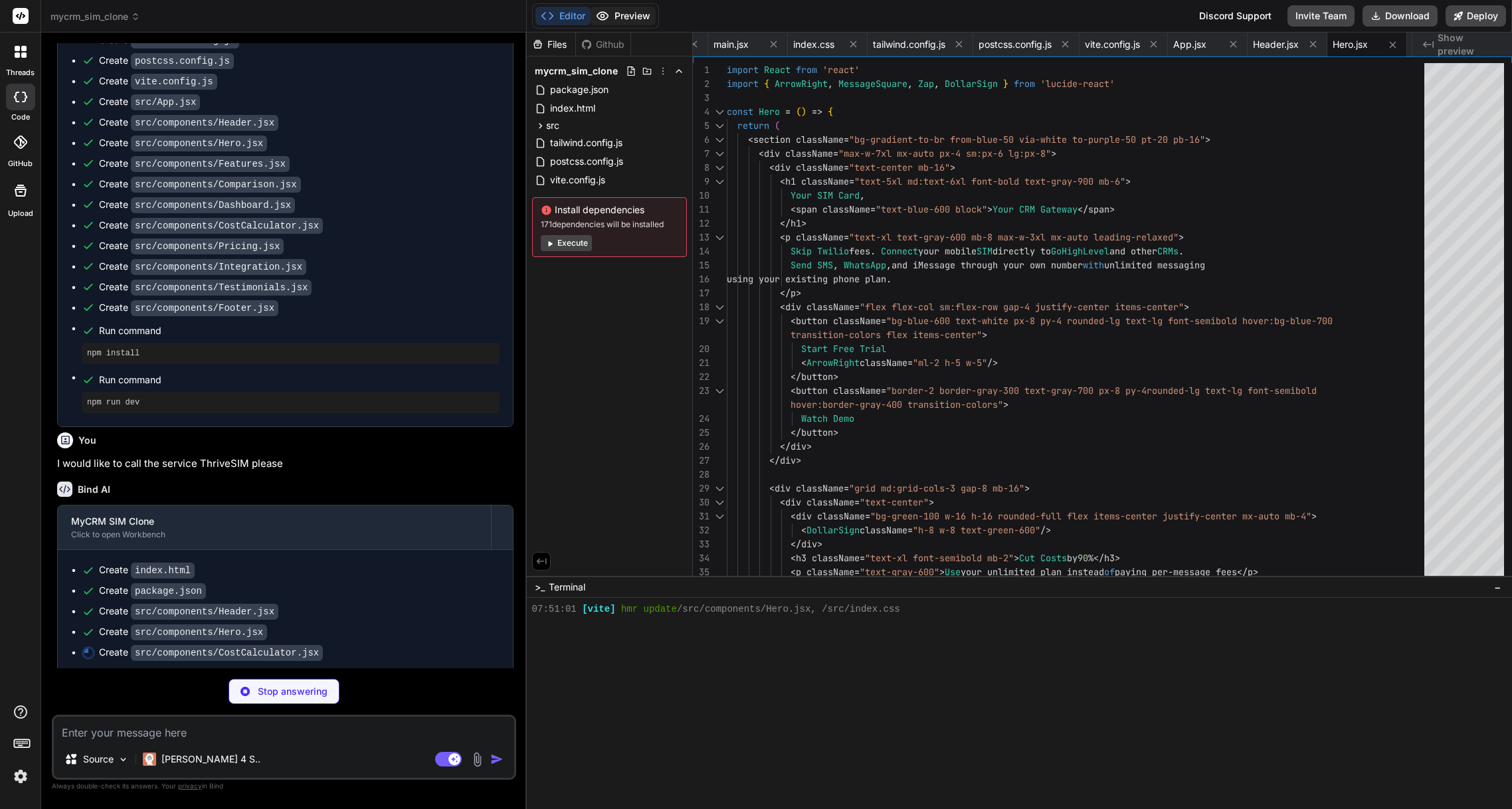
click at [629, 12] on button "Preview" at bounding box center [623, 16] width 65 height 19
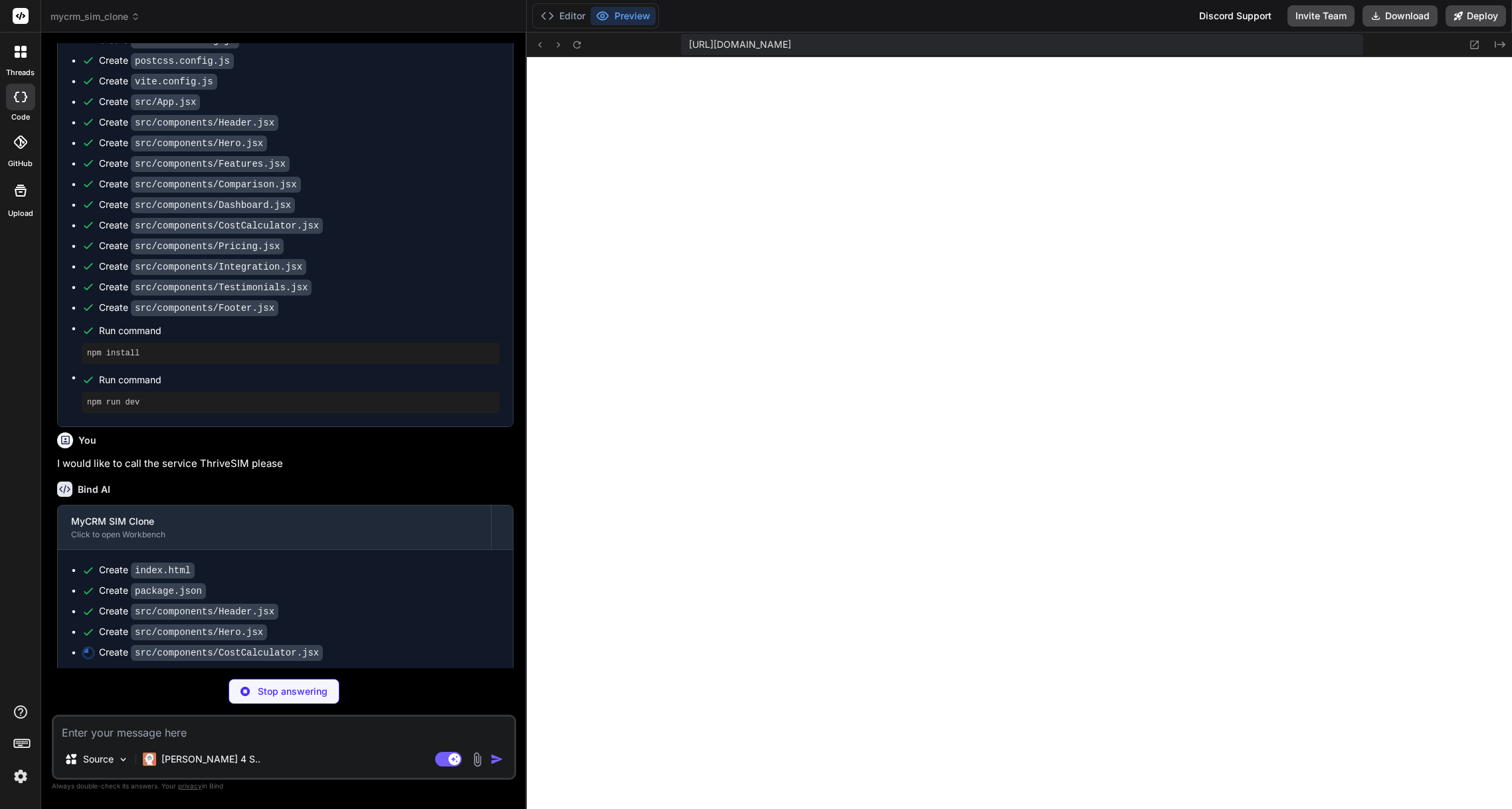
type textarea "x"
type textarea "export default CostCalculator"
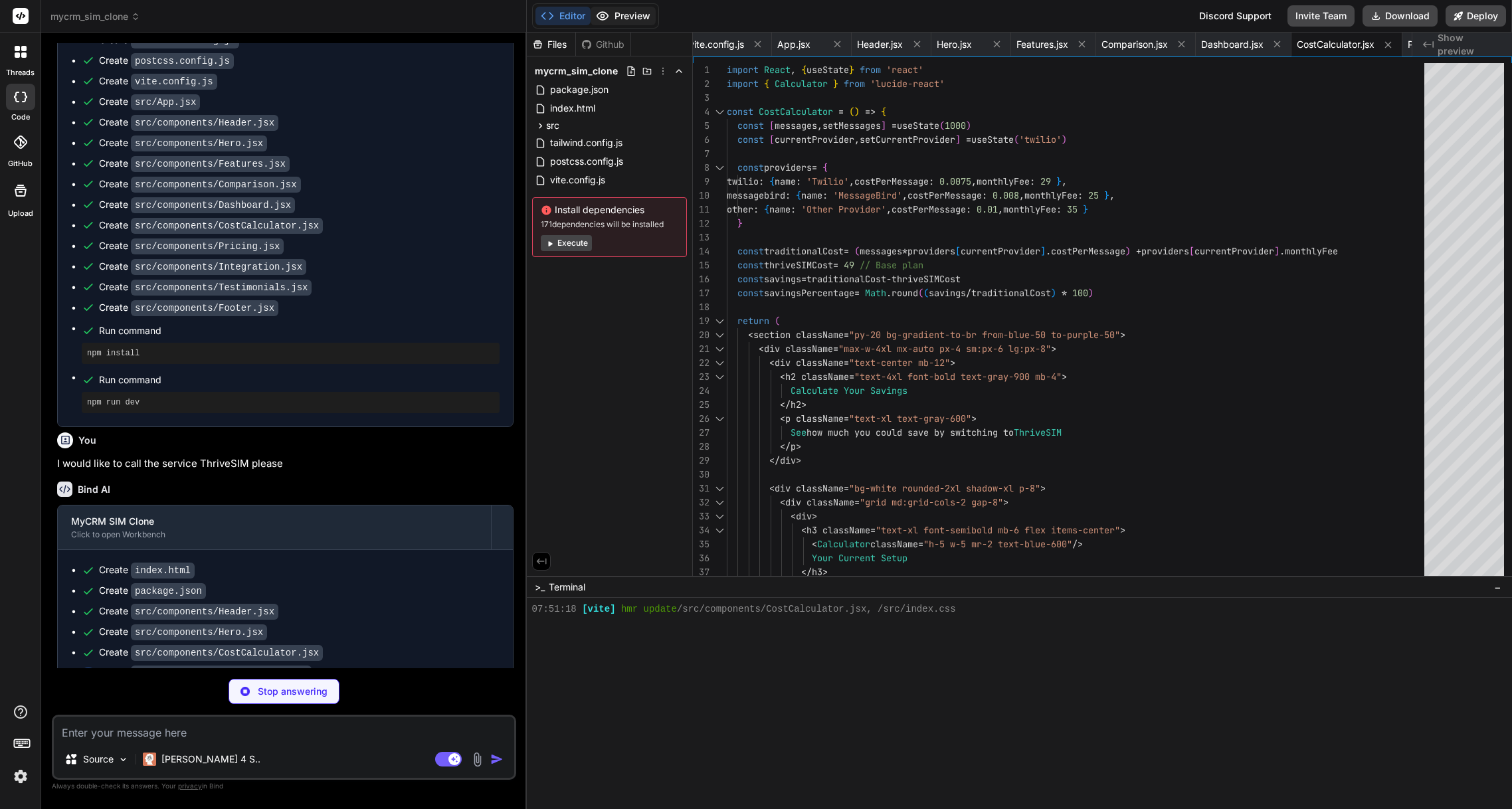
click at [622, 17] on button "Preview" at bounding box center [623, 16] width 65 height 19
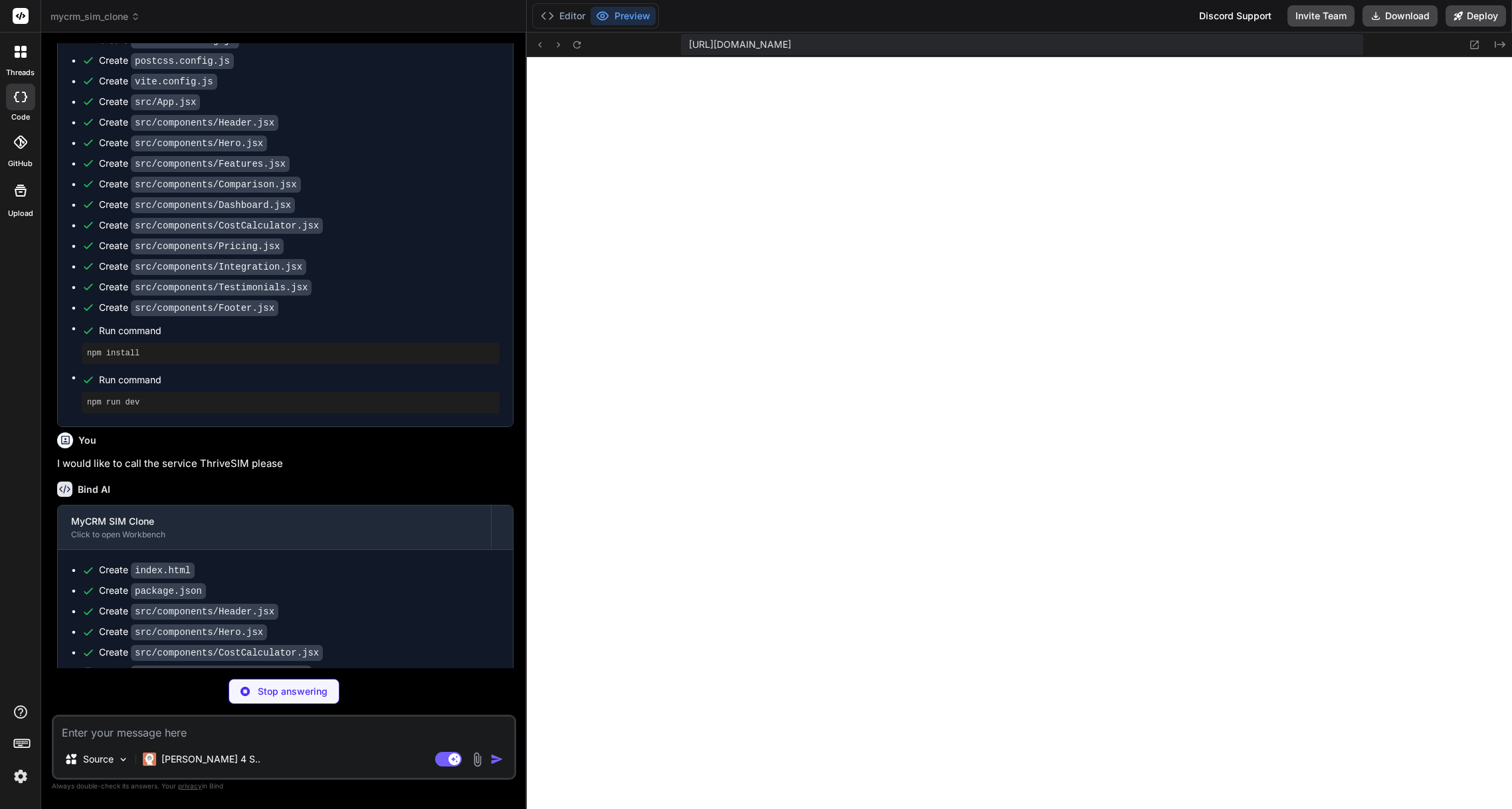
type textarea "x"
type textarea "</div> </div> </div> </section> ) } export default Testimonials"
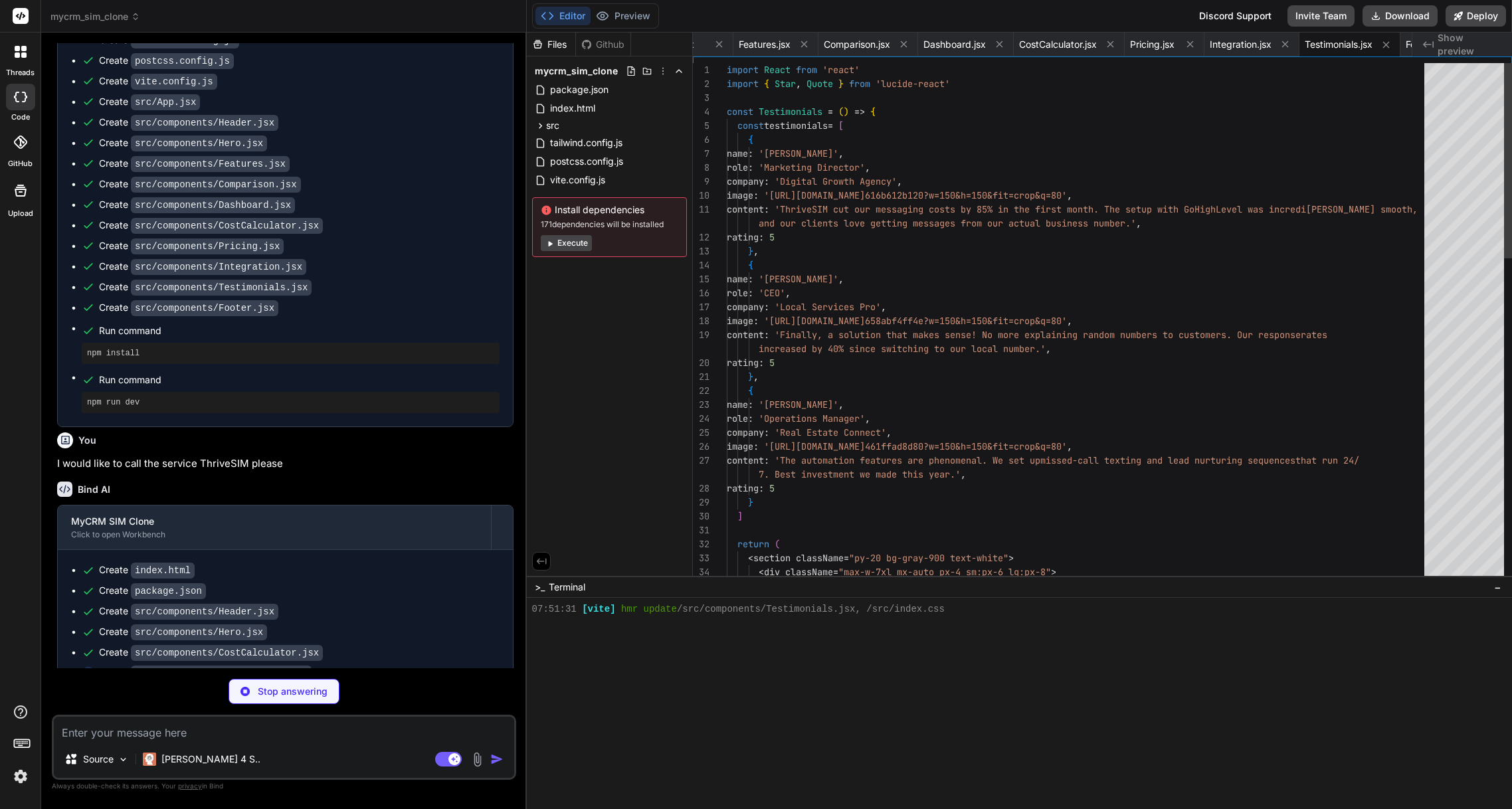
scroll to position [883, 0]
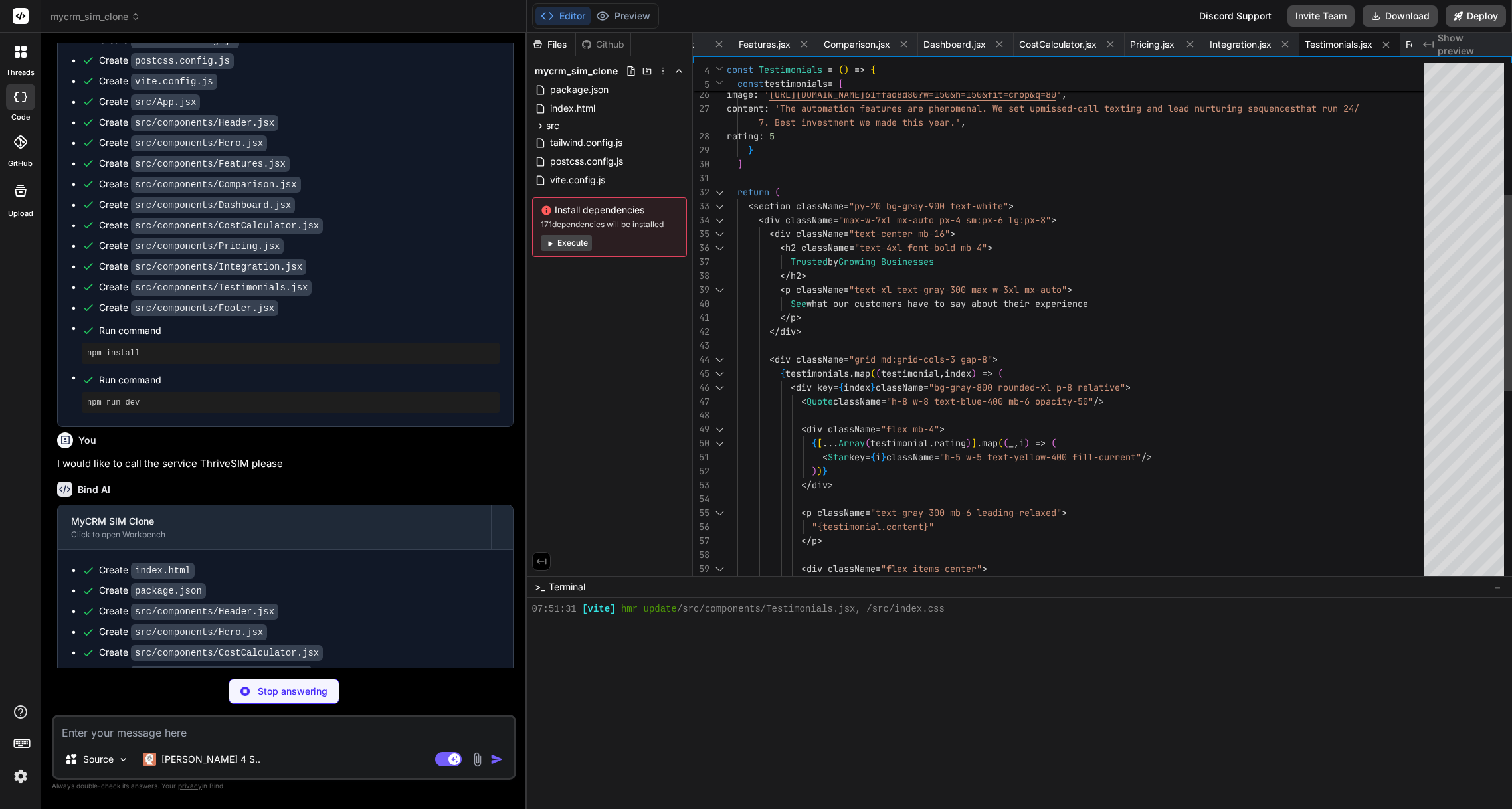
type textarea "x"
type textarea "export default Footer"
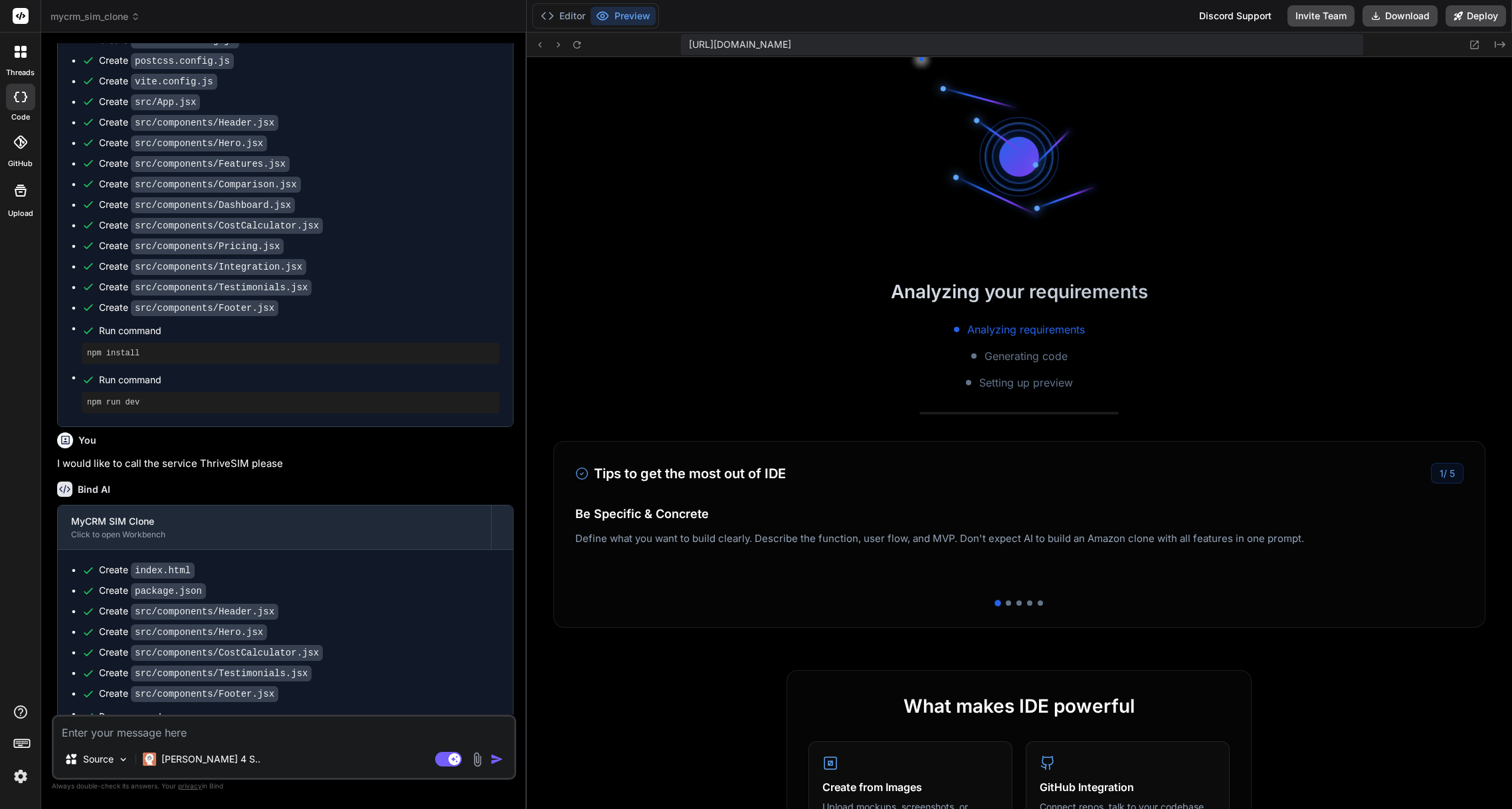
scroll to position [1022, 0]
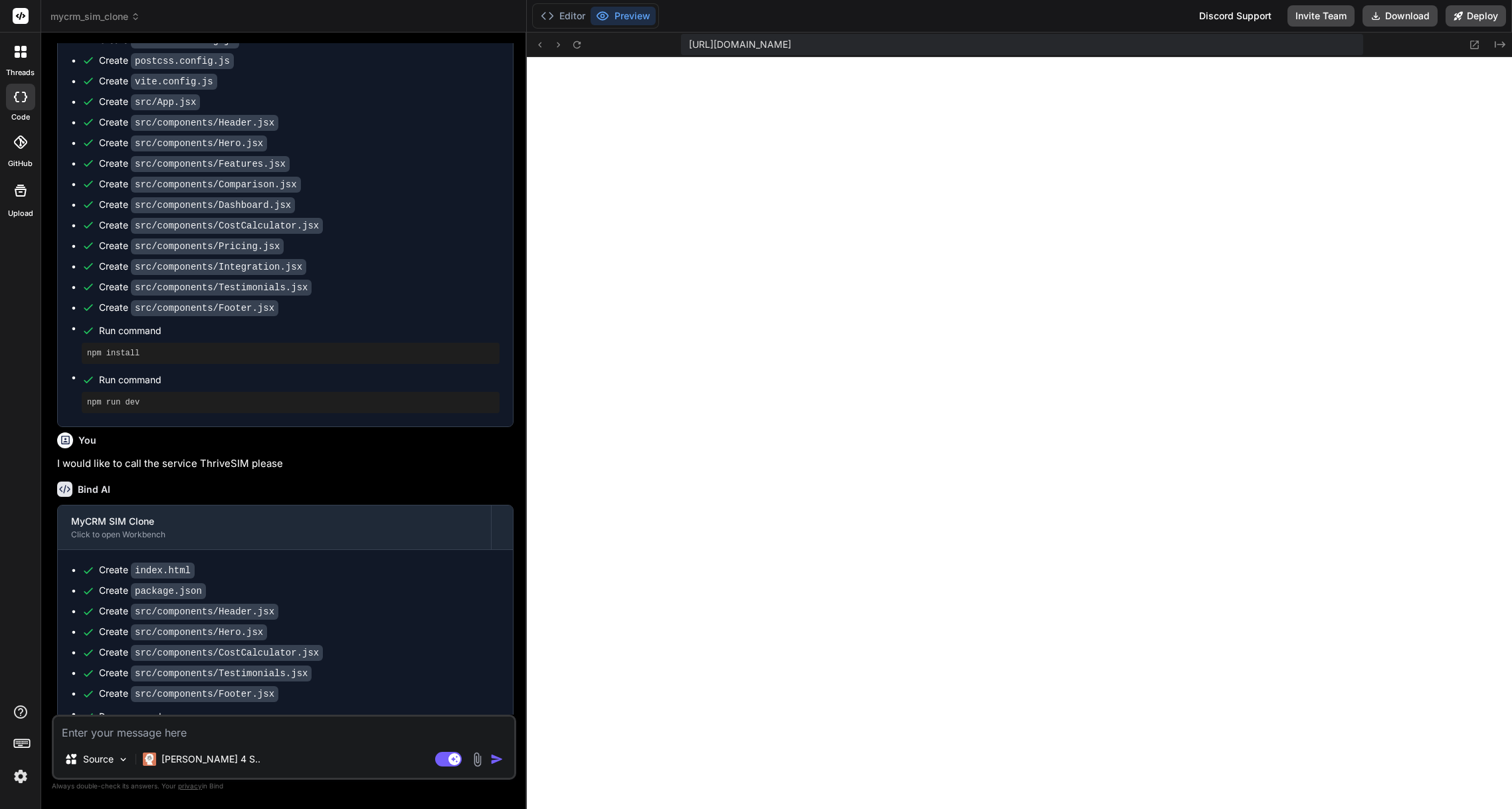
type textarea "x"
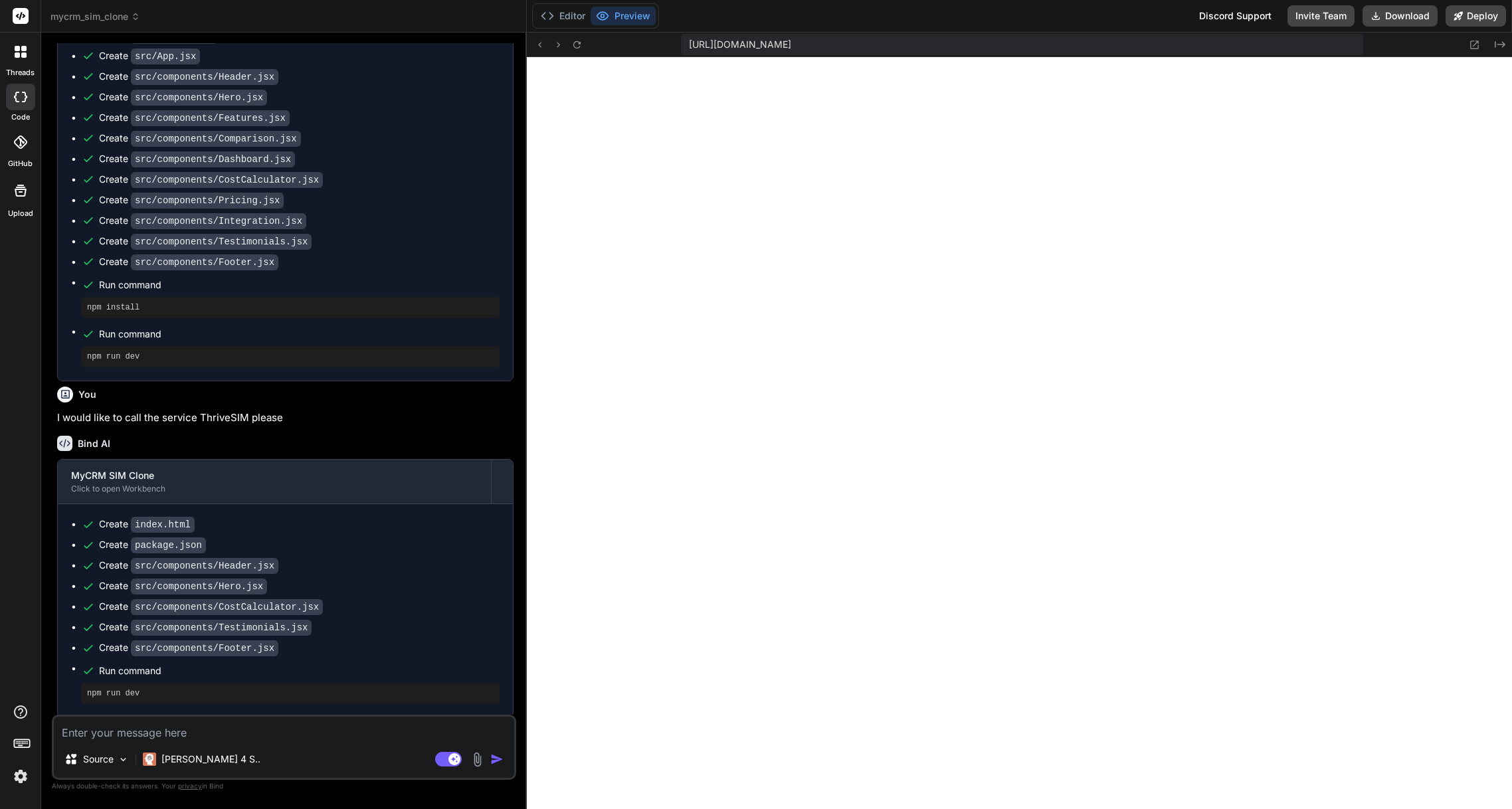
scroll to position [743, 0]
click at [185, 734] on textarea at bounding box center [284, 728] width 461 height 24
type textarea "W"
type textarea "x"
type textarea "We"
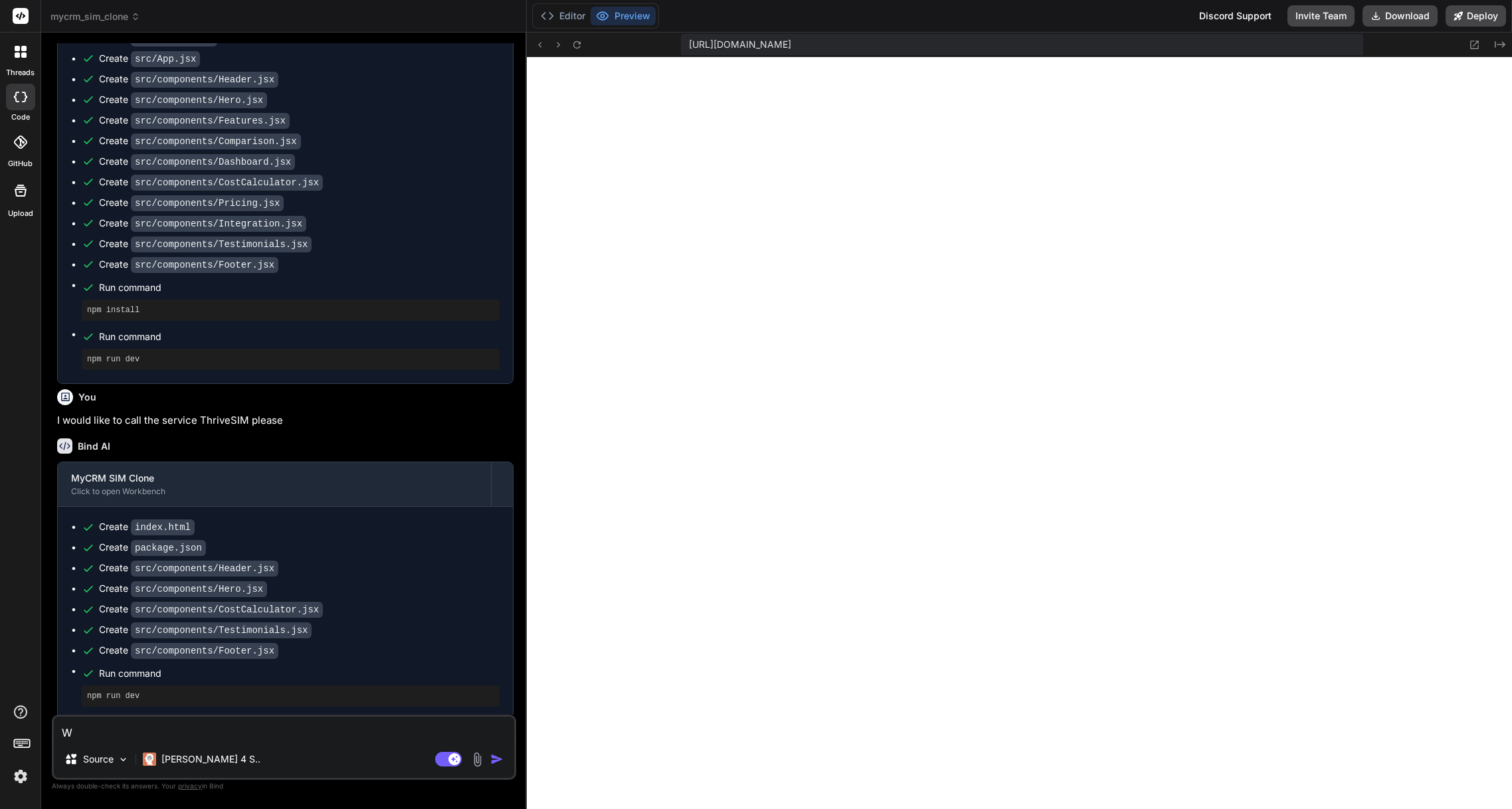
type textarea "x"
type textarea "We"
type textarea "x"
type textarea "We n"
type textarea "x"
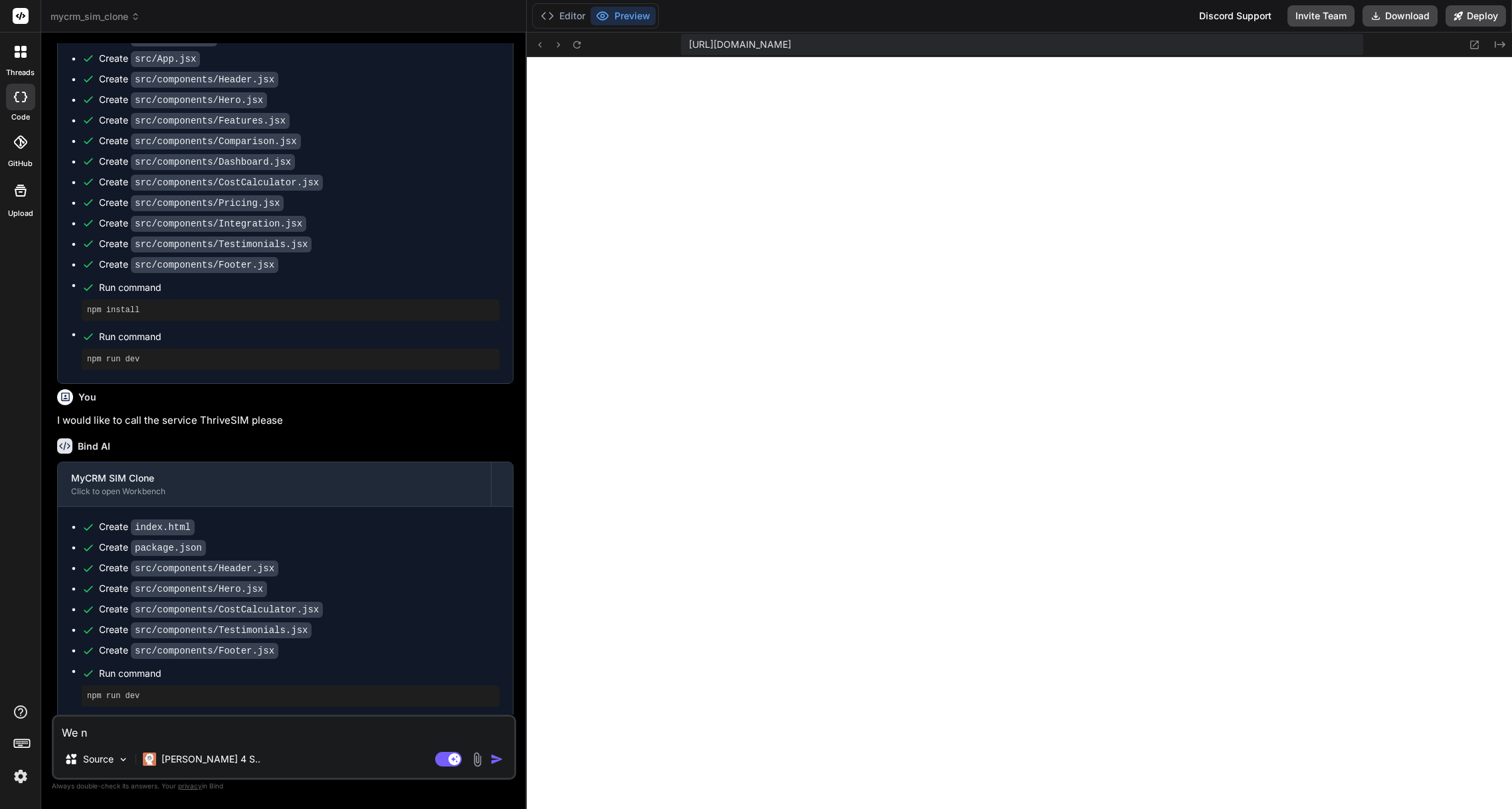
type textarea "We ne"
type textarea "x"
type textarea "We nee"
type textarea "x"
type textarea "We need"
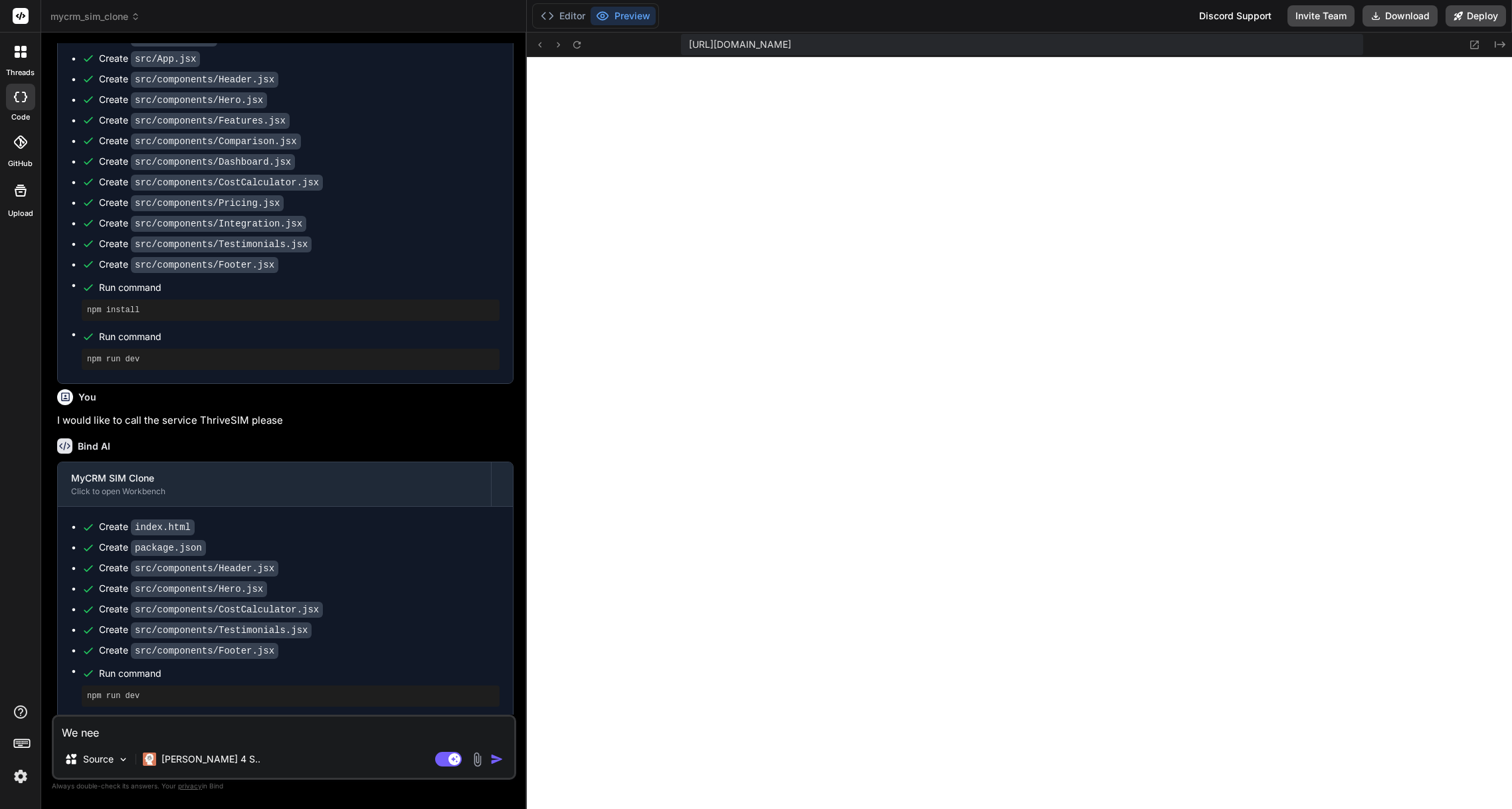
type textarea "x"
type textarea "We need"
type textarea "x"
type textarea "We need i"
type textarea "x"
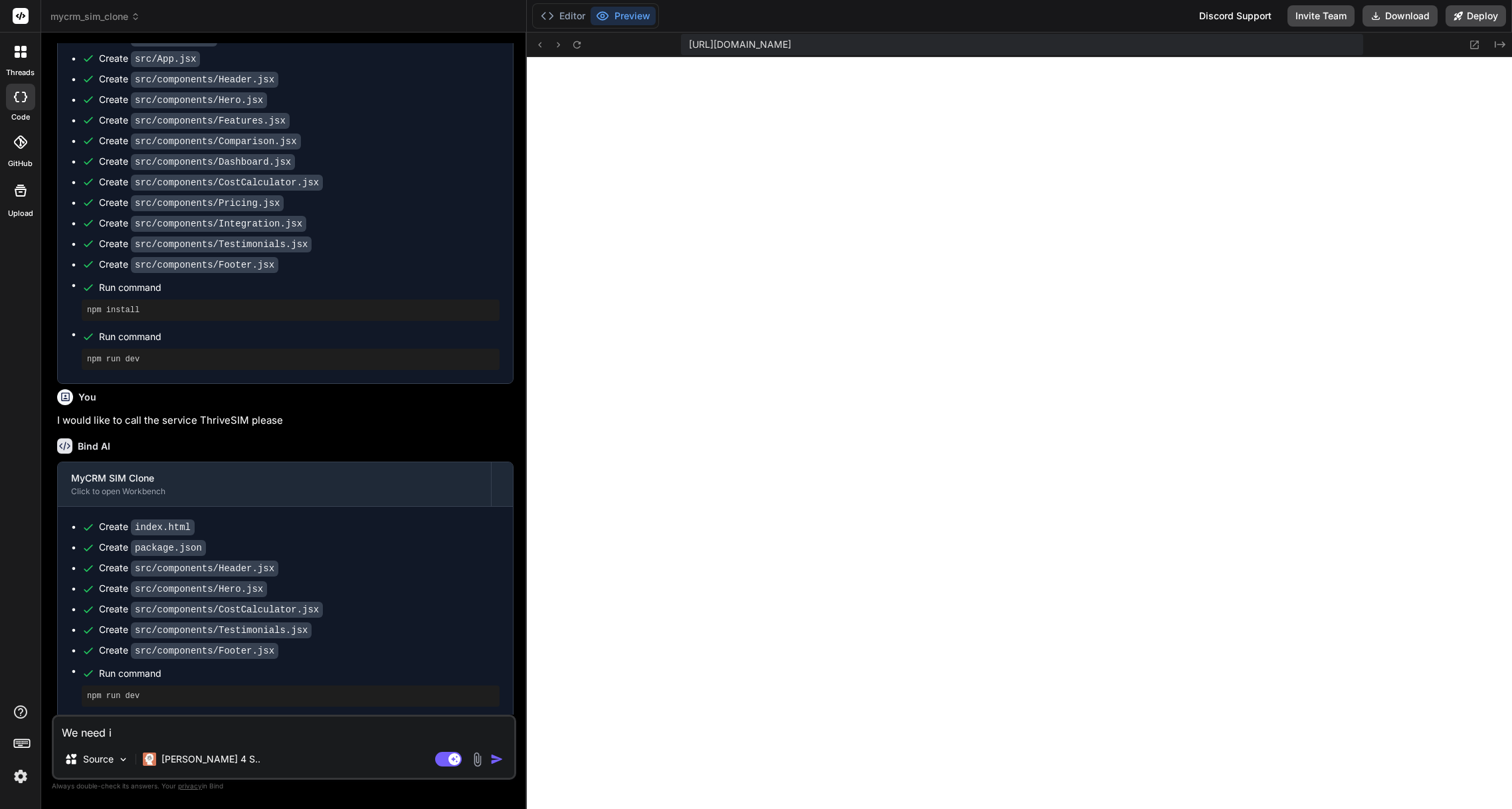
type textarea "We need it"
type textarea "x"
type textarea "We need it"
type textarea "x"
type textarea "We need it t"
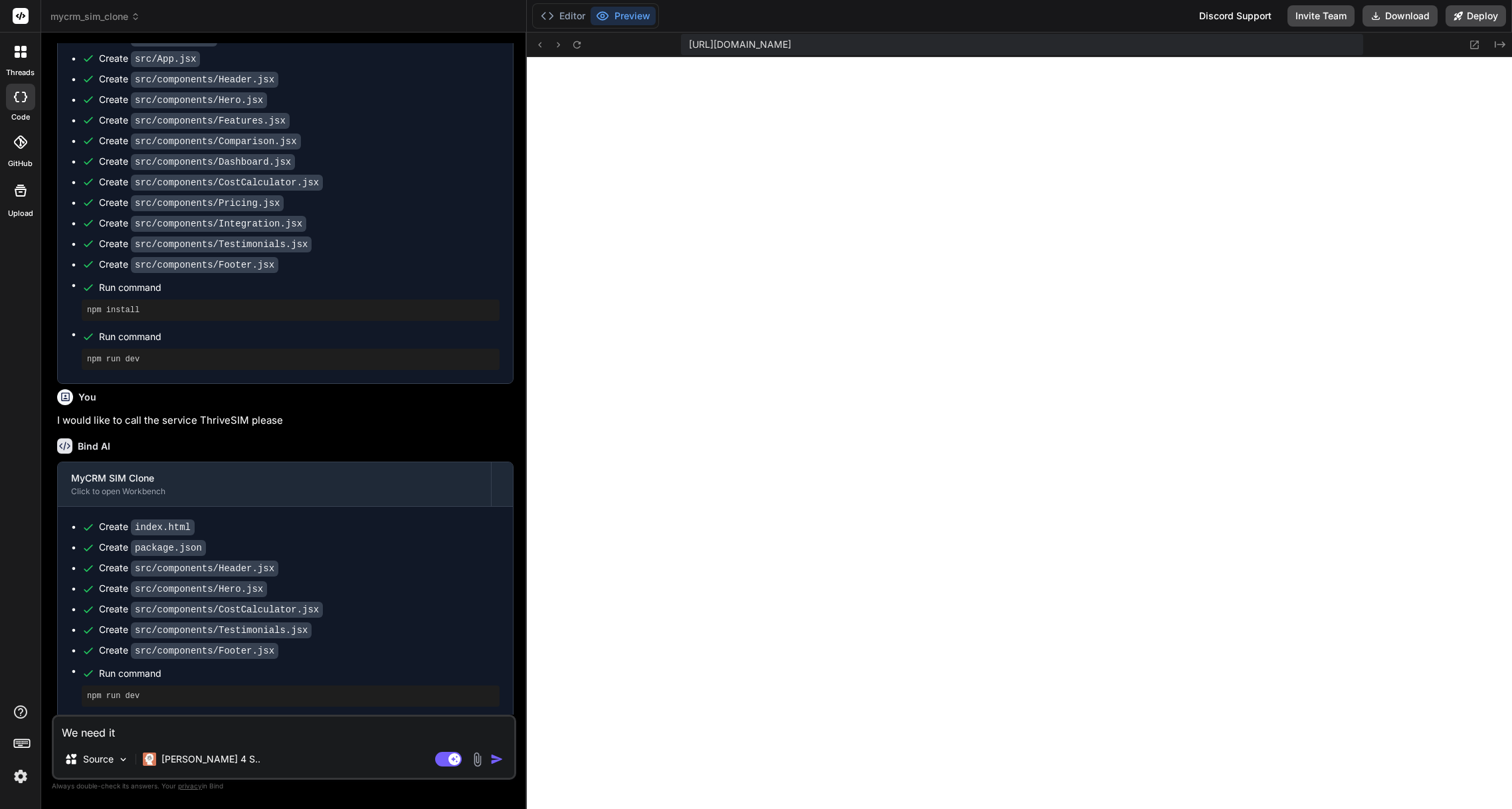
type textarea "x"
type textarea "We need it to"
type textarea "x"
type textarea "We need it to"
type textarea "x"
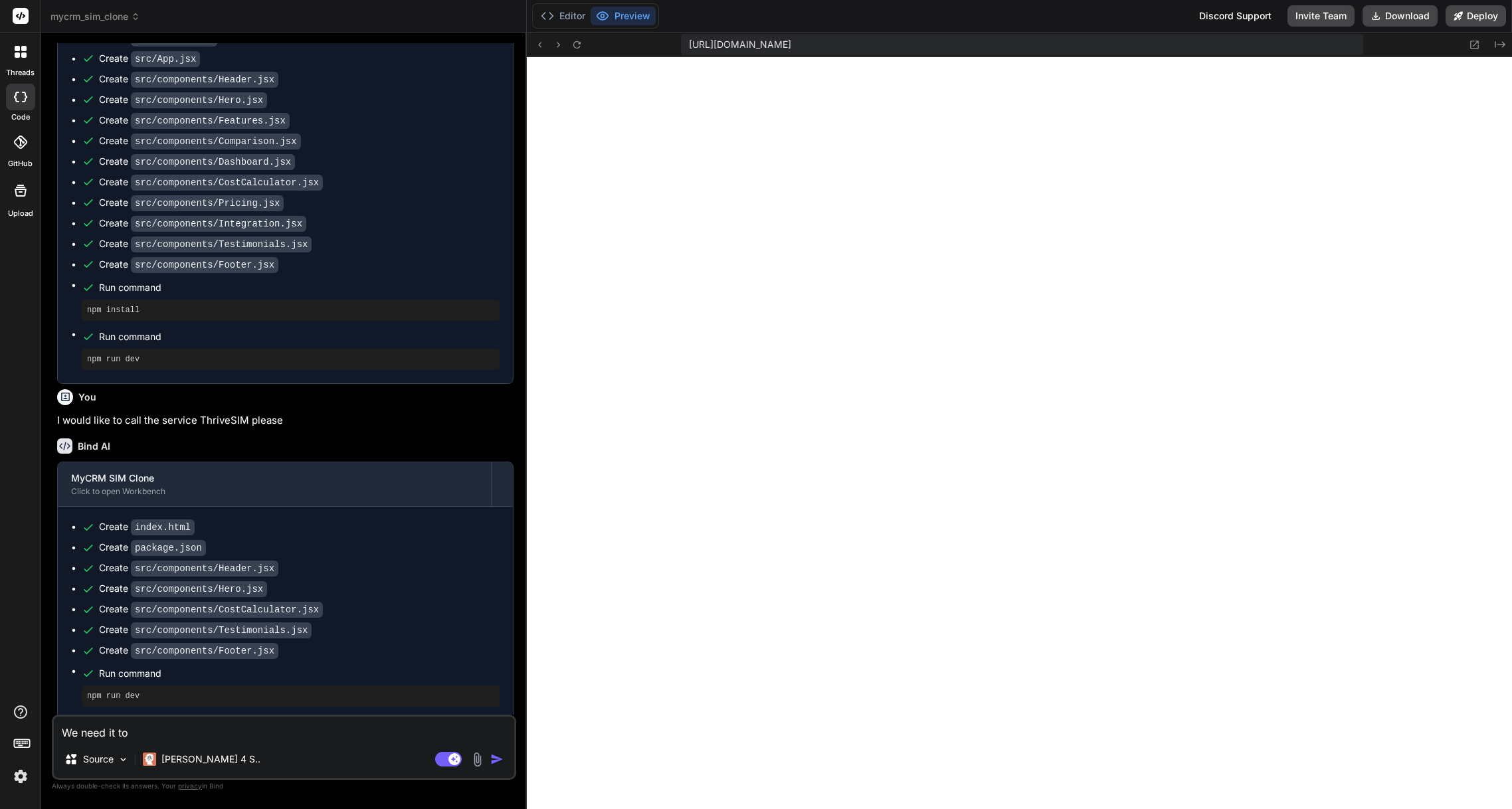
type textarea "We need it to b"
type textarea "x"
type textarea "We need it to be"
type textarea "x"
type textarea "We need it to be"
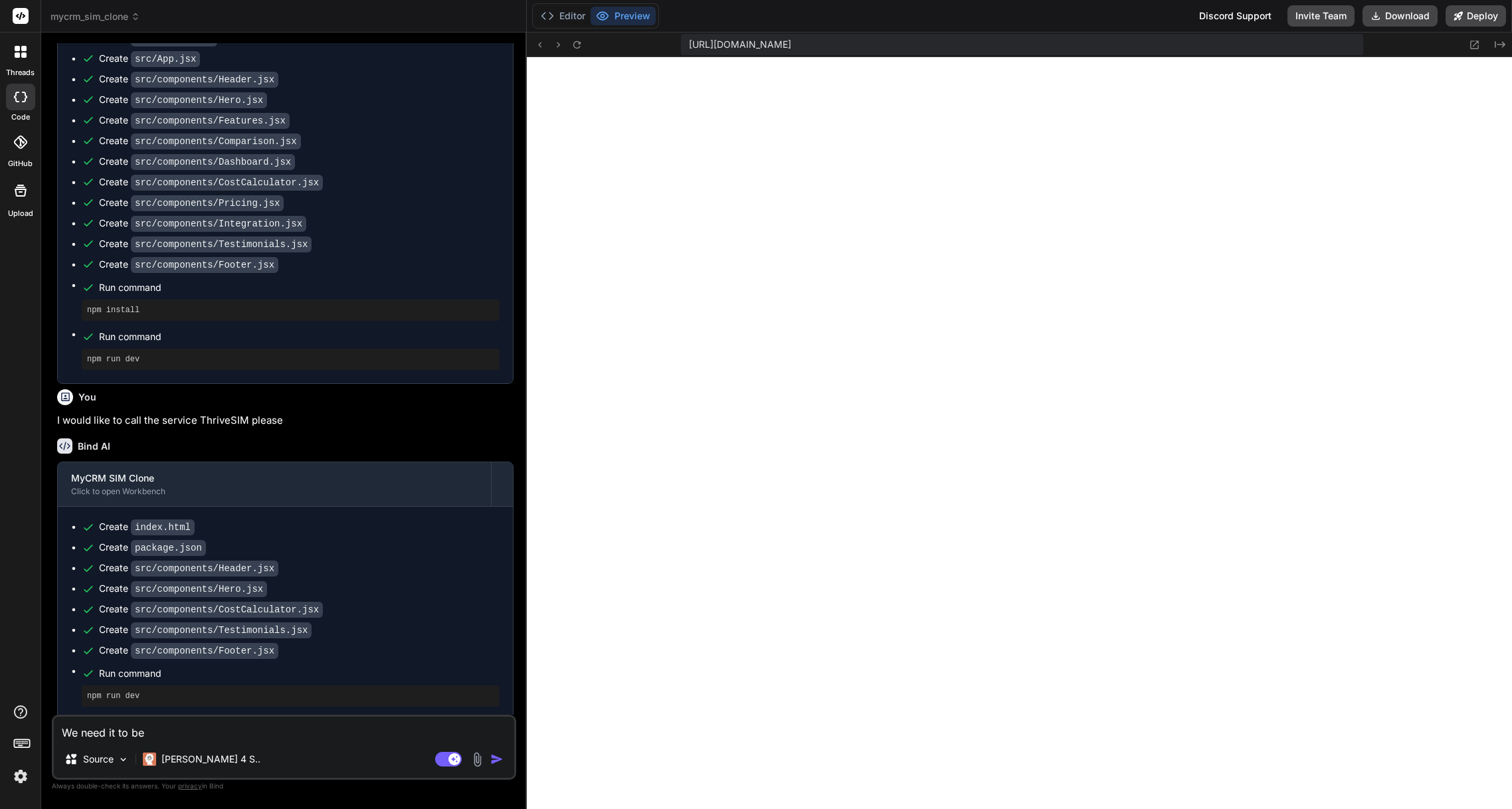
type textarea "x"
type textarea "We need it to be T"
type textarea "x"
type textarea "We need it to be Th"
type textarea "x"
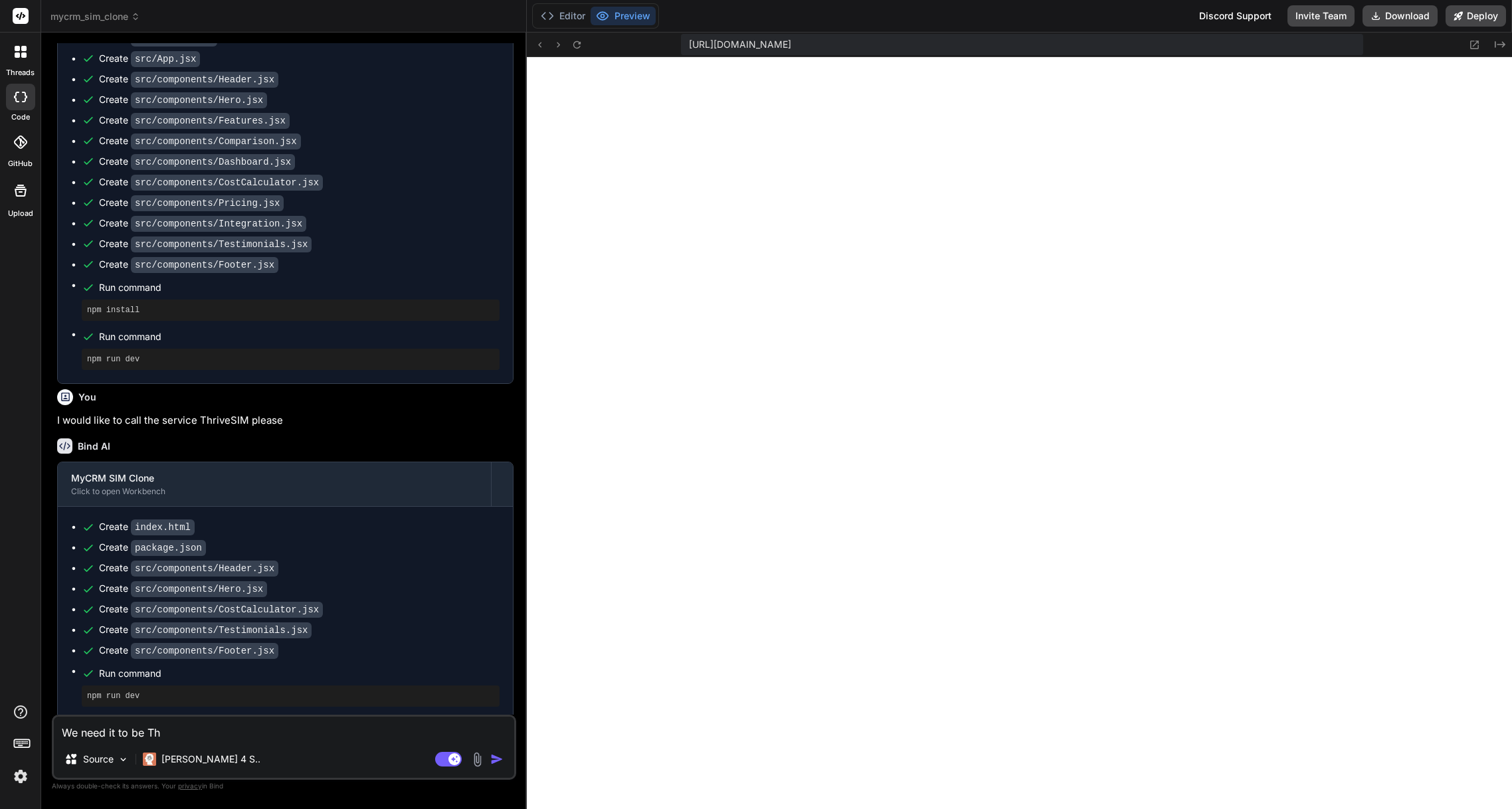
type textarea "We need it to be Thr"
click at [379, 726] on textarea "We need it to be ThriveSIM everywhere. There are still" at bounding box center [284, 728] width 461 height 24
paste textarea "MyCRM SIM"
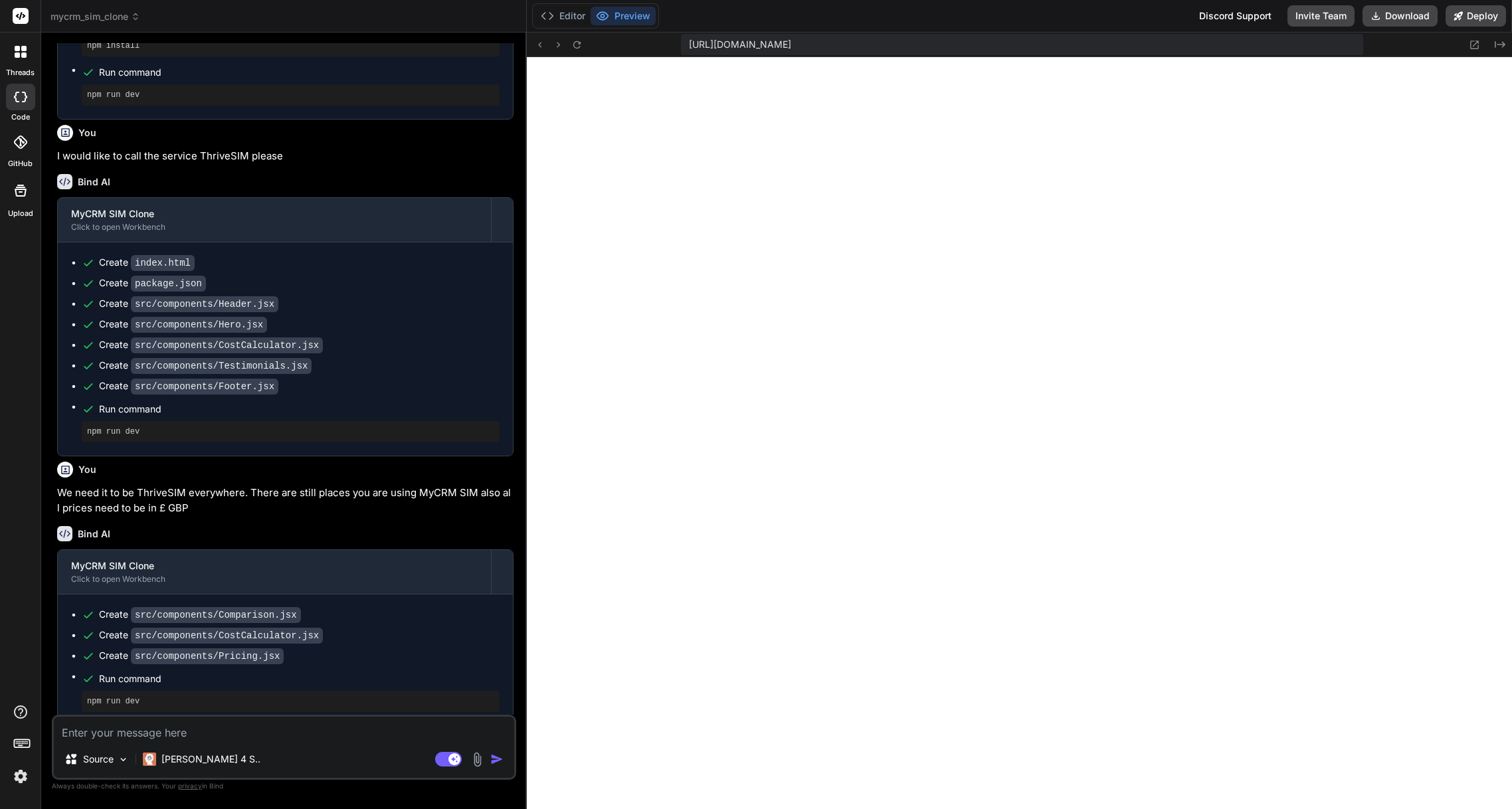
scroll to position [1029, 0]
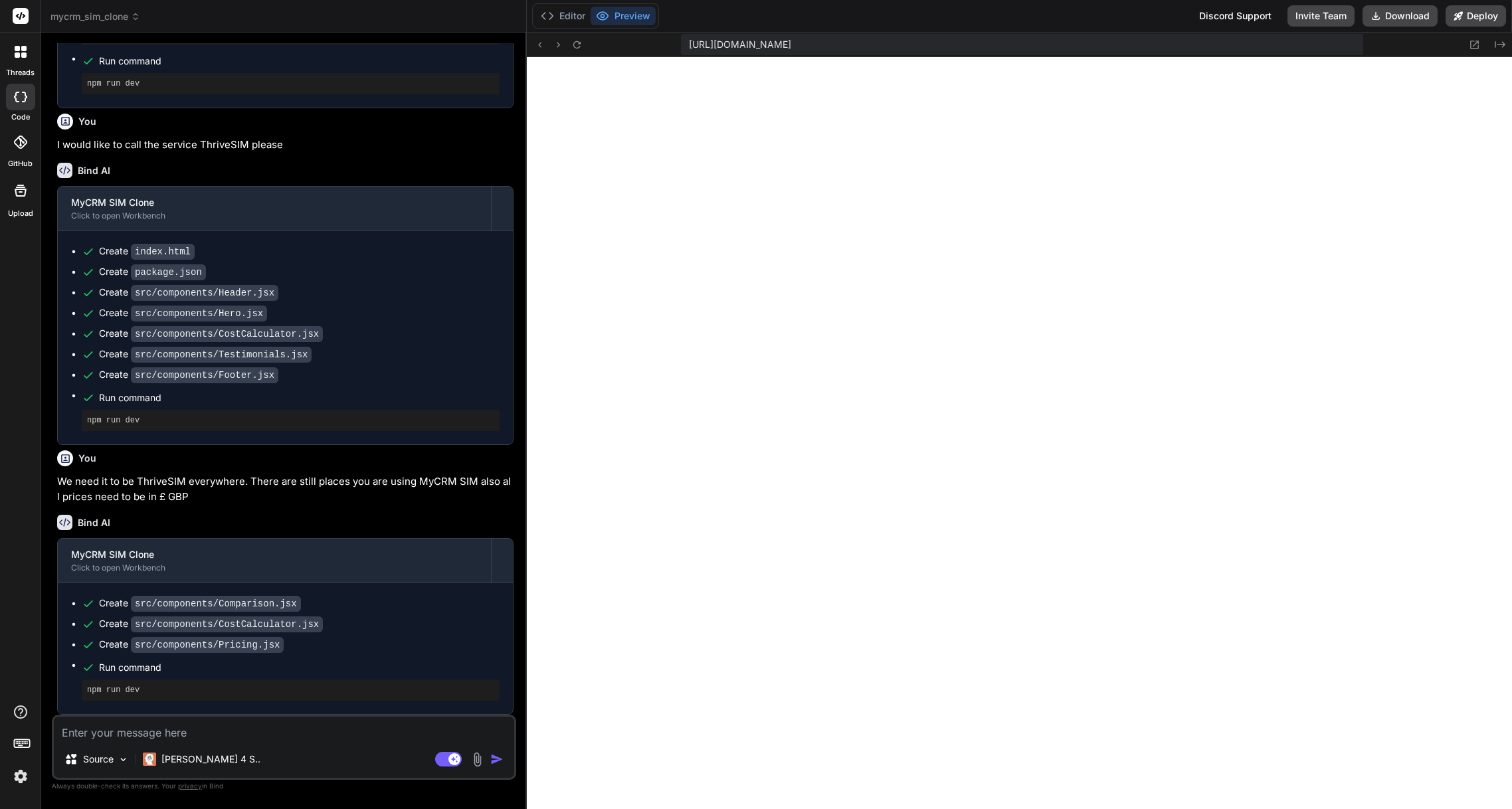
click at [119, 737] on textarea at bounding box center [284, 728] width 461 height 24
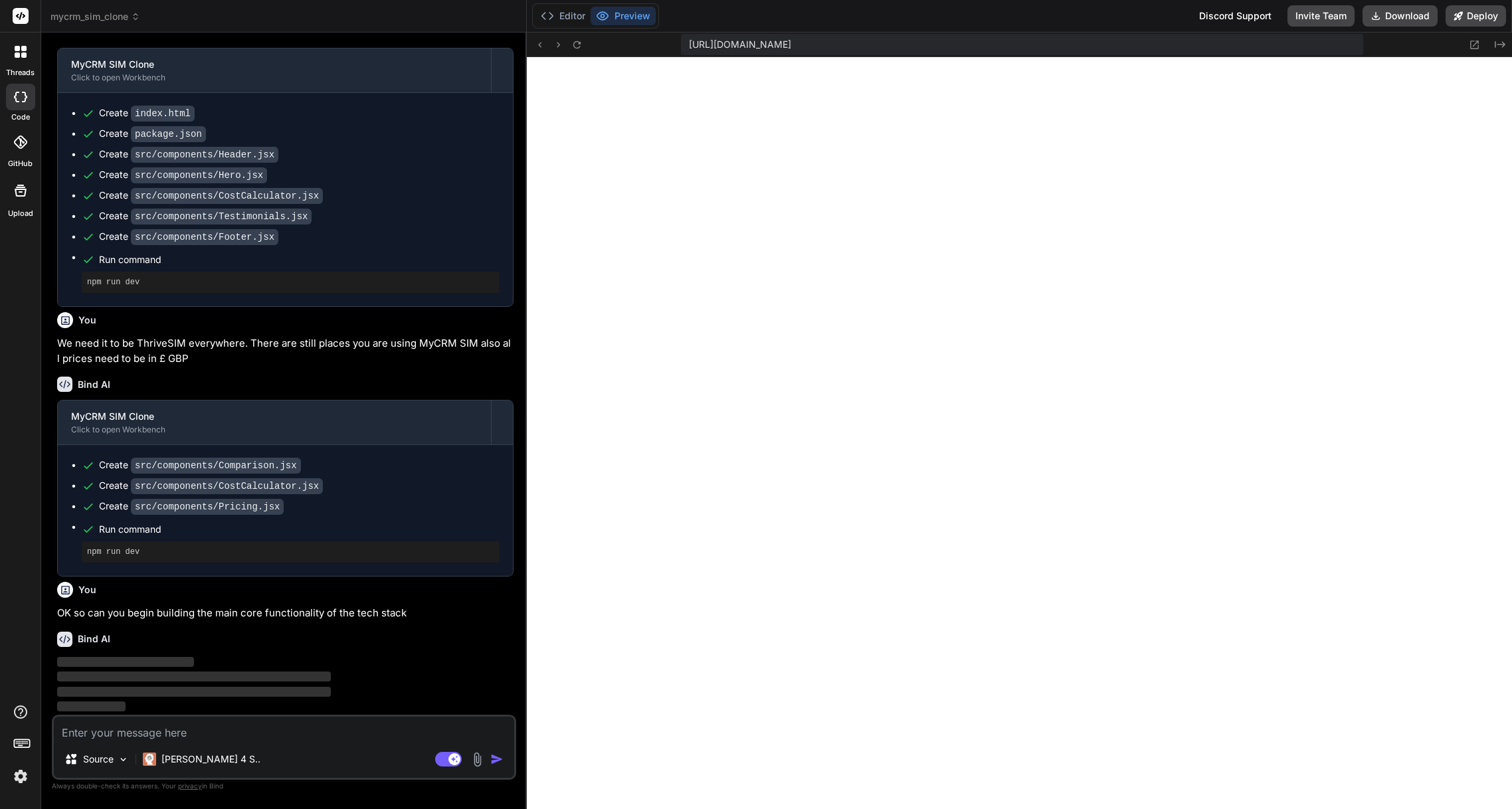
scroll to position [1168, 0]
